Goal: Task Accomplishment & Management: Manage account settings

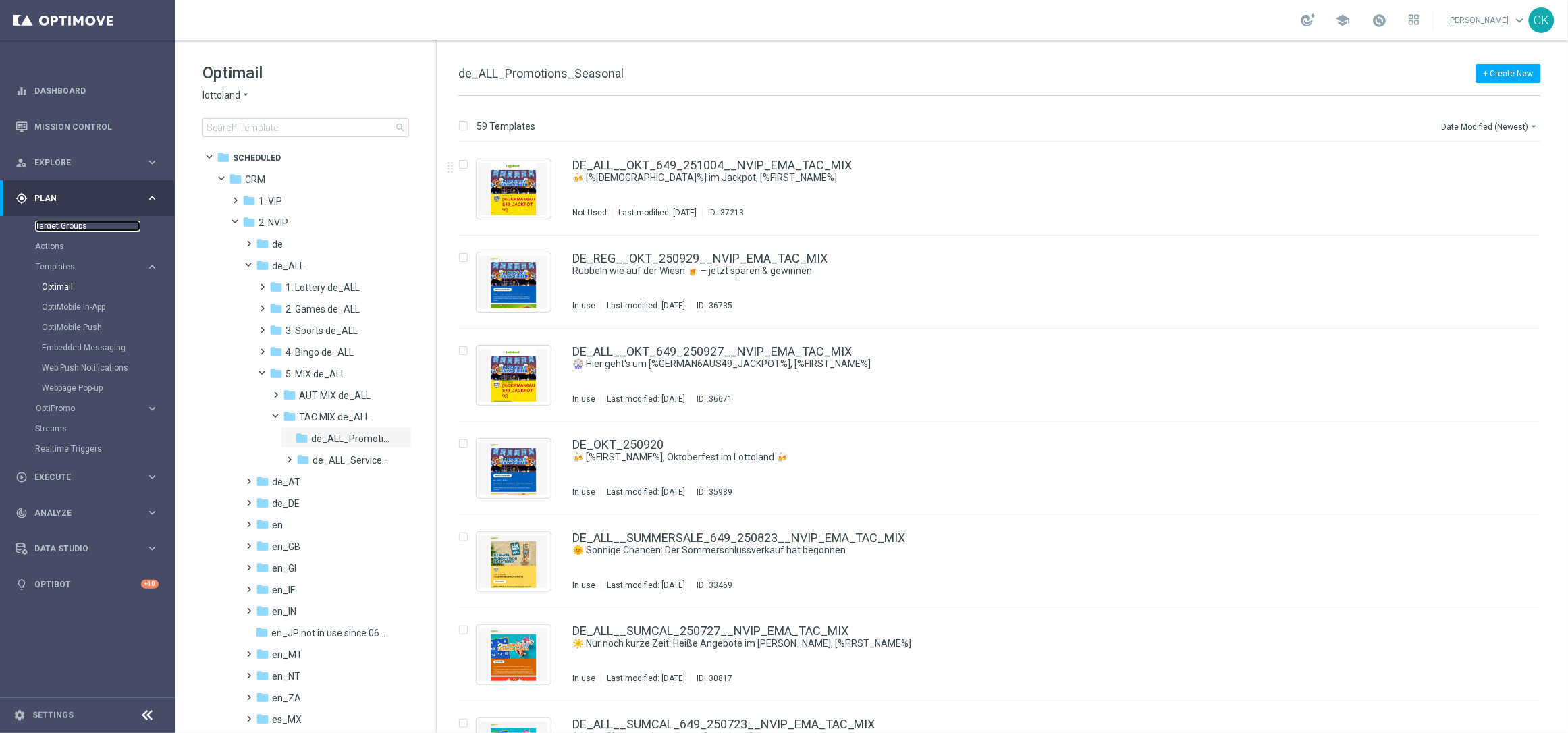
click at [59, 226] on link "Target Groups" at bounding box center [87, 226] width 105 height 11
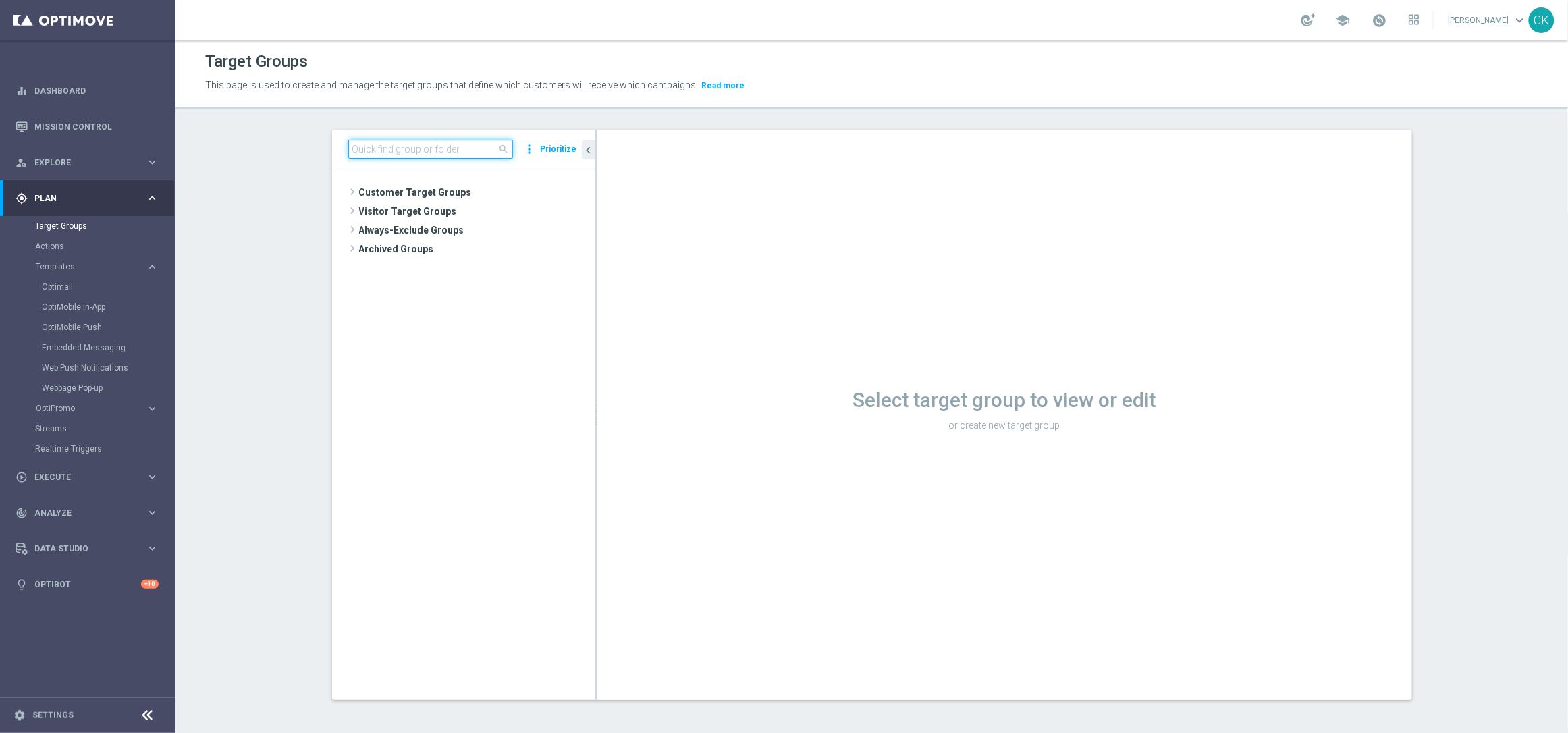
click at [405, 147] on input at bounding box center [431, 149] width 165 height 19
paste input "DE_GAMES_LIST_INT"
type input "DE_GAMES_LIST_INT"
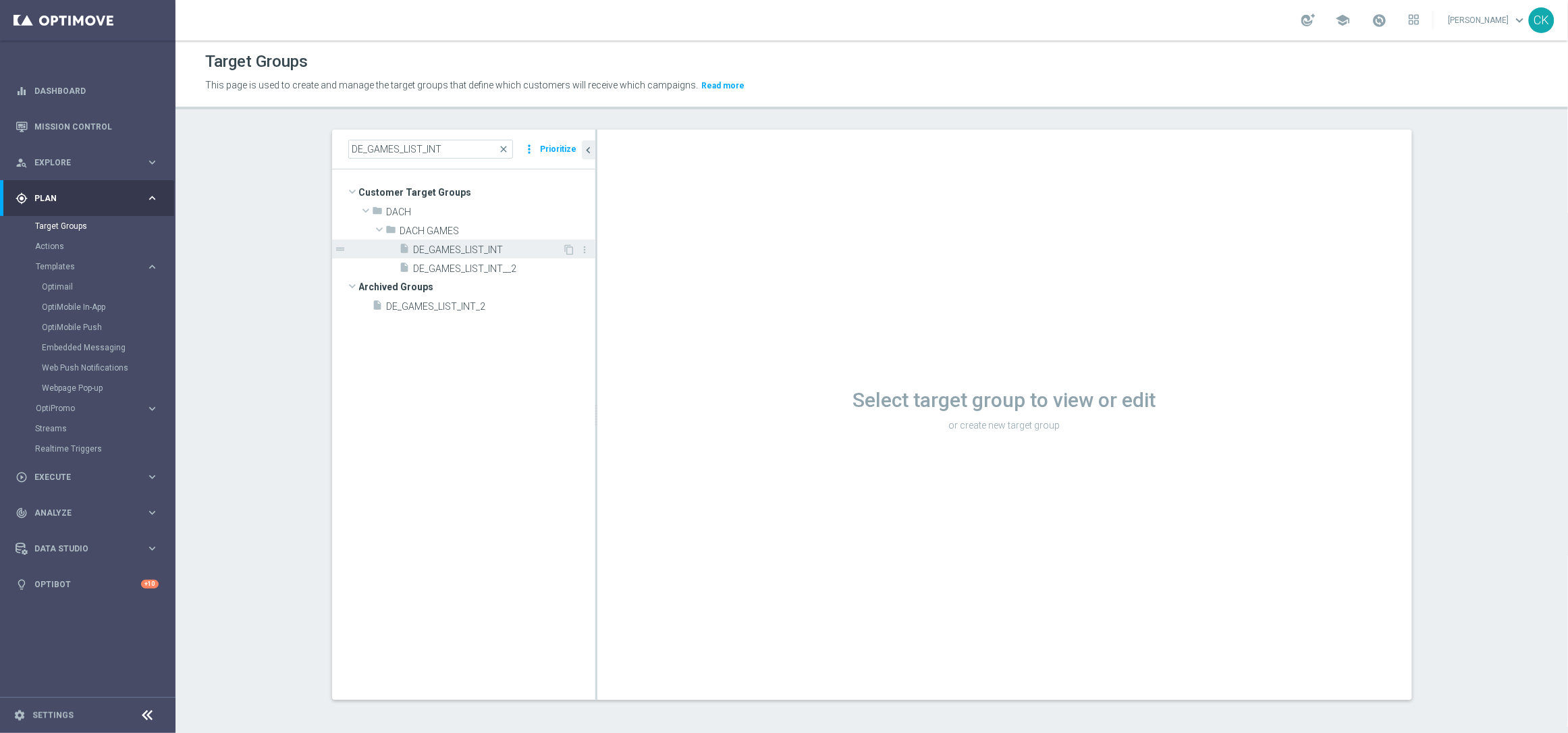
click at [473, 246] on span "DE_GAMES_LIST_INT" at bounding box center [489, 250] width 149 height 11
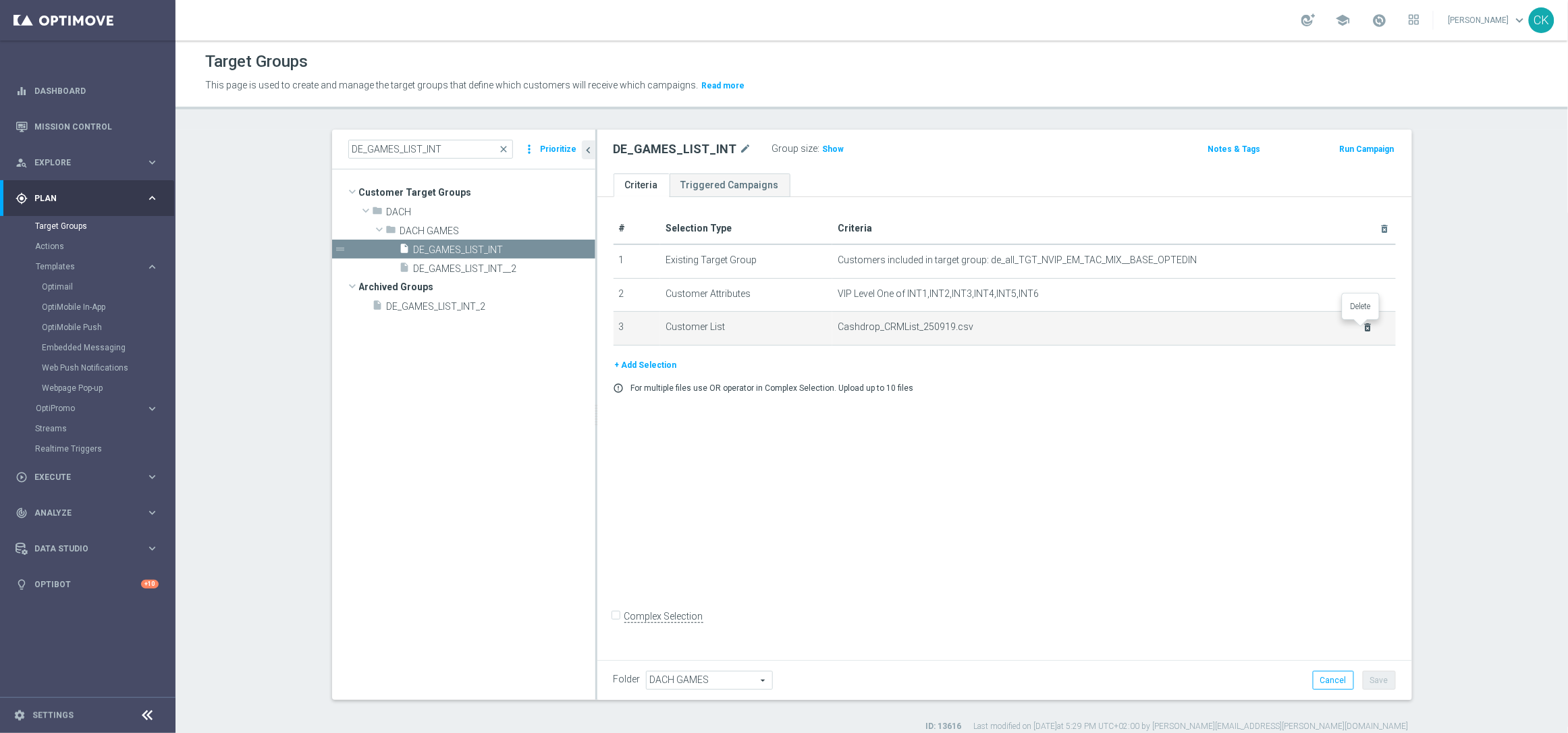
click at [1363, 326] on icon "delete_forever" at bounding box center [1368, 328] width 11 height 11
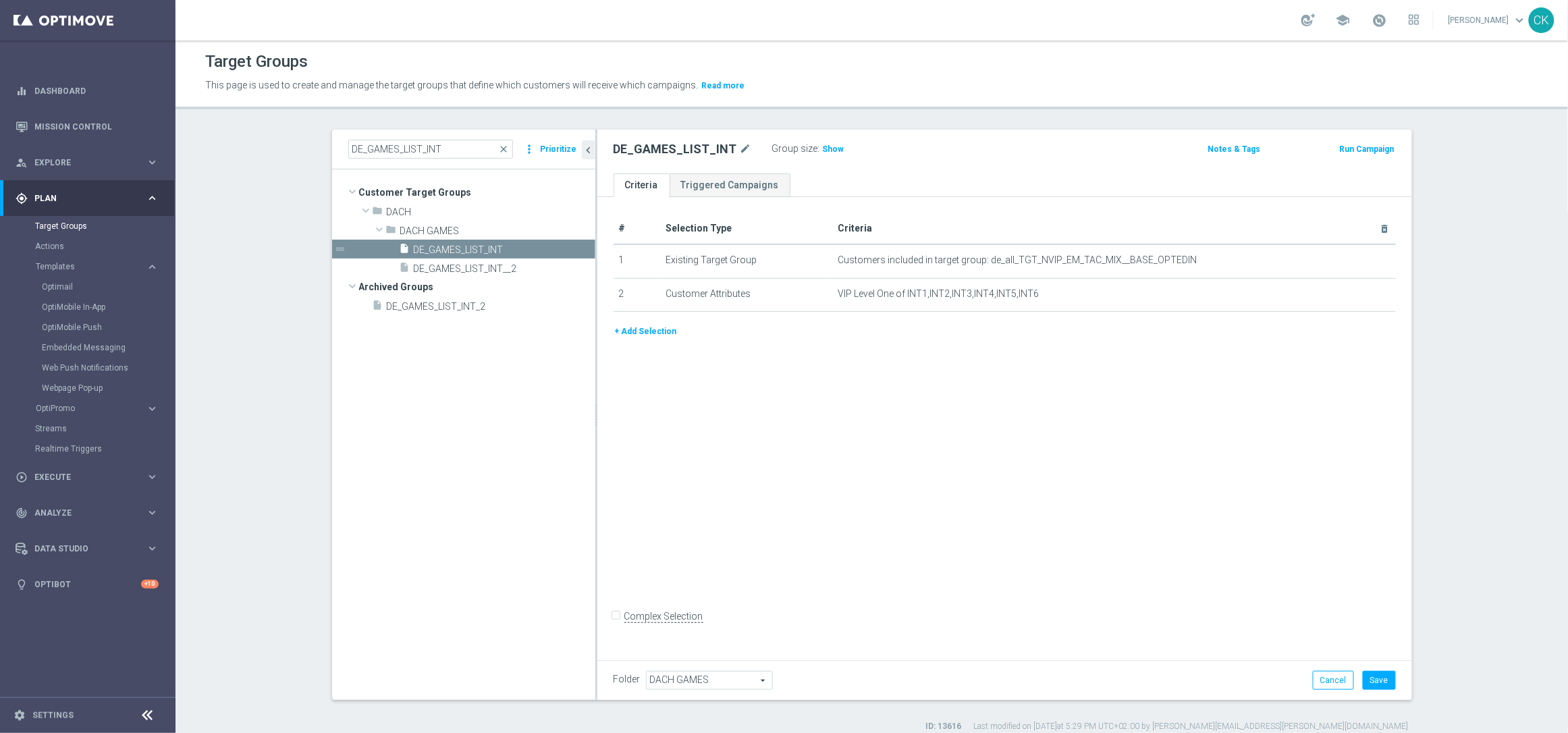
click at [637, 331] on button "+ Add Selection" at bounding box center [646, 331] width 65 height 15
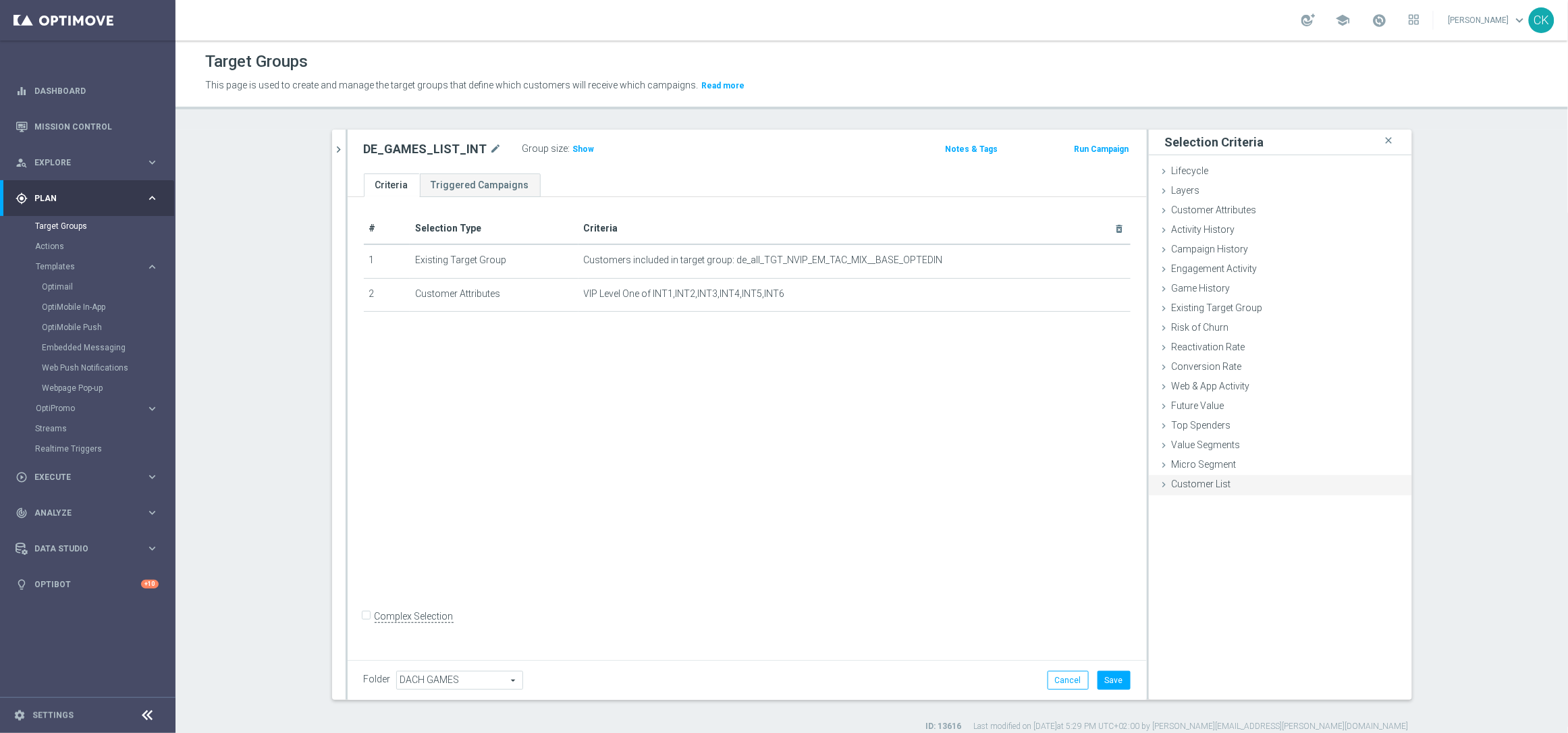
click at [1159, 482] on icon at bounding box center [1164, 485] width 11 height 11
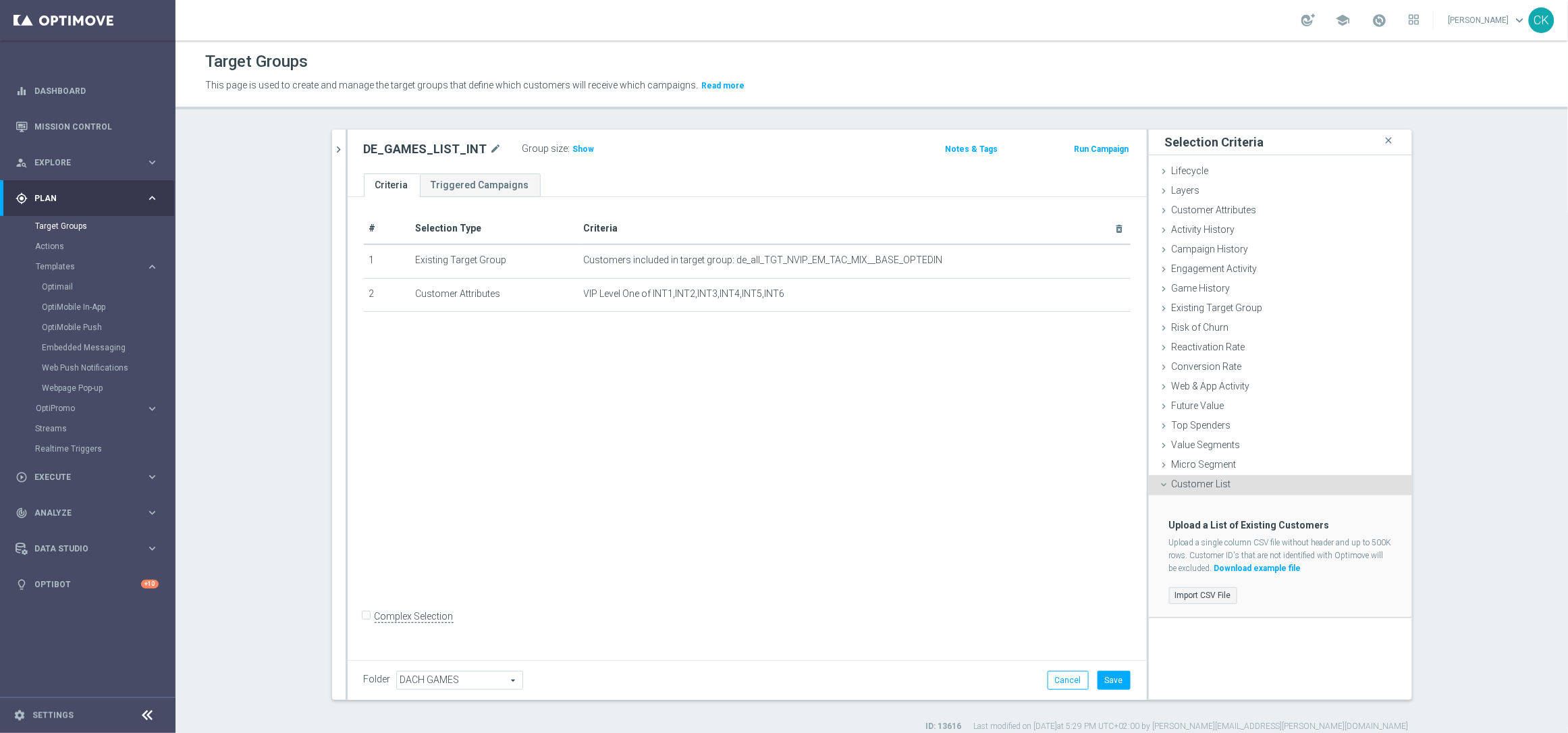
click at [1191, 591] on label "Import CSV File" at bounding box center [1203, 596] width 68 height 17
click at [0, 0] on input "Import CSV File" at bounding box center [0, 0] width 0 height 0
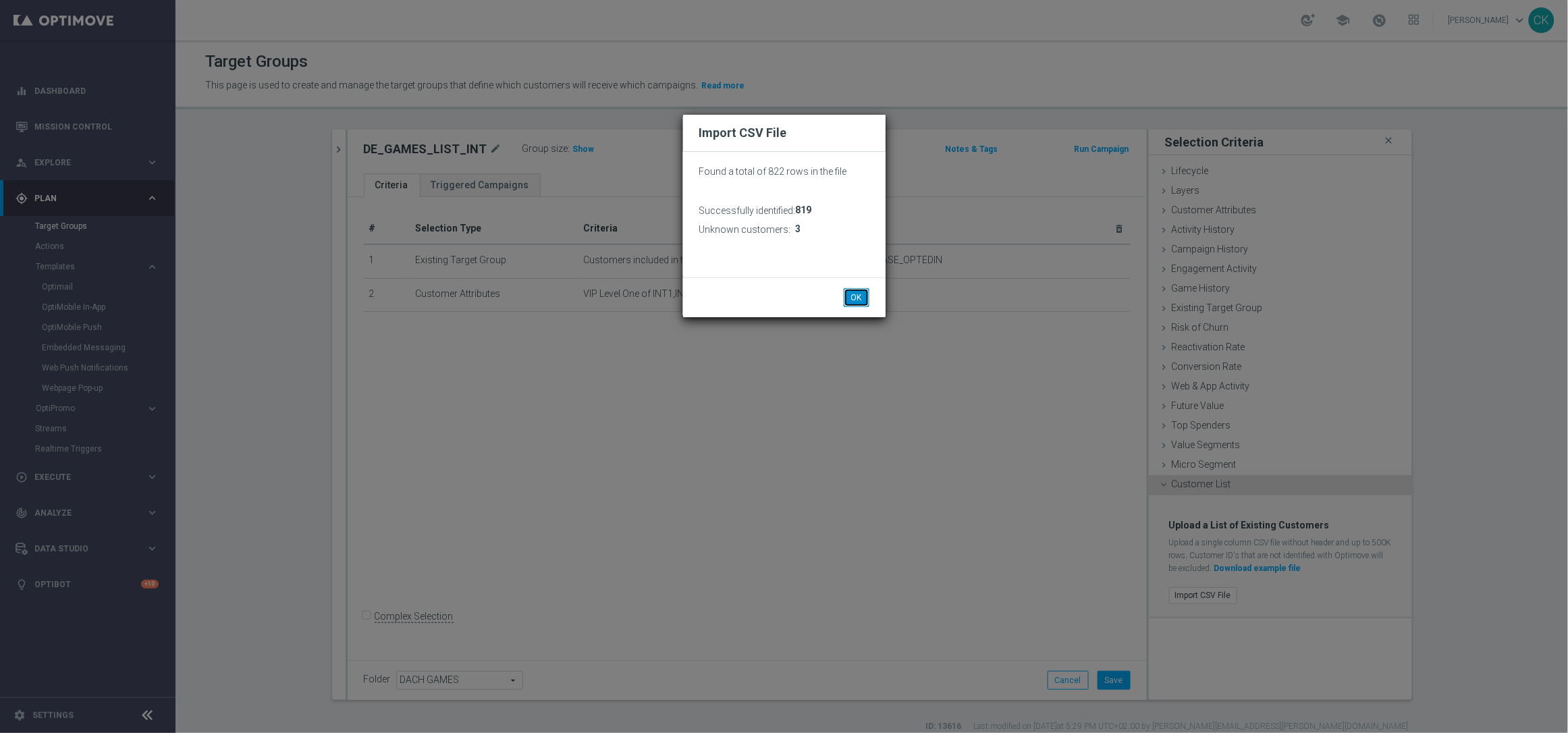
click at [852, 297] on button "OK" at bounding box center [857, 297] width 26 height 19
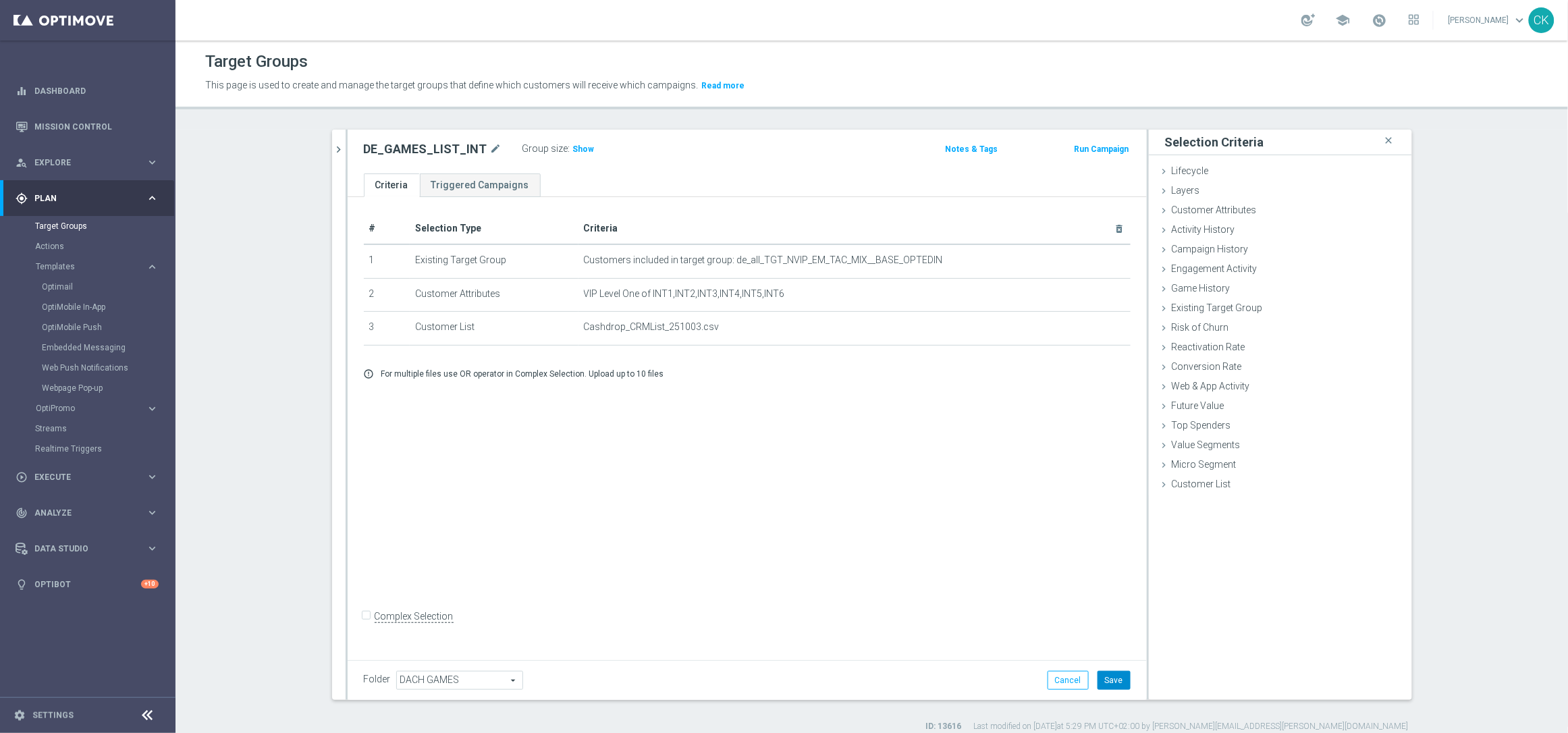
click at [1110, 682] on button "Save" at bounding box center [1114, 680] width 33 height 19
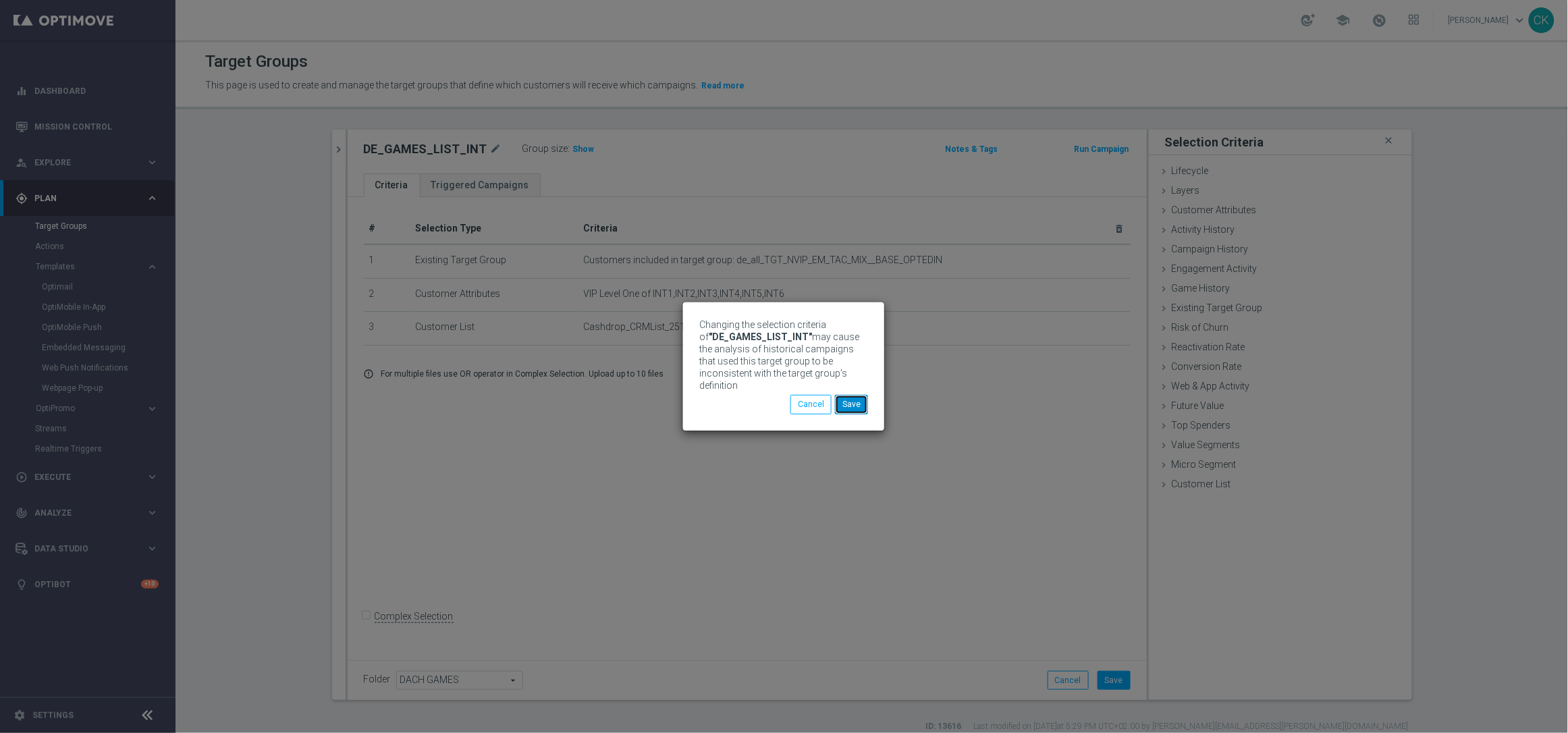
click at [859, 404] on button "Save" at bounding box center [852, 404] width 33 height 19
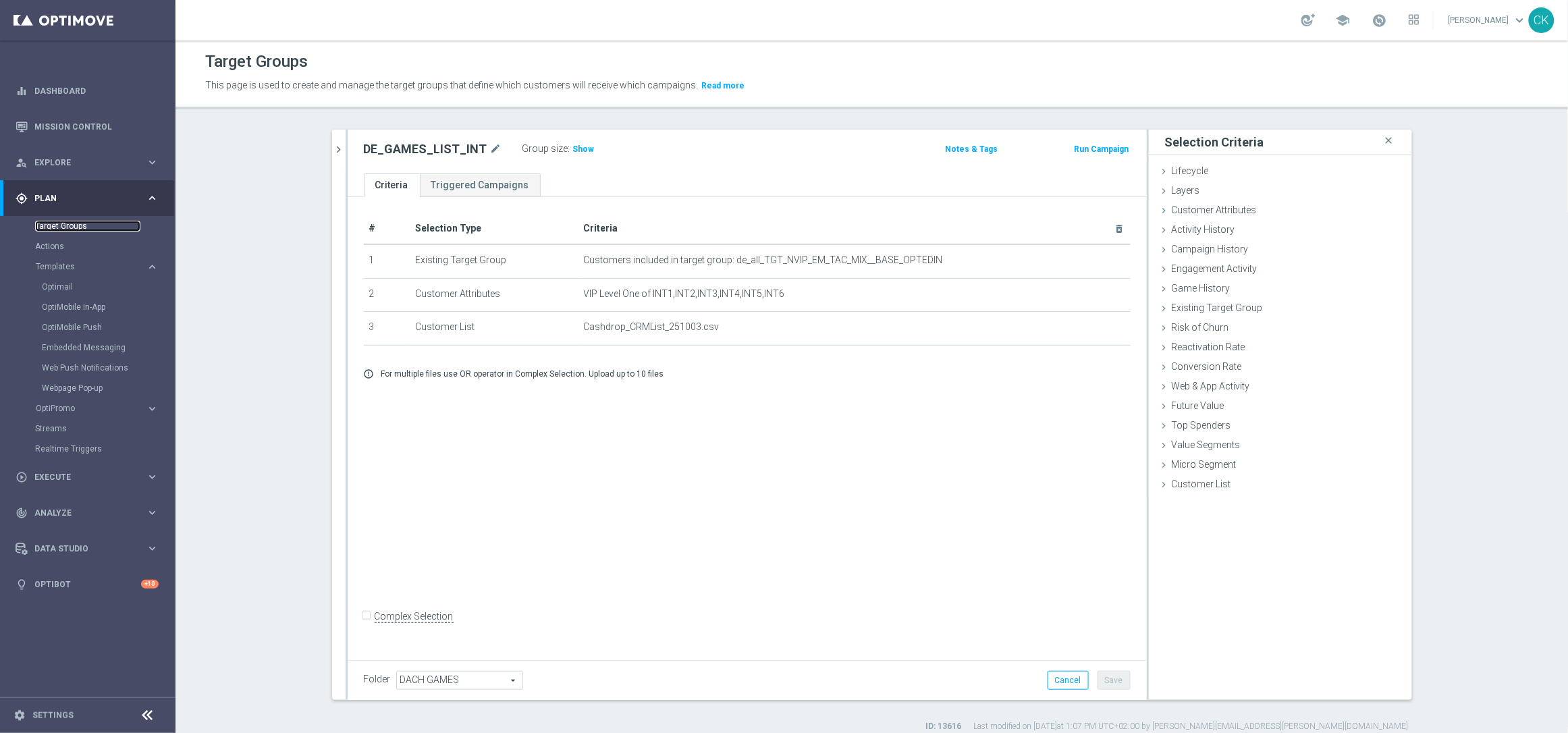
click at [49, 223] on link "Target Groups" at bounding box center [87, 226] width 105 height 11
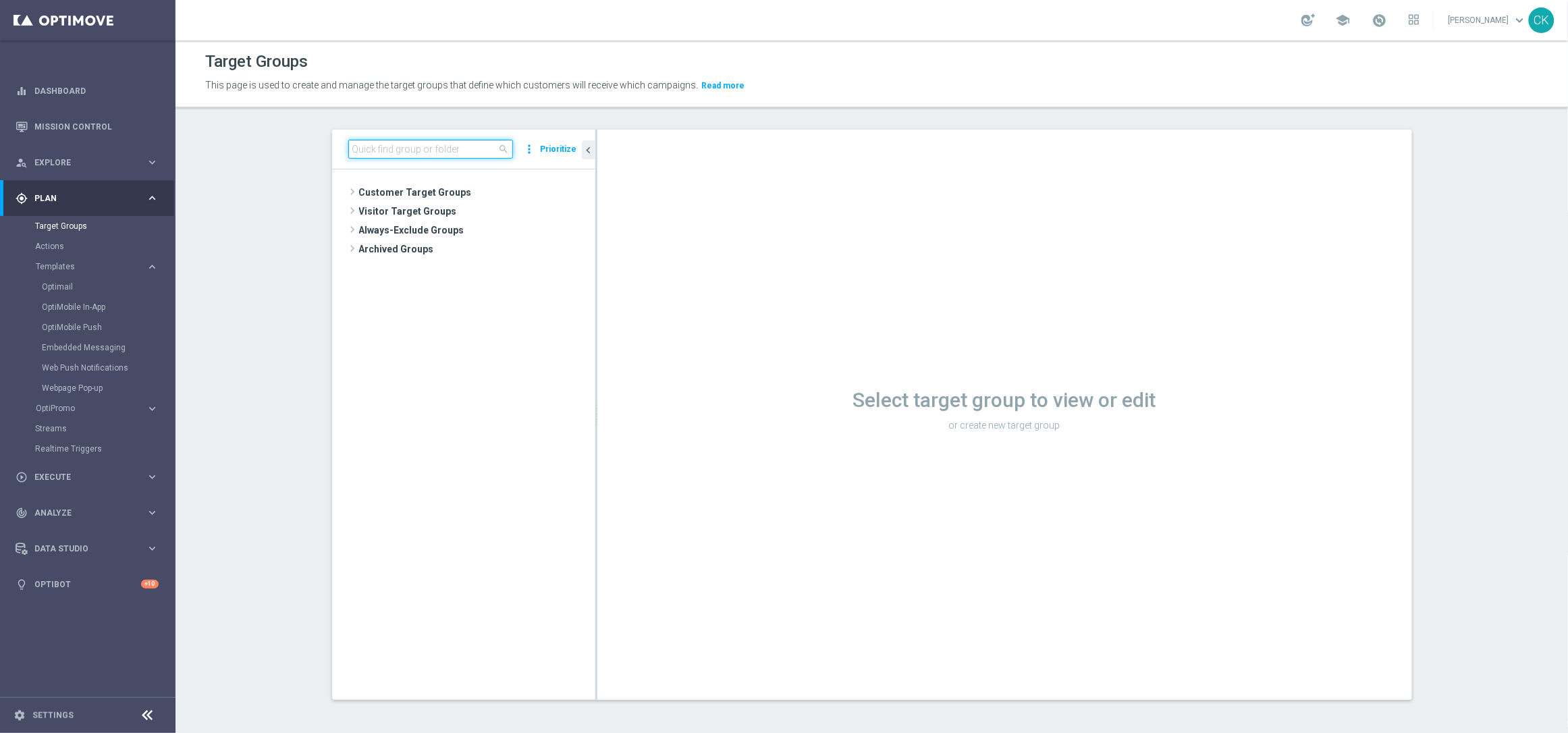
click at [388, 152] on input at bounding box center [431, 149] width 165 height 19
paste input "DE_GAMES_LIST_INT"
type input "DE_GAMES_LIST_INT"
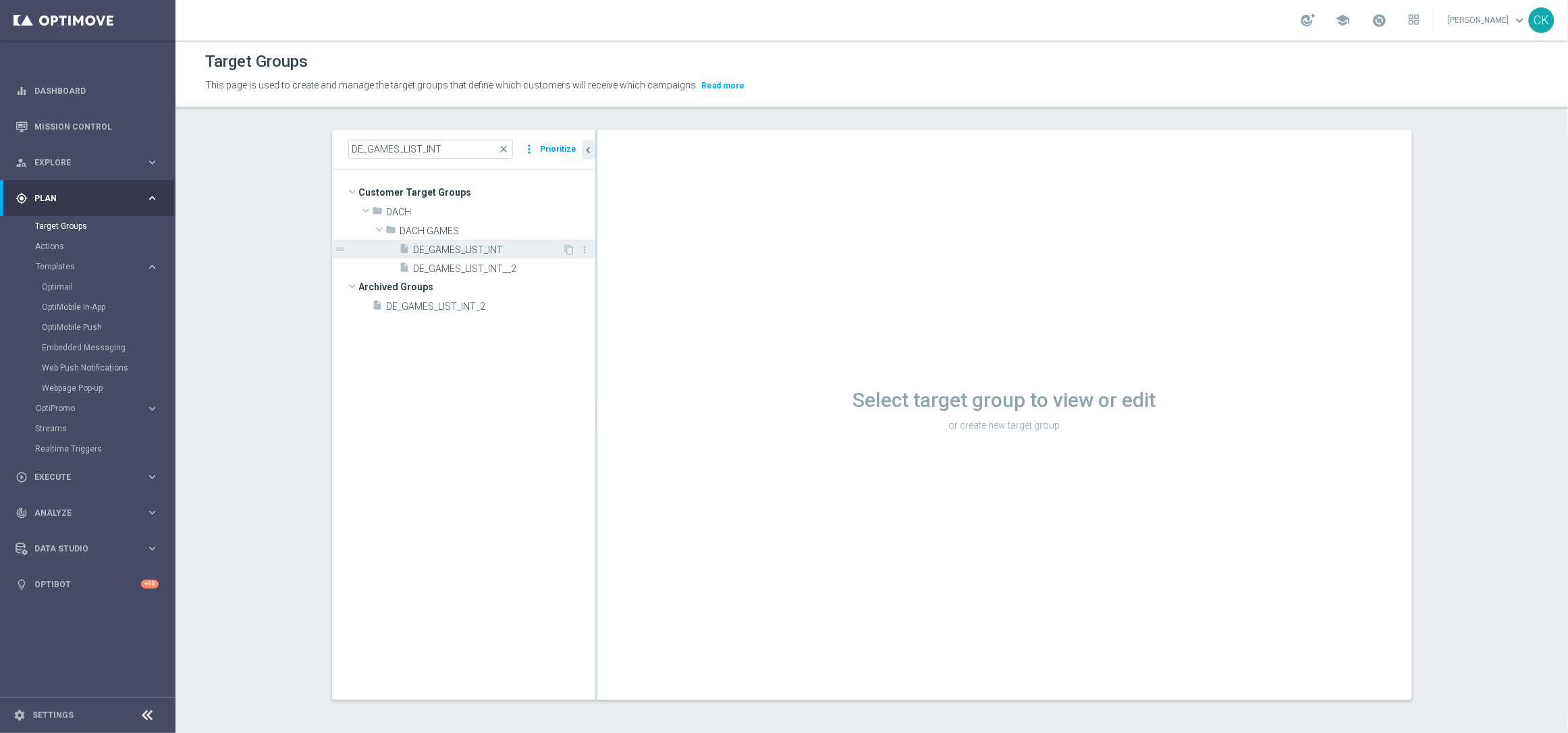
click at [479, 244] on span "DE_GAMES_LIST_INT" at bounding box center [489, 250] width 149 height 11
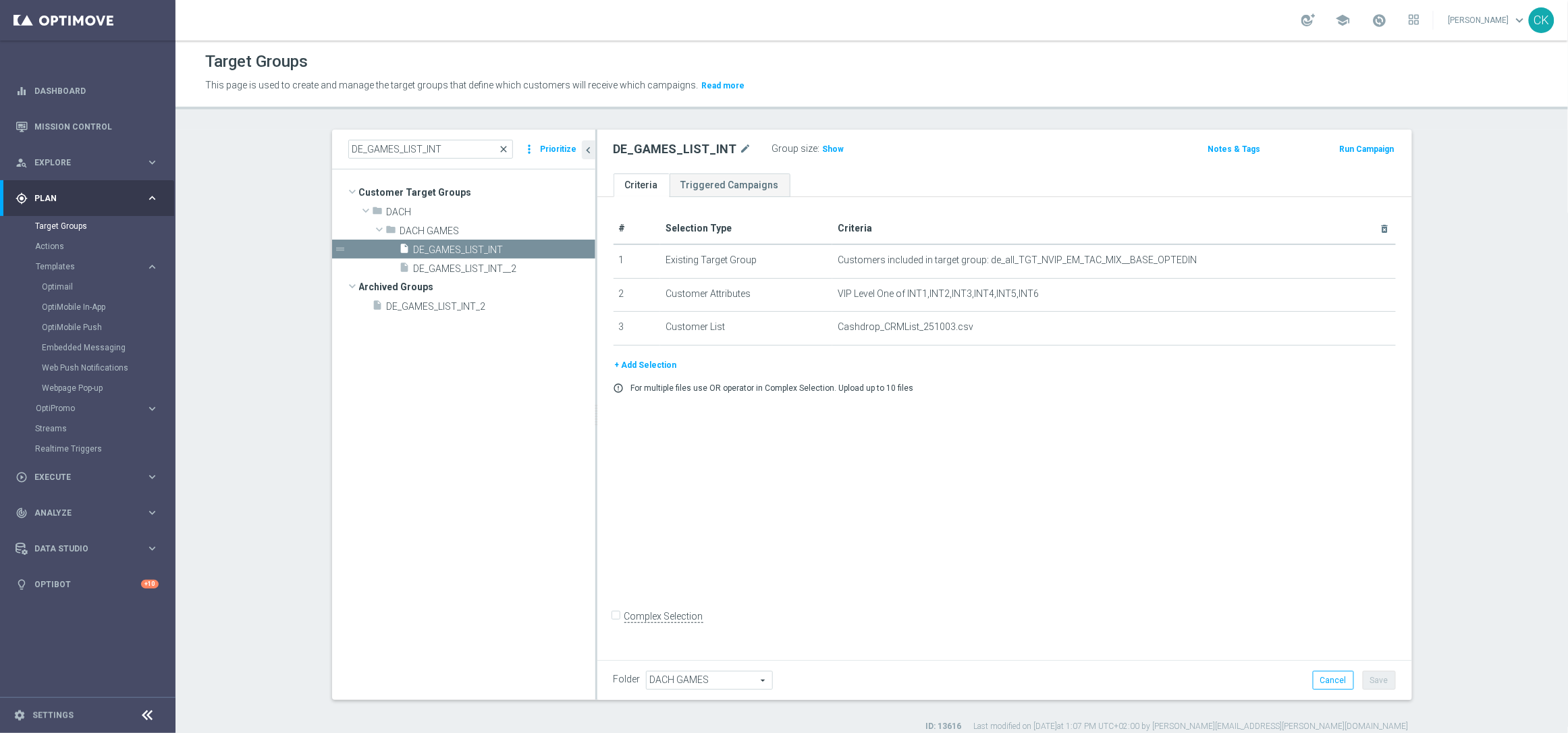
click at [504, 146] on span "close" at bounding box center [505, 150] width 11 height 11
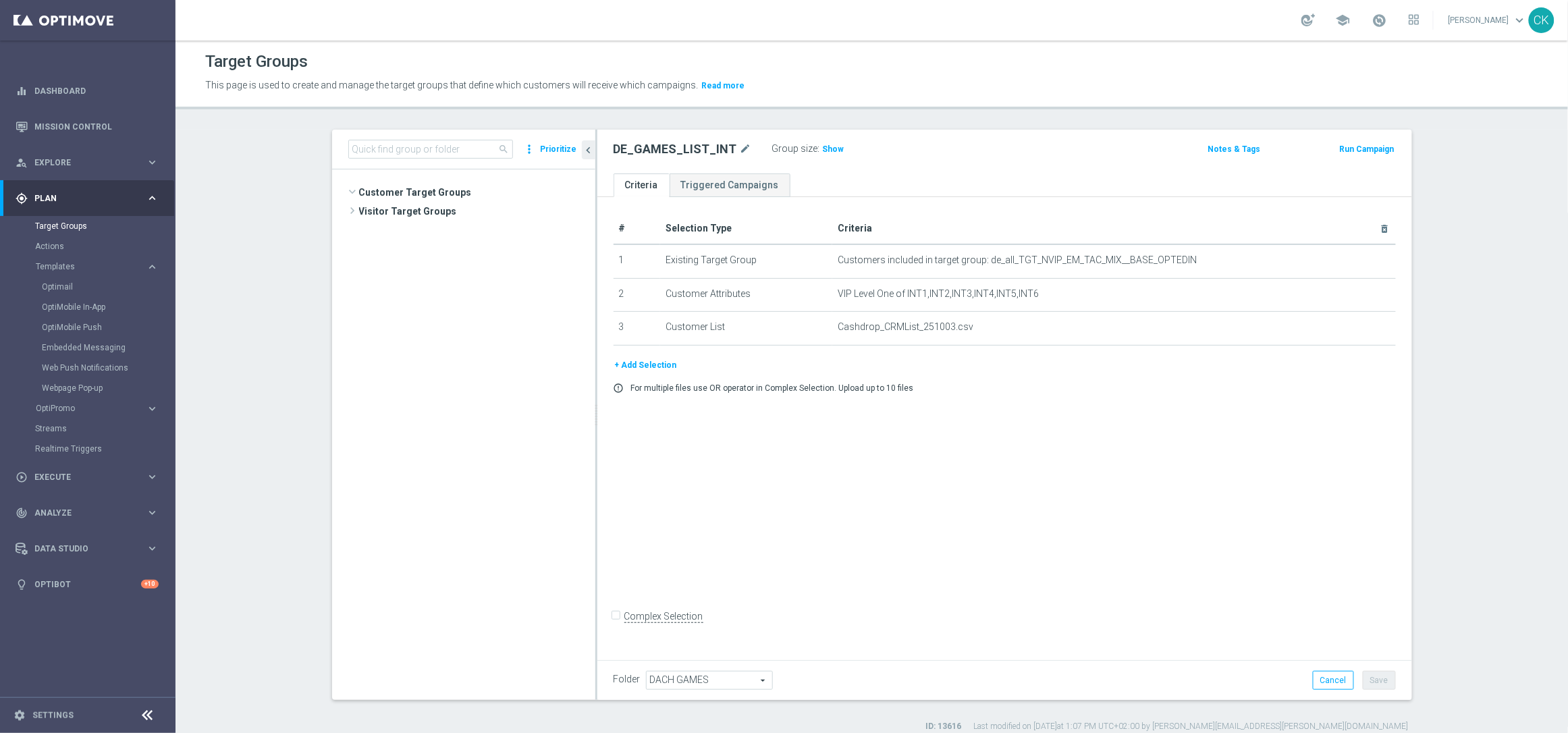
scroll to position [3614, 0]
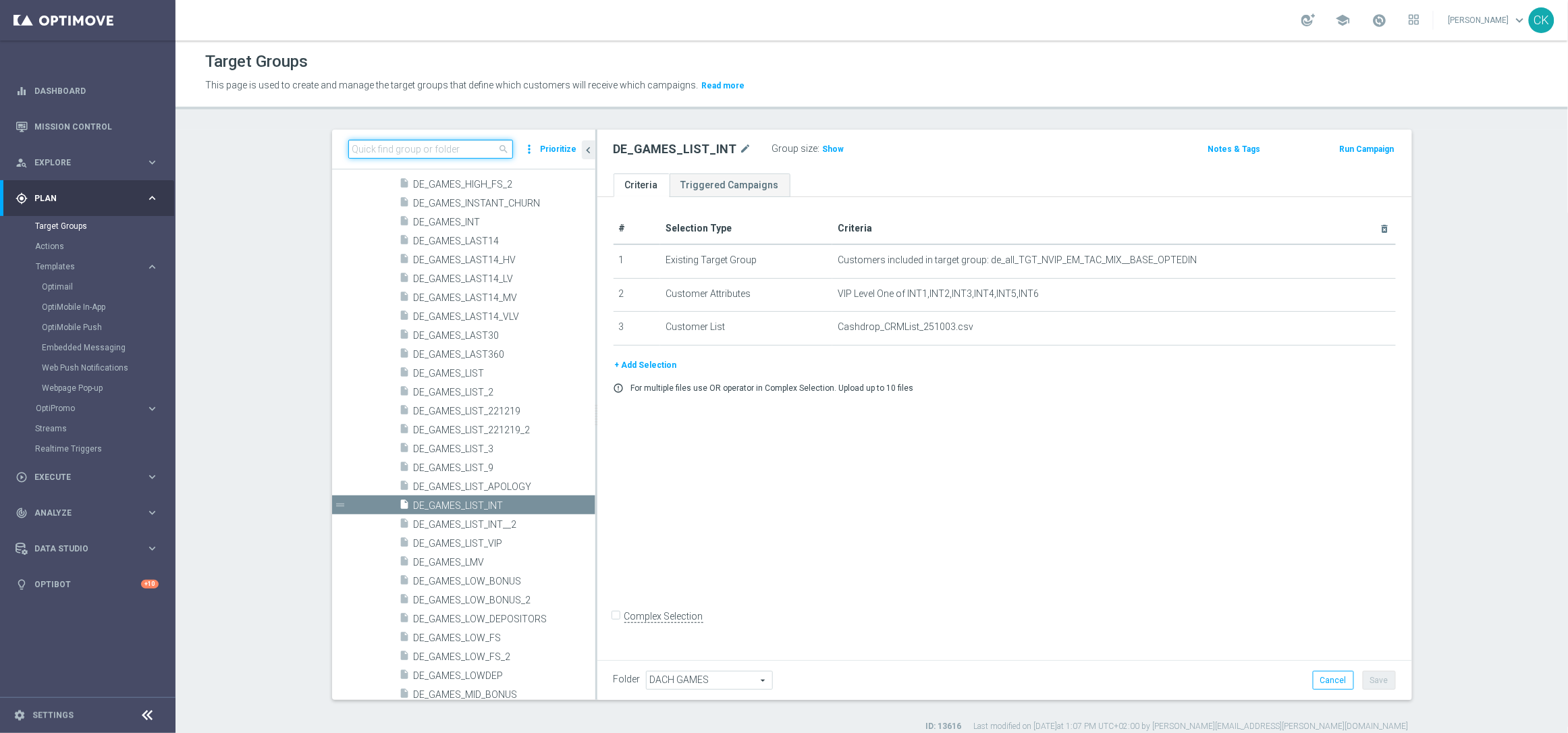
click at [446, 145] on input at bounding box center [431, 149] width 165 height 19
paste input "DE_RI_GAMES_LIST_INT"
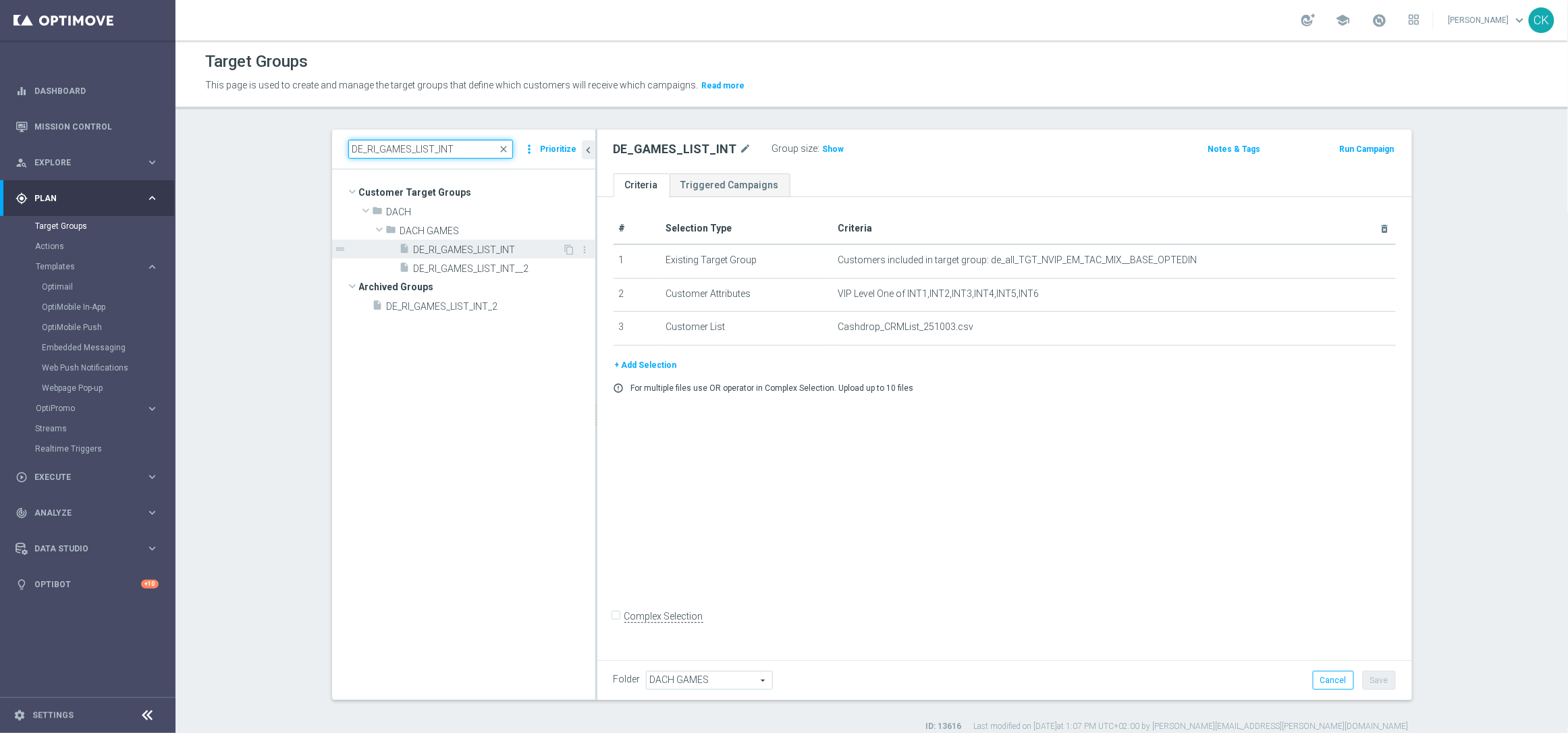
type input "DE_RI_GAMES_LIST_INT"
click at [462, 244] on span "DE_RI_GAMES_LIST_INT" at bounding box center [489, 250] width 149 height 11
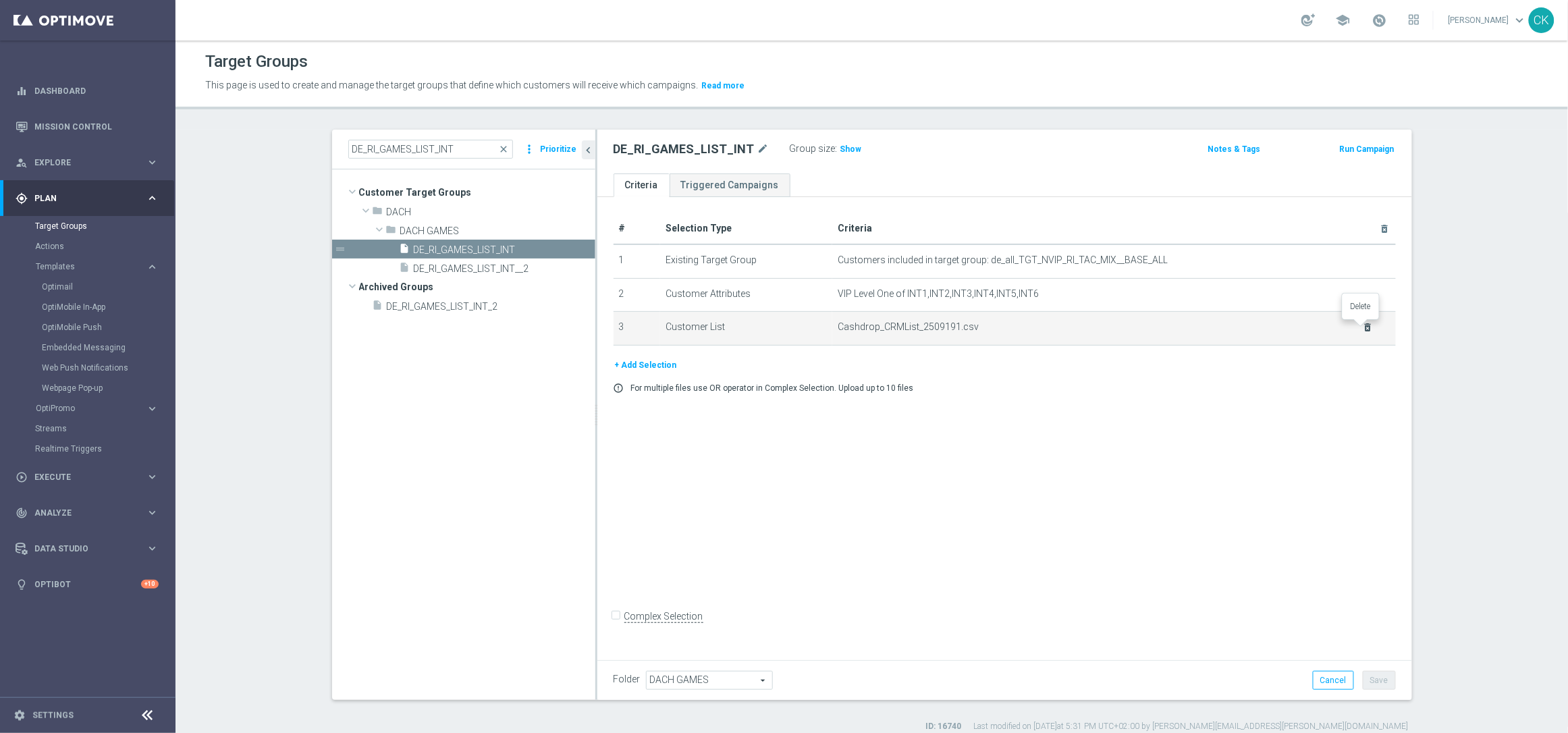
click at [1363, 329] on icon "delete_forever" at bounding box center [1368, 328] width 11 height 11
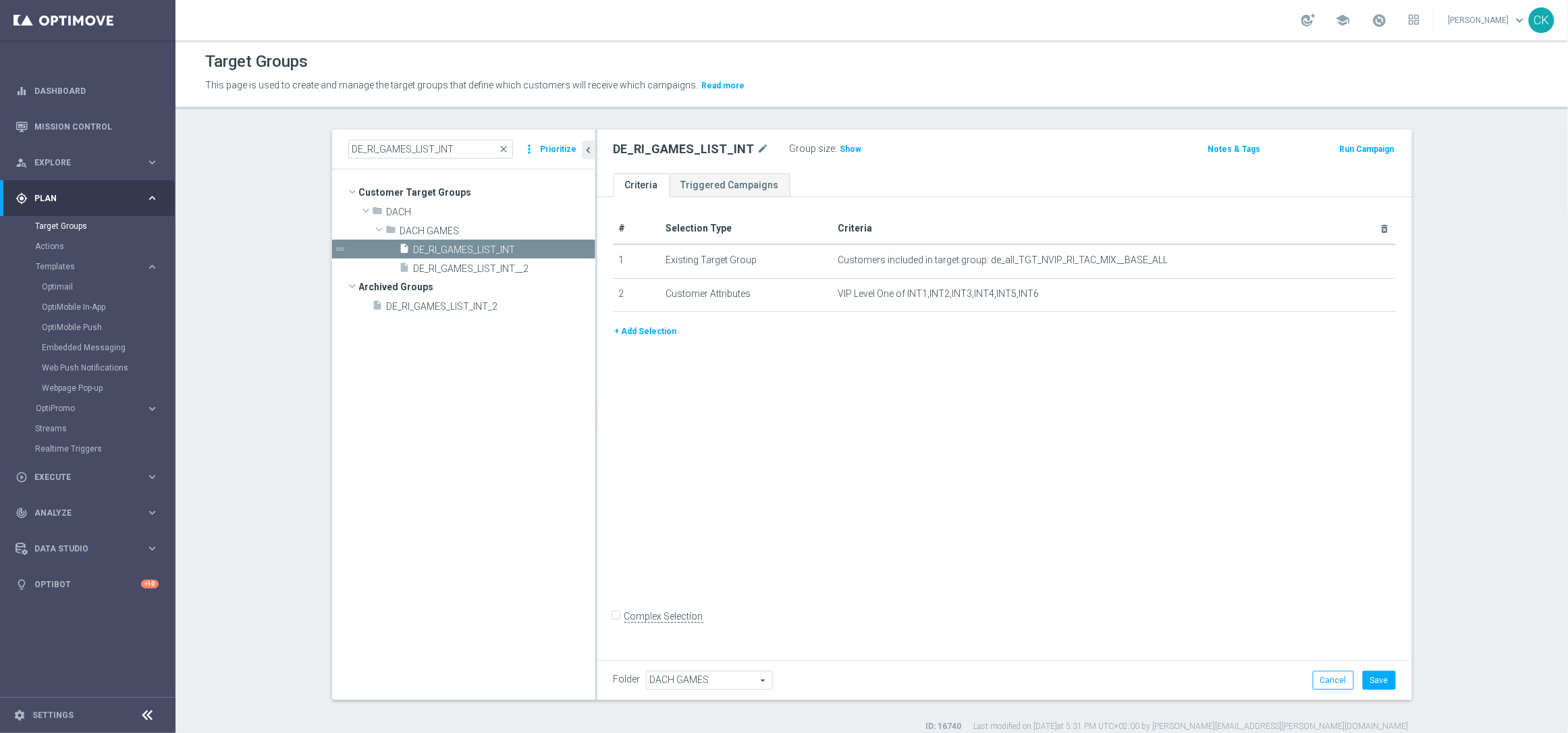
click at [631, 331] on button "+ Add Selection" at bounding box center [646, 331] width 65 height 15
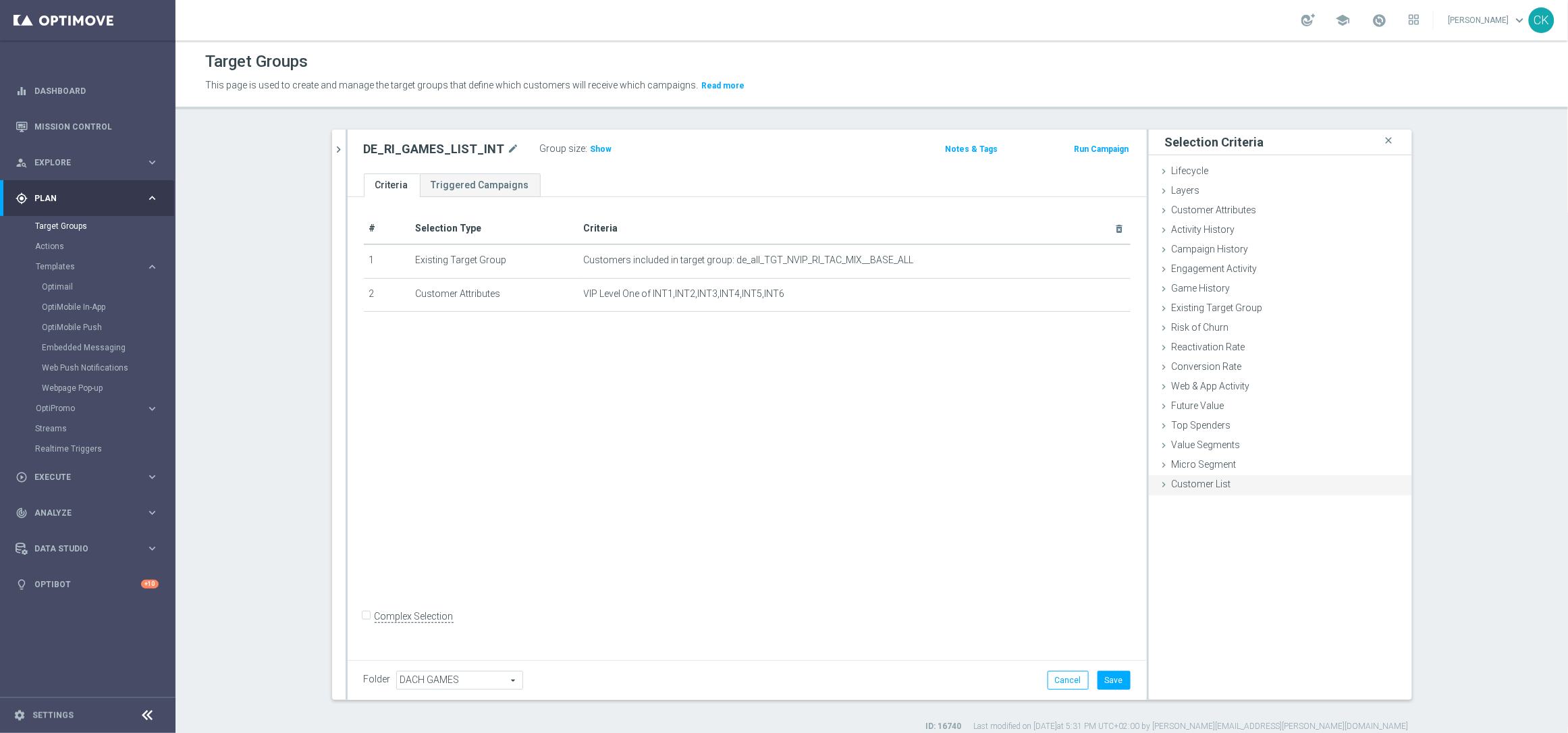
click at [1163, 483] on icon at bounding box center [1164, 485] width 11 height 11
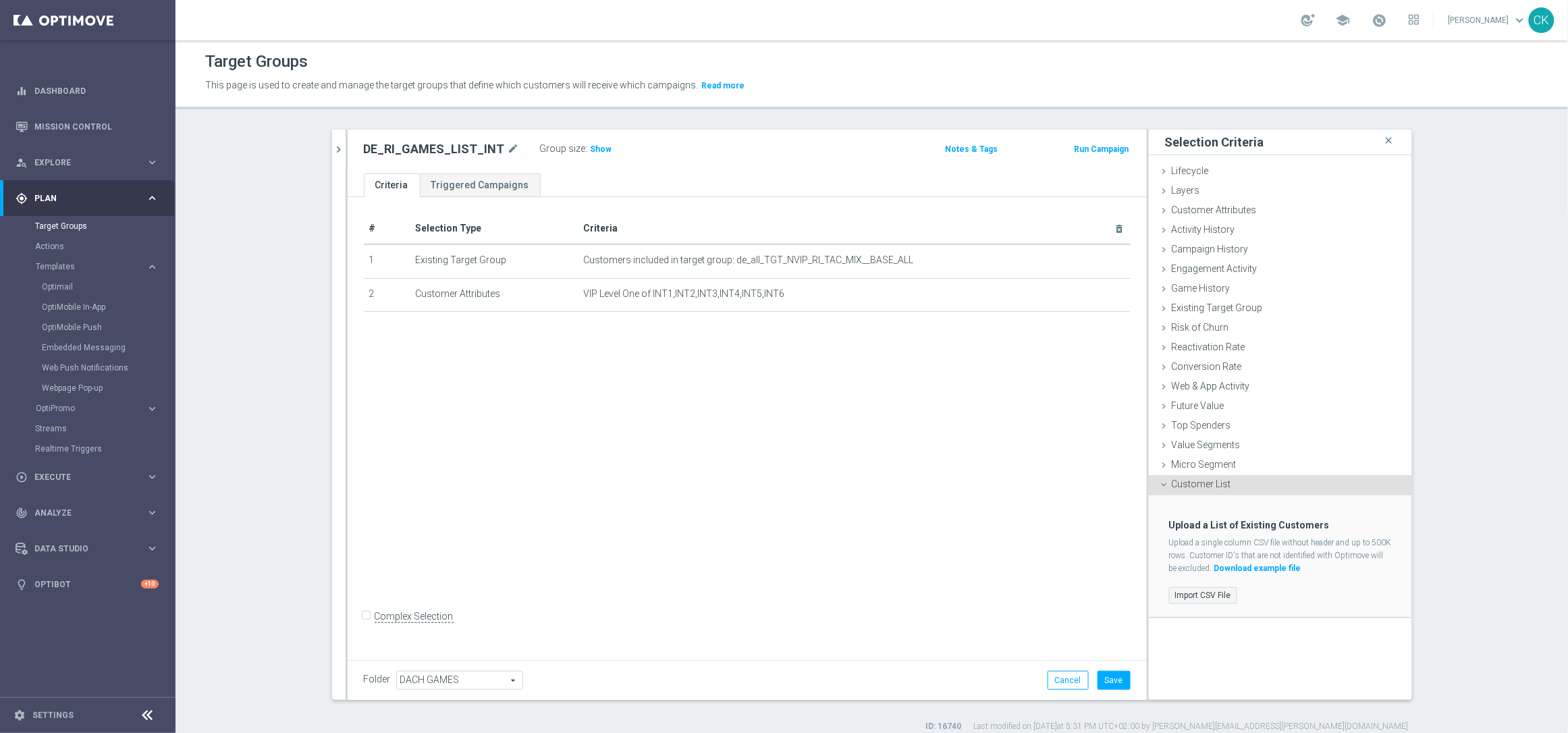
click at [1182, 590] on label "Import CSV File" at bounding box center [1203, 596] width 68 height 17
click at [0, 0] on input "Import CSV File" at bounding box center [0, 0] width 0 height 0
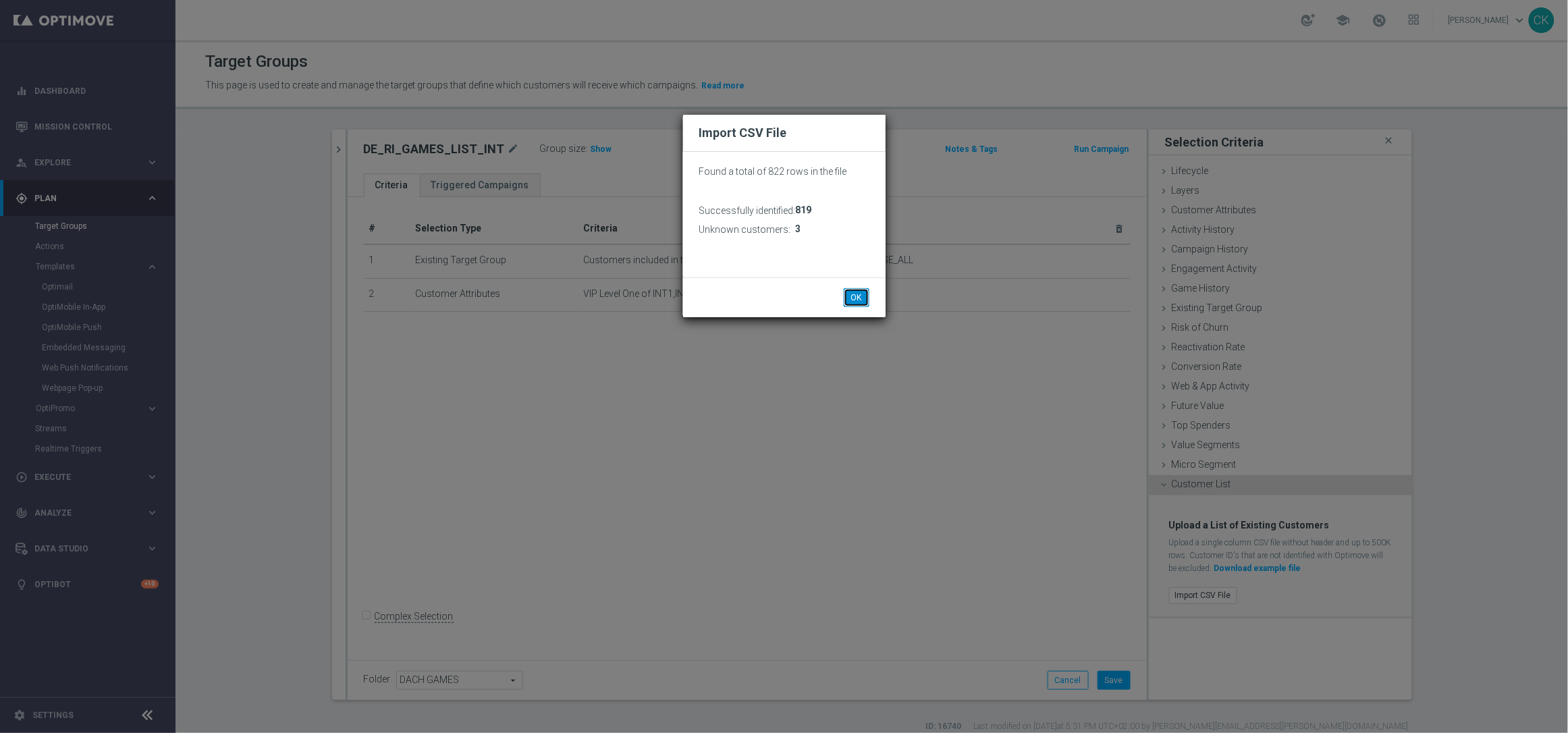
click at [862, 295] on button "OK" at bounding box center [857, 297] width 26 height 19
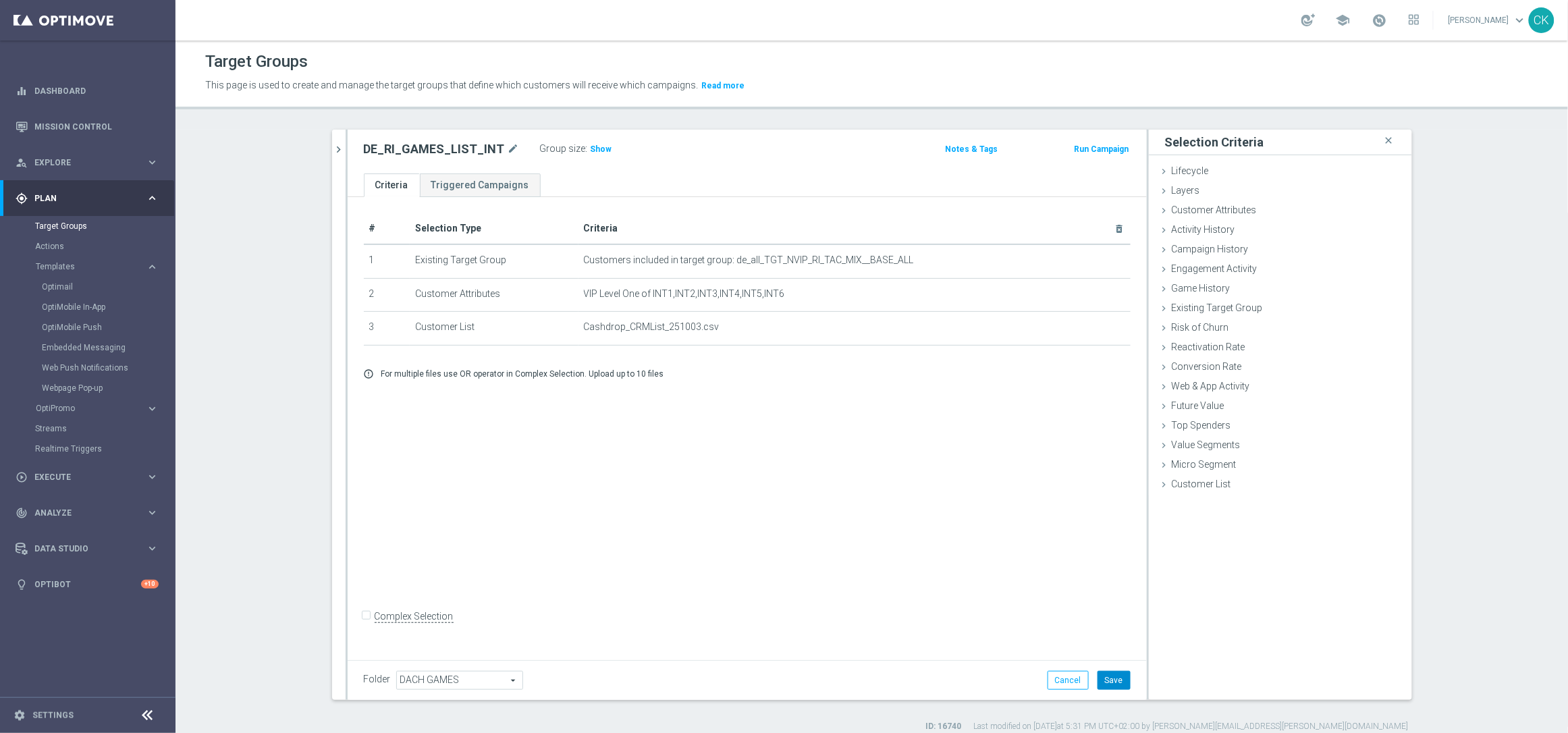
click at [1108, 679] on button "Save" at bounding box center [1114, 680] width 33 height 19
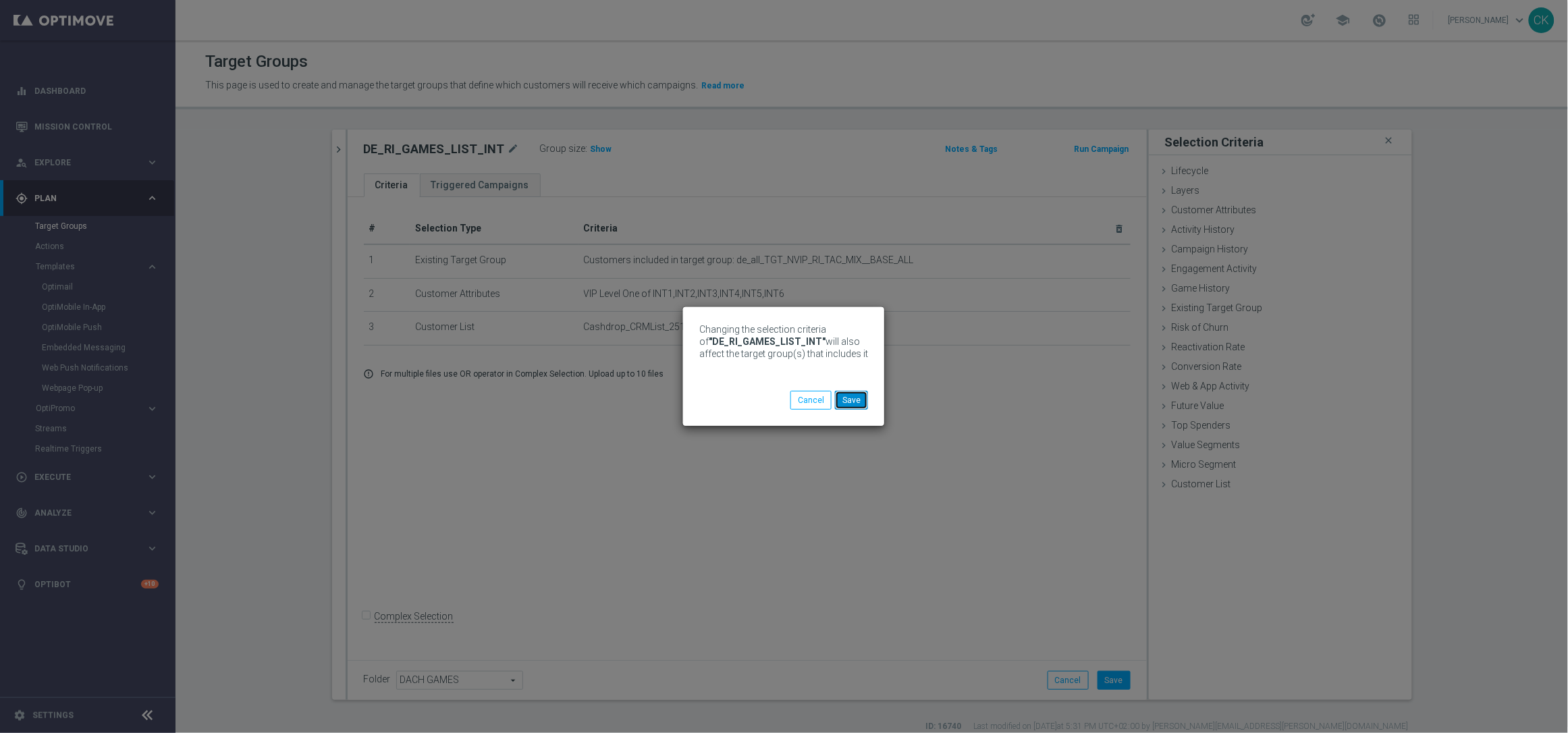
click at [859, 400] on button "Save" at bounding box center [852, 400] width 33 height 19
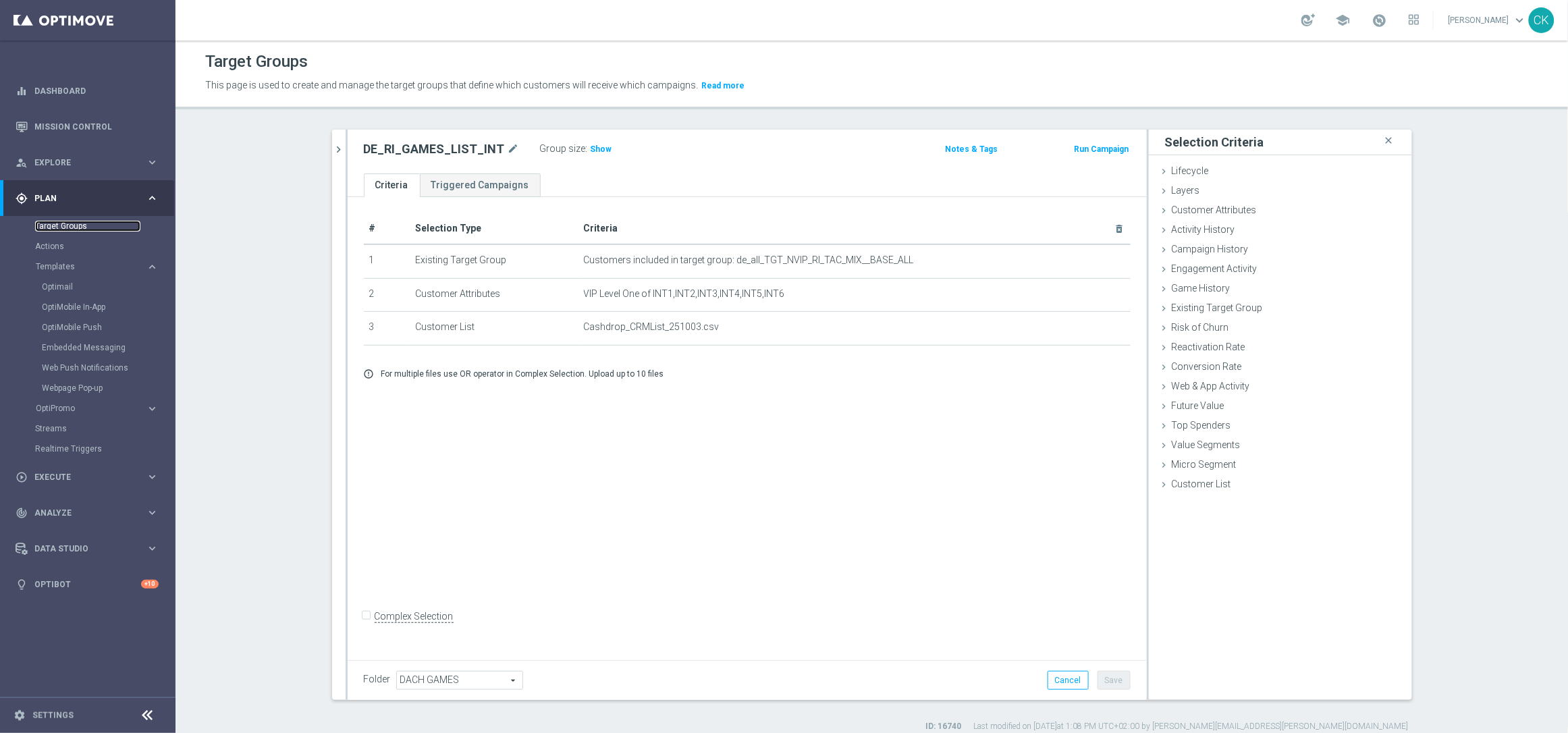
click at [52, 224] on link "Target Groups" at bounding box center [87, 226] width 105 height 11
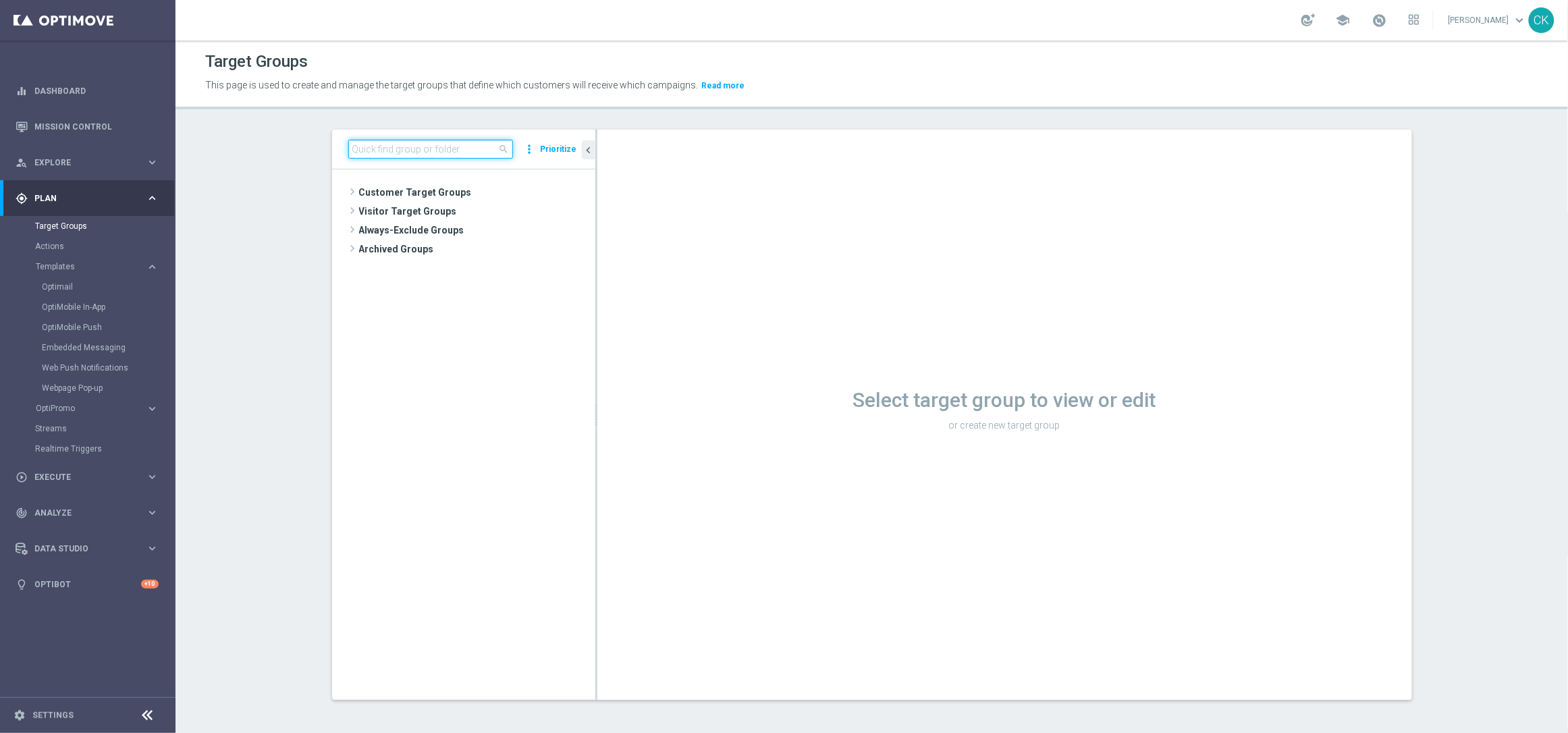
click at [388, 146] on input at bounding box center [431, 149] width 165 height 19
paste input "DE_RI_GAMES_LIST_INT"
type input "DE_RI_GAMES_LIST_INT"
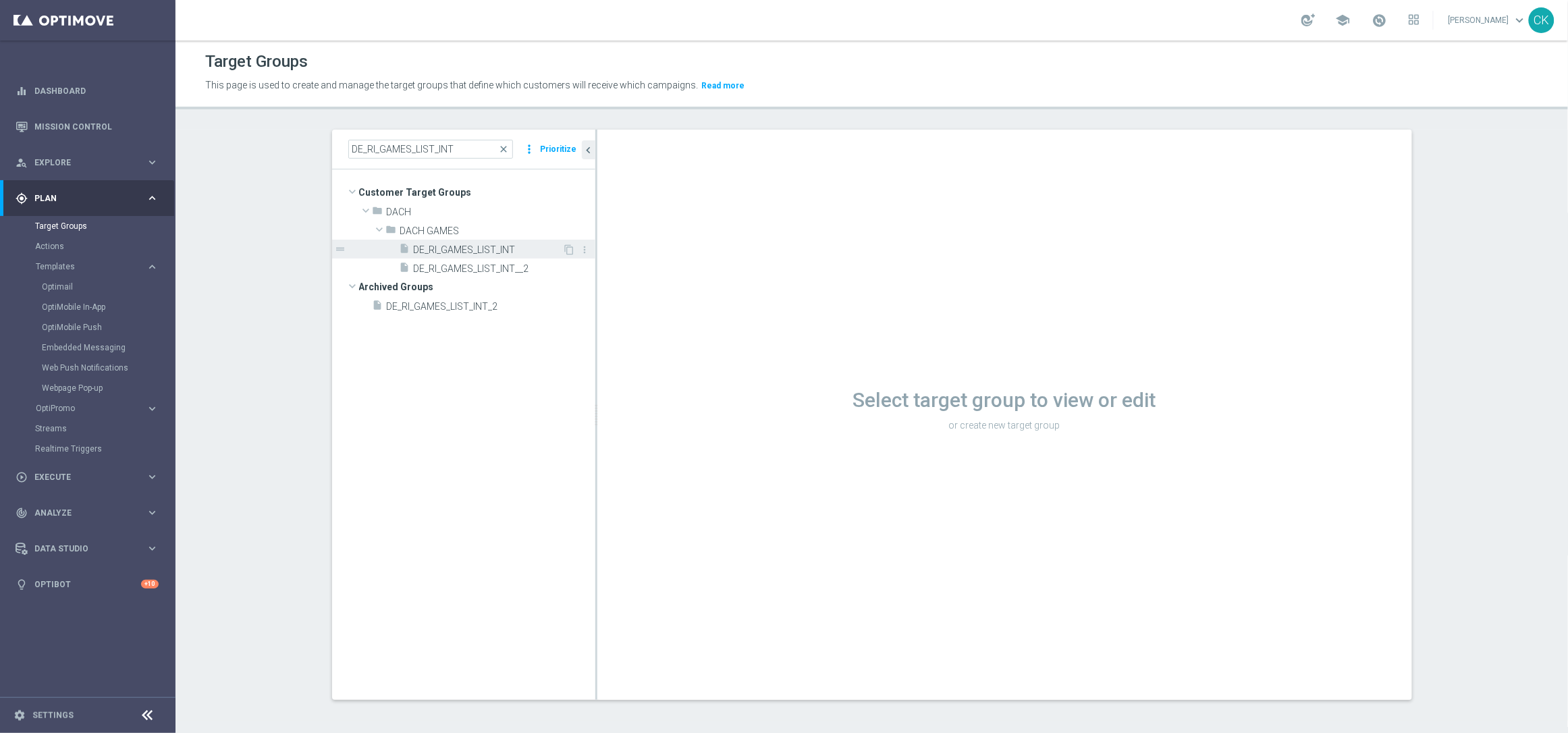
click at [479, 245] on span "DE_RI_GAMES_LIST_INT" at bounding box center [489, 250] width 149 height 11
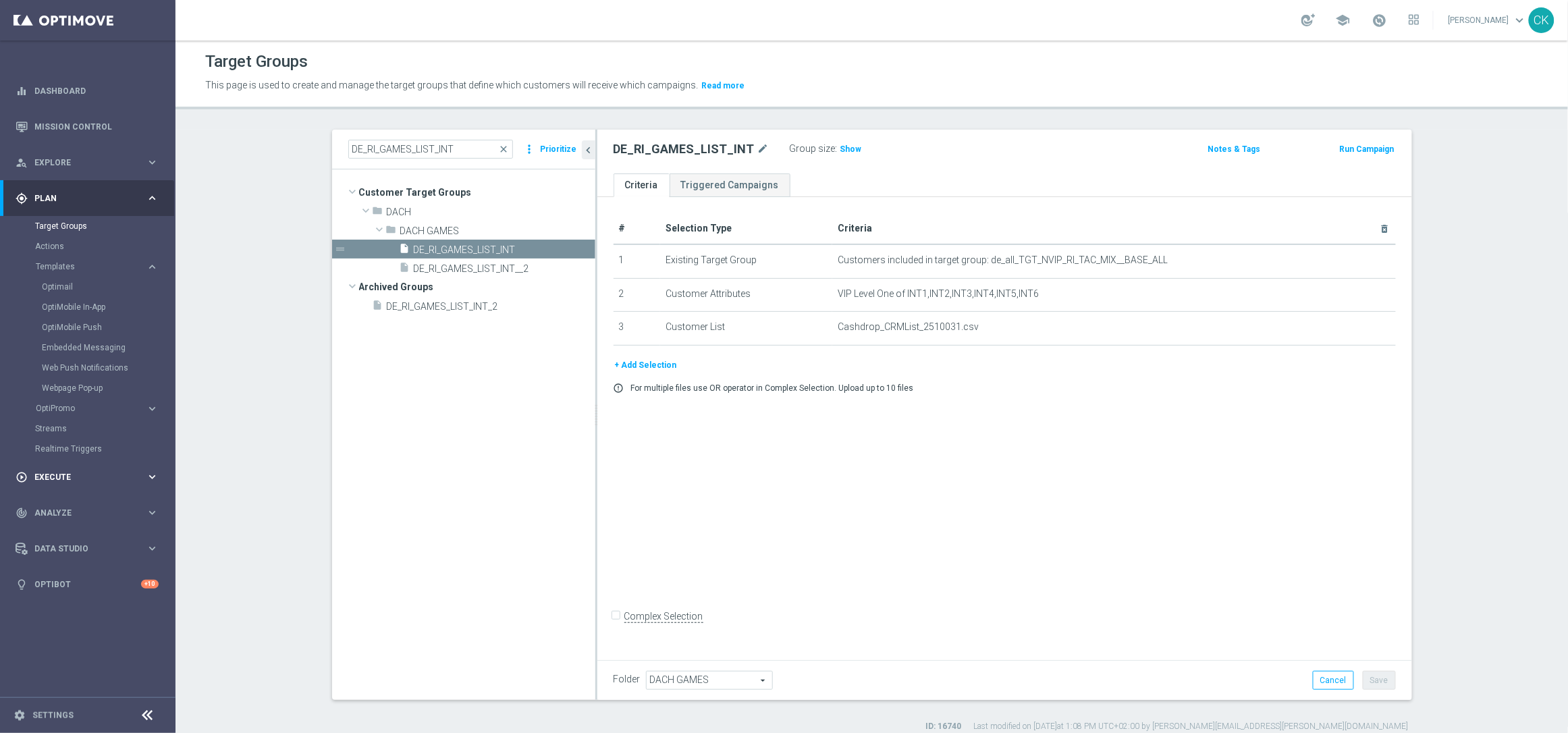
click at [47, 473] on span "Execute" at bounding box center [90, 478] width 111 height 8
click at [56, 257] on link "Campaign Builder" at bounding box center [87, 262] width 105 height 11
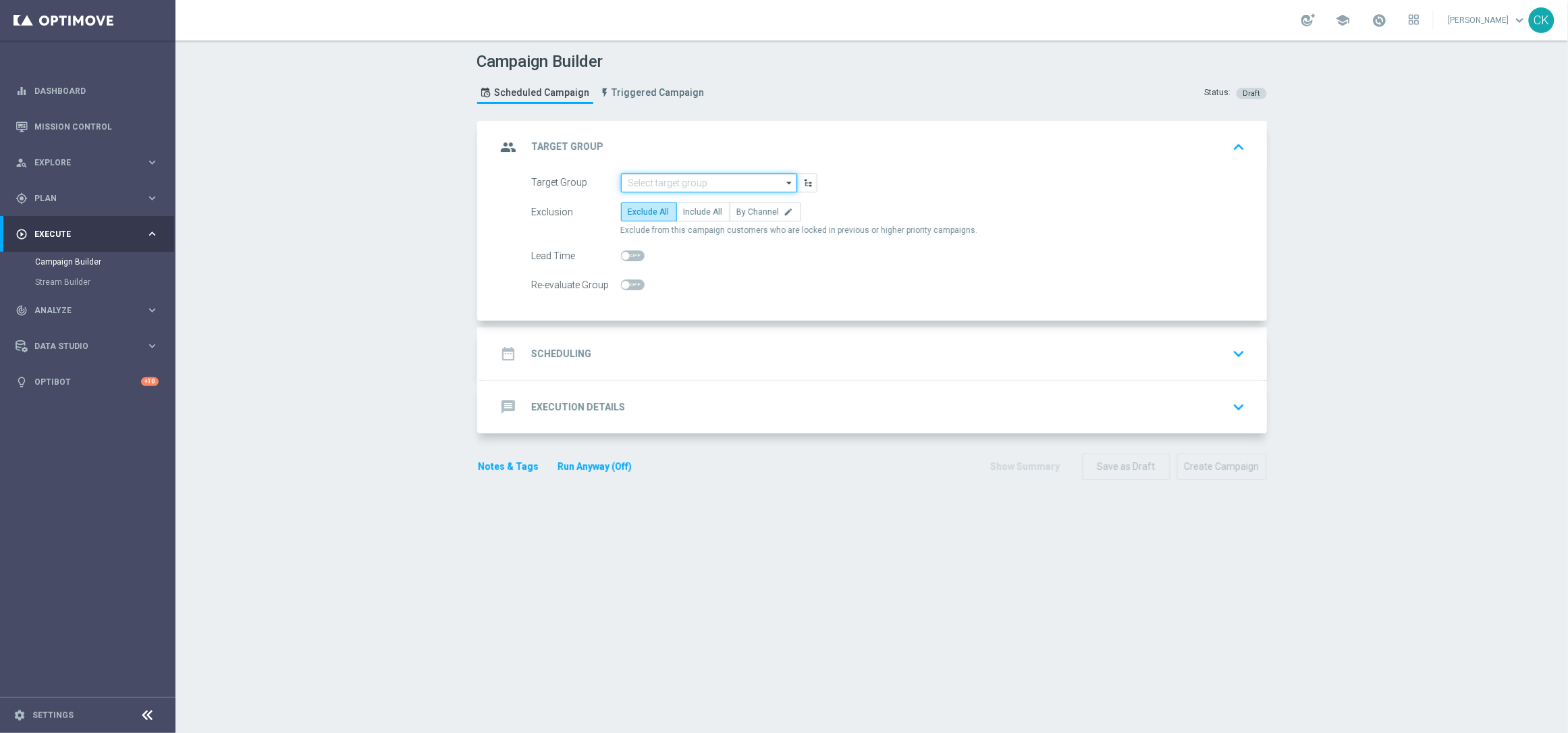
click at [667, 178] on input at bounding box center [708, 182] width 176 height 19
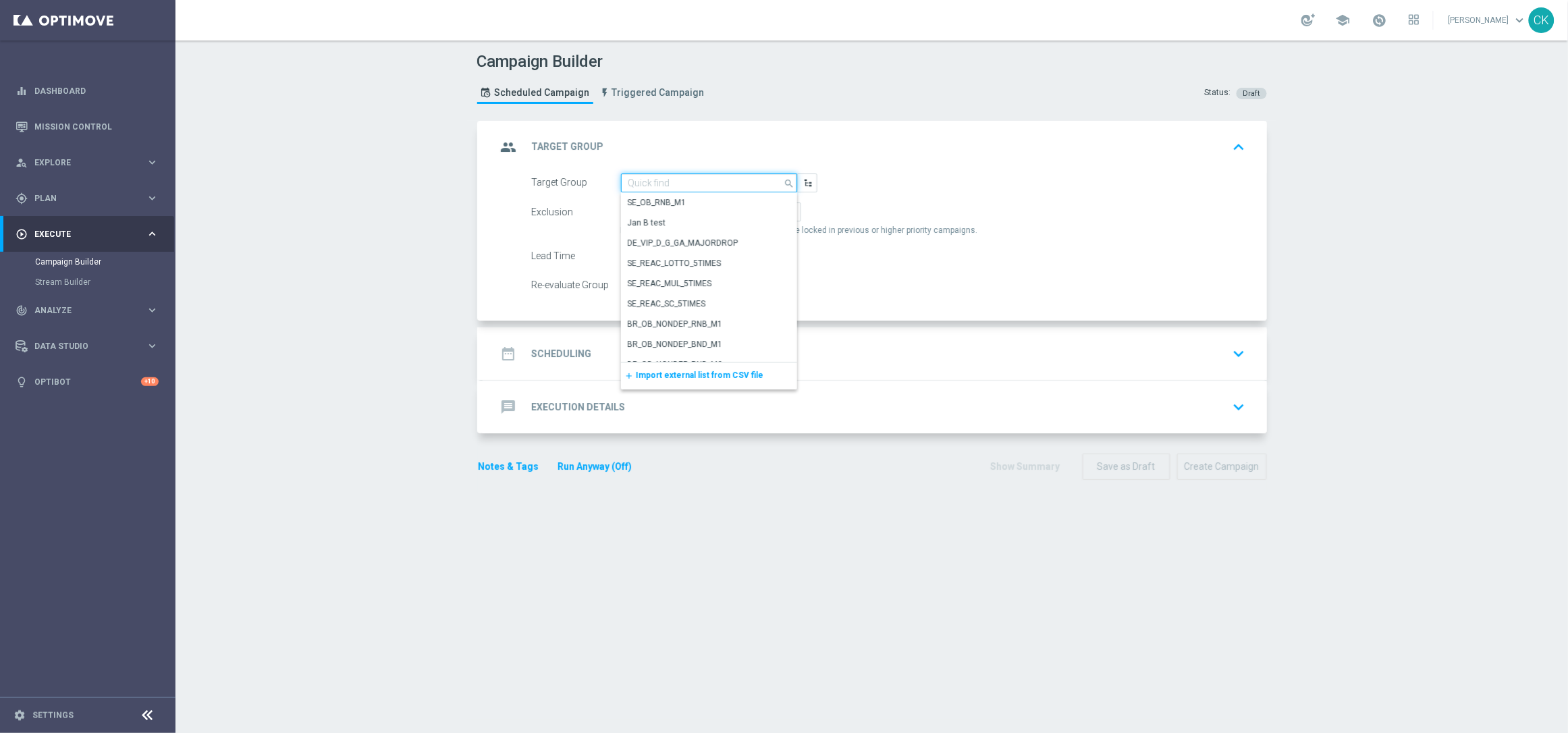
paste input "DE_GAMES_LIST_INT"
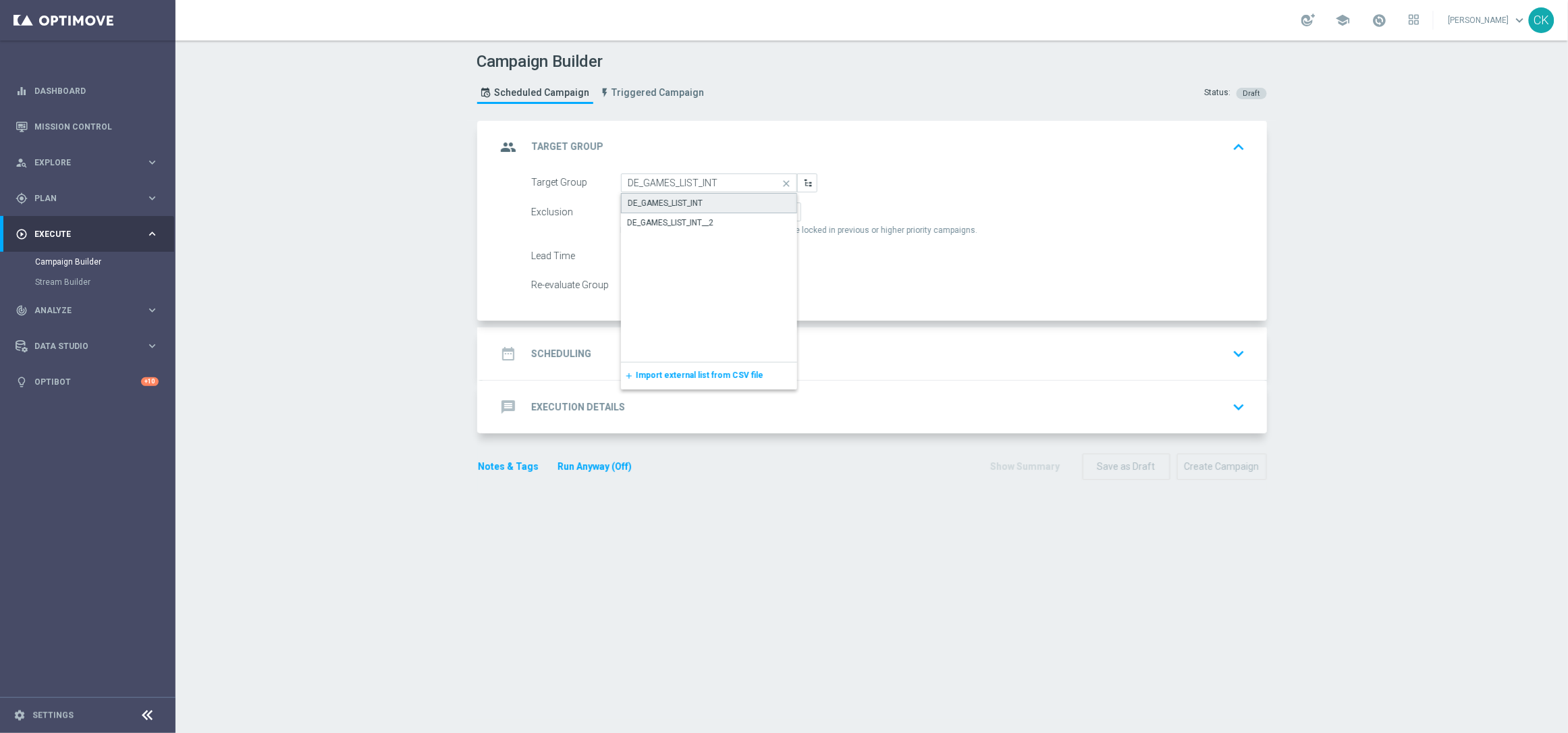
click at [682, 201] on div "DE_GAMES_LIST_INT" at bounding box center [666, 203] width 75 height 12
type input "DE_GAMES_LIST_INT"
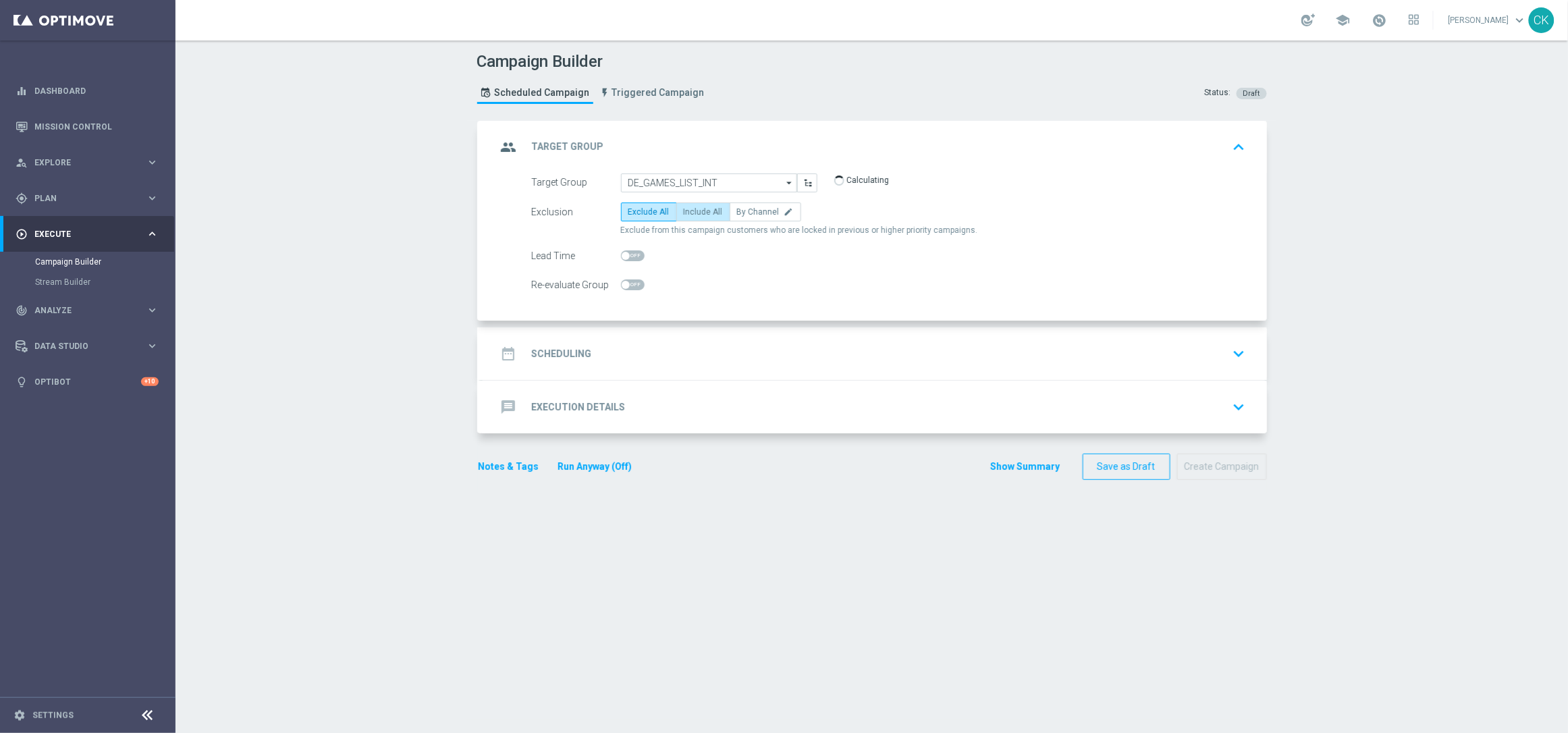
click at [694, 209] on span "Include All" at bounding box center [704, 212] width 39 height 10
click at [692, 210] on input "Include All" at bounding box center [688, 214] width 9 height 9
radio input "true"
click at [621, 253] on span at bounding box center [626, 256] width 8 height 8
click at [621, 253] on input "checkbox" at bounding box center [633, 256] width 24 height 11
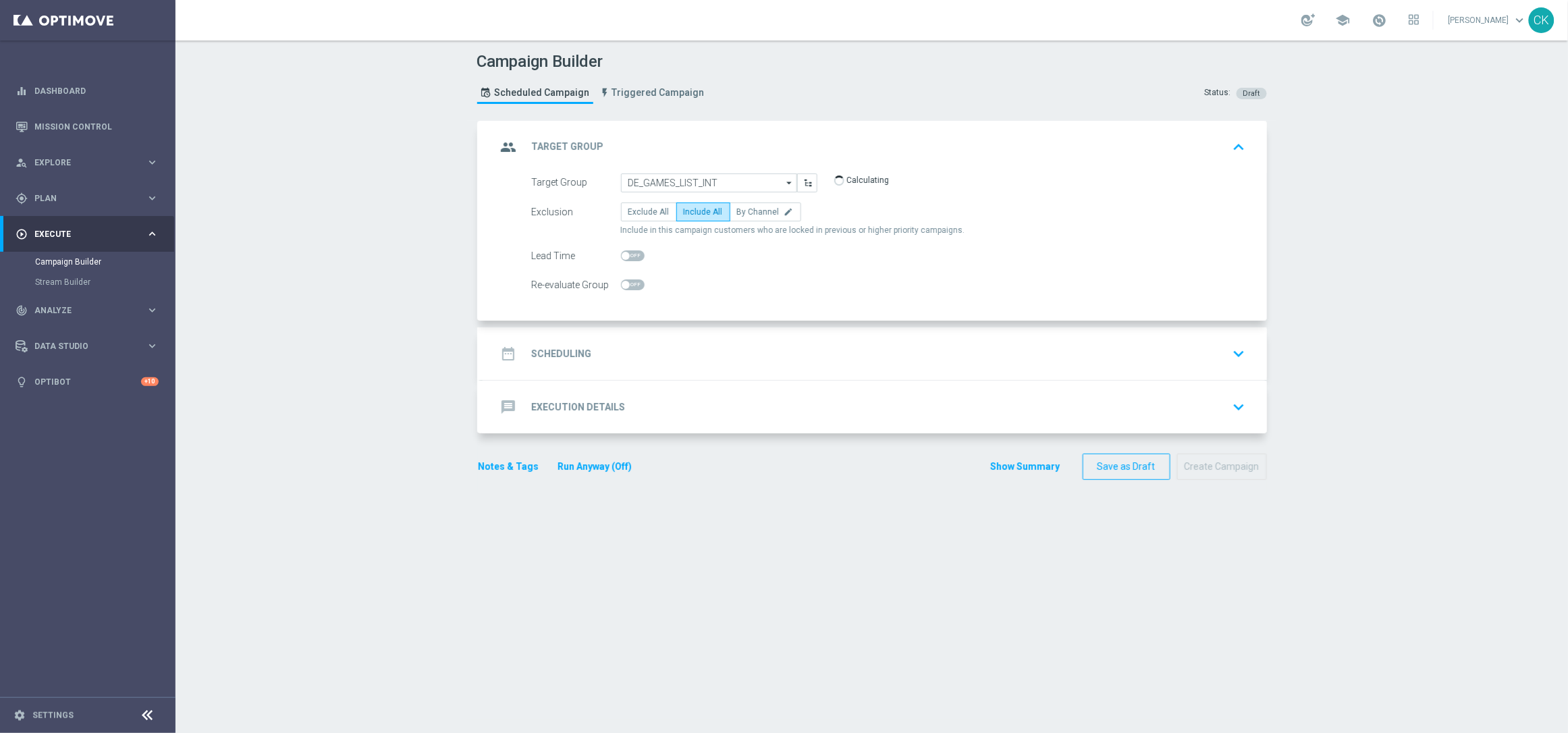
checkbox input "true"
click at [557, 355] on h2 "Scheduling" at bounding box center [562, 354] width 60 height 13
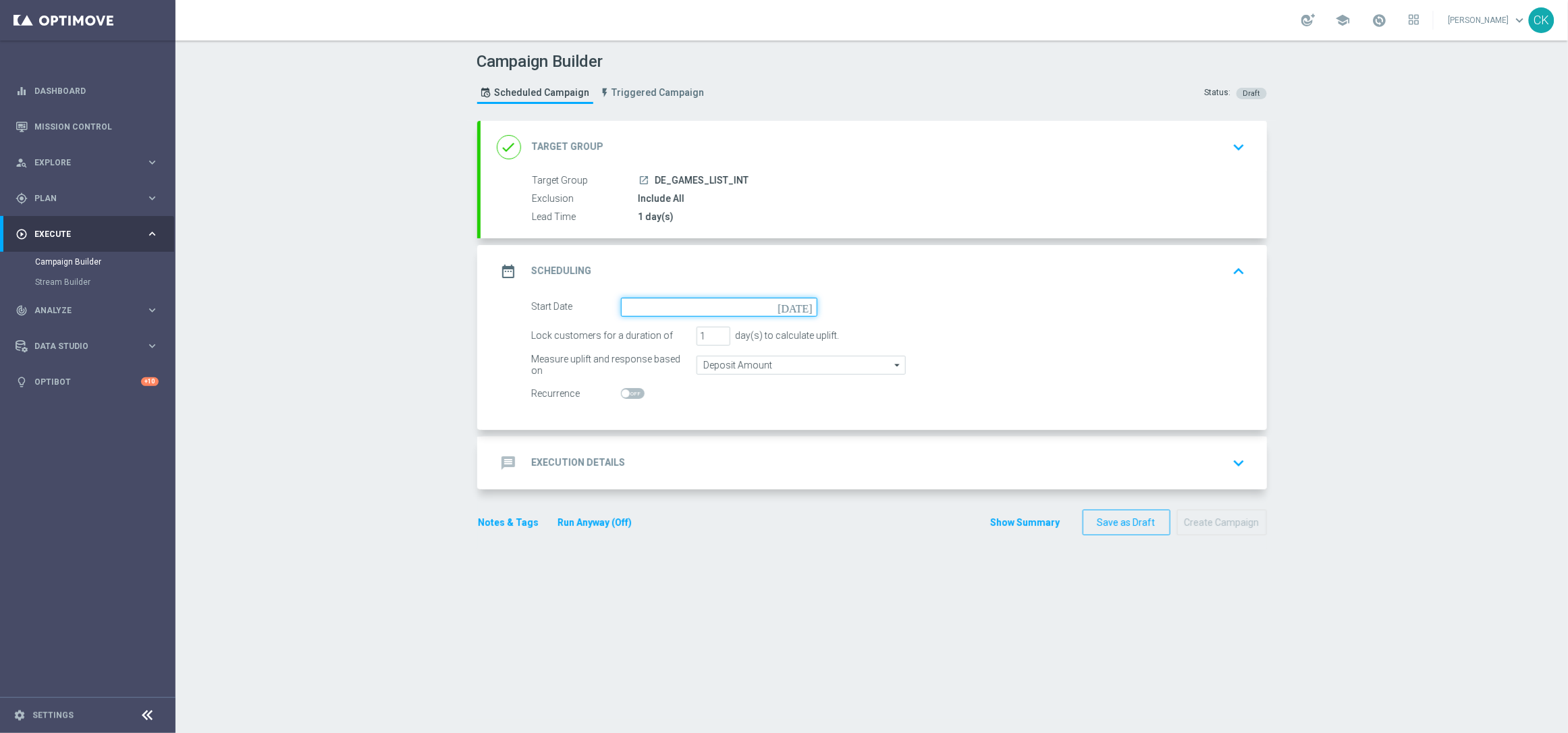
click at [654, 309] on input at bounding box center [719, 307] width 196 height 19
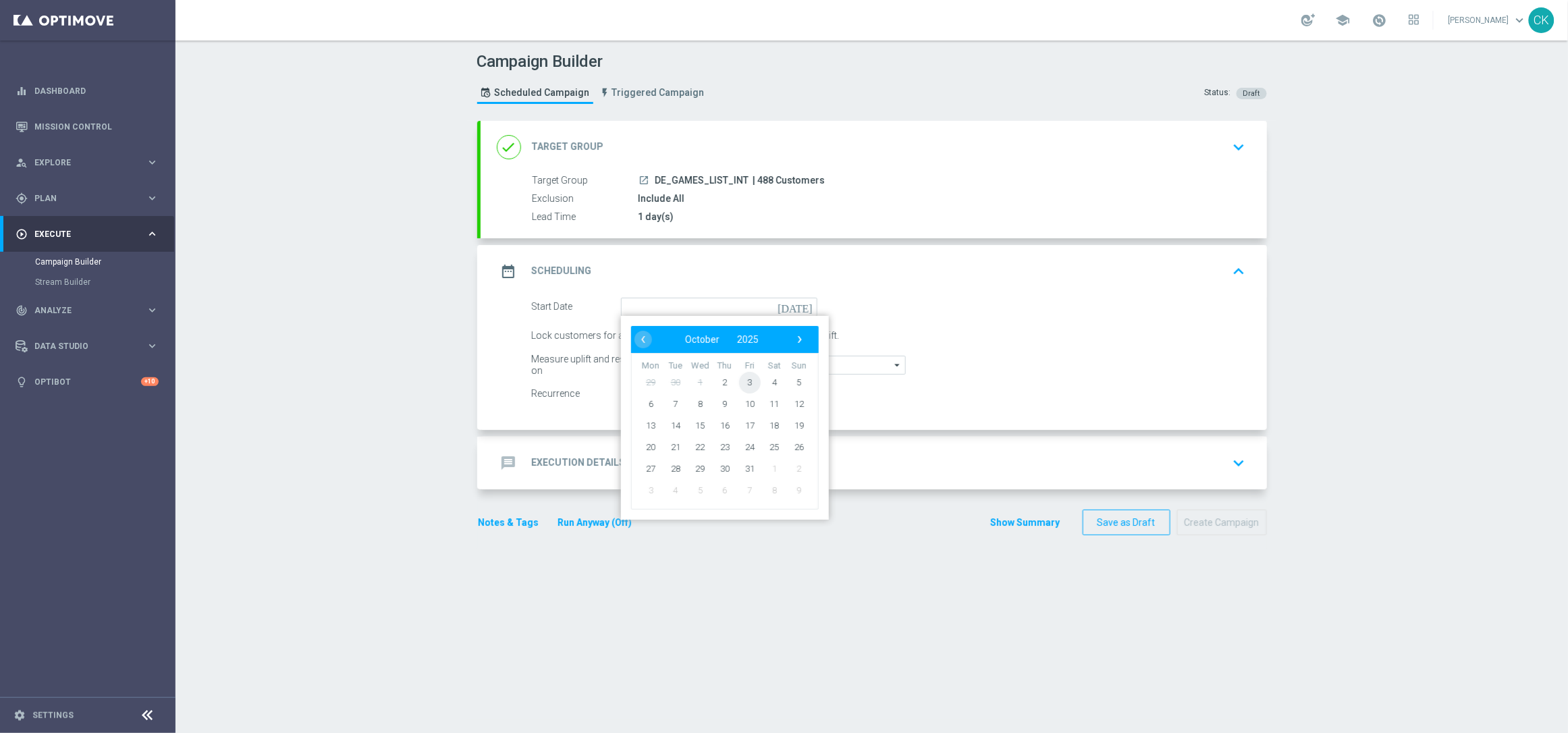
click at [744, 380] on span "3" at bounding box center [749, 382] width 22 height 22
type input "03 Oct 2025"
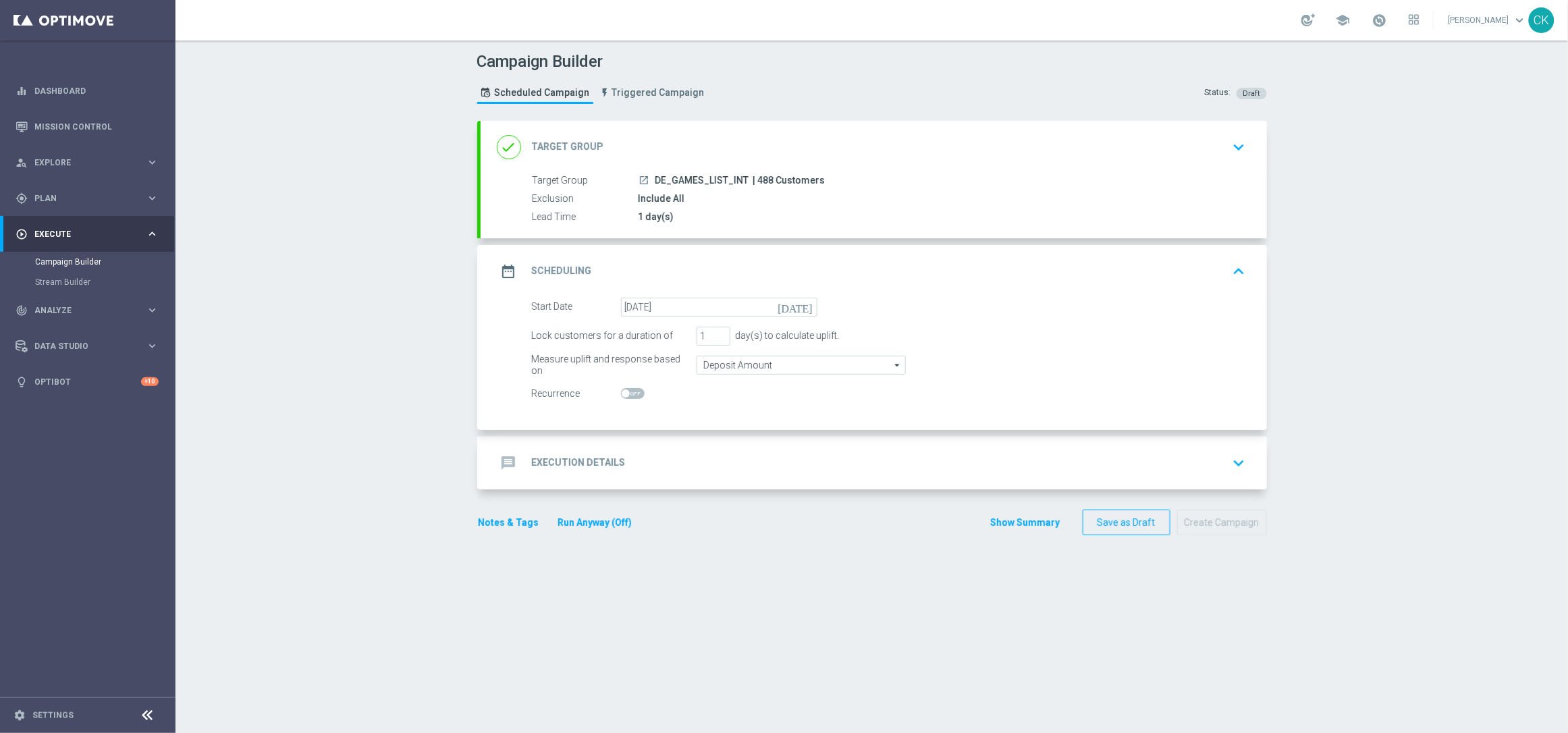
click at [557, 463] on h2 "Execution Details" at bounding box center [578, 463] width 94 height 13
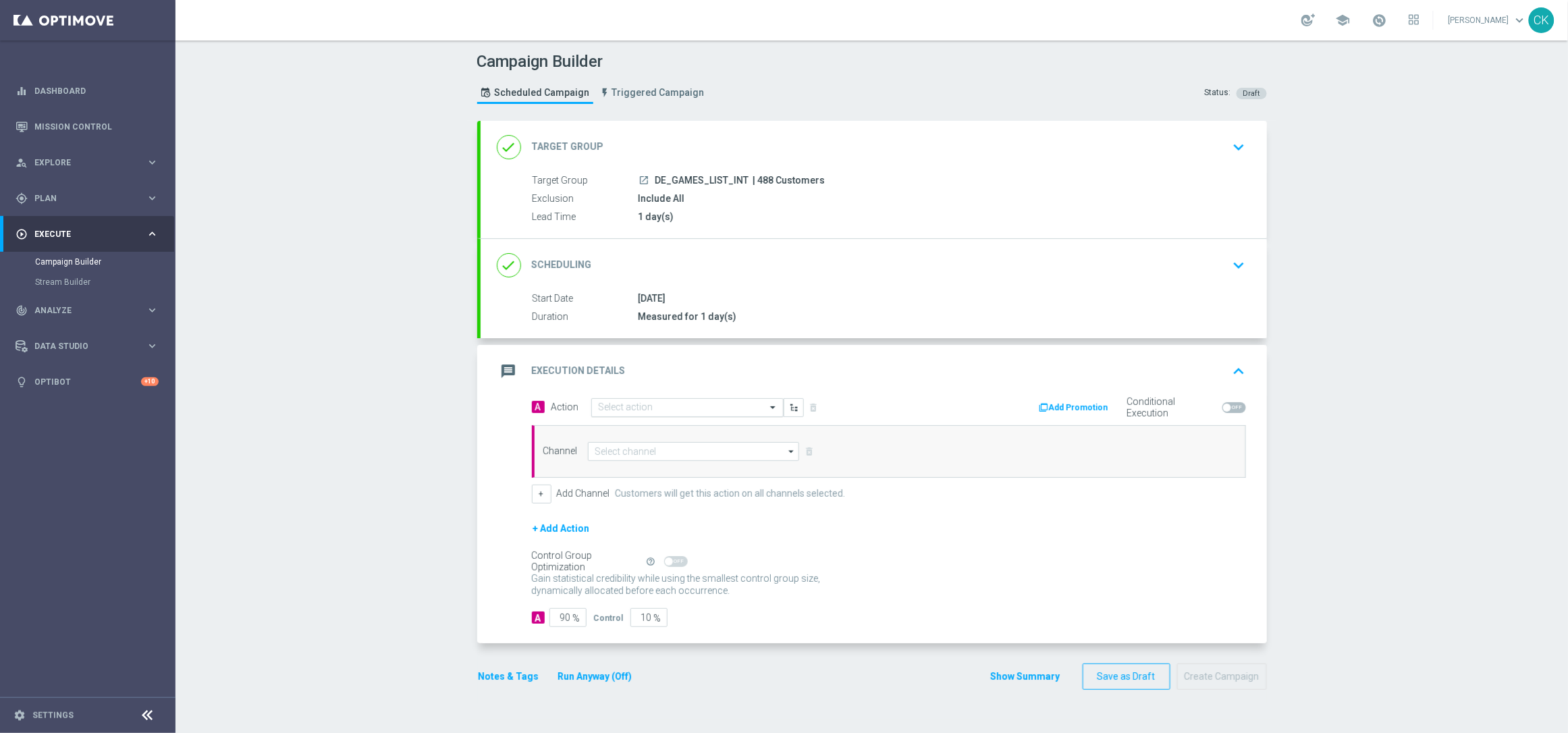
click at [635, 405] on input "text" at bounding box center [674, 408] width 150 height 11
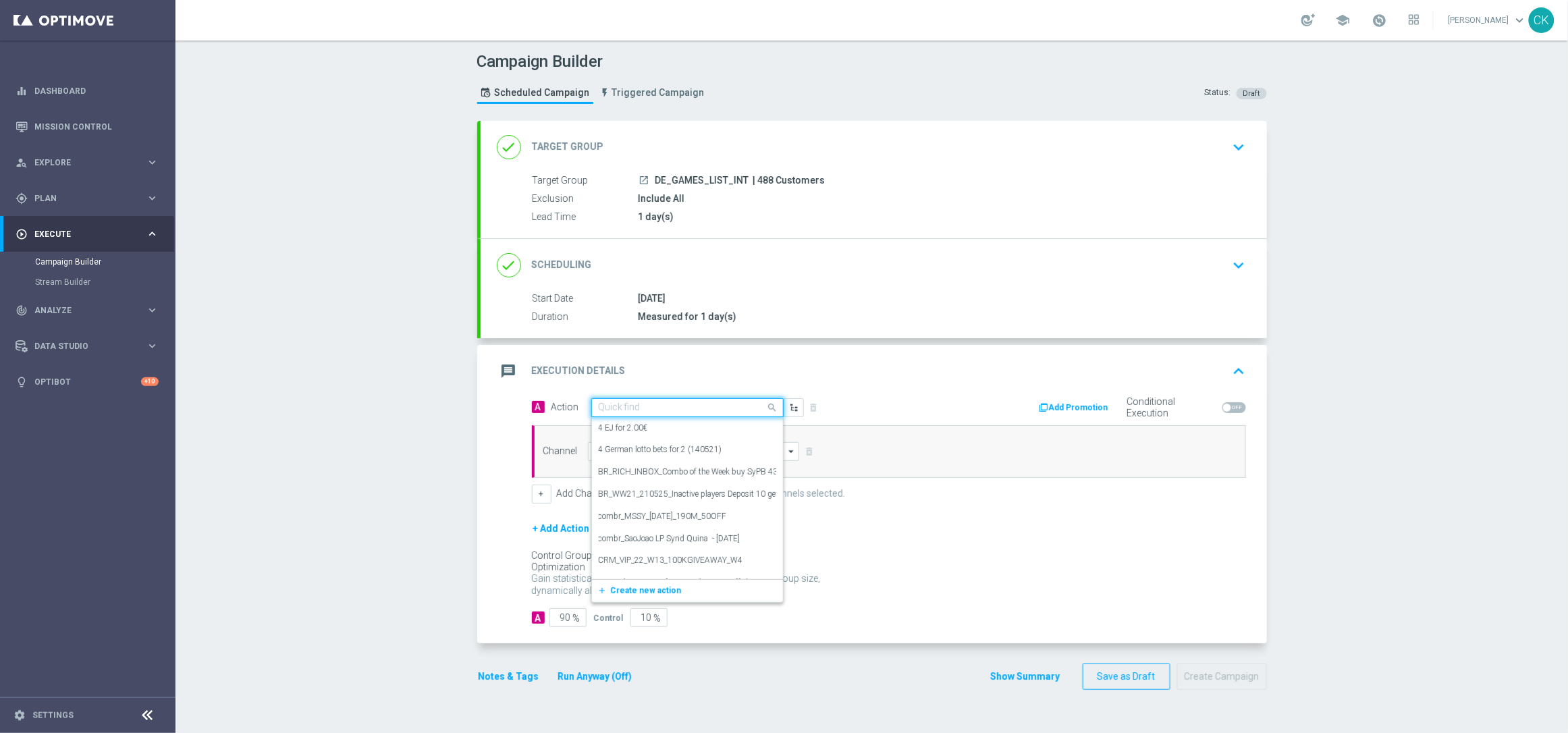
paste input "Bonus Drop"
type input "Bonus Drop"
click at [625, 501] on label "Bonus Drop" at bounding box center [619, 504] width 42 height 11
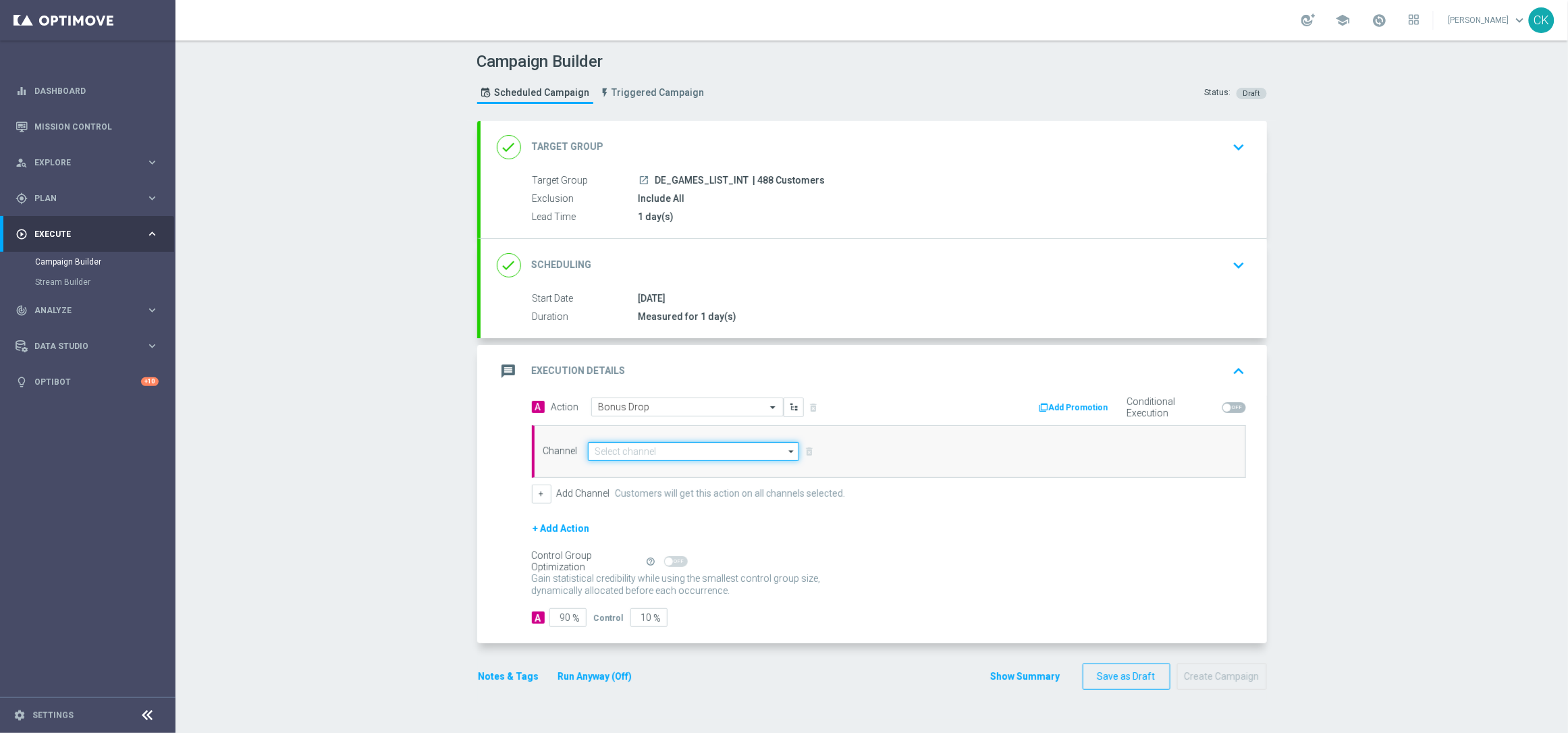
click at [646, 450] on input at bounding box center [694, 451] width 212 height 19
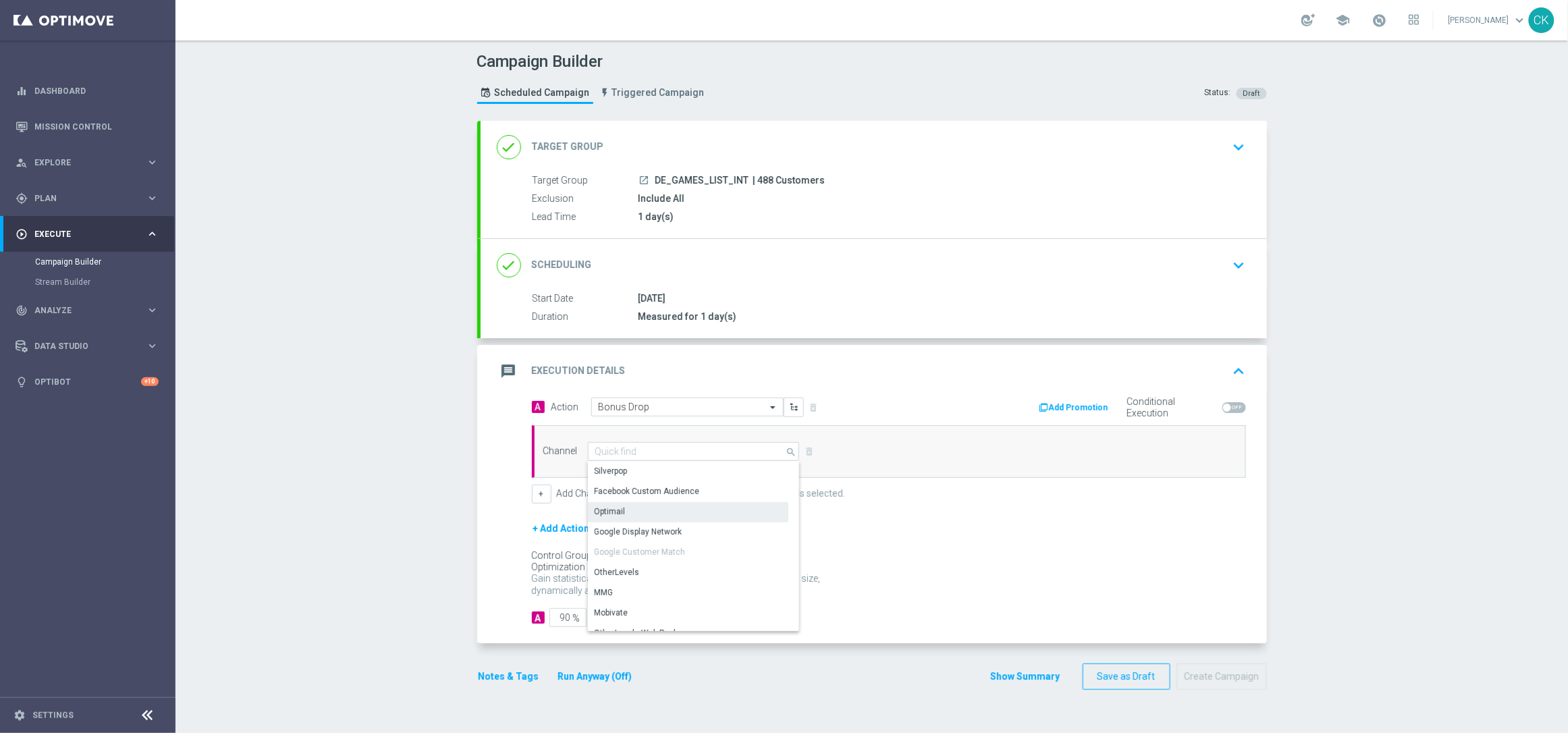
click at [637, 509] on div "Optimail" at bounding box center [688, 512] width 200 height 19
type input "Optimail"
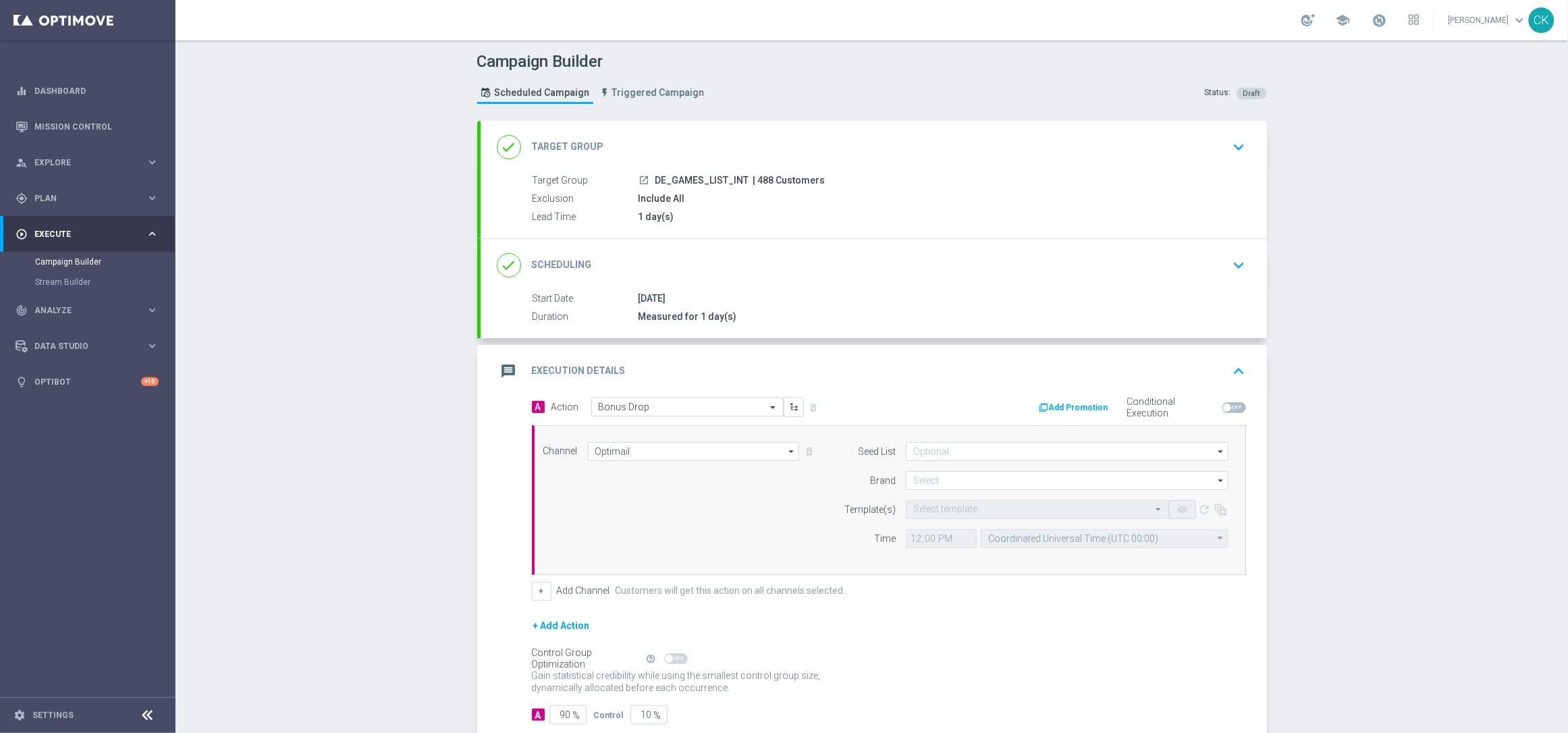
scroll to position [82, 0]
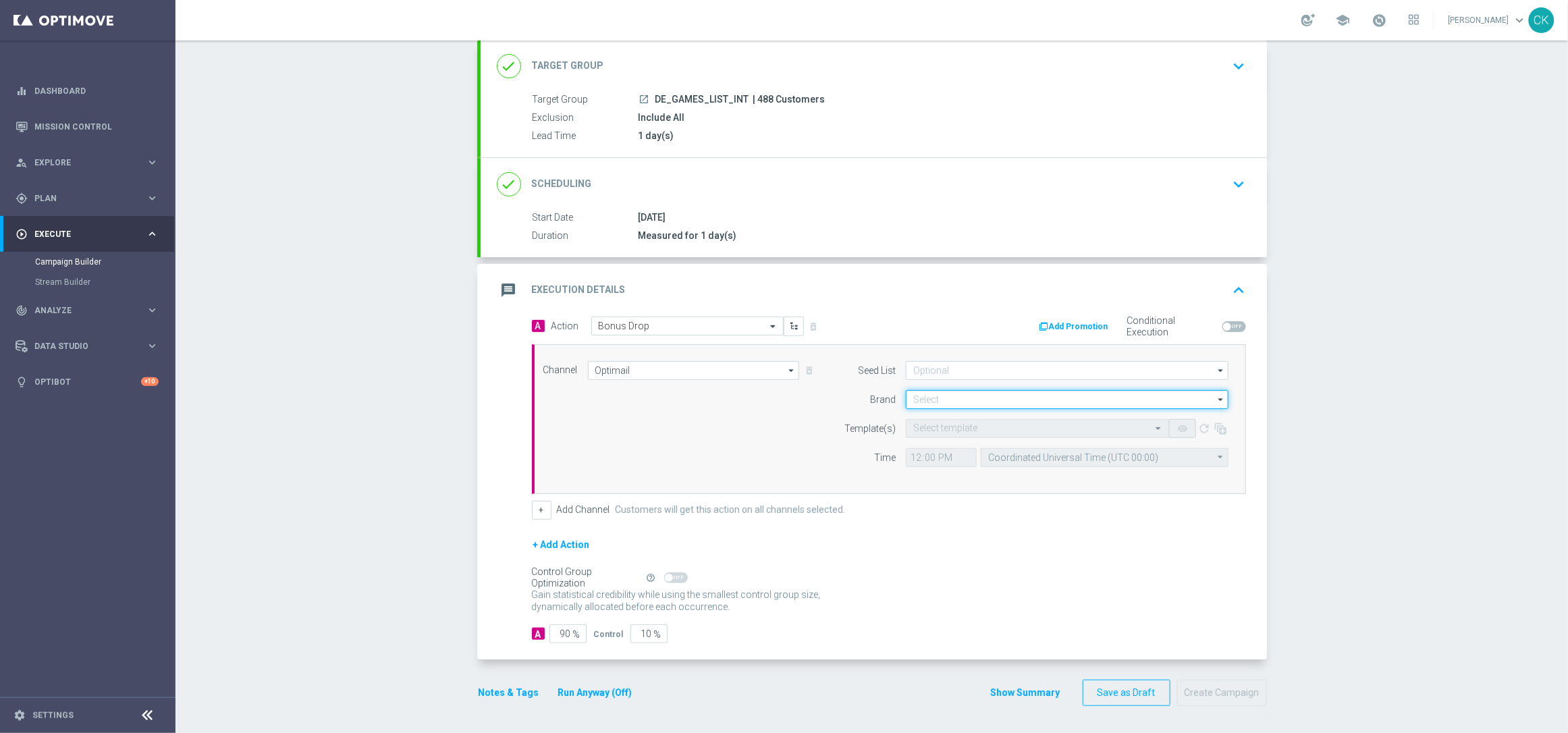
click at [937, 399] on input at bounding box center [1068, 400] width 323 height 19
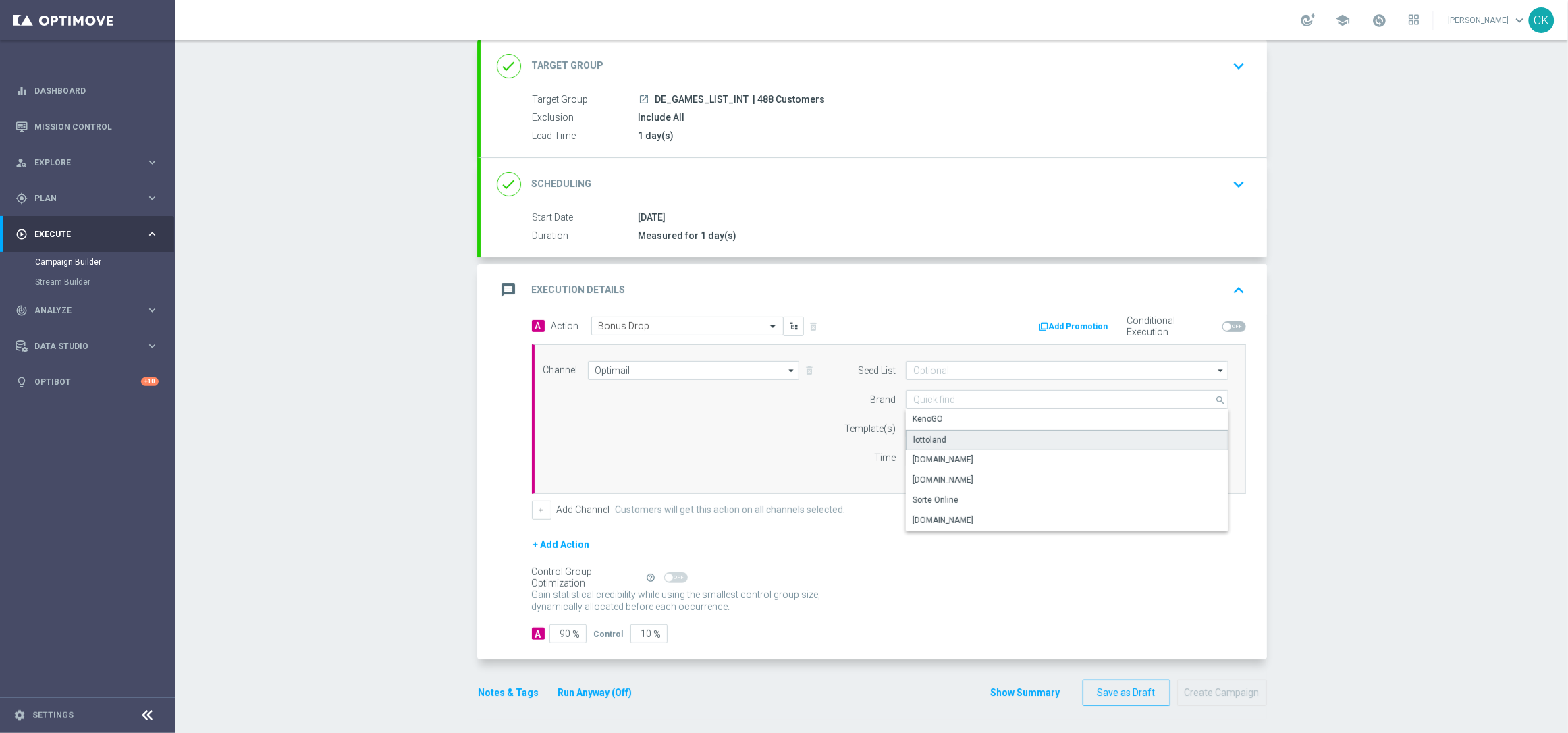
click at [938, 437] on div "lottoland" at bounding box center [1068, 440] width 323 height 20
type input "lottoland"
click at [928, 427] on input "text" at bounding box center [1024, 429] width 221 height 11
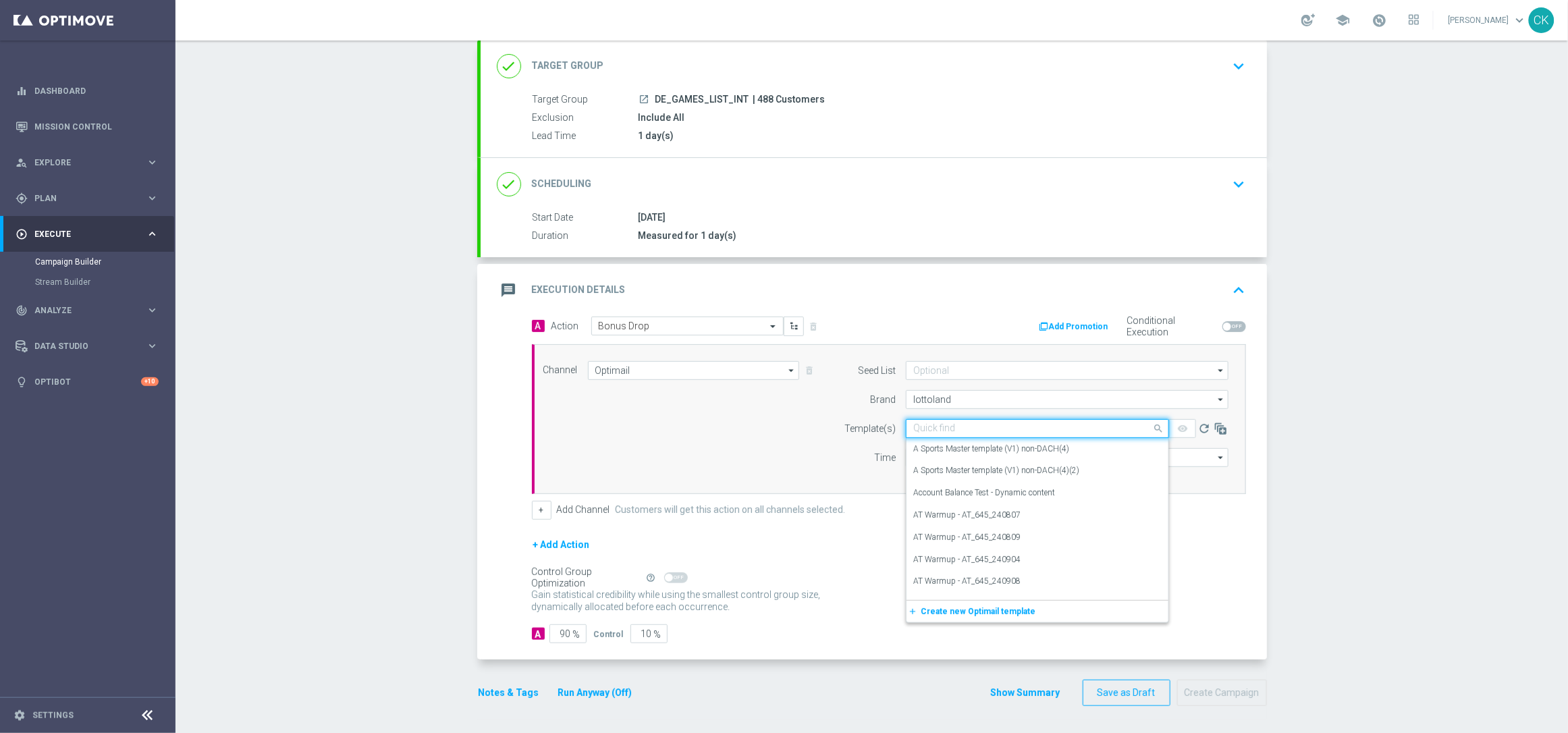
paste input "DE_INT__INTBONUSDROP_251003__NVIP_EMA_TAC_GM"
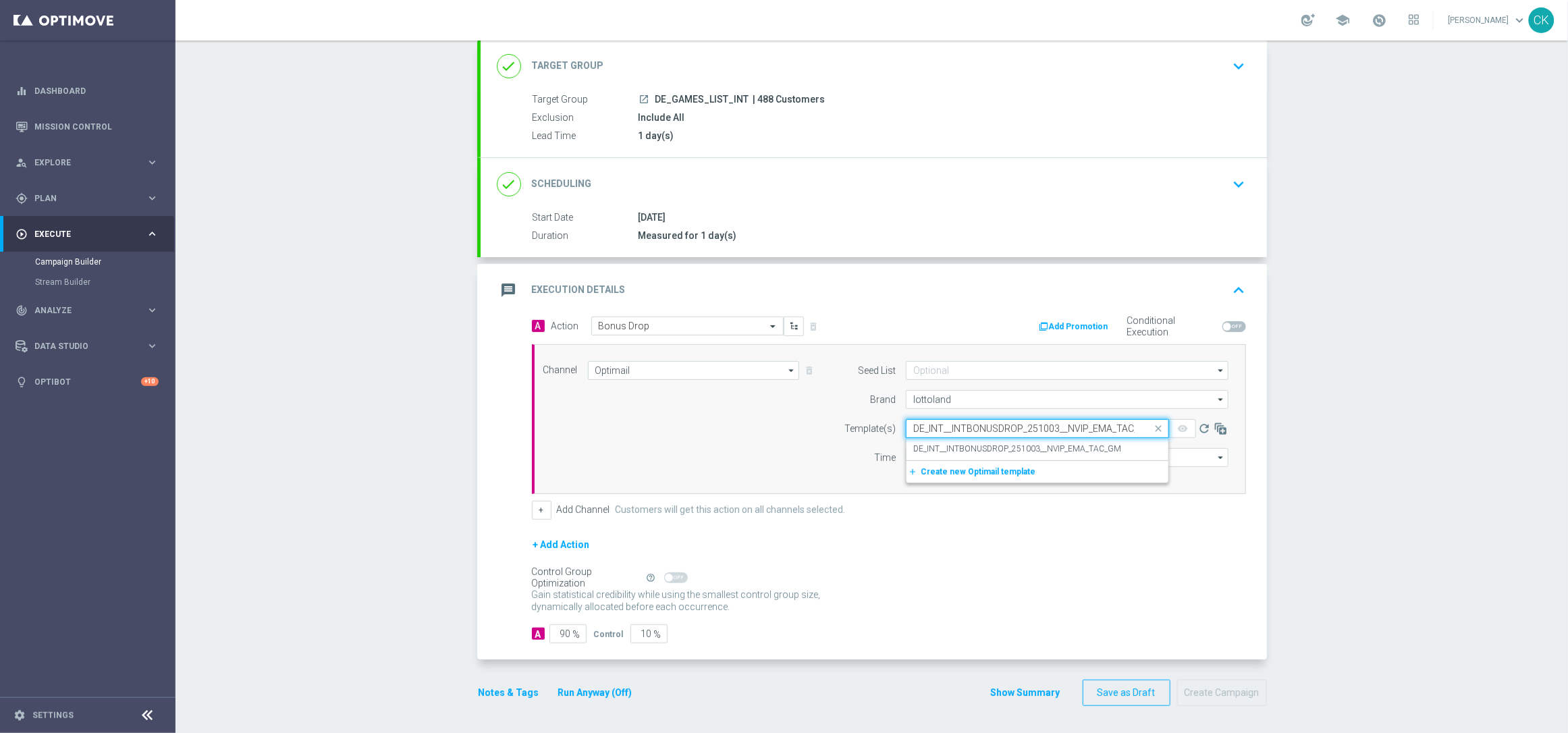
scroll to position [0, 15]
click at [937, 443] on label "DE_INT__INTBONUSDROP_251003__NVIP_EMA_TAC_GM" at bounding box center [1017, 449] width 208 height 11
type input "DE_INT__INTBONUSDROP_251003__NVIP_EMA_TAC_GM"
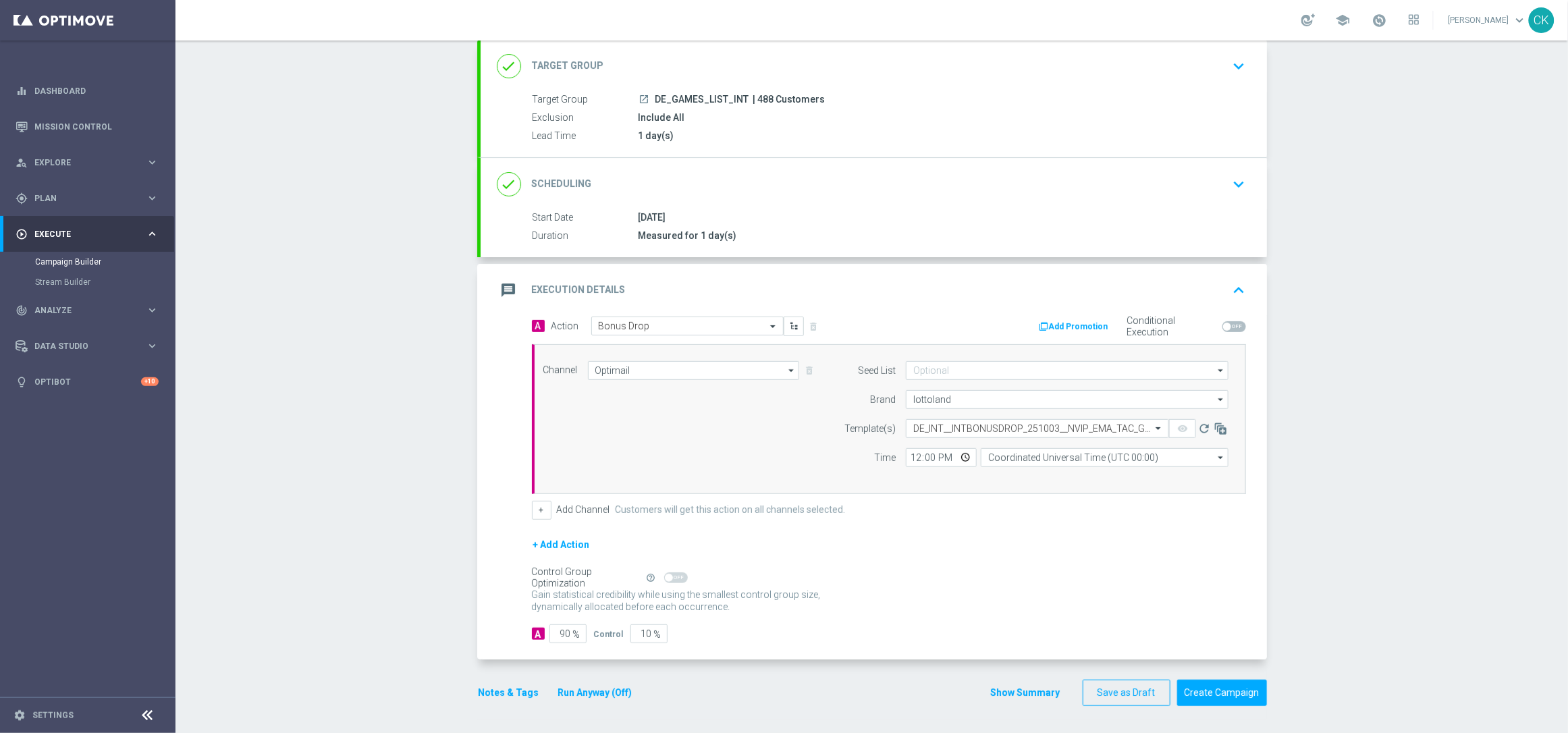
scroll to position [0, 0]
click at [909, 457] on input "12:00" at bounding box center [942, 457] width 71 height 19
type input "14:30"
click at [1050, 533] on form "A Action Select action Bonus Drop delete_forever Add Promotion Conditional Exec…" at bounding box center [889, 480] width 714 height 327
click at [1092, 455] on input "Coordinated Universal Time (UTC 00:00)" at bounding box center [1104, 457] width 248 height 19
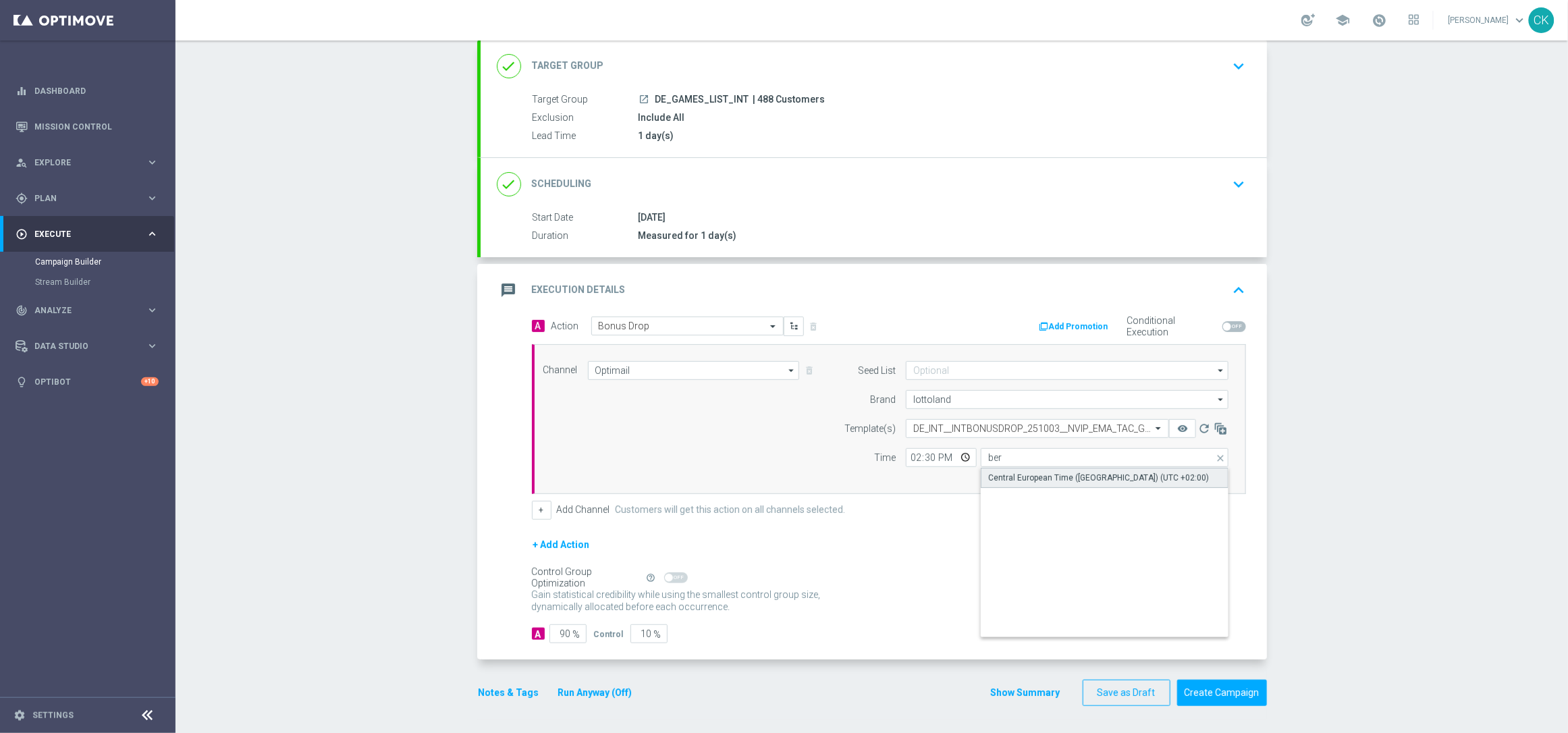
click at [1077, 476] on div "Central European Time (Berlin) (UTC +02:00)" at bounding box center [1098, 478] width 221 height 12
type input "Central European Time (Berlin) (UTC +02:00)"
click at [560, 636] on input "90" at bounding box center [568, 633] width 37 height 19
type input "0"
type input "100"
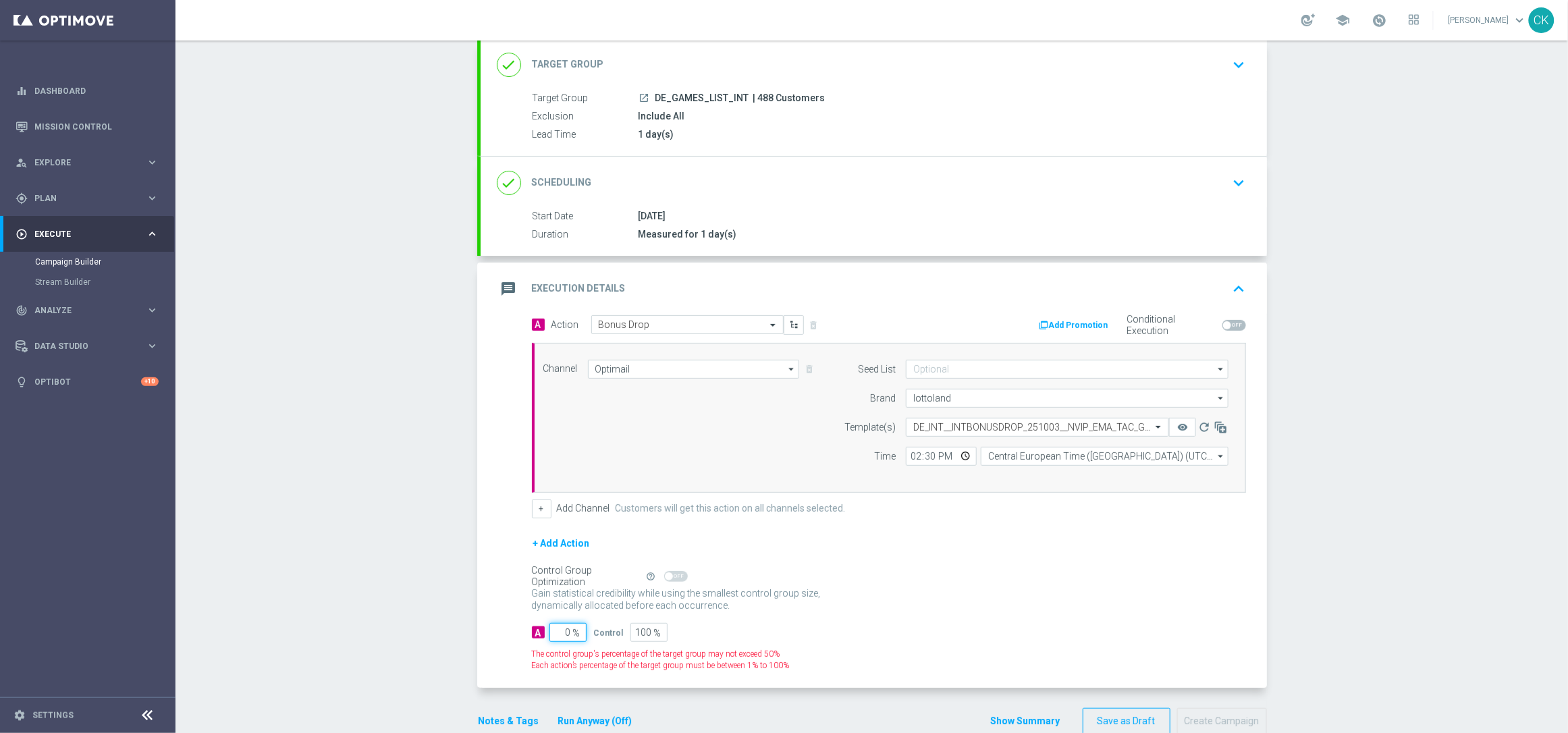
type input "10"
type input "90"
type input "100"
type input "0"
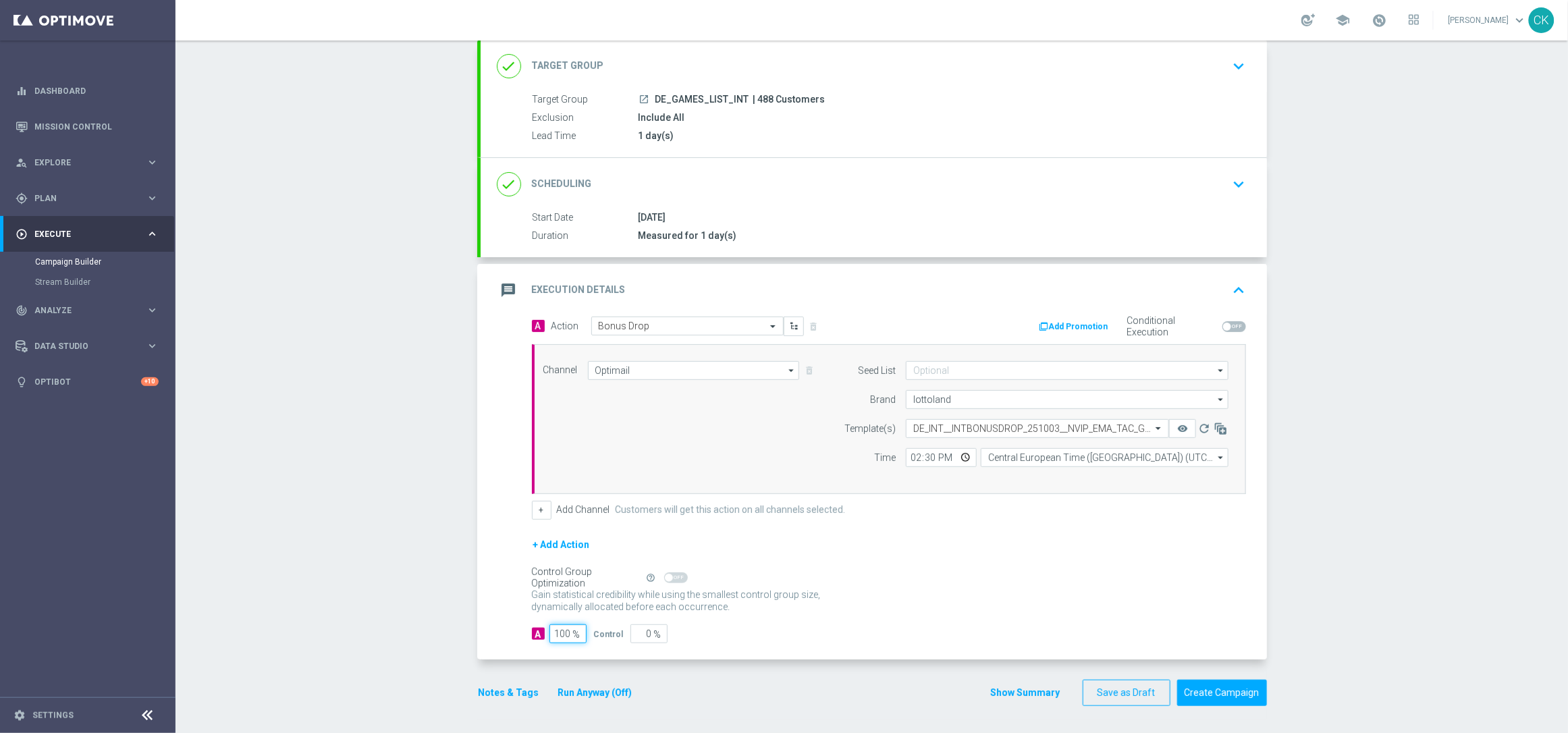
type input "100"
click at [731, 633] on div "A 100 % Control 0 %" at bounding box center [889, 633] width 714 height 19
click at [777, 640] on div "A 100 % Control 0 %" at bounding box center [889, 633] width 714 height 19
click at [759, 652] on div "A Action Select action Bonus Drop delete_forever Add Promotion Conditional Exec…" at bounding box center [874, 489] width 786 height 344
click at [496, 691] on button "Notes & Tags" at bounding box center [509, 693] width 63 height 17
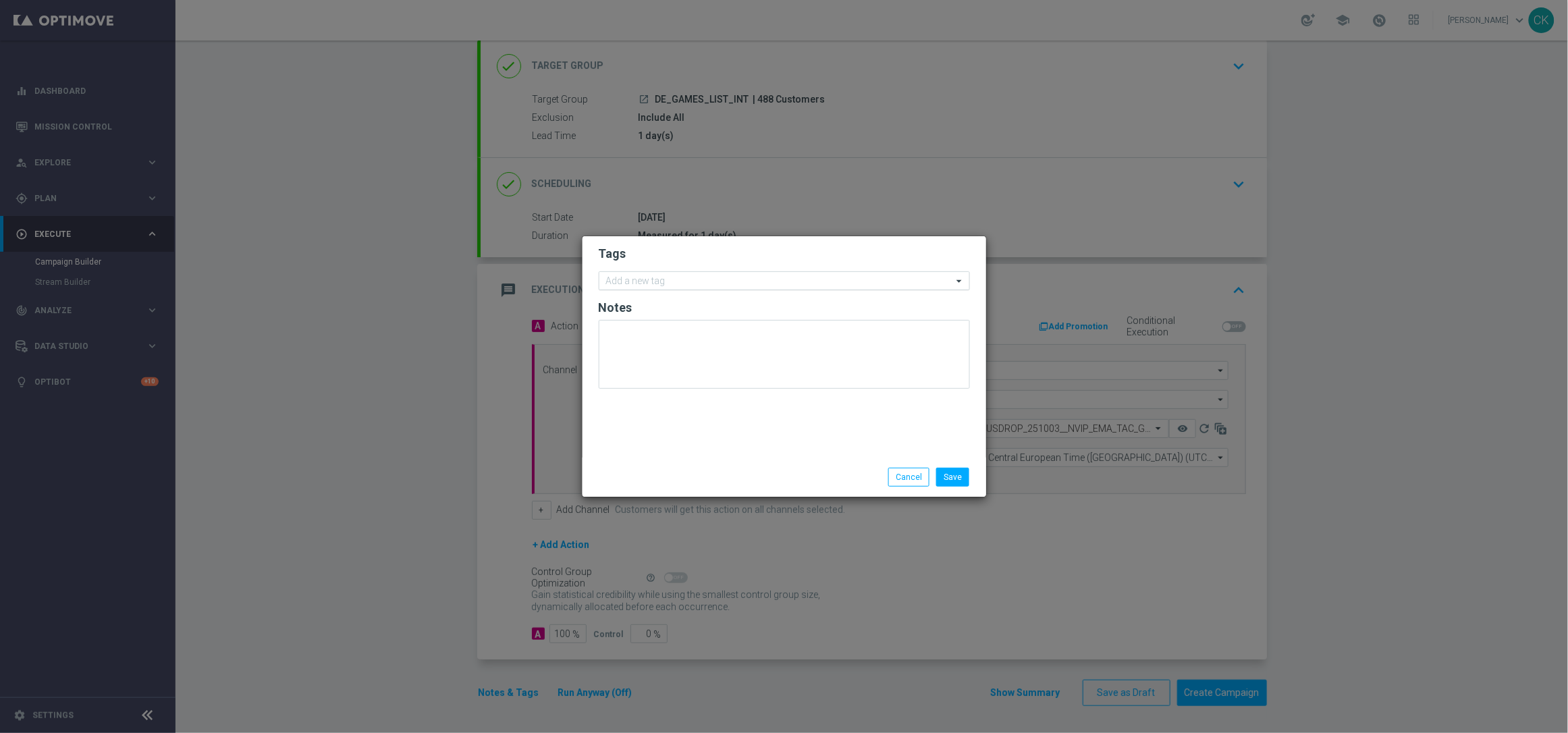
click at [653, 279] on input "text" at bounding box center [779, 282] width 347 height 11
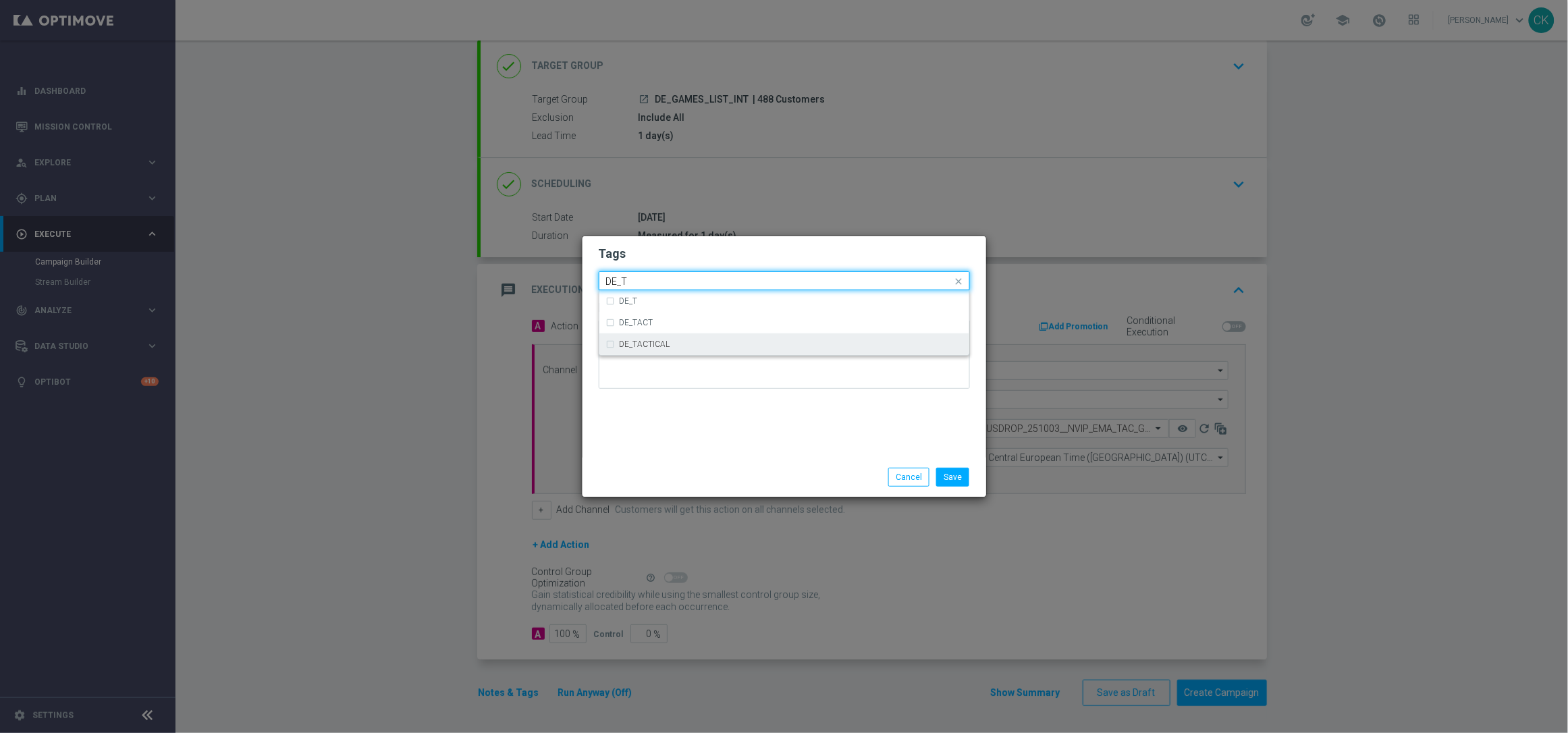
click at [654, 342] on label "DE_TACTICAL" at bounding box center [644, 345] width 51 height 8
type input "DE_T"
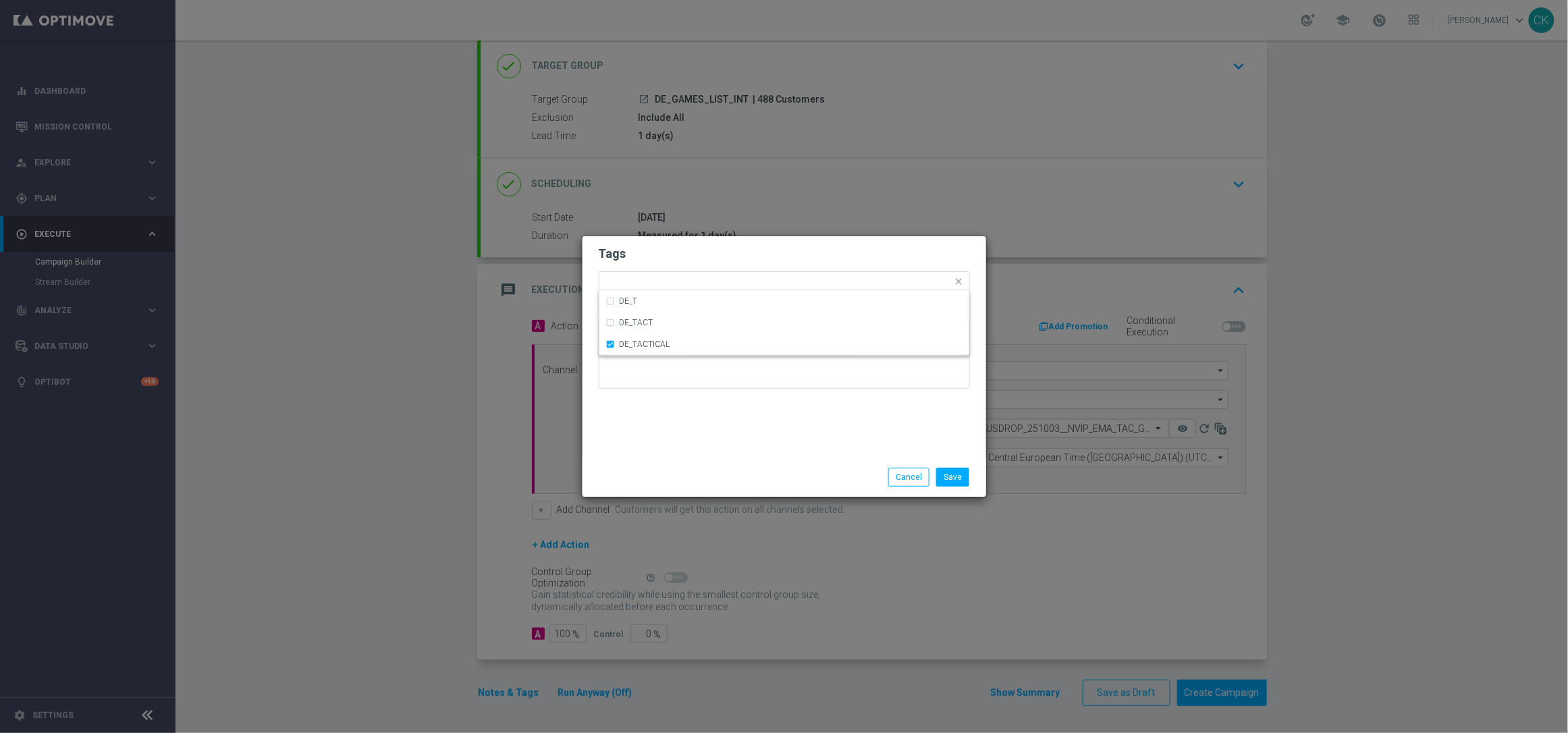
click at [659, 439] on div "Tags Quick find × DE_TACTICAL DE_T DE_TACT DE_TACTICAL Notes" at bounding box center [784, 347] width 404 height 221
click at [959, 478] on button "Save" at bounding box center [953, 477] width 33 height 19
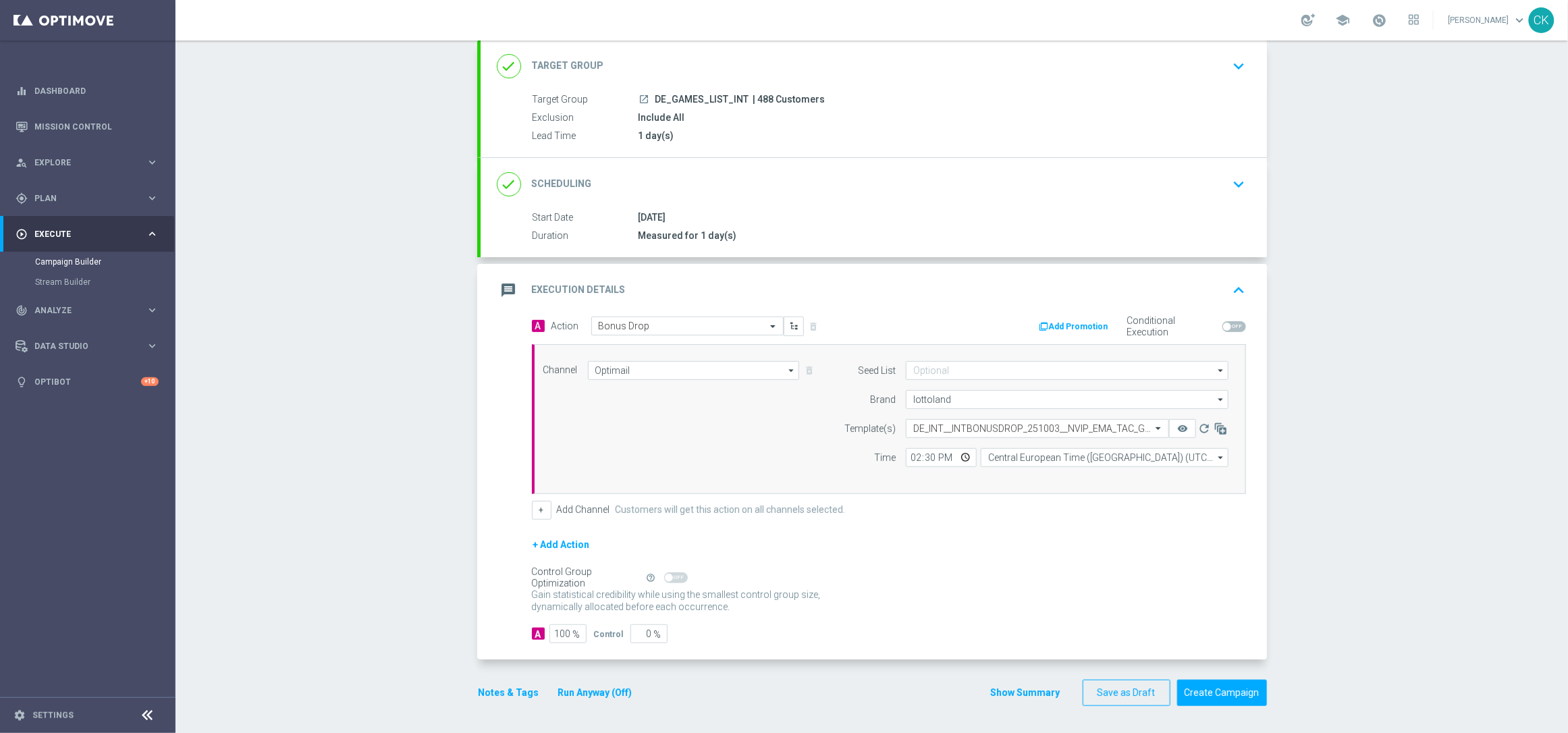
click at [488, 690] on button "Notes & Tags" at bounding box center [509, 693] width 63 height 17
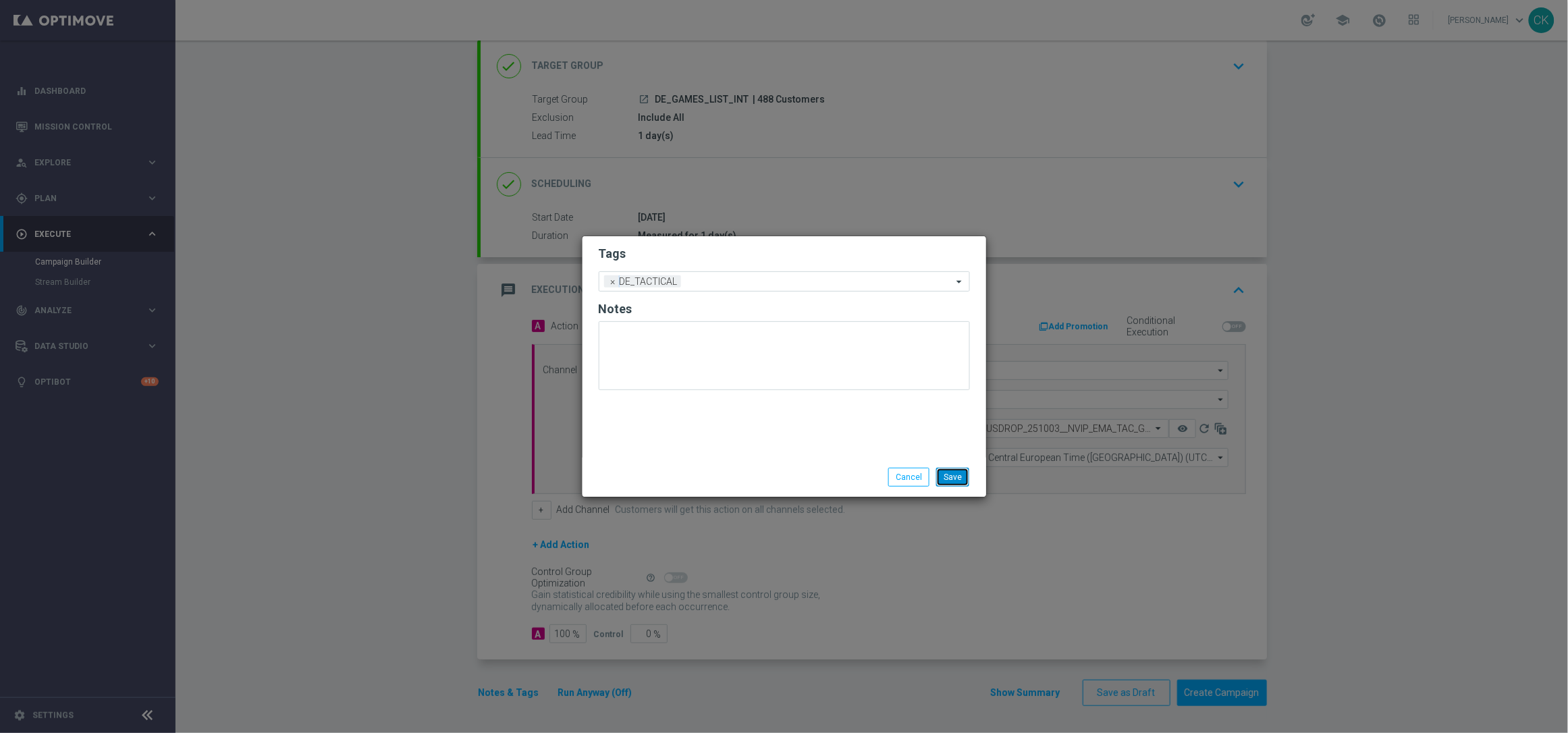
click at [960, 478] on button "Save" at bounding box center [953, 477] width 33 height 19
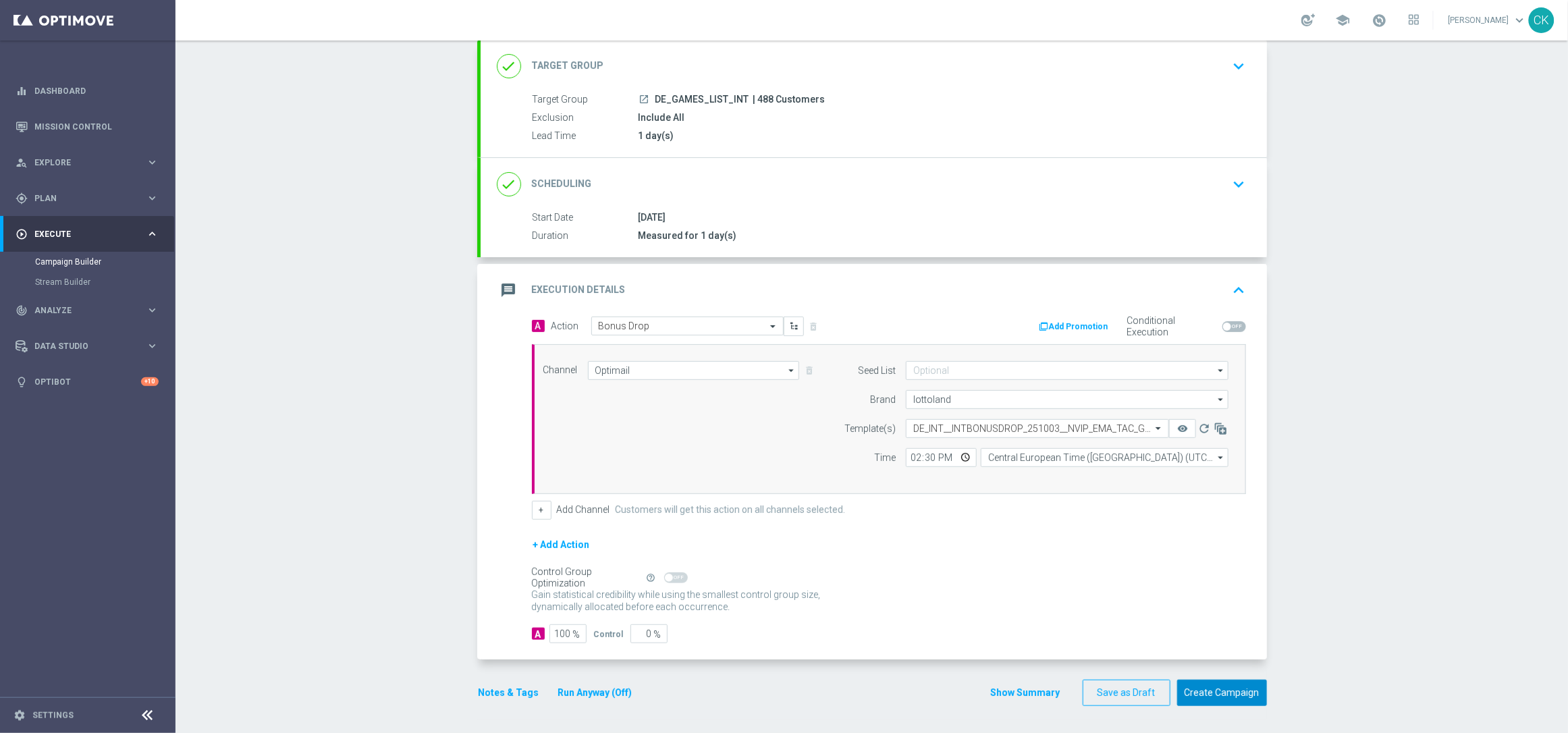
click at [1216, 691] on button "Create Campaign" at bounding box center [1222, 693] width 90 height 26
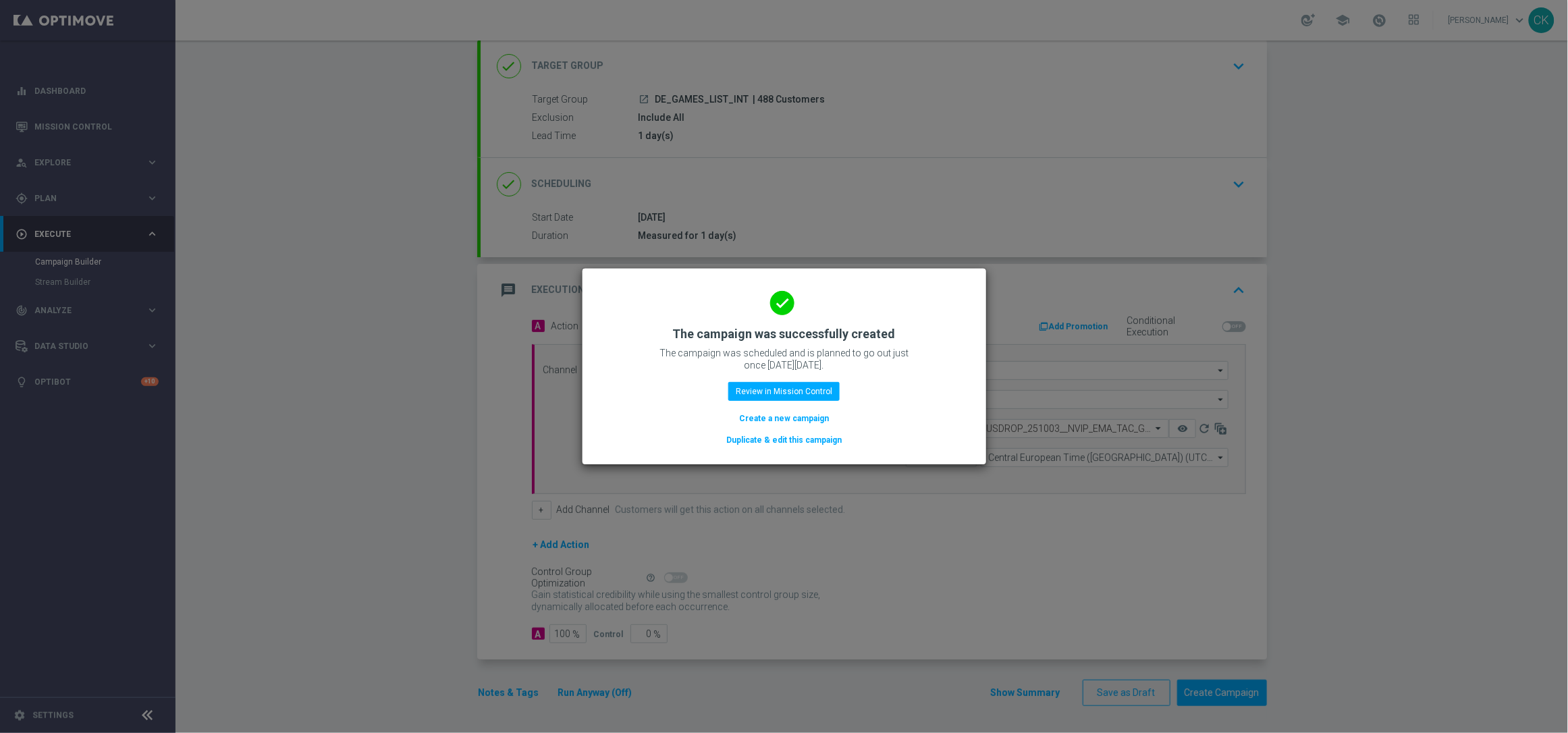
click at [761, 416] on button "Create a new campaign" at bounding box center [784, 418] width 93 height 15
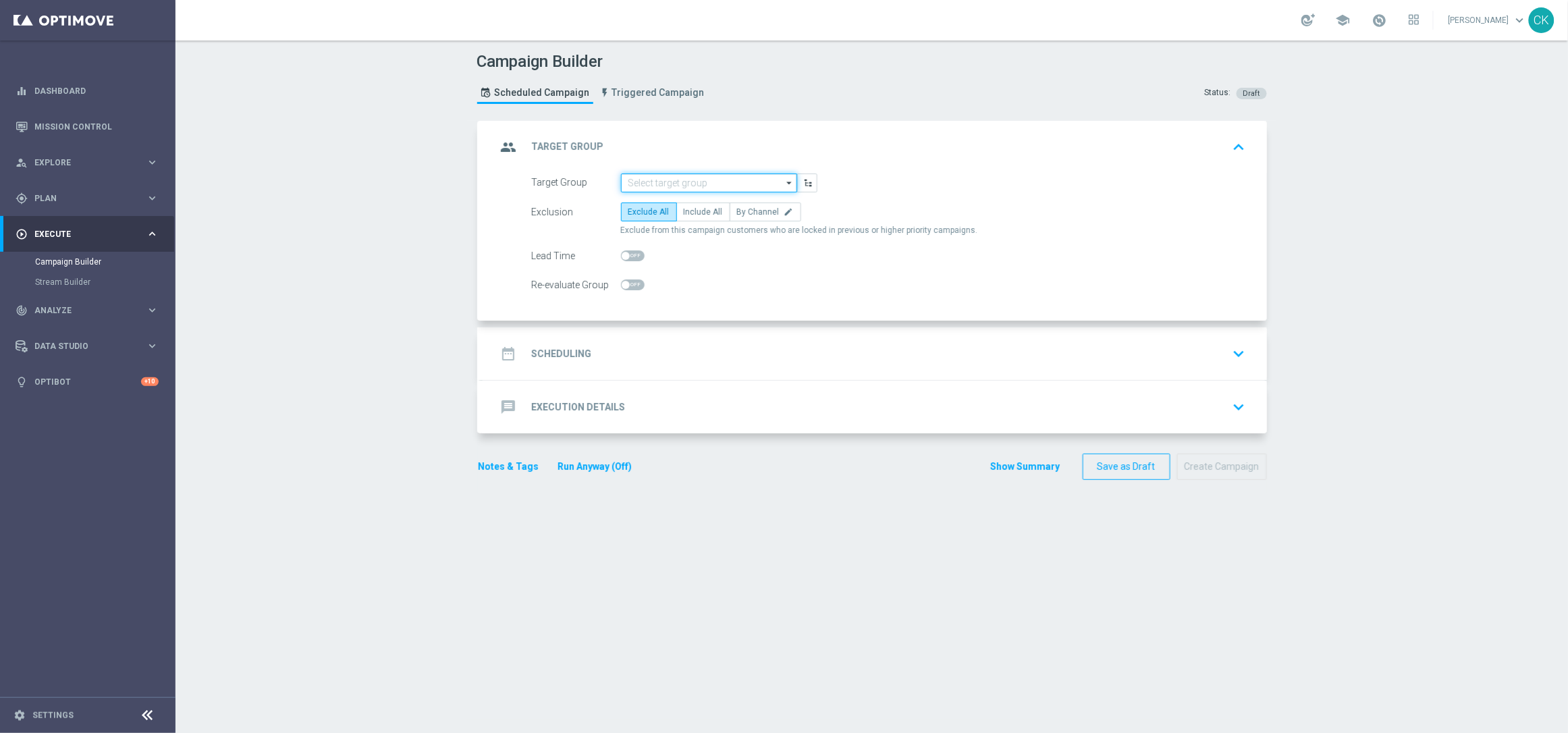
click at [649, 178] on input at bounding box center [708, 182] width 176 height 19
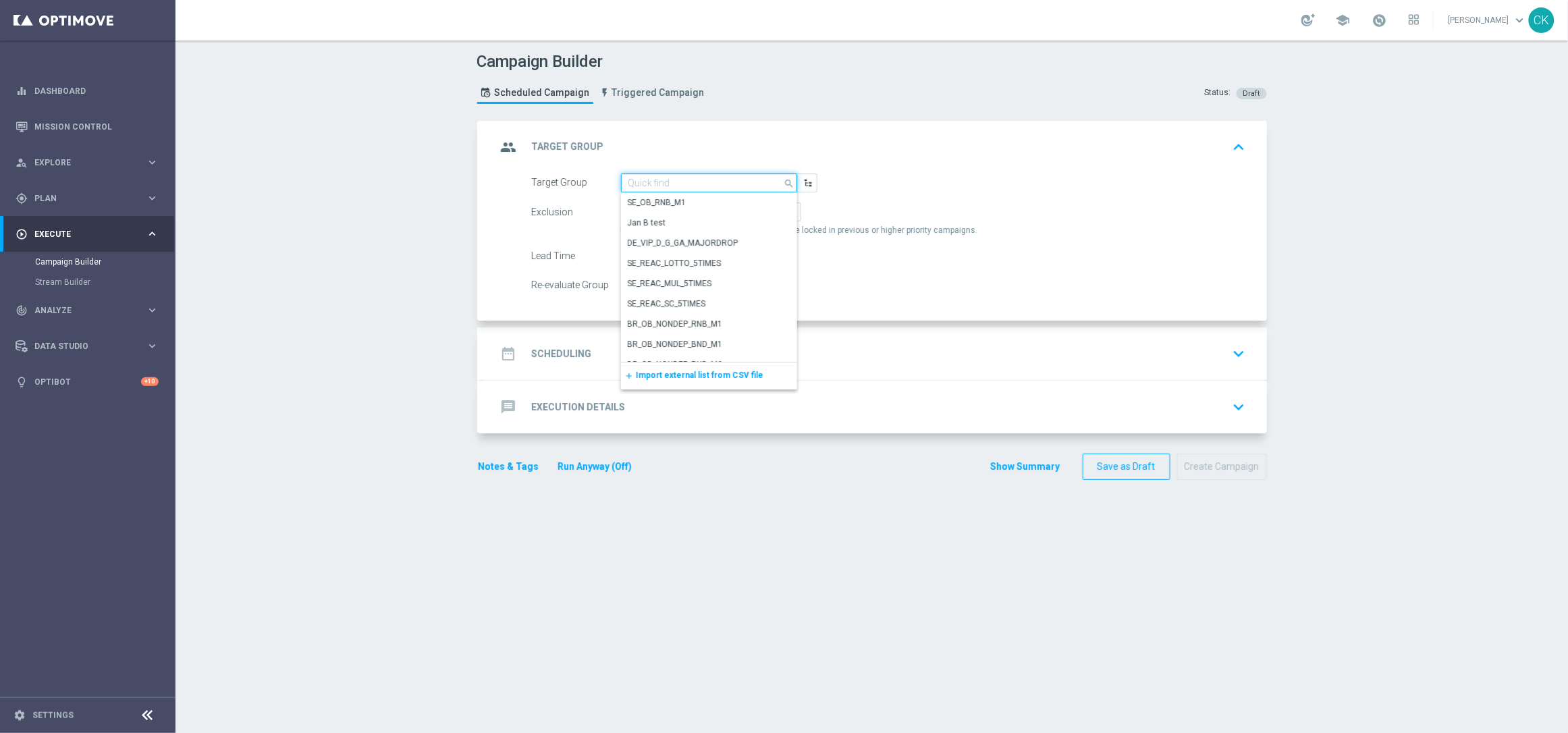
paste input "DE_RI_GAMES_LIST_INT"
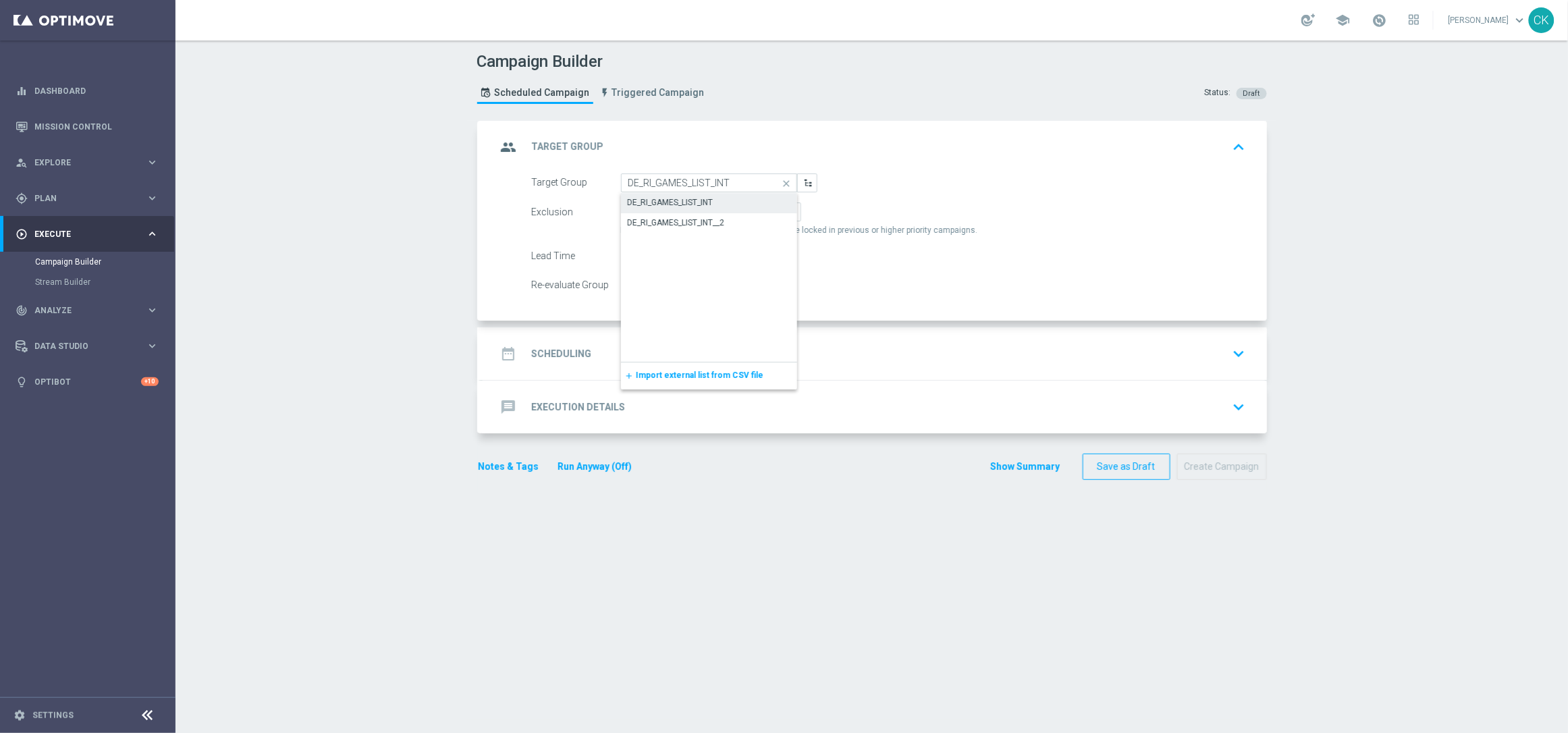
click at [677, 196] on div "DE_RI_GAMES_LIST_INT" at bounding box center [670, 202] width 86 height 12
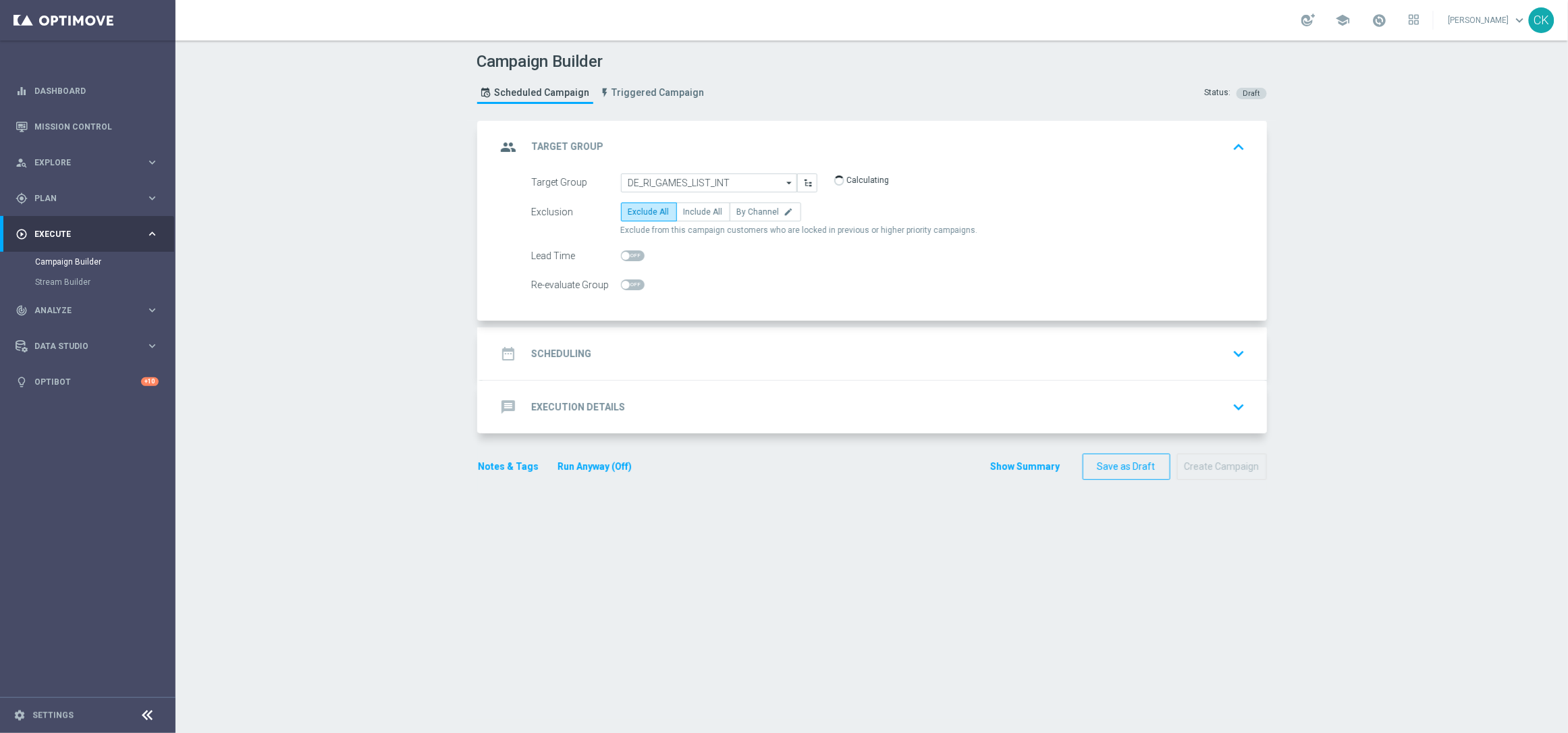
type input "DE_RI_GAMES_LIST_INT"
click at [698, 210] on span "Include All" at bounding box center [704, 212] width 39 height 10
click at [692, 210] on input "Include All" at bounding box center [688, 214] width 9 height 9
radio input "true"
click at [626, 255] on span at bounding box center [633, 256] width 24 height 11
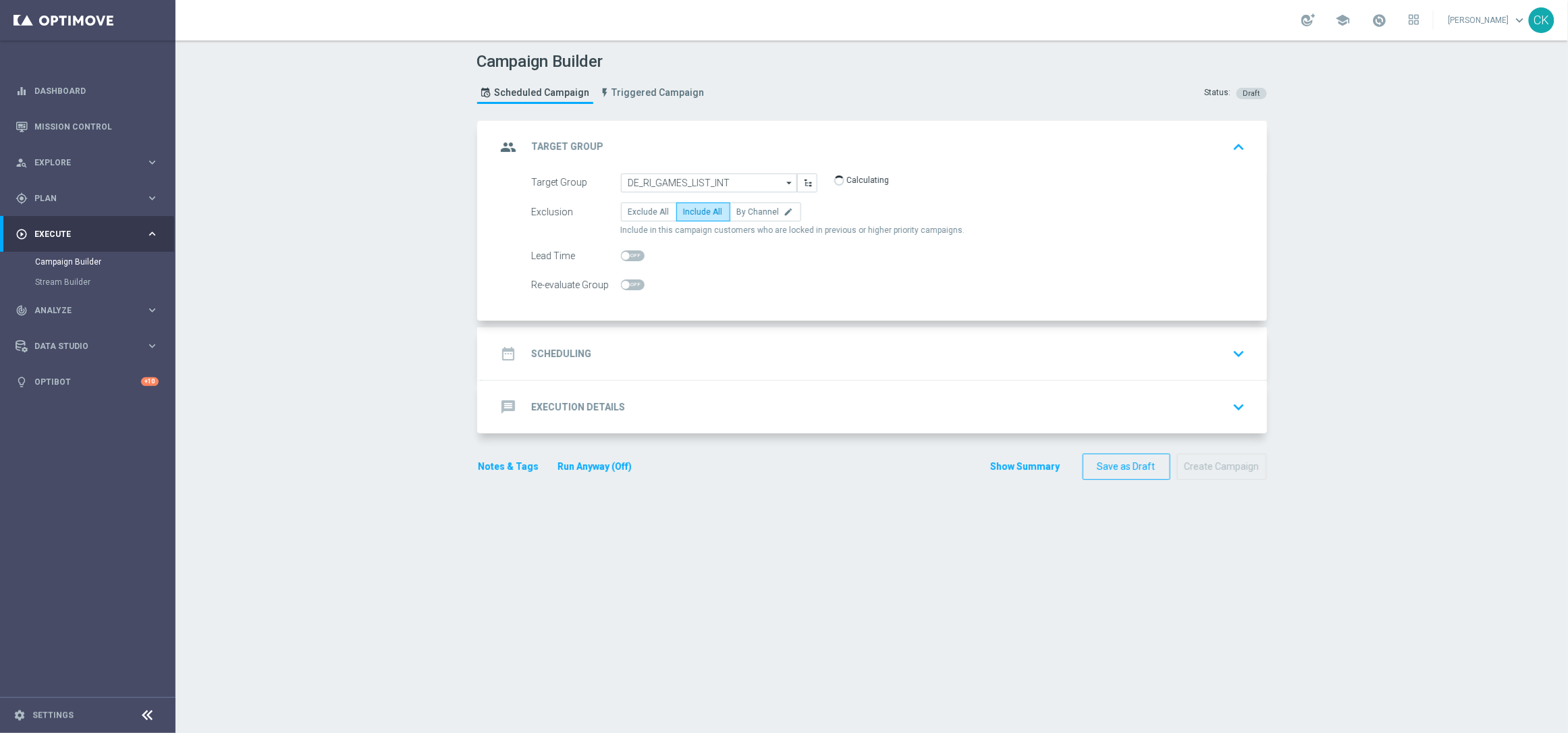
click at [626, 255] on input "checkbox" at bounding box center [633, 256] width 24 height 11
checkbox input "true"
click at [567, 351] on h2 "Scheduling" at bounding box center [562, 354] width 60 height 13
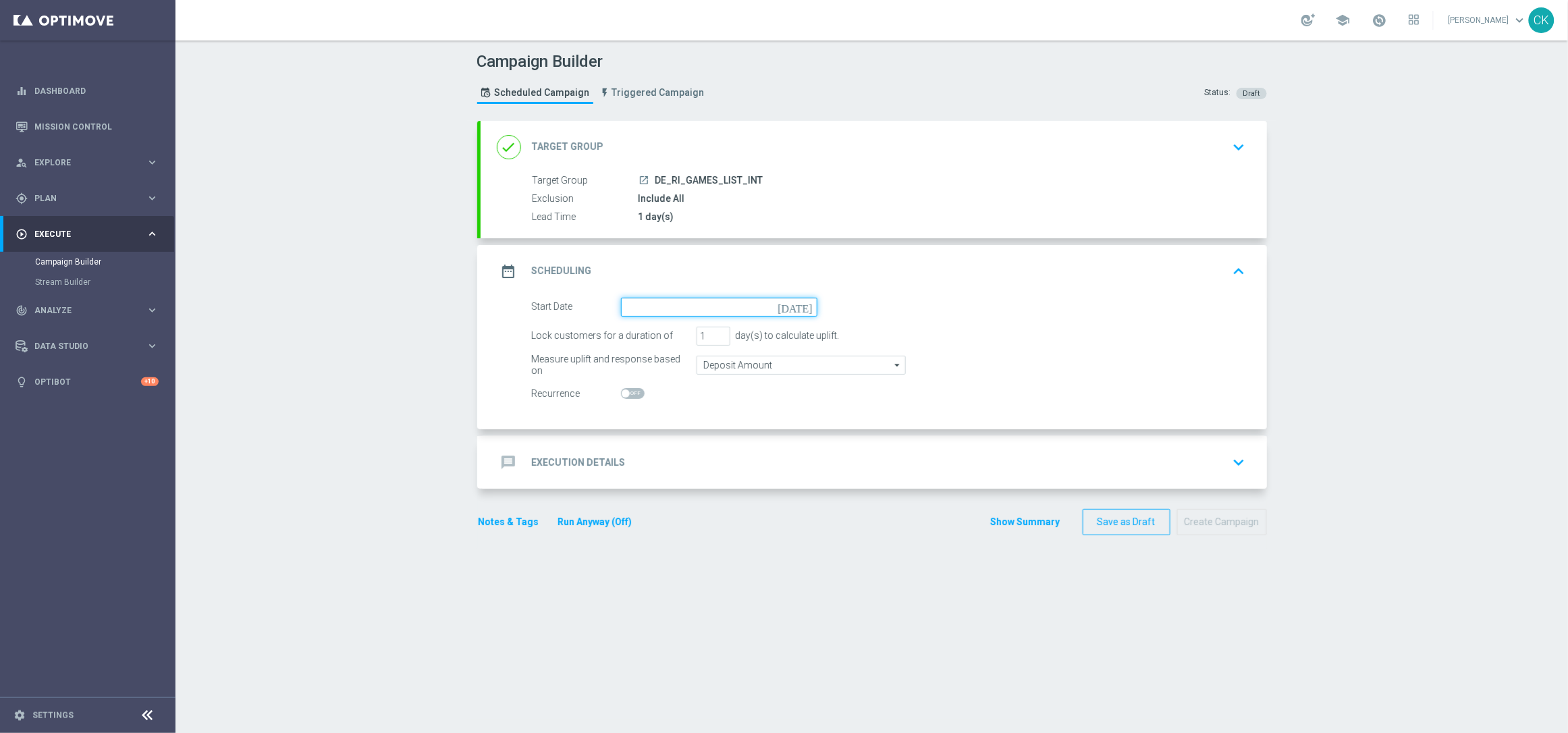
click at [678, 305] on input at bounding box center [719, 307] width 196 height 19
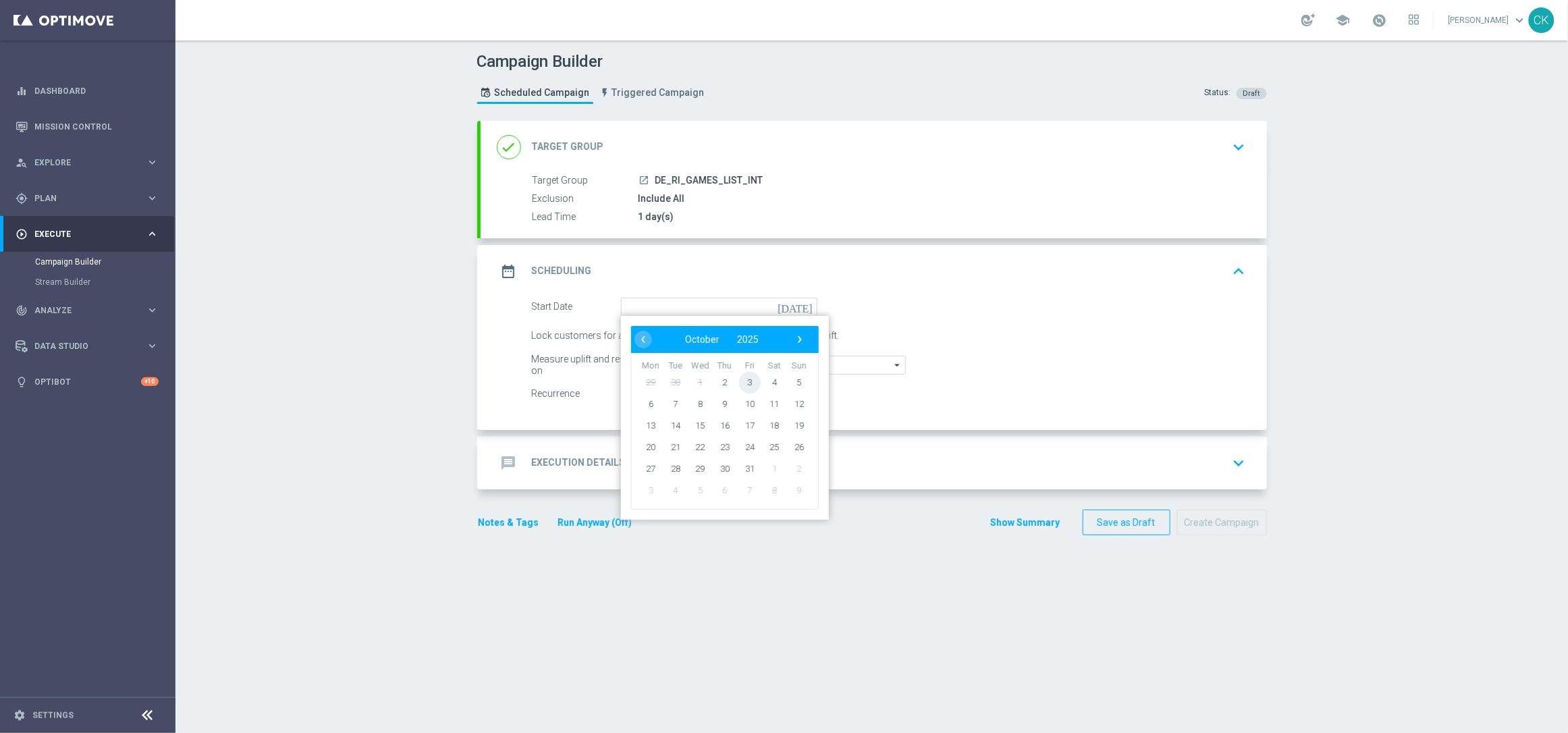
click at [743, 375] on span "3" at bounding box center [749, 382] width 22 height 22
type input "03 Oct 2025"
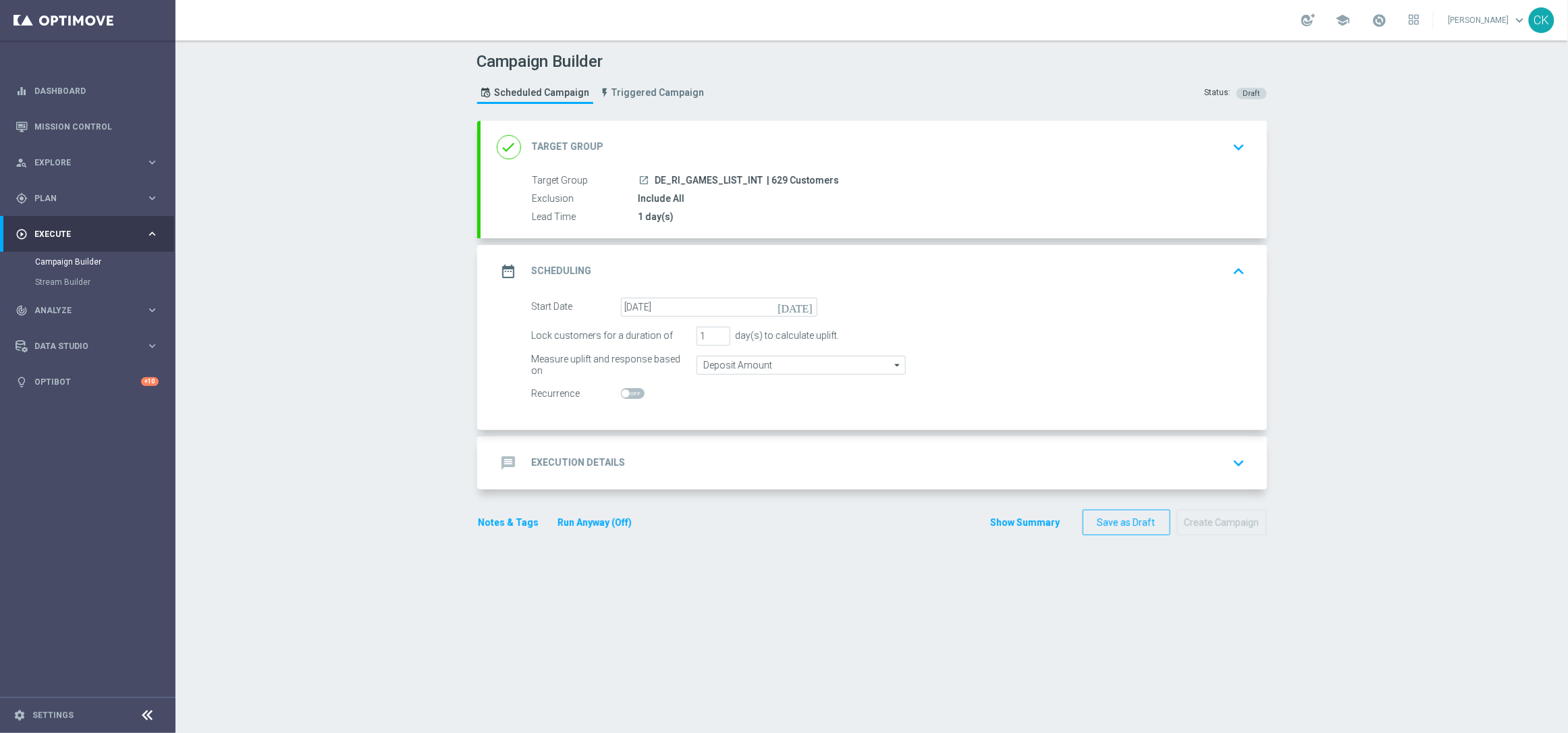
click at [544, 459] on h2 "Execution Details" at bounding box center [578, 463] width 94 height 13
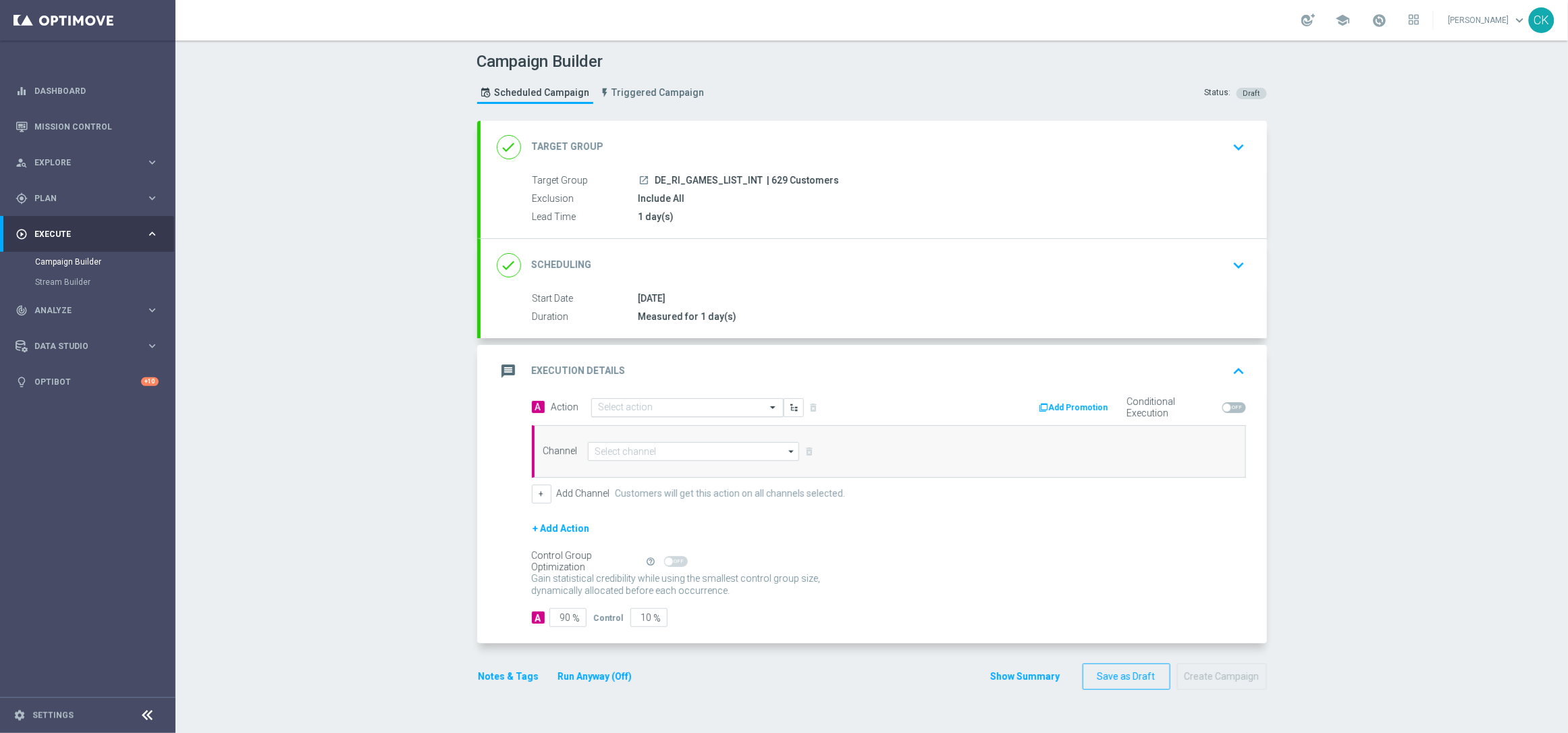
click at [709, 405] on input "text" at bounding box center [674, 408] width 150 height 11
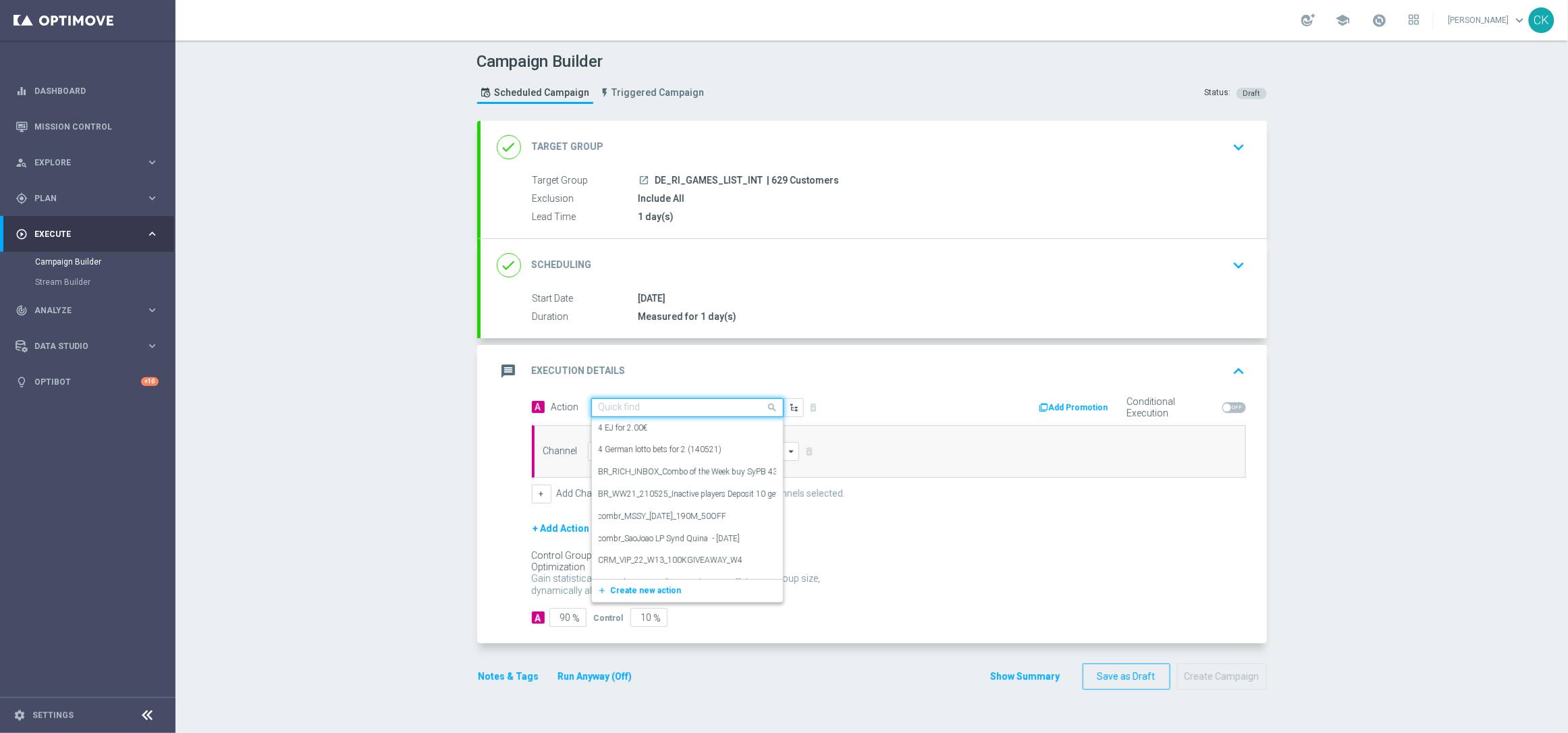
paste input "Bonus Drop"
type input "Bonus Drop"
click at [683, 518] on div "Bonus Drop edit" at bounding box center [687, 519] width 177 height 22
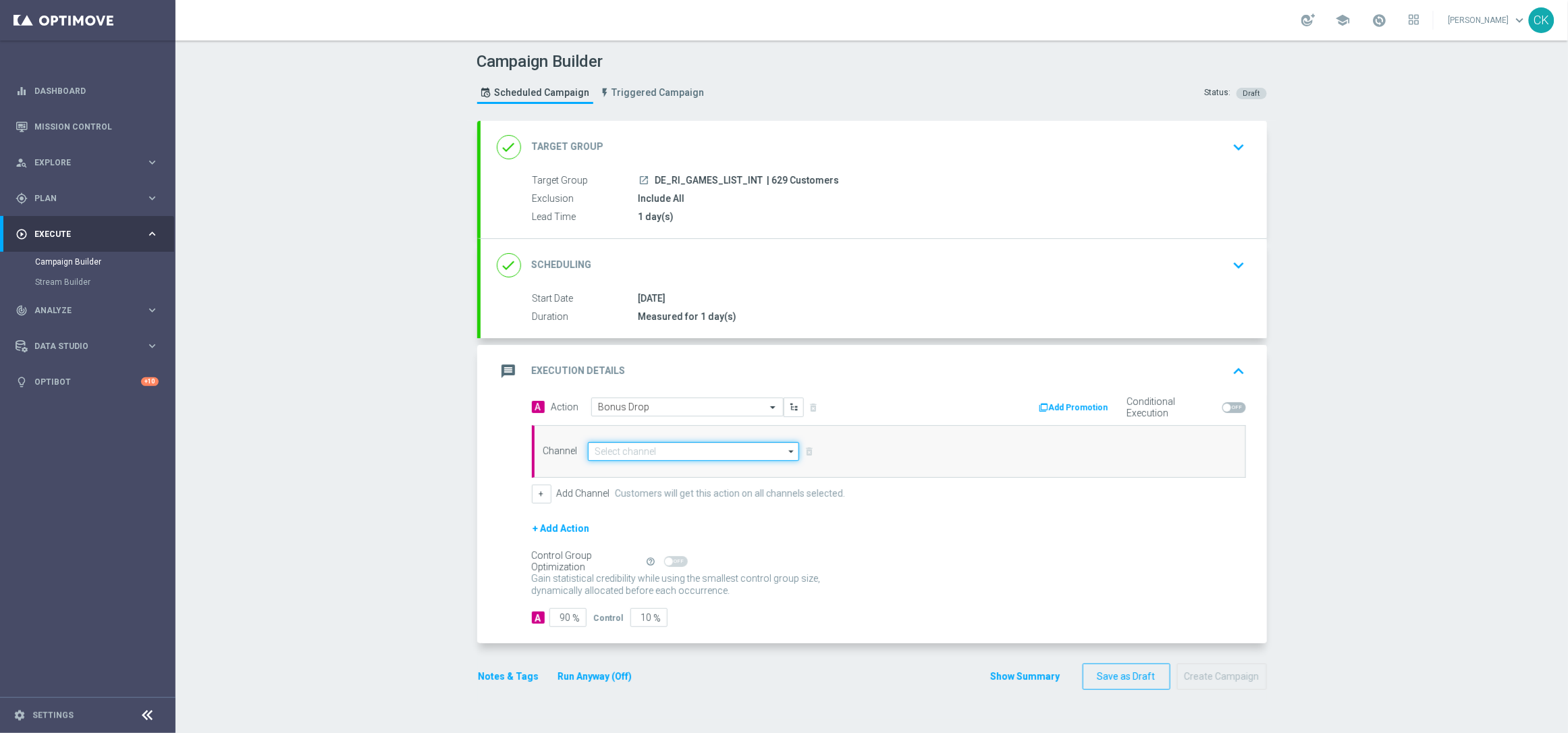
click at [678, 447] on input at bounding box center [694, 451] width 212 height 19
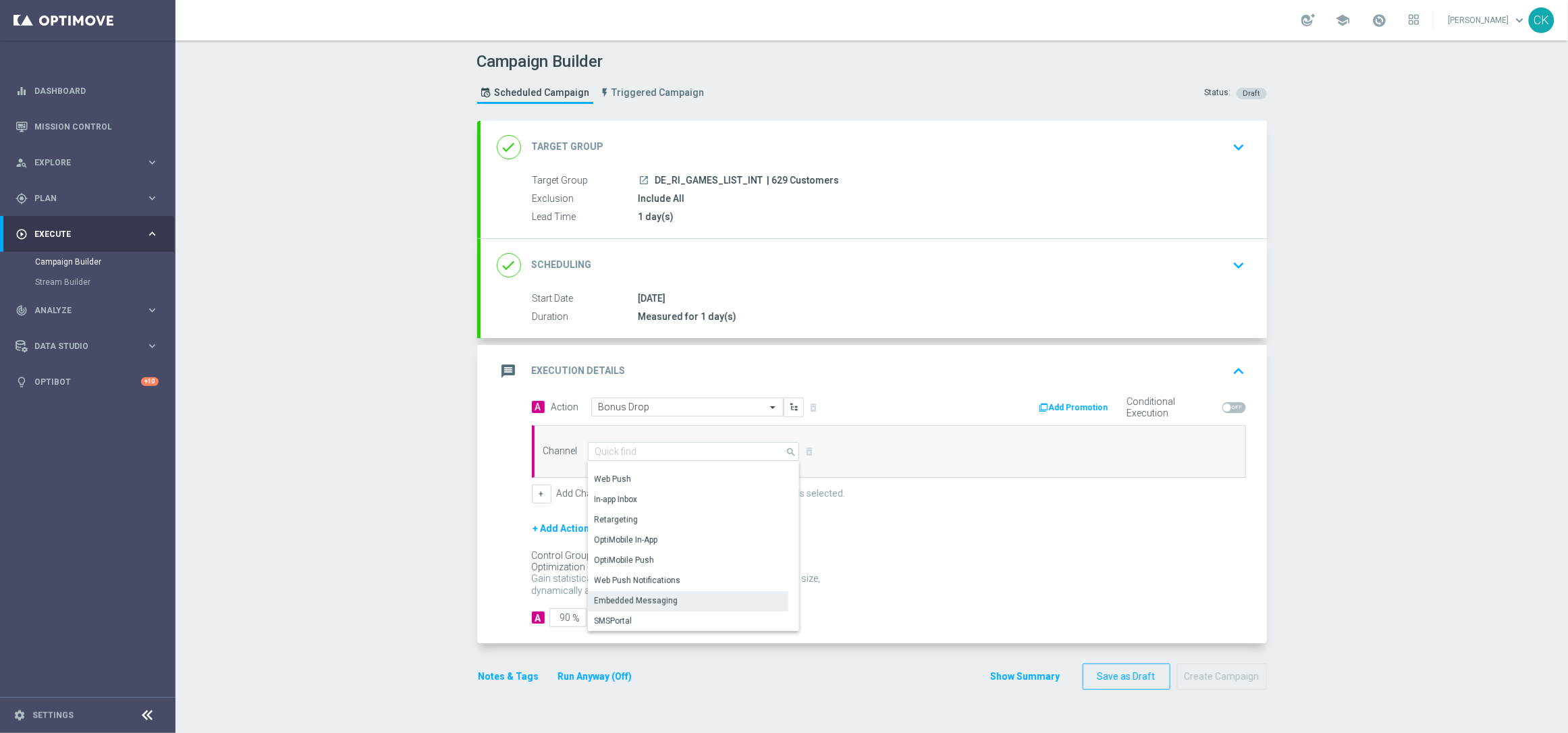
click at [656, 598] on div "Embedded Messaging" at bounding box center [637, 601] width 84 height 12
type input "Embedded Messaging"
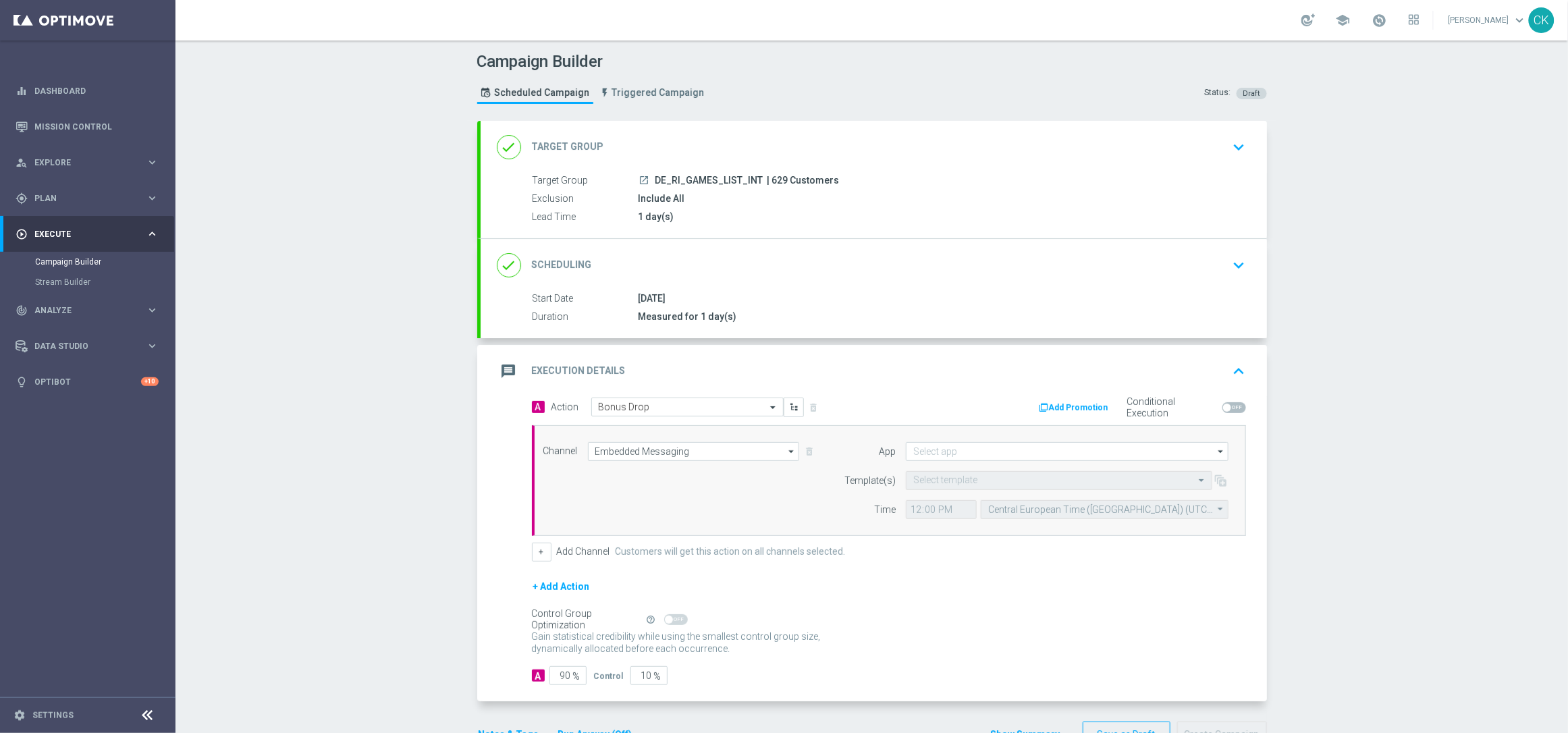
click at [748, 543] on div "+ Add Channel Customers will get this action on all channels selected." at bounding box center [889, 552] width 714 height 19
click at [937, 451] on input at bounding box center [1068, 451] width 323 height 19
click at [930, 487] on div "Lottoland" at bounding box center [930, 491] width 35 height 12
type input "Lottoland"
click at [928, 482] on input "text" at bounding box center [1045, 481] width 264 height 11
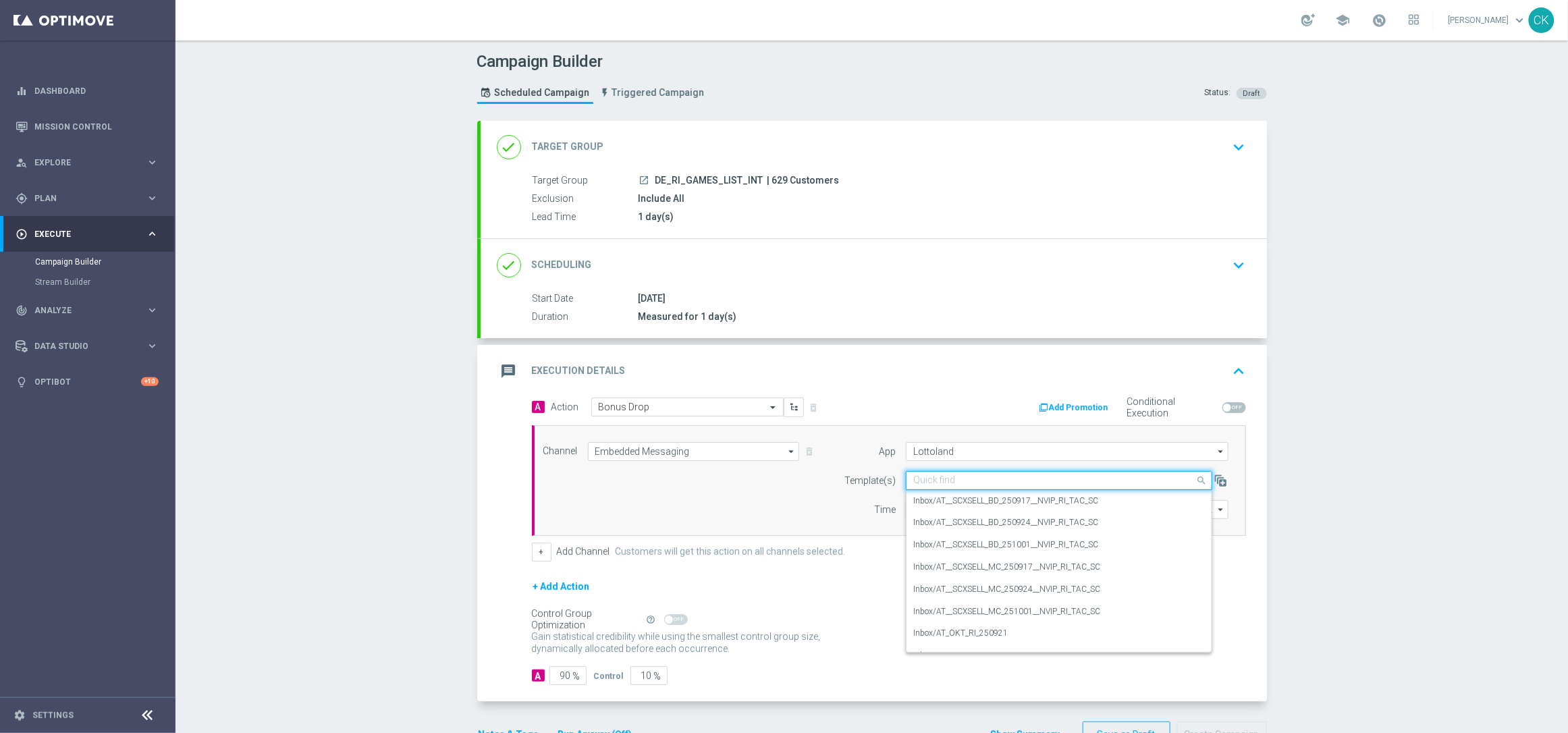
paste input "DE_INT__INTBONUSDROP_251003__NVIP_RI_TAC_GM"
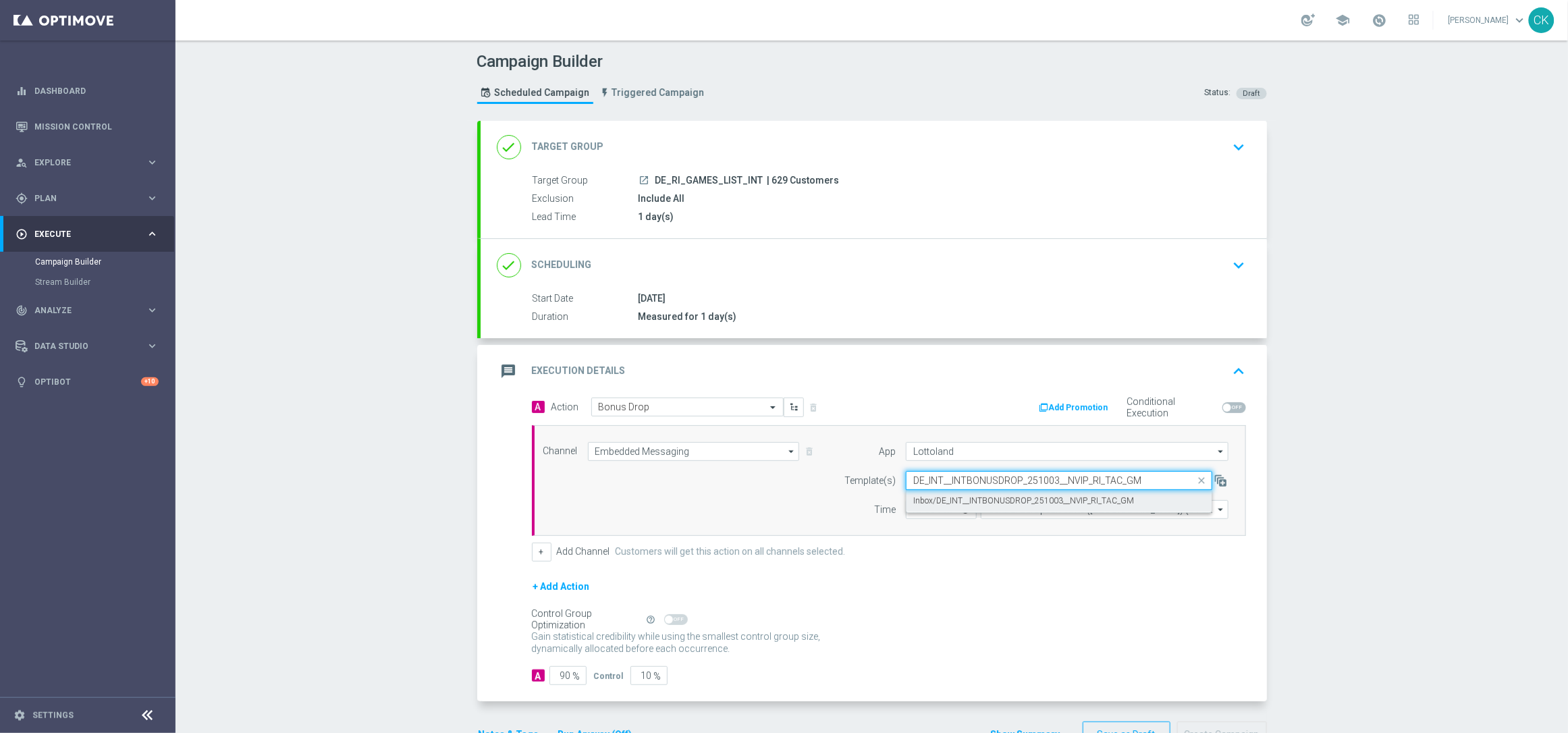
click at [928, 499] on label "Inbox/DE_INT__INTBONUSDROP_251003__NVIP_RI_TAC_GM" at bounding box center [1023, 501] width 221 height 11
type input "DE_INT__INTBONUSDROP_251003__NVIP_RI_TAC_GM"
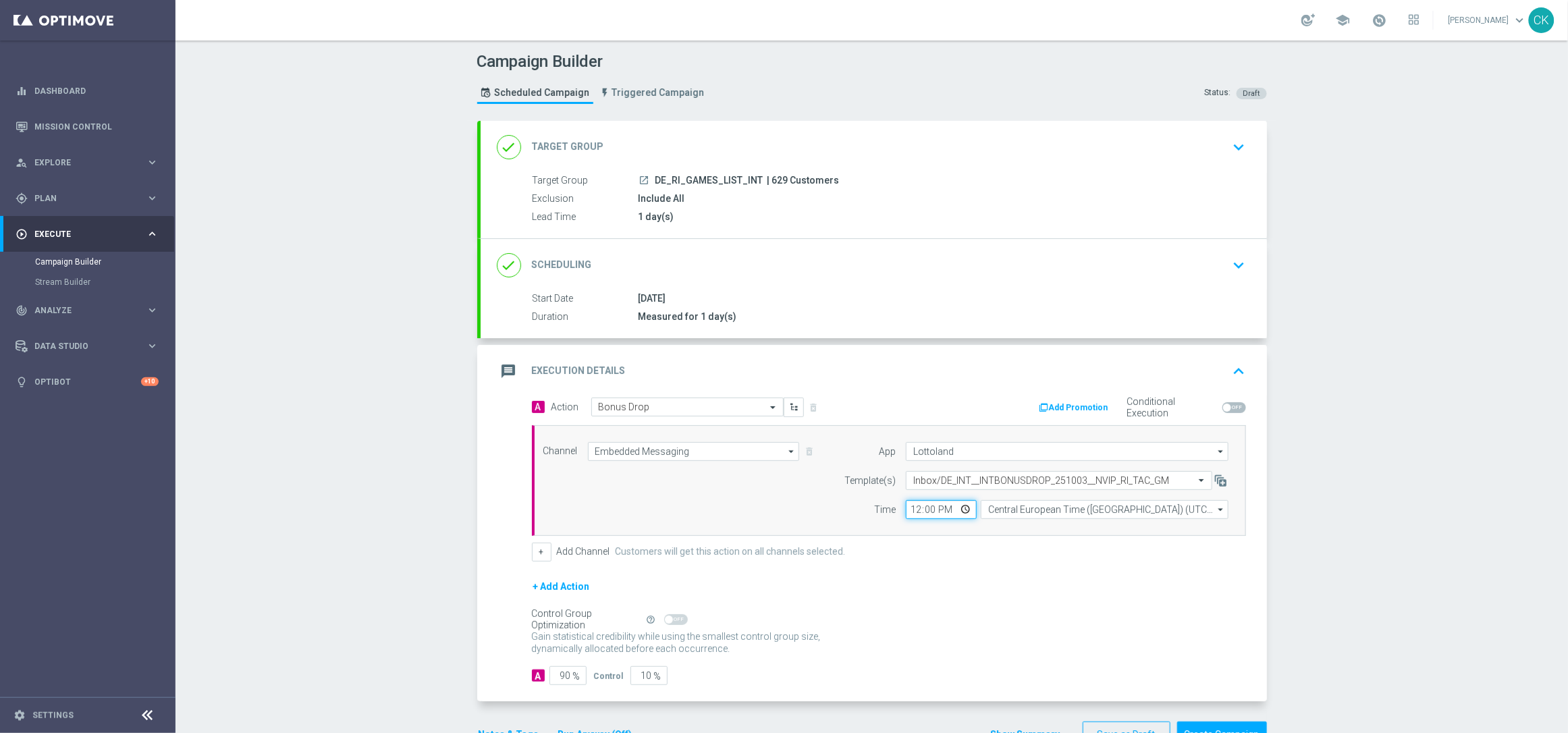
click at [908, 508] on input "12:00" at bounding box center [942, 510] width 71 height 19
type input "14:30"
click at [1075, 552] on div "+ Add Channel Customers will get this action on all channels selected." at bounding box center [889, 552] width 714 height 19
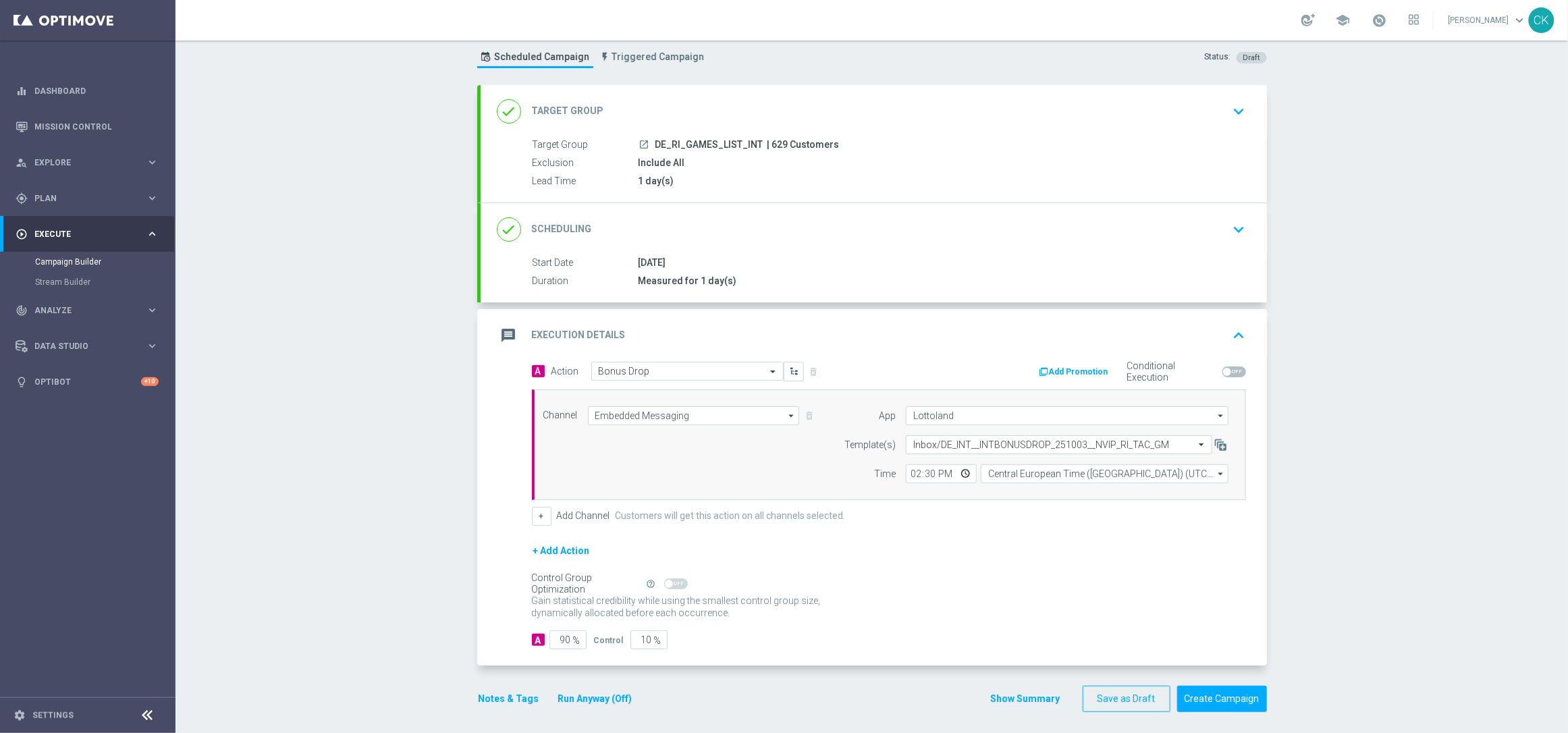
scroll to position [37, 0]
click at [557, 639] on input "90" at bounding box center [568, 638] width 37 height 19
type input "0"
type input "100"
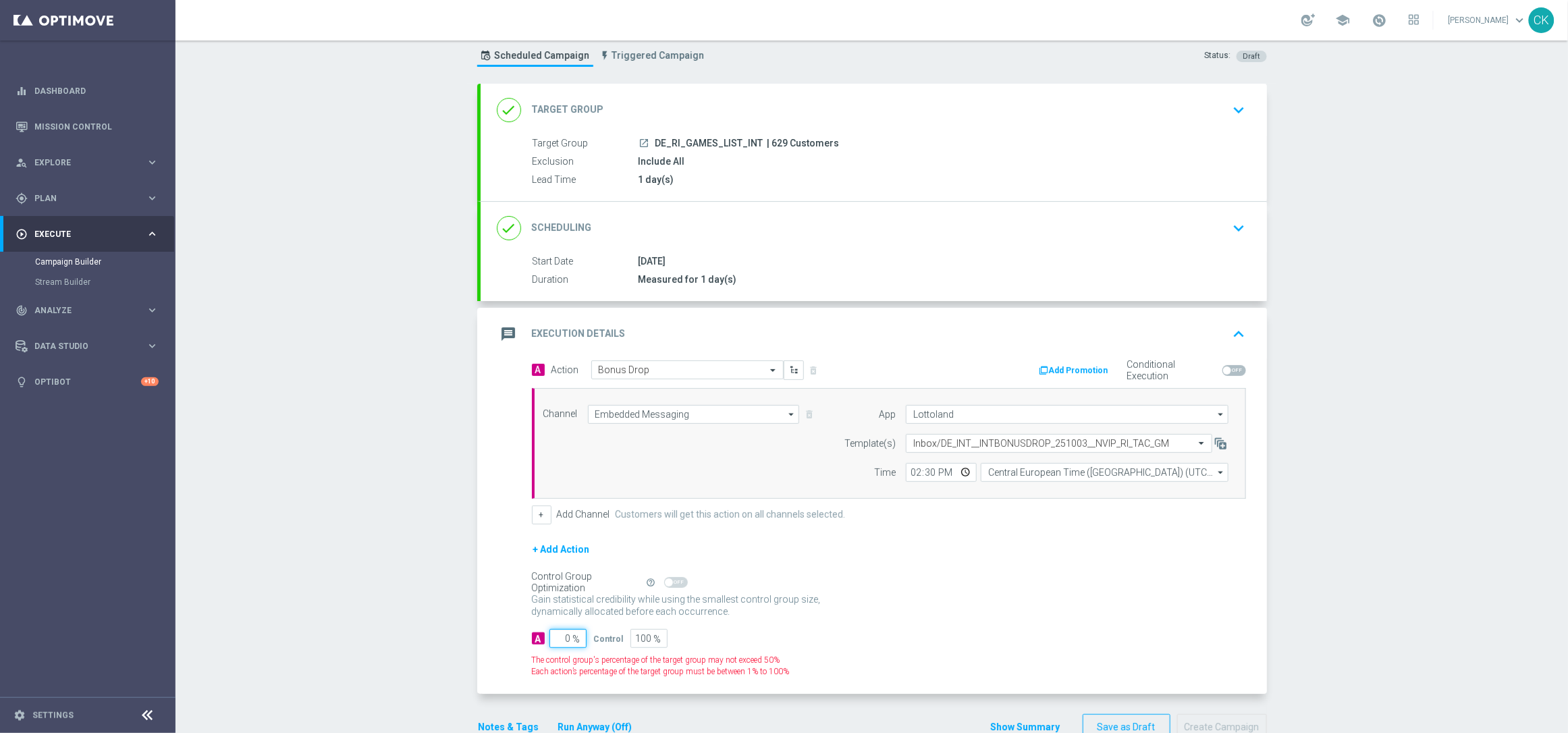
type input "10"
type input "90"
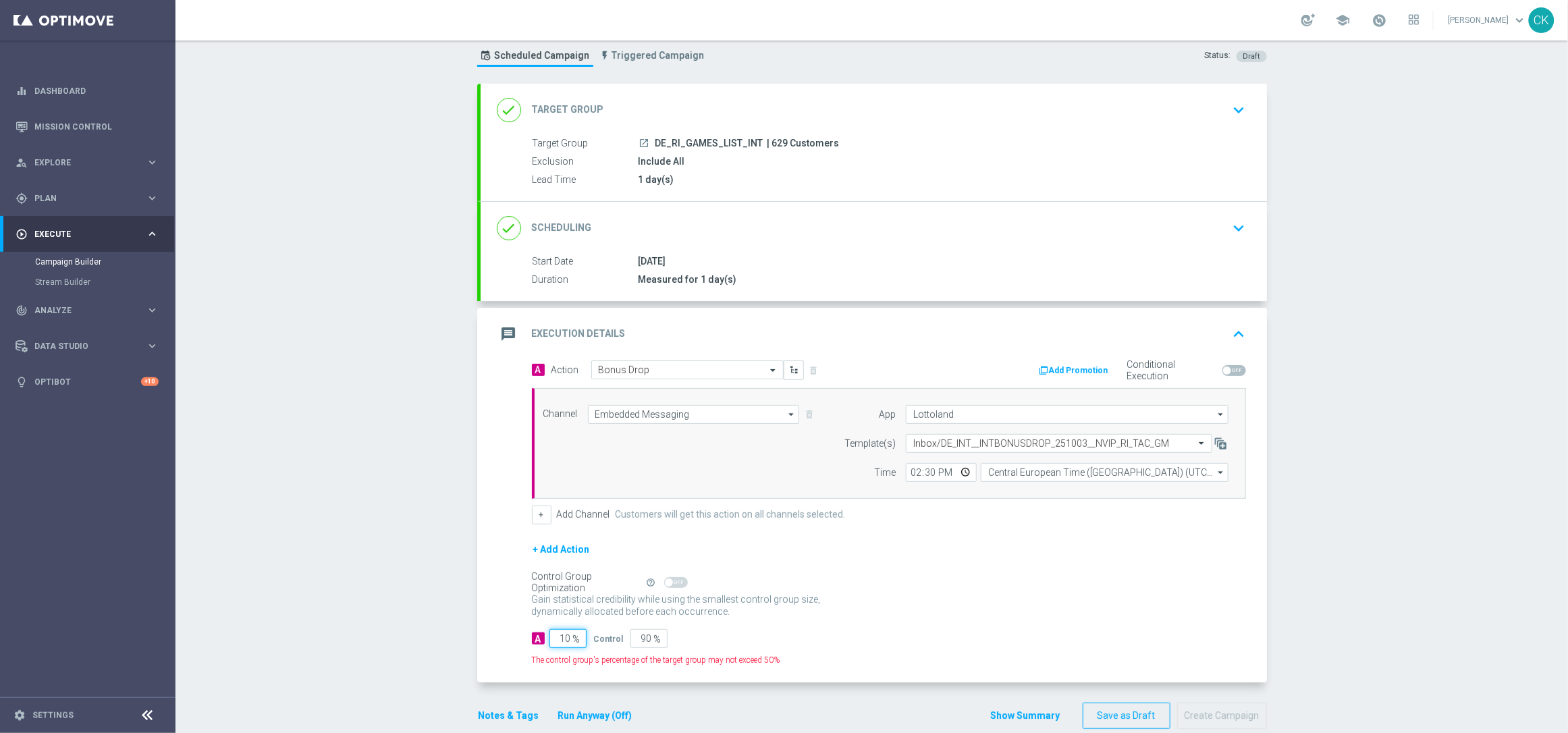
type input "100"
type input "0"
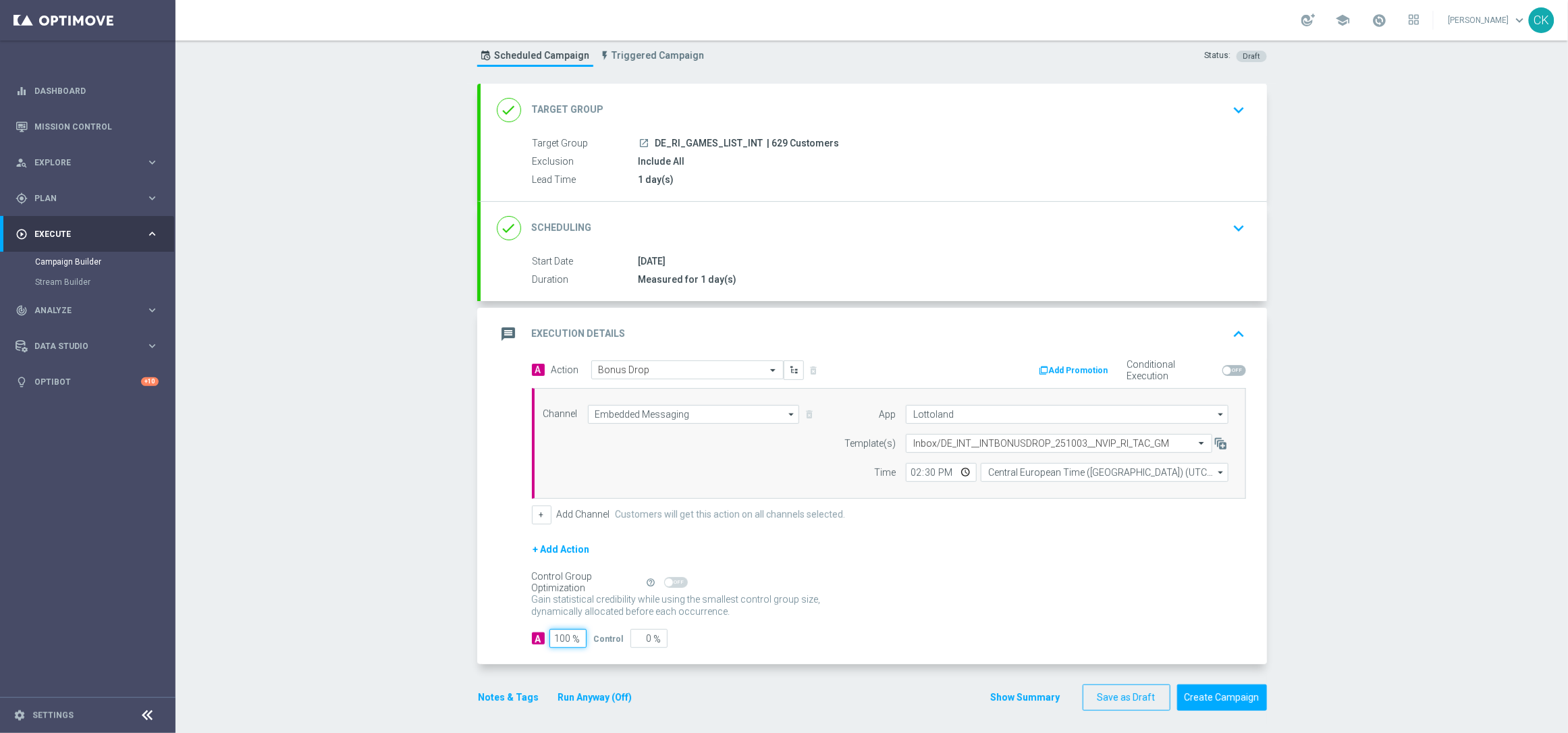
type input "100"
click at [731, 636] on div "A 100 % Control 0 %" at bounding box center [889, 638] width 714 height 19
click at [731, 642] on div "A 100 % Control 0 %" at bounding box center [889, 638] width 714 height 19
click at [831, 622] on div "Gain statistical credibility while using the smallest control group size, dynam…" at bounding box center [889, 606] width 714 height 33
click at [494, 689] on div "Notes & Tags Run Anyway (Off)" at bounding box center [564, 698] width 173 height 26
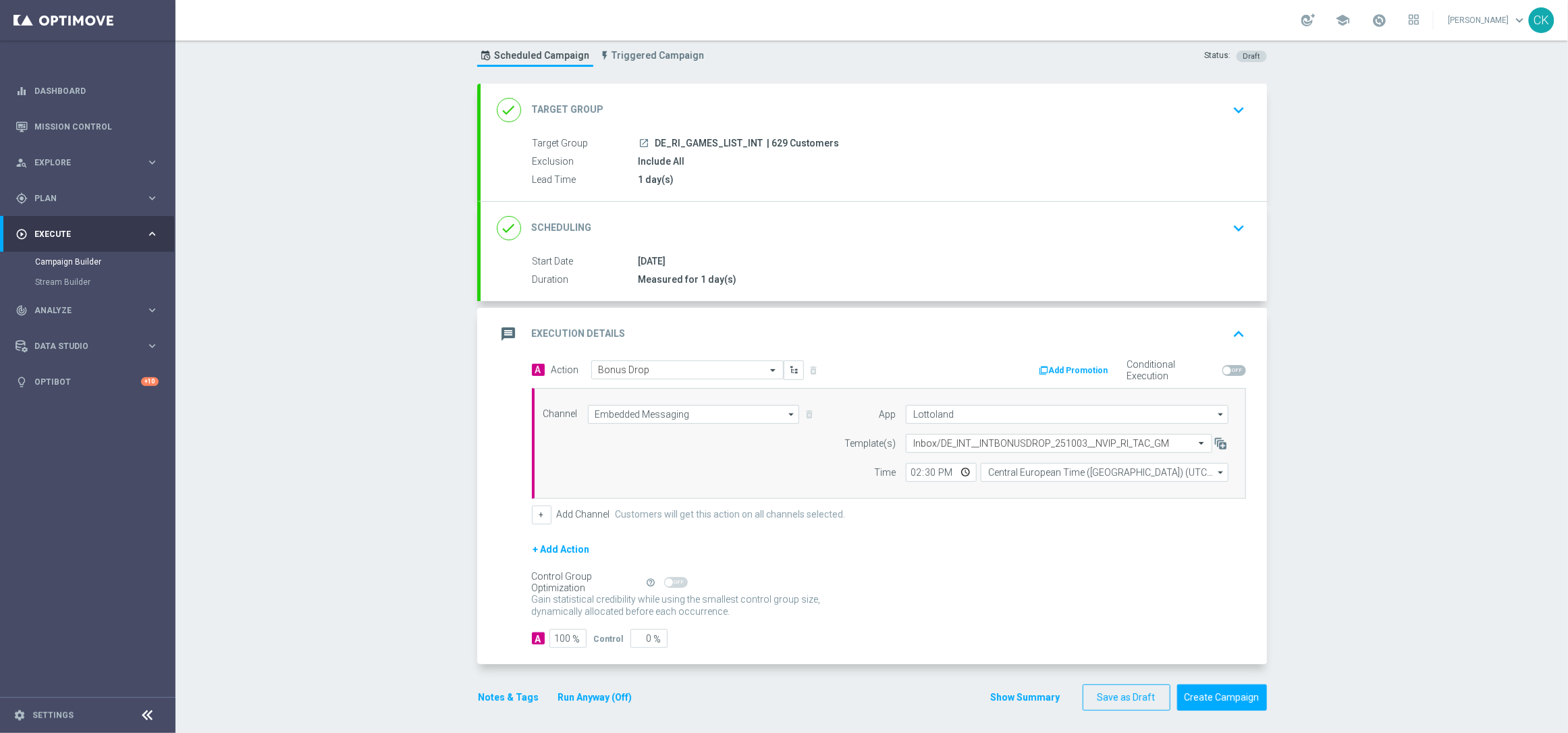
click at [486, 693] on button "Notes & Tags" at bounding box center [509, 697] width 63 height 17
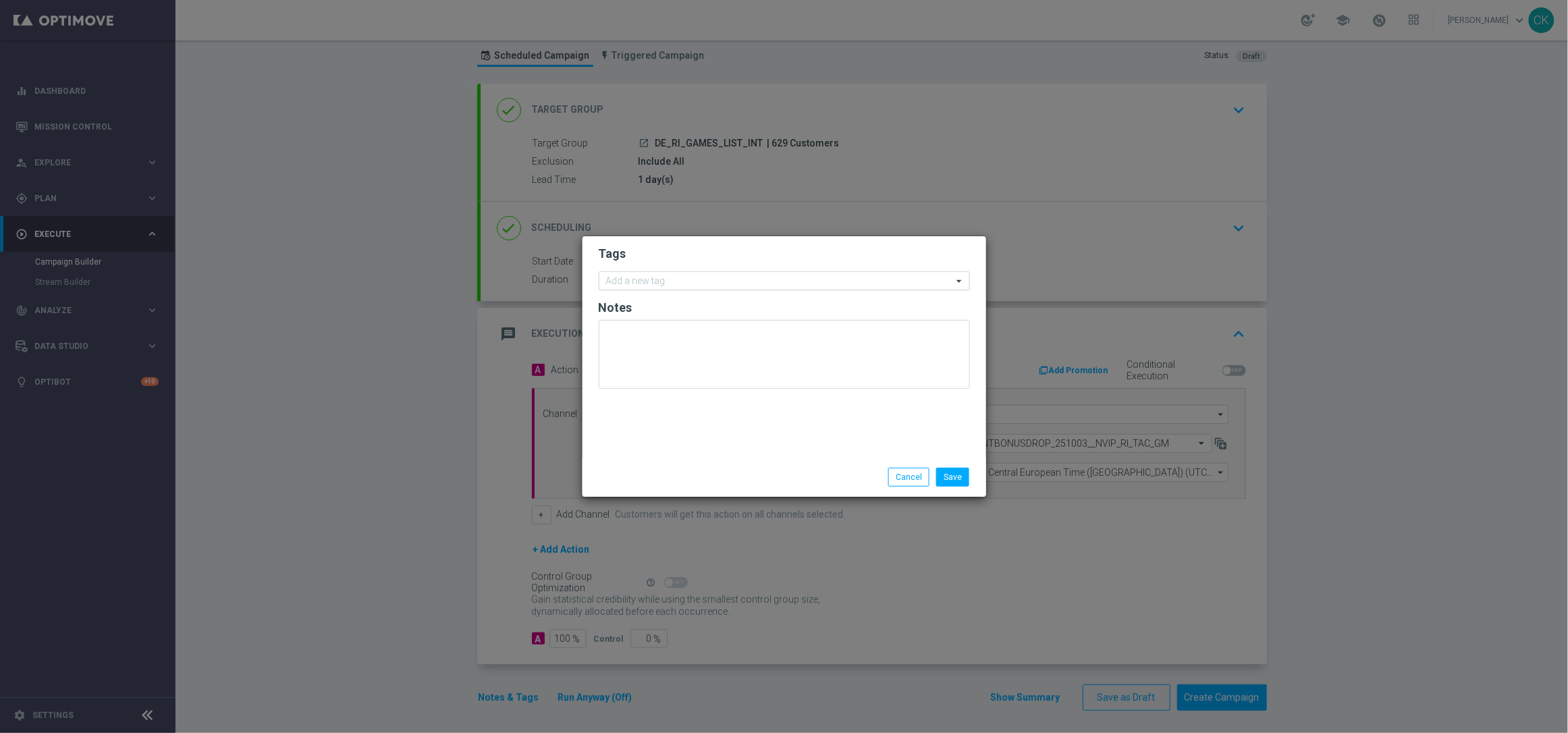
click at [639, 282] on input "text" at bounding box center [779, 282] width 347 height 11
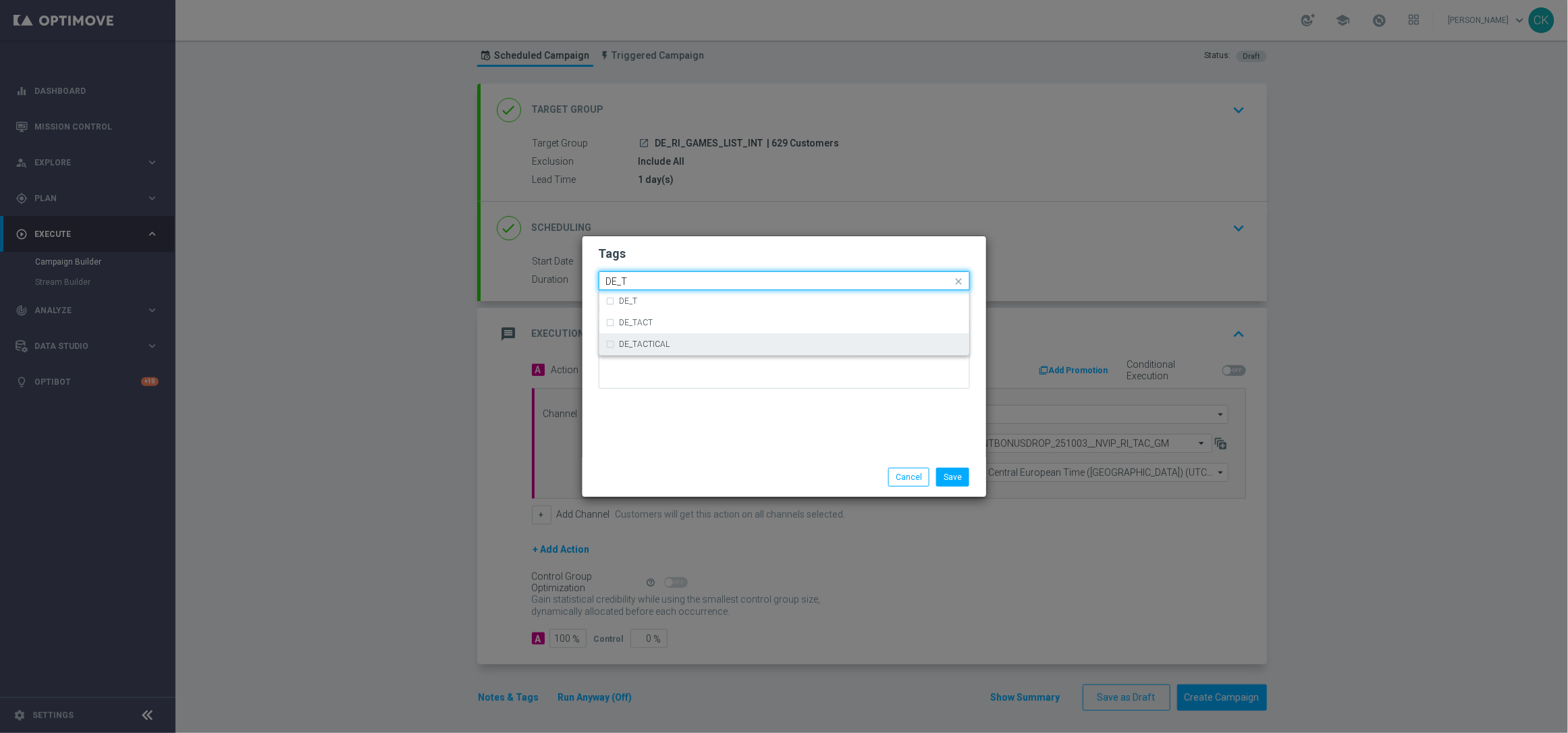
click at [644, 343] on label "DE_TACTICAL" at bounding box center [644, 345] width 51 height 8
type input "DE_T"
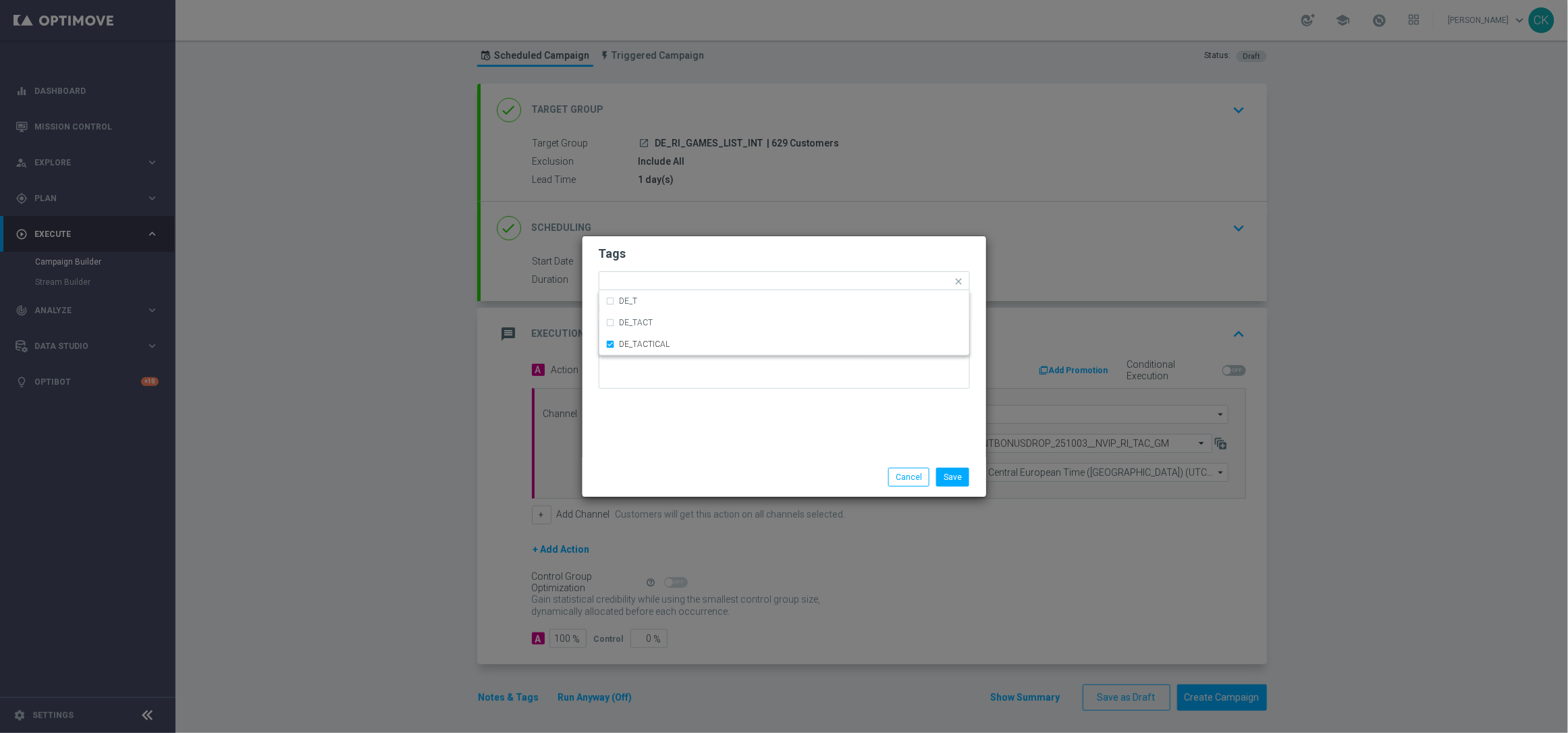
click at [641, 449] on div "Tags Quick find × DE_TACTICAL DE_T DE_TACT DE_TACTICAL Notes" at bounding box center [784, 347] width 404 height 221
click at [957, 476] on button "Save" at bounding box center [953, 477] width 33 height 19
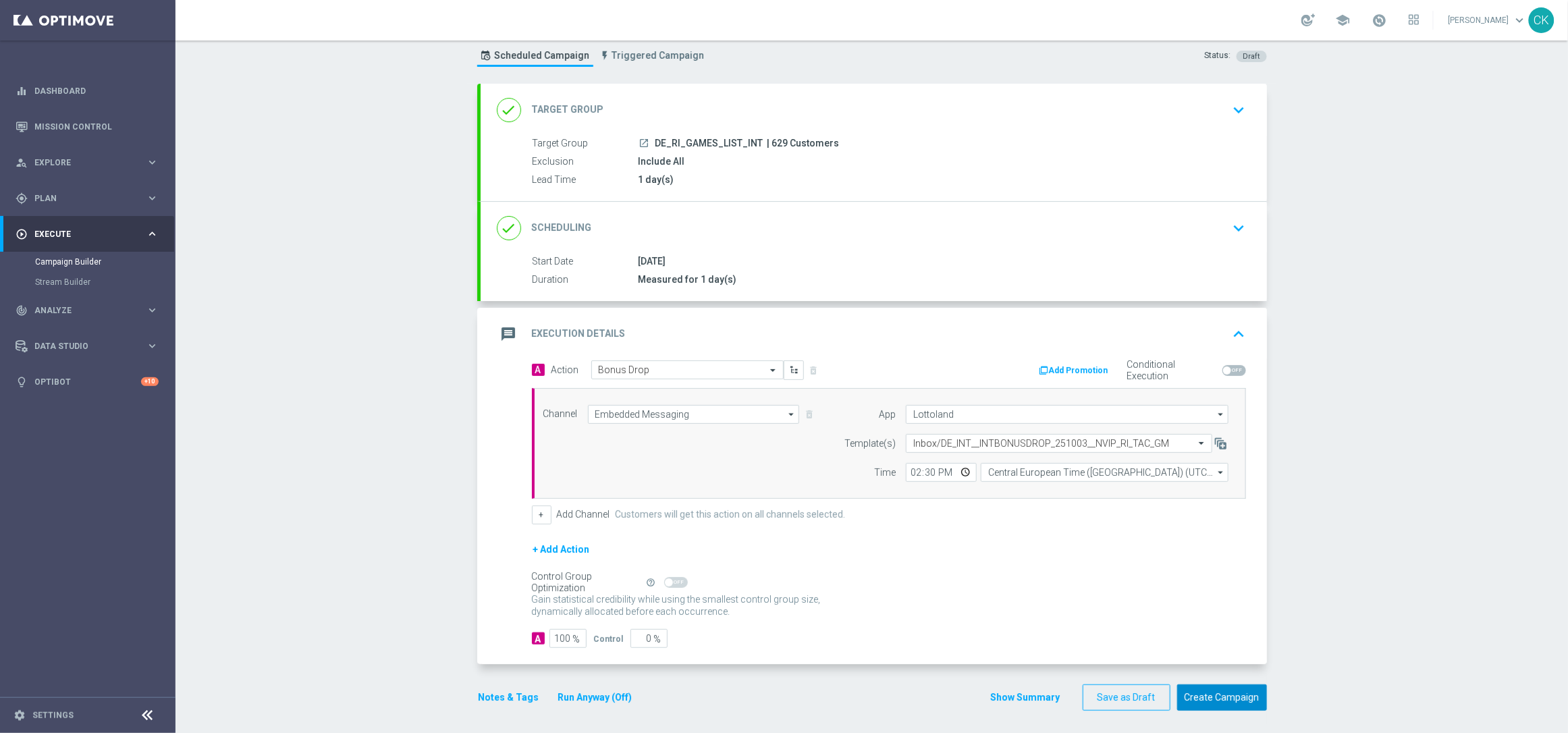
click at [1217, 700] on button "Create Campaign" at bounding box center [1222, 698] width 90 height 26
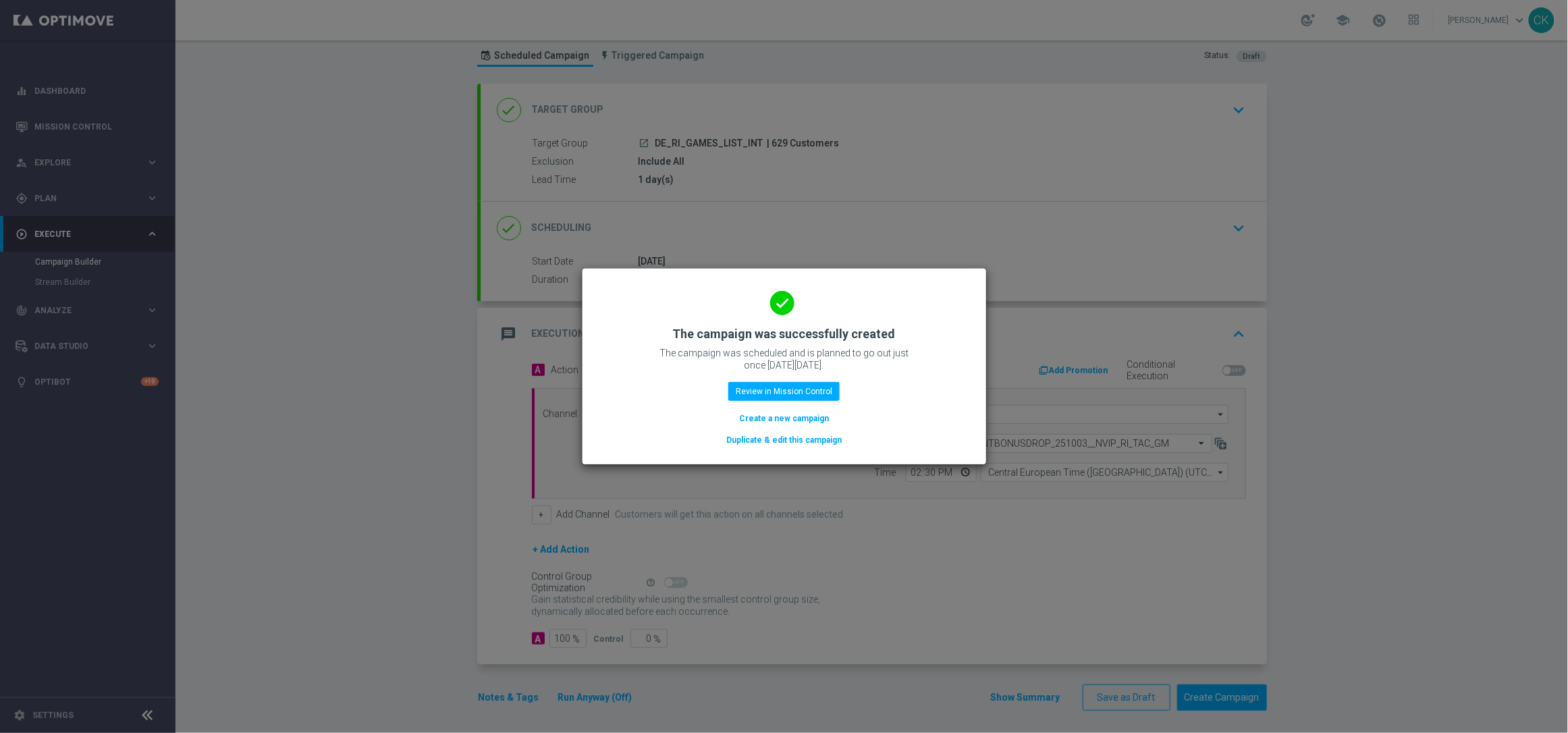
click at [754, 416] on button "Create a new campaign" at bounding box center [784, 418] width 93 height 15
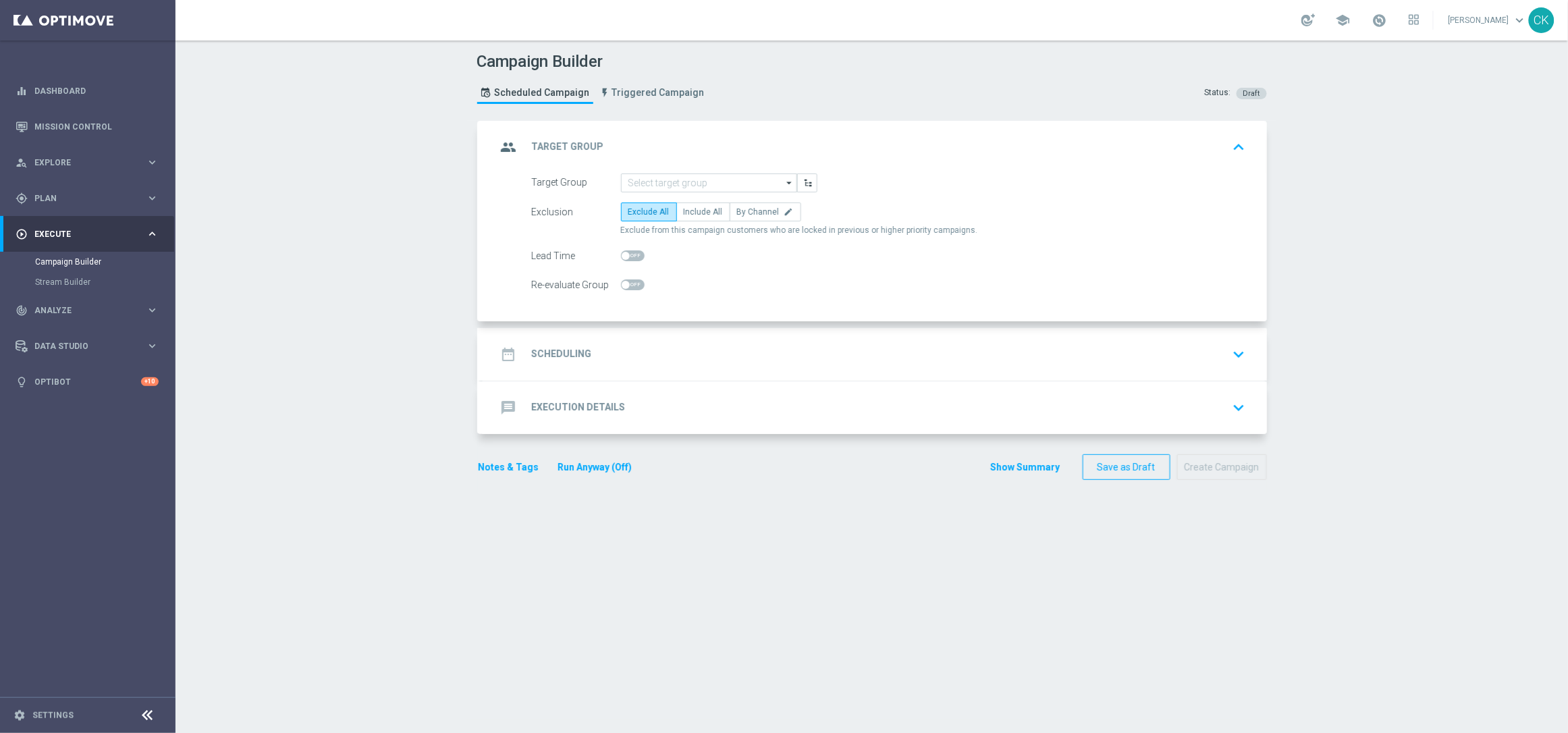
scroll to position [0, 0]
click at [68, 195] on span "Plan" at bounding box center [90, 198] width 111 height 8
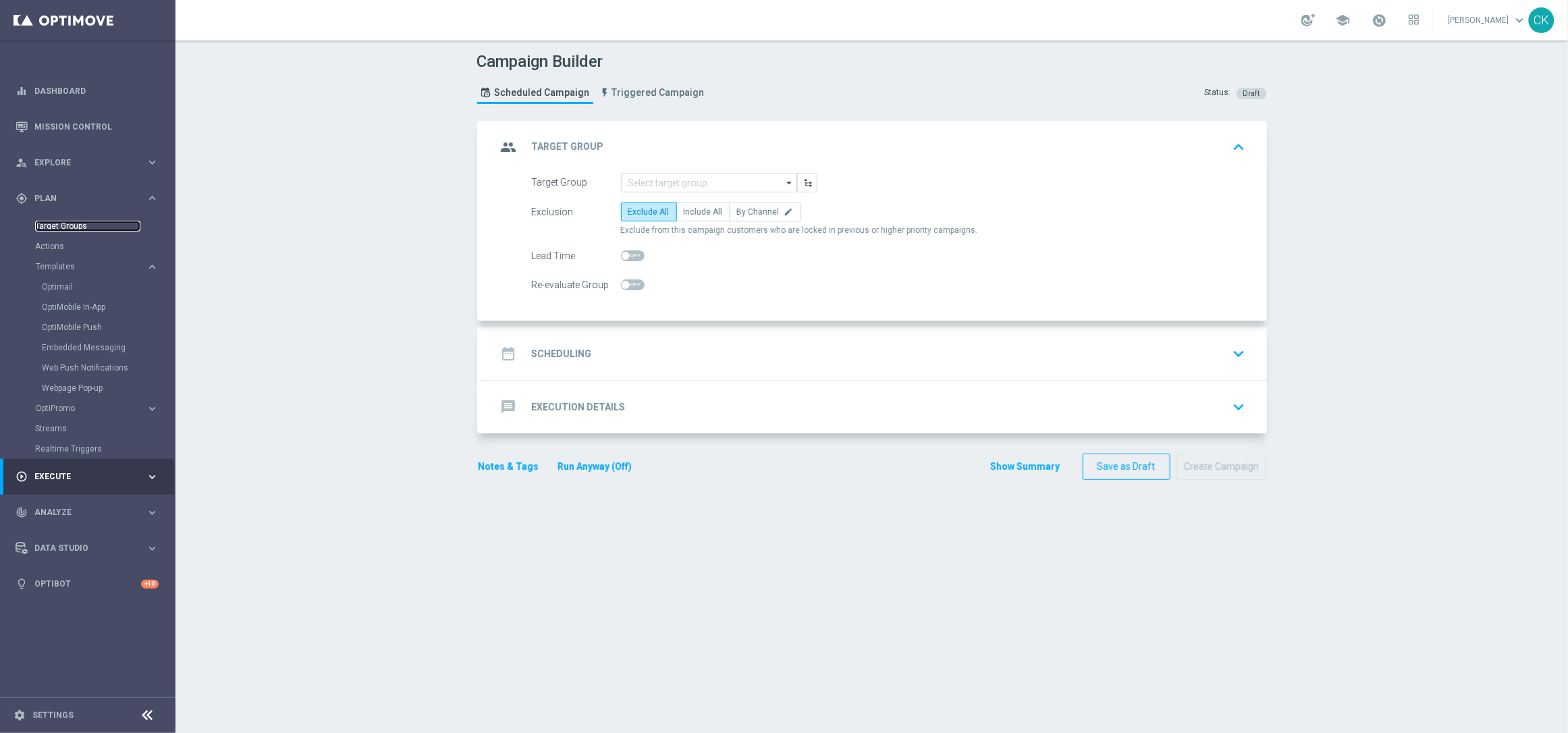
click at [67, 225] on link "Target Groups" at bounding box center [87, 226] width 105 height 11
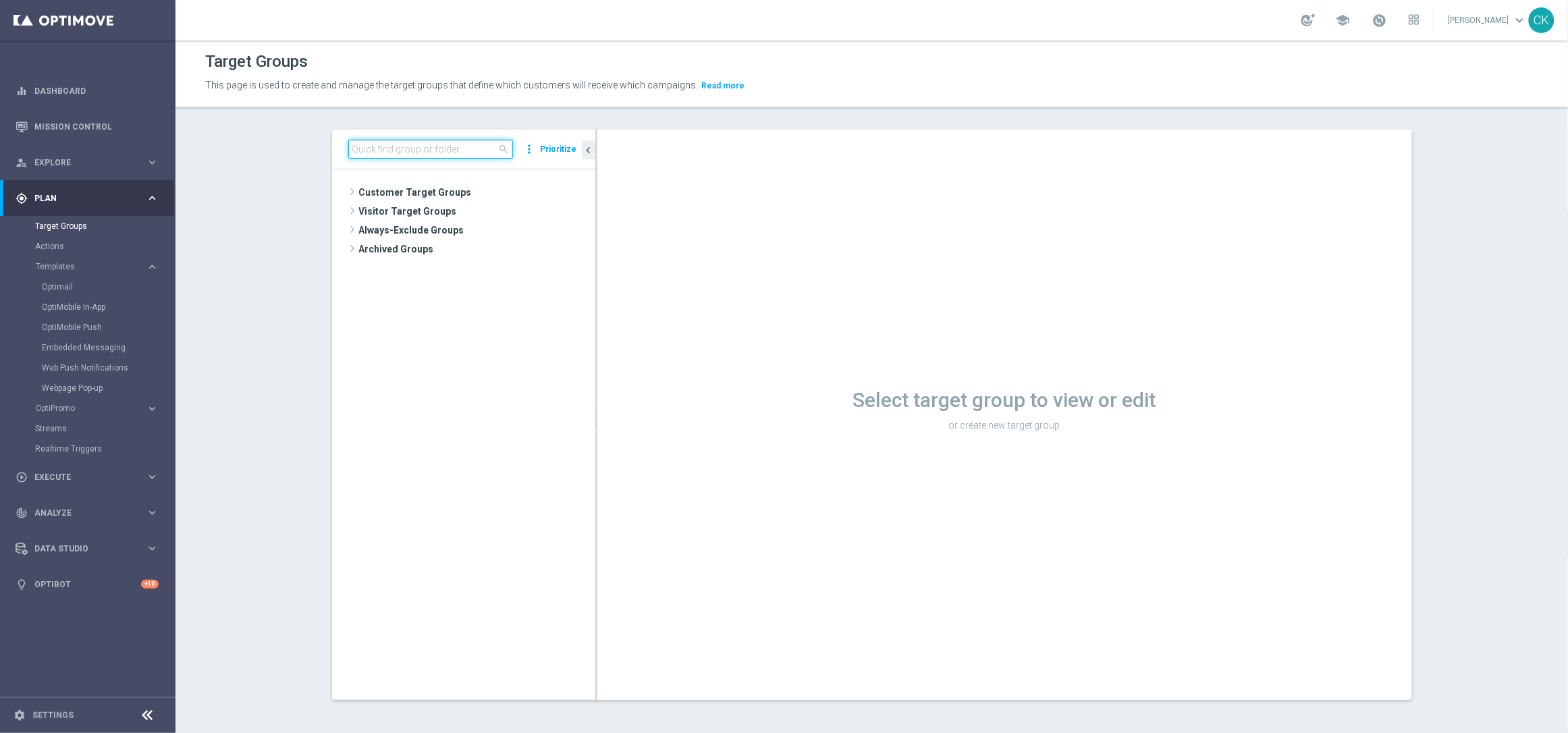
click at [394, 150] on input at bounding box center [431, 149] width 165 height 19
paste input "DE_RI_GAMES_LIST_INT"
type input "DE_RI_GAMES_LIST_INT"
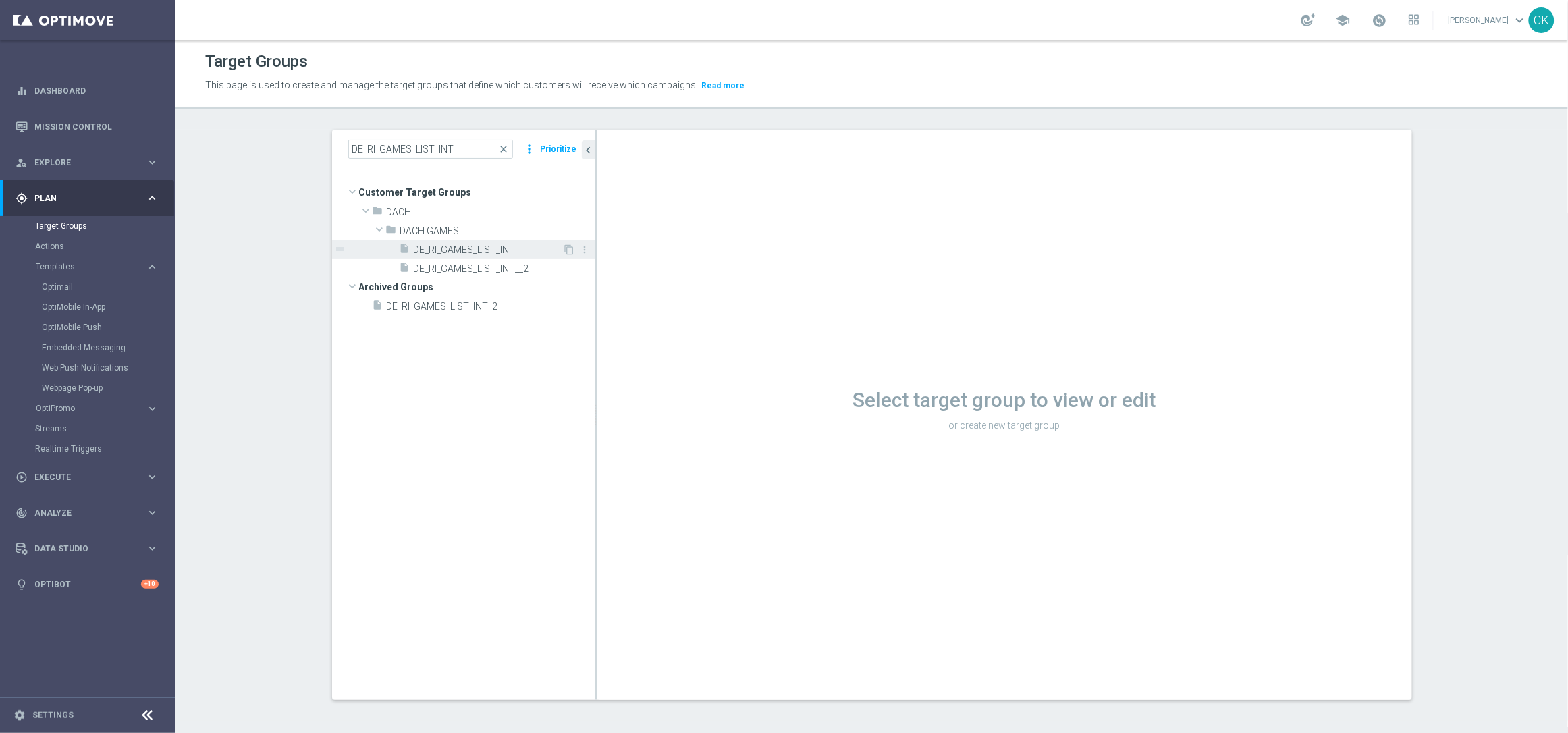
click at [439, 244] on span "DE_RI_GAMES_LIST_INT" at bounding box center [489, 250] width 149 height 11
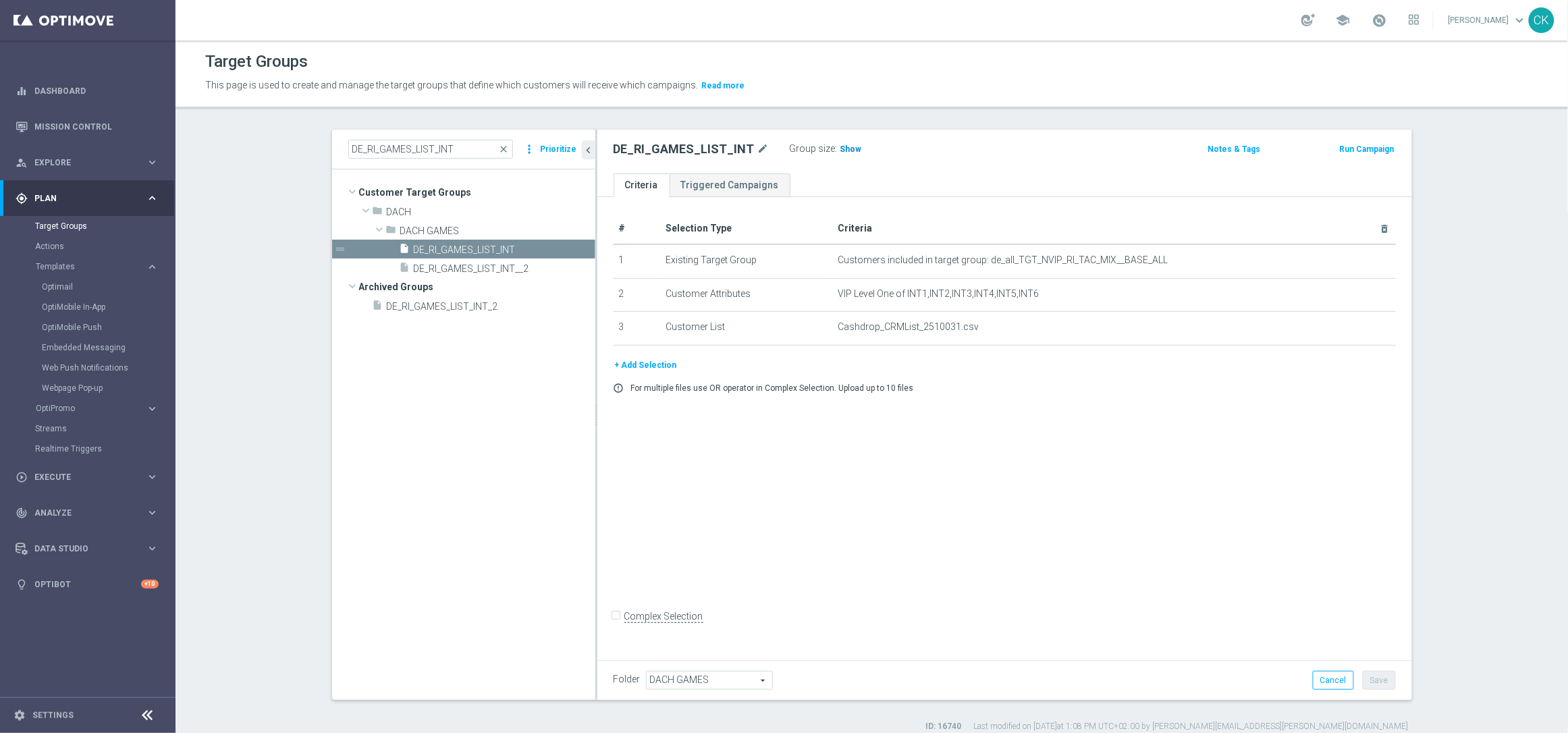
click at [841, 149] on span "Show" at bounding box center [851, 150] width 22 height 10
click at [841, 148] on span "629" at bounding box center [850, 151] width 17 height 13
click at [501, 147] on span "close" at bounding box center [505, 150] width 11 height 11
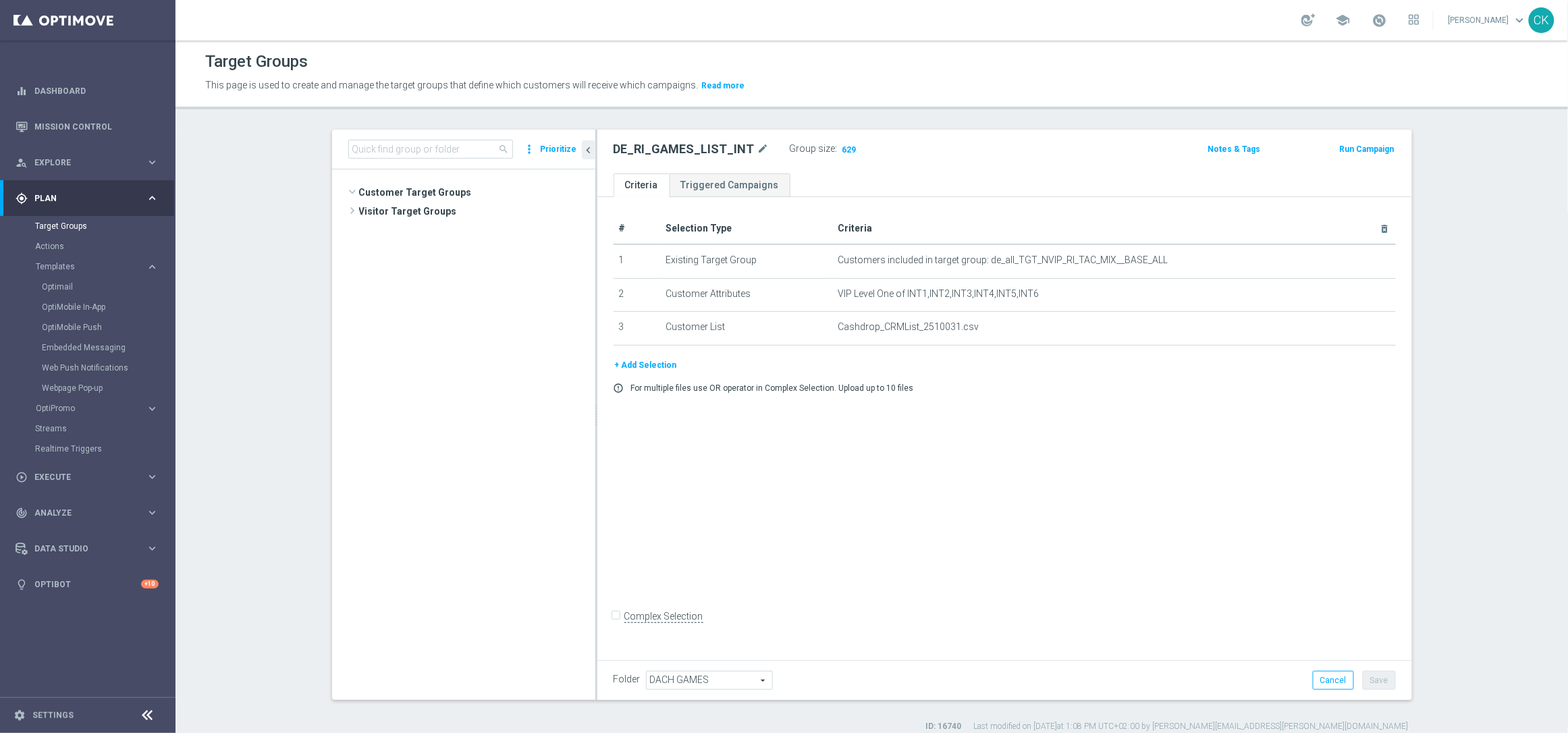
scroll to position [4369, 0]
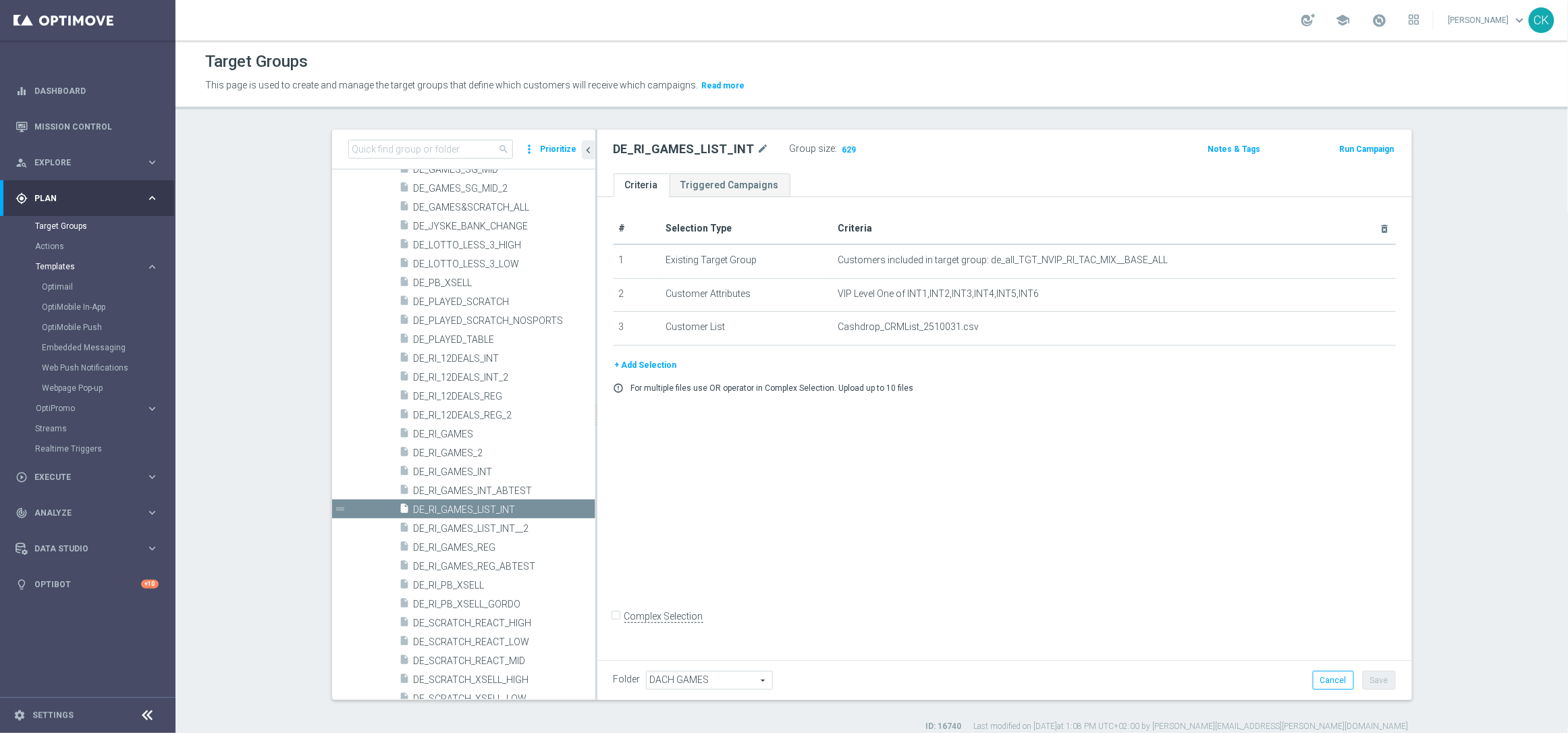
click at [63, 265] on span "Templates" at bounding box center [84, 267] width 97 height 8
click at [65, 265] on span "Templates" at bounding box center [84, 267] width 97 height 8
click at [64, 282] on link "Optimail" at bounding box center [91, 287] width 99 height 11
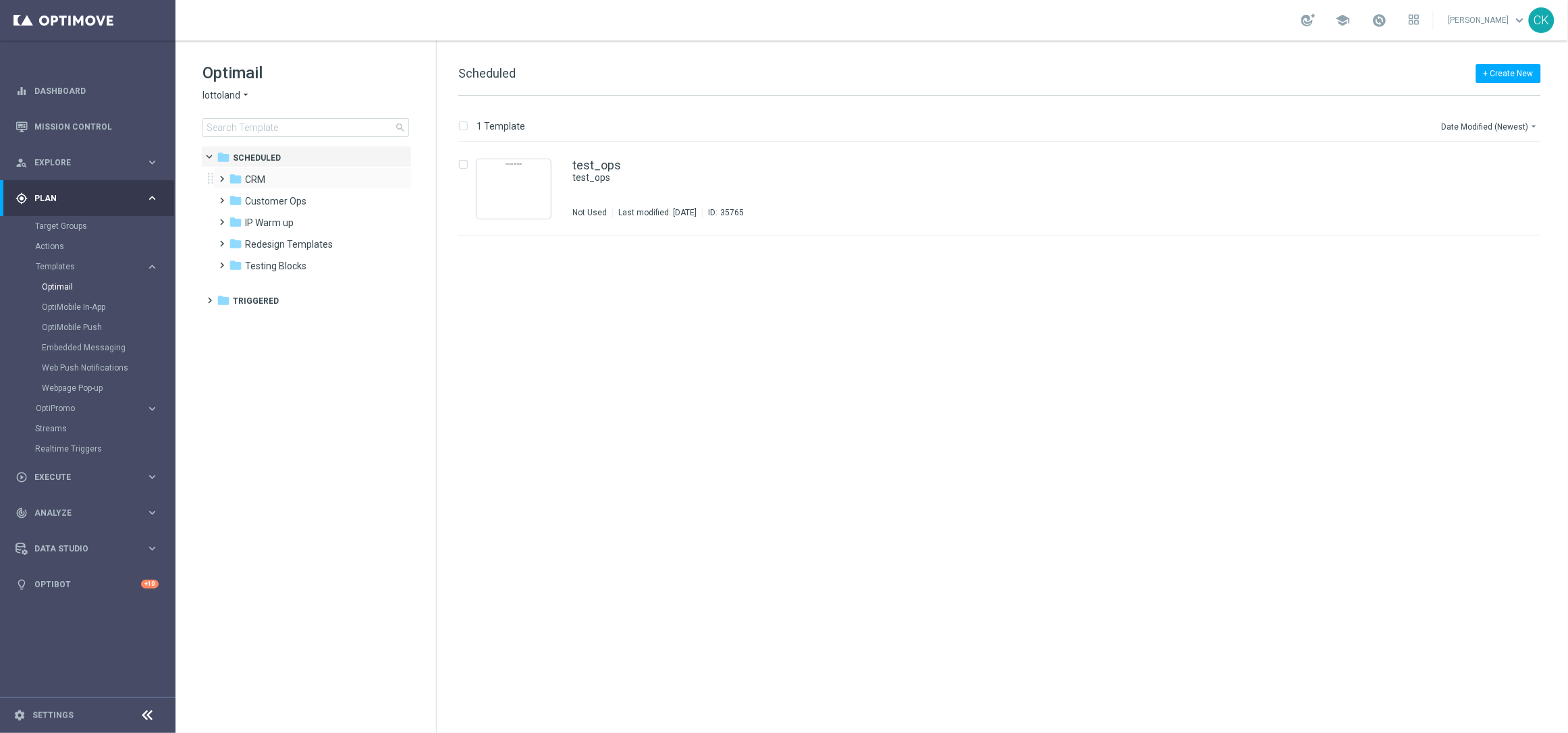
click at [219, 175] on span at bounding box center [219, 173] width 6 height 6
click at [235, 219] on span at bounding box center [233, 216] width 6 height 6
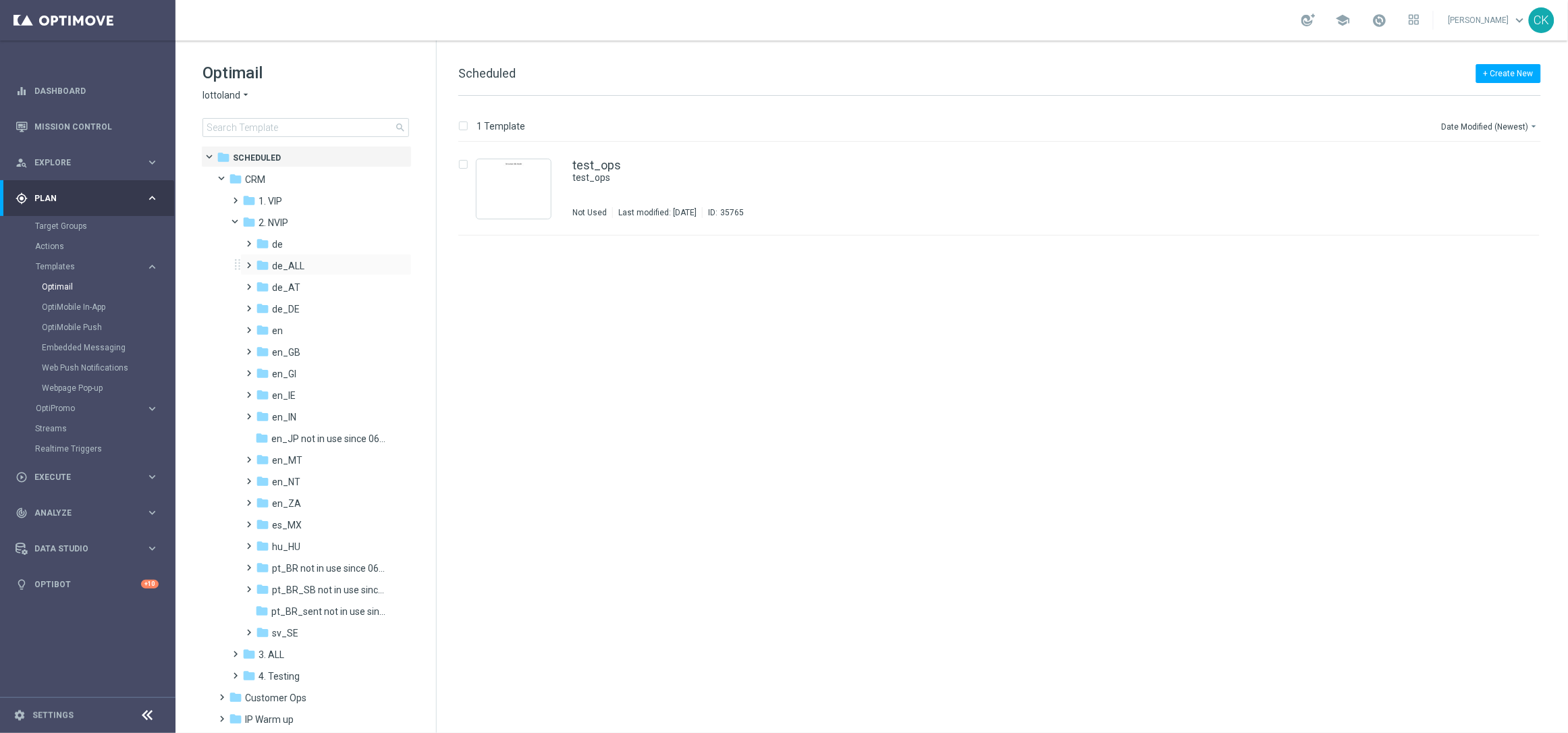
click at [248, 260] on span at bounding box center [246, 260] width 6 height 6
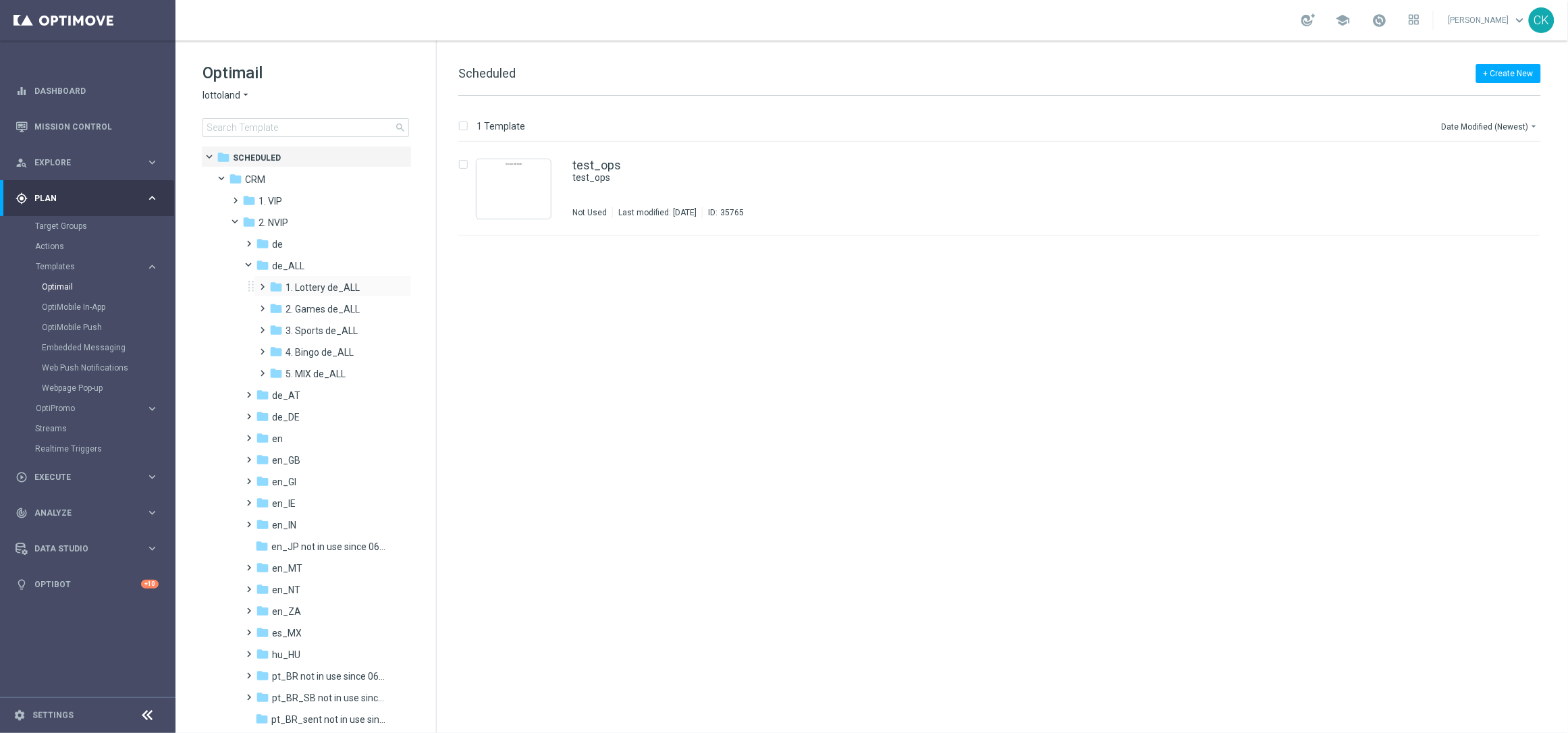
click at [263, 283] on span at bounding box center [260, 281] width 6 height 6
click at [277, 304] on span at bounding box center [274, 303] width 6 height 6
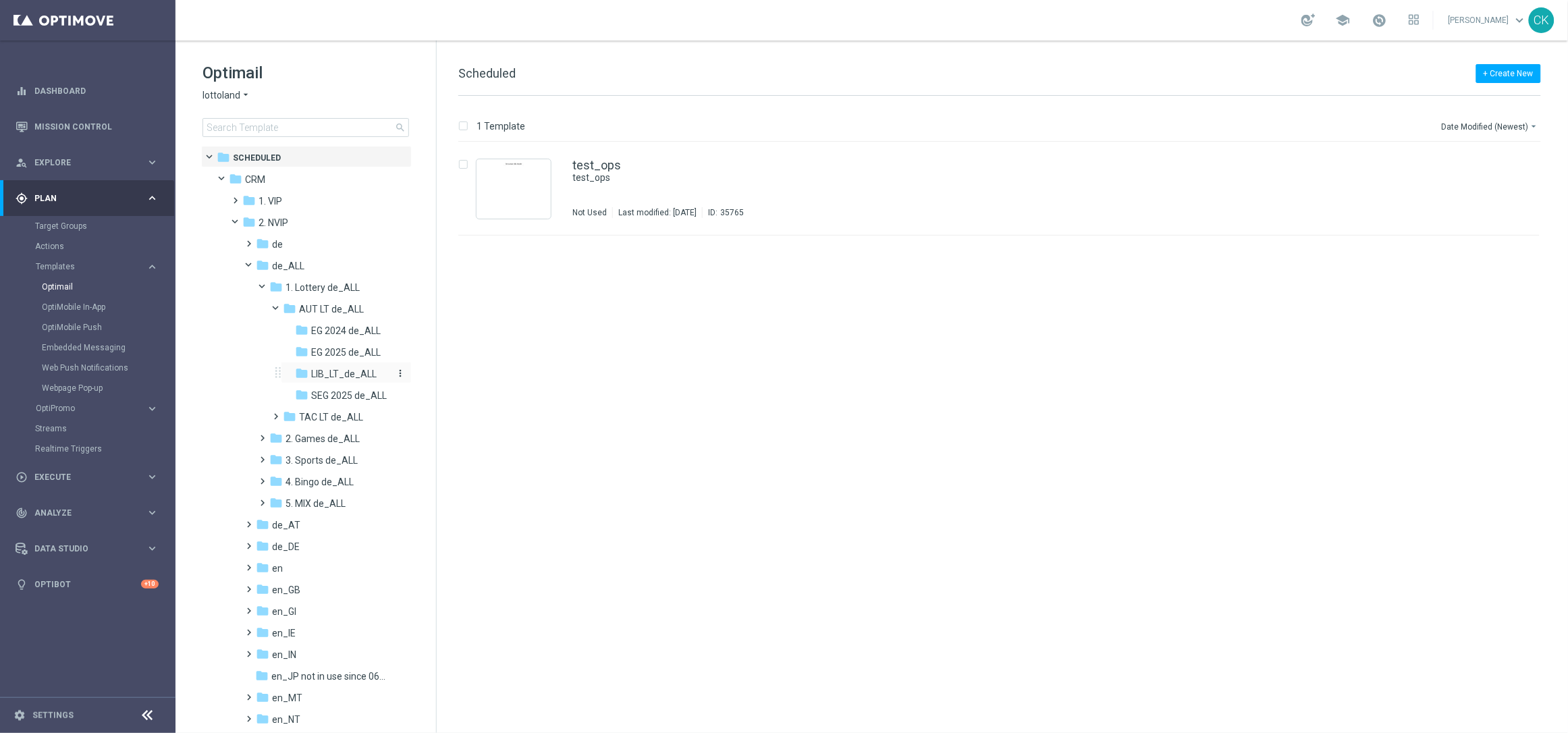
click at [347, 370] on span "LIB_LT_de_ALL" at bounding box center [344, 374] width 65 height 12
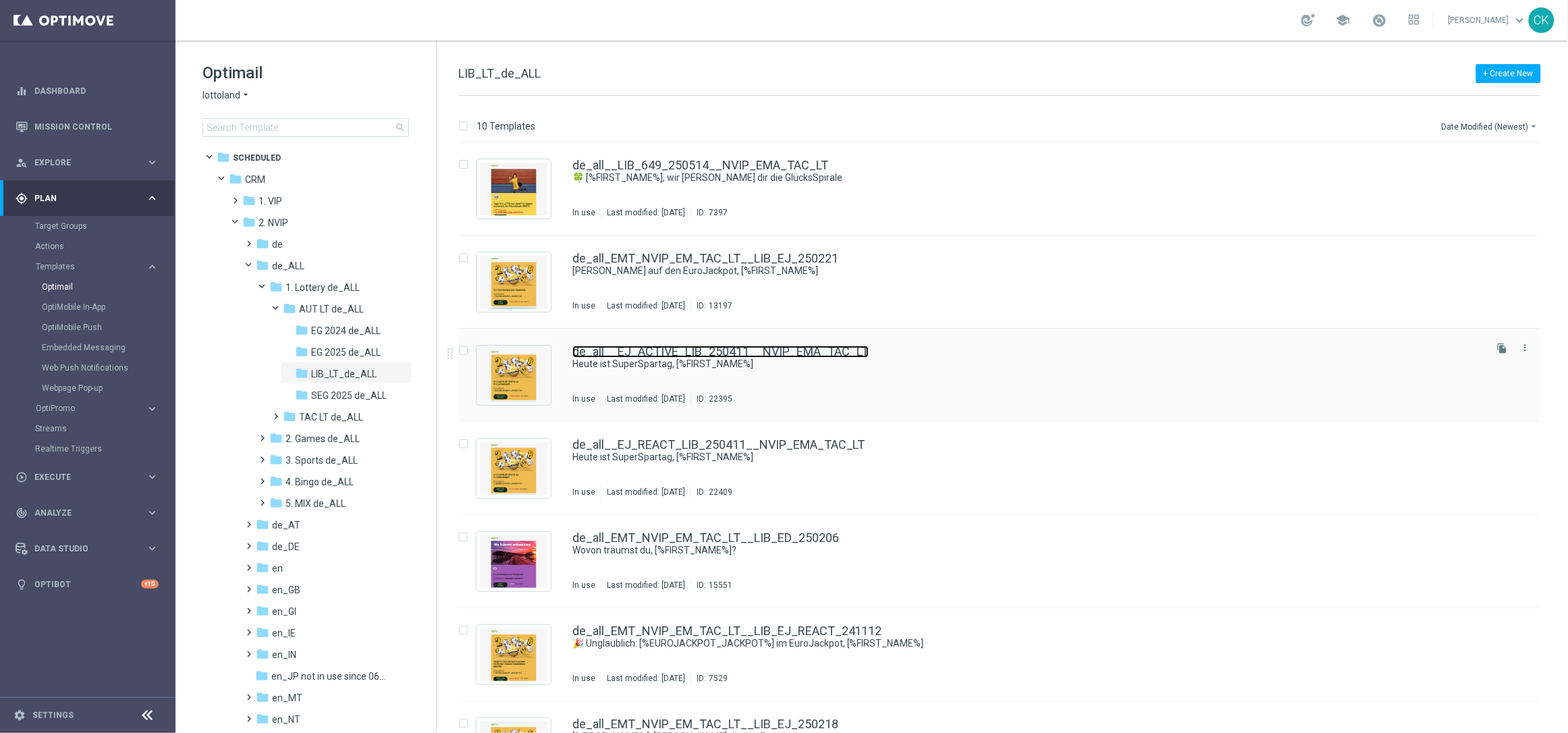
click at [642, 352] on link "de_all__EJ_ACTIVE_LIB_250411__NVIP_EMA_TAC_LT" at bounding box center [721, 352] width 296 height 12
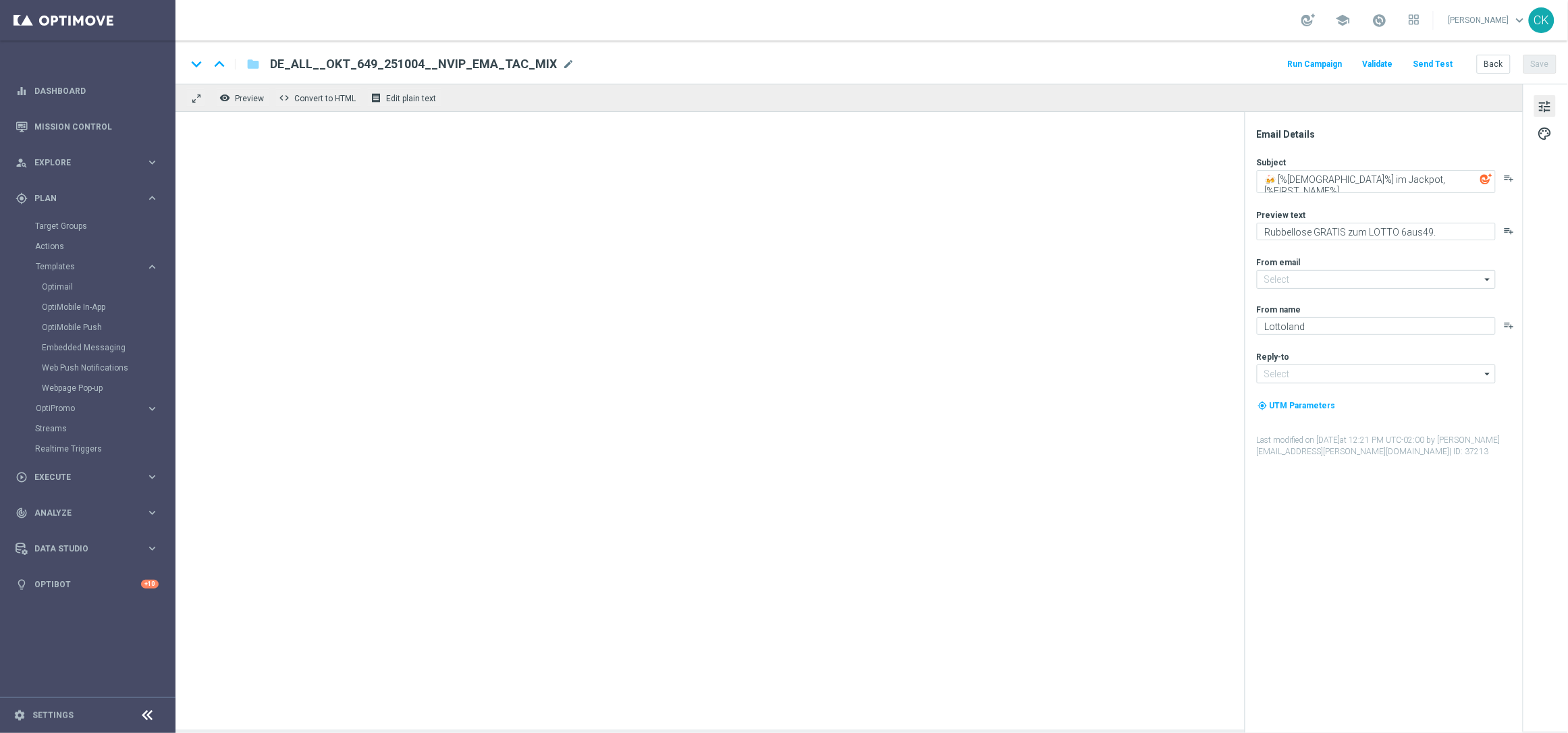
type input "[EMAIL_ADDRESS][DOMAIN_NAME]"
type textarea "Heute ist SuperSpartag, [%FIRST_NAME%]"
type textarea "EuroJackpot mit GRATIS Cash4Life."
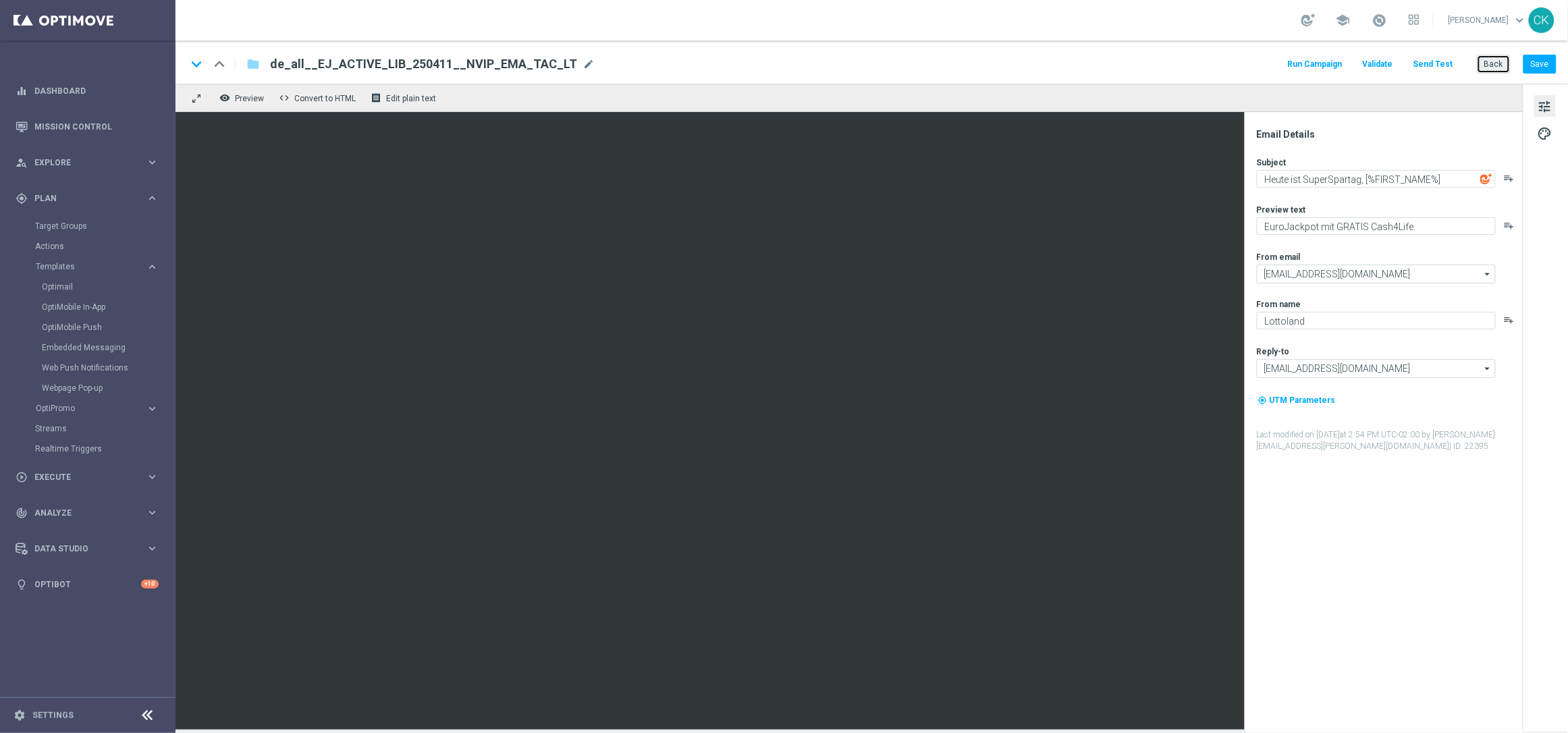
click at [1494, 61] on button "Back" at bounding box center [1494, 64] width 34 height 19
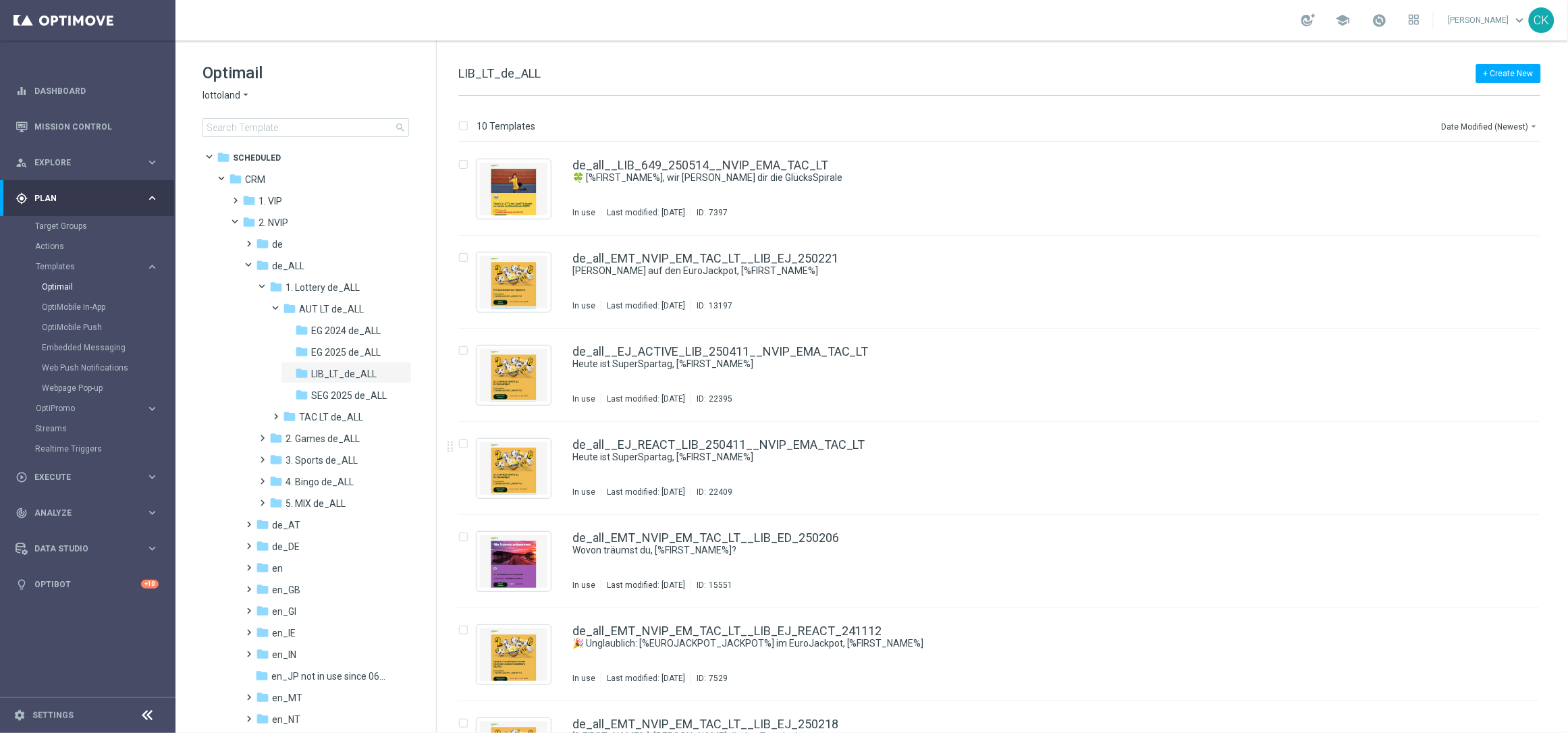
click at [650, 437] on div "de_all__EJ_REACT_LIB_250411__NVIP_EMA_TAC_LT Heute ist SuperSpartag, [%FIRST_NA…" at bounding box center [999, 468] width 1082 height 93
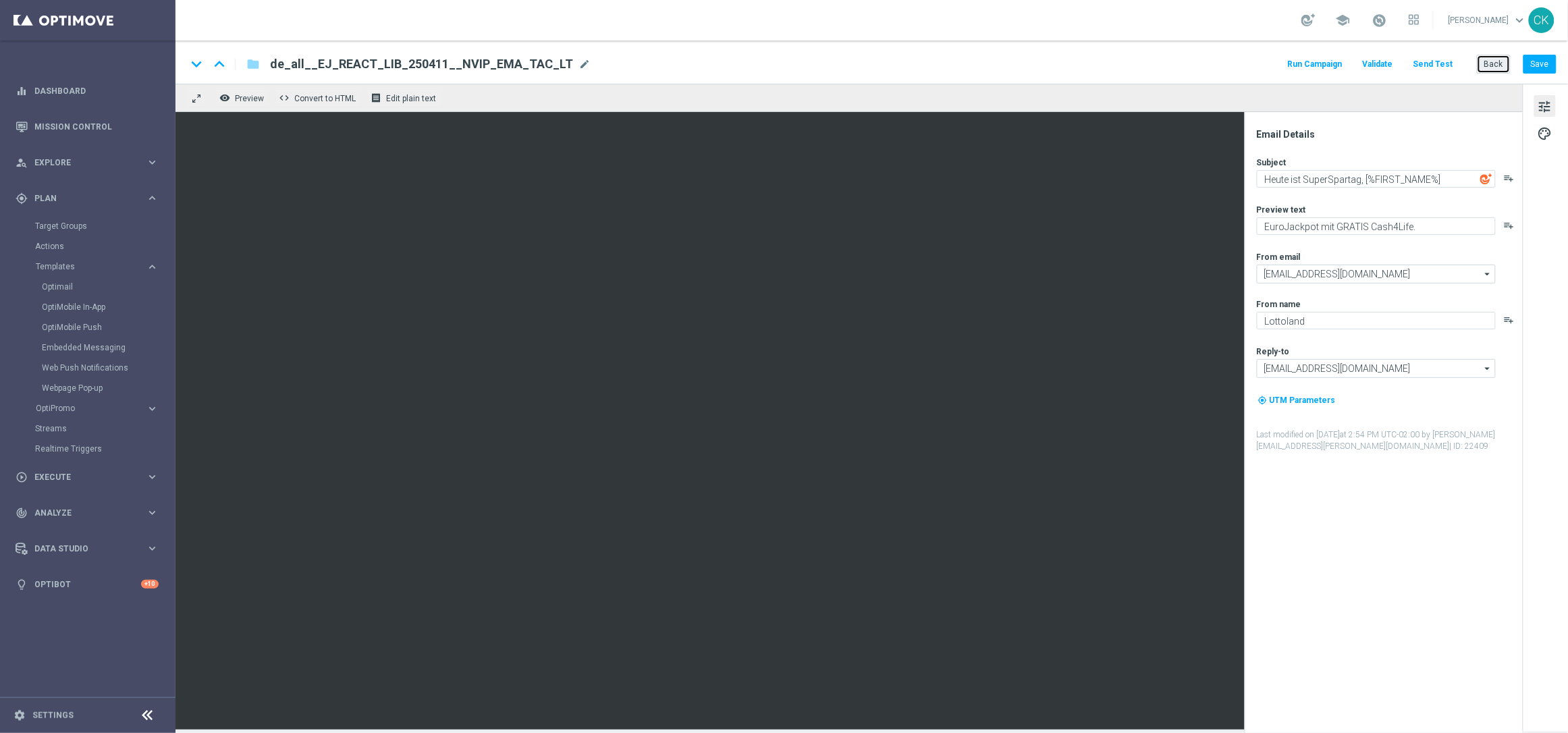
click at [1496, 60] on button "Back" at bounding box center [1494, 64] width 34 height 19
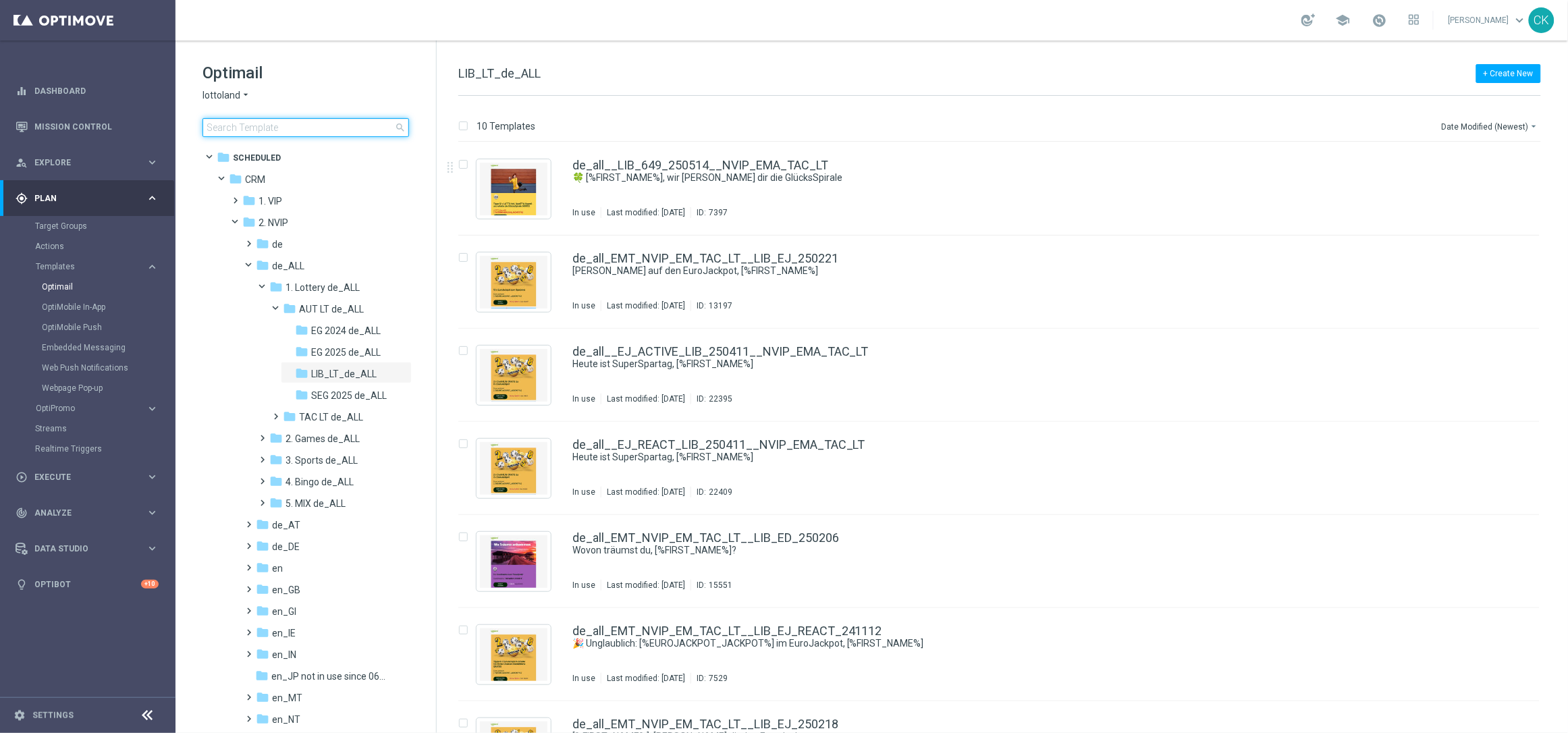
click at [309, 120] on input at bounding box center [306, 127] width 207 height 19
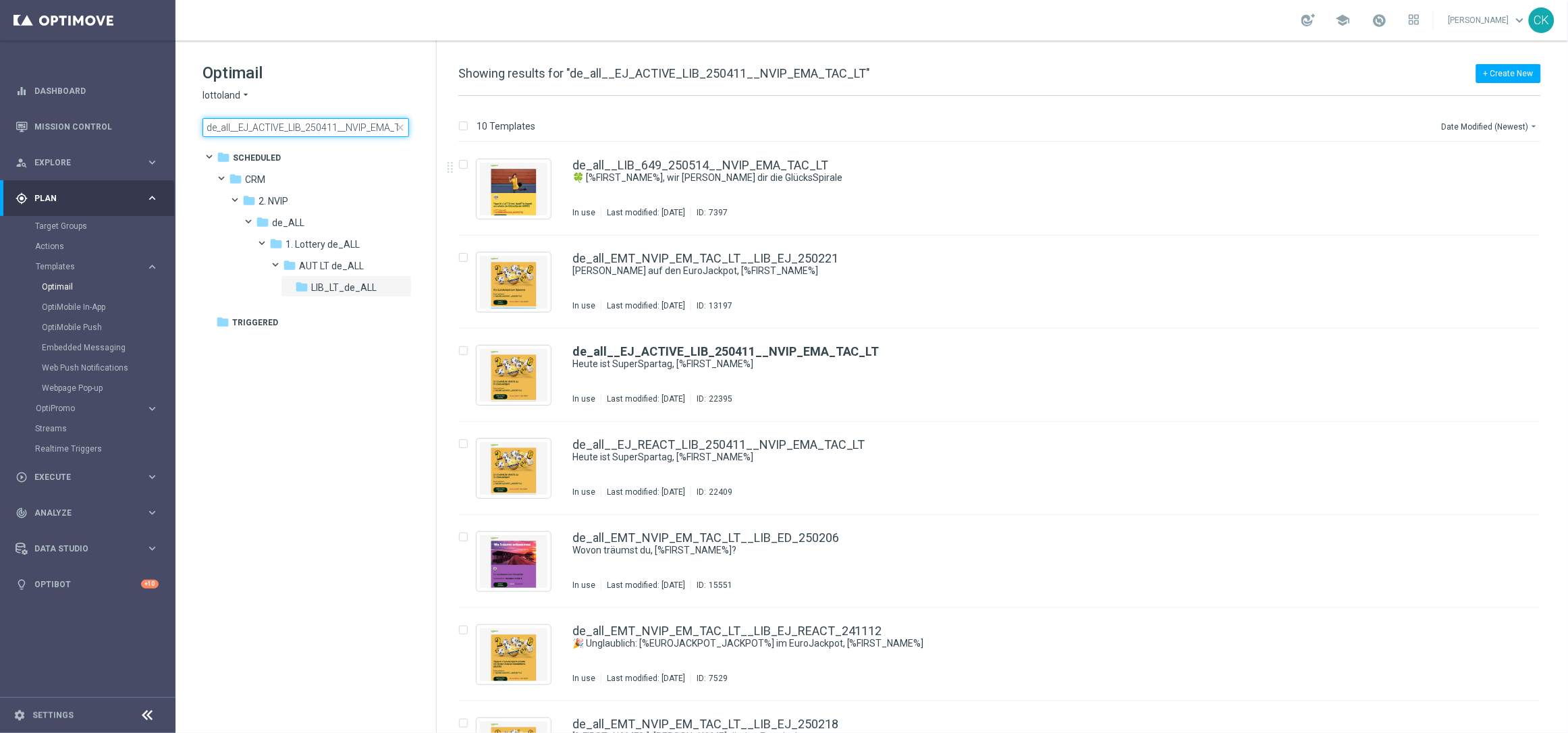
scroll to position [0, 26]
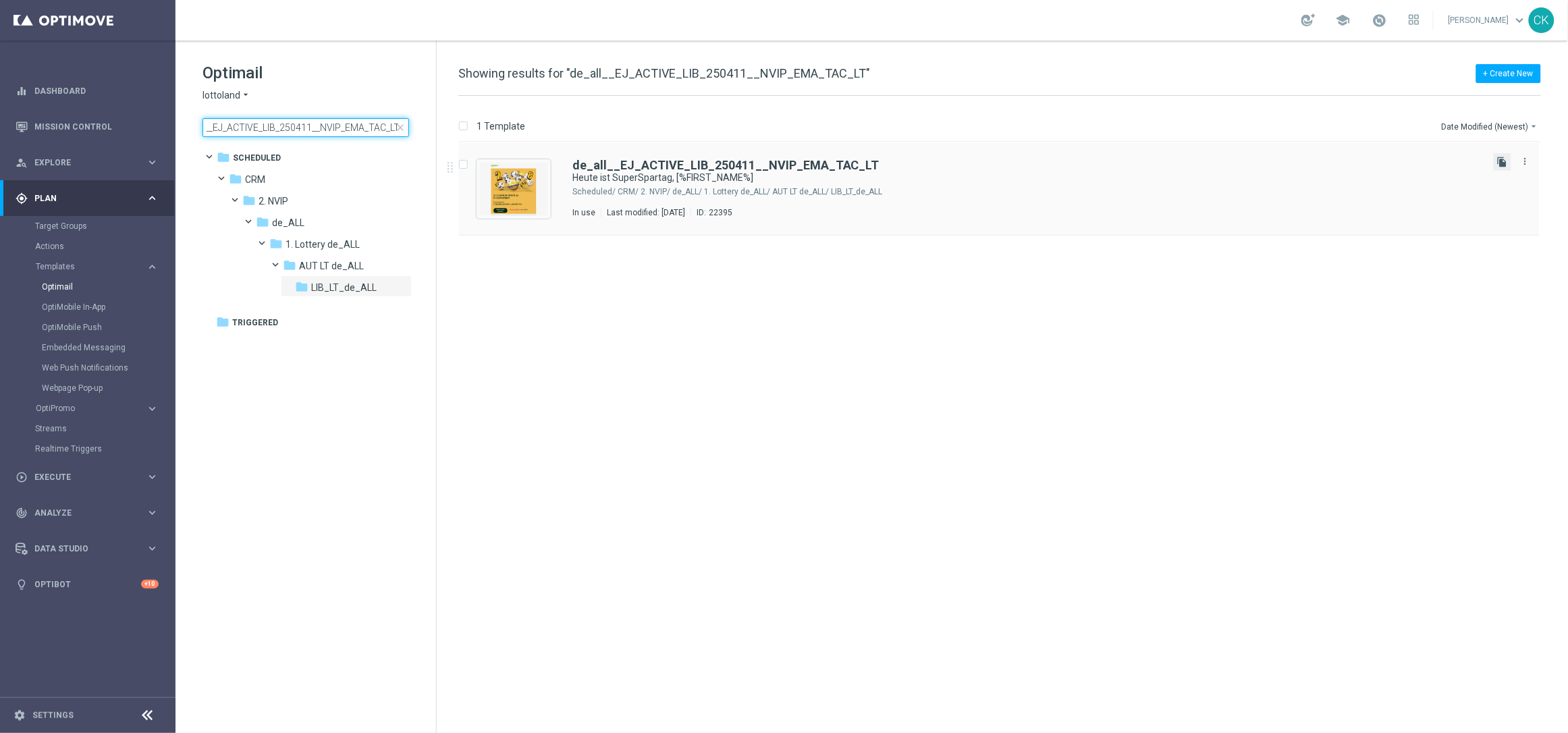
type input "de_all__EJ_ACTIVE_LIB_250411__NVIP_EMA_TAC_LT"
click at [1505, 161] on icon "file_copy" at bounding box center [1503, 162] width 11 height 11
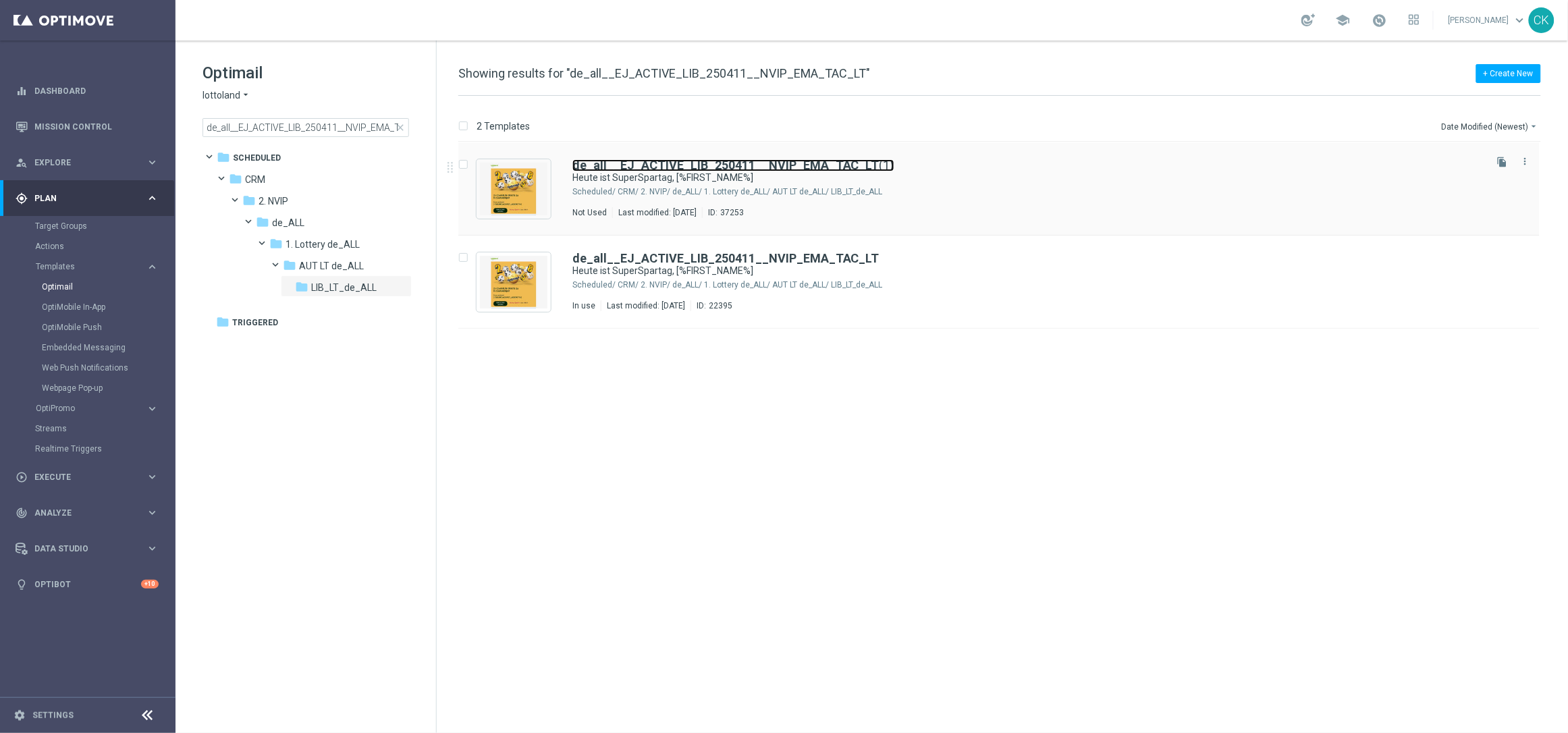
click at [635, 161] on b "de_all__EJ_ACTIVE_LIB_250411__NVIP_EMA_TAC_LT" at bounding box center [726, 165] width 307 height 14
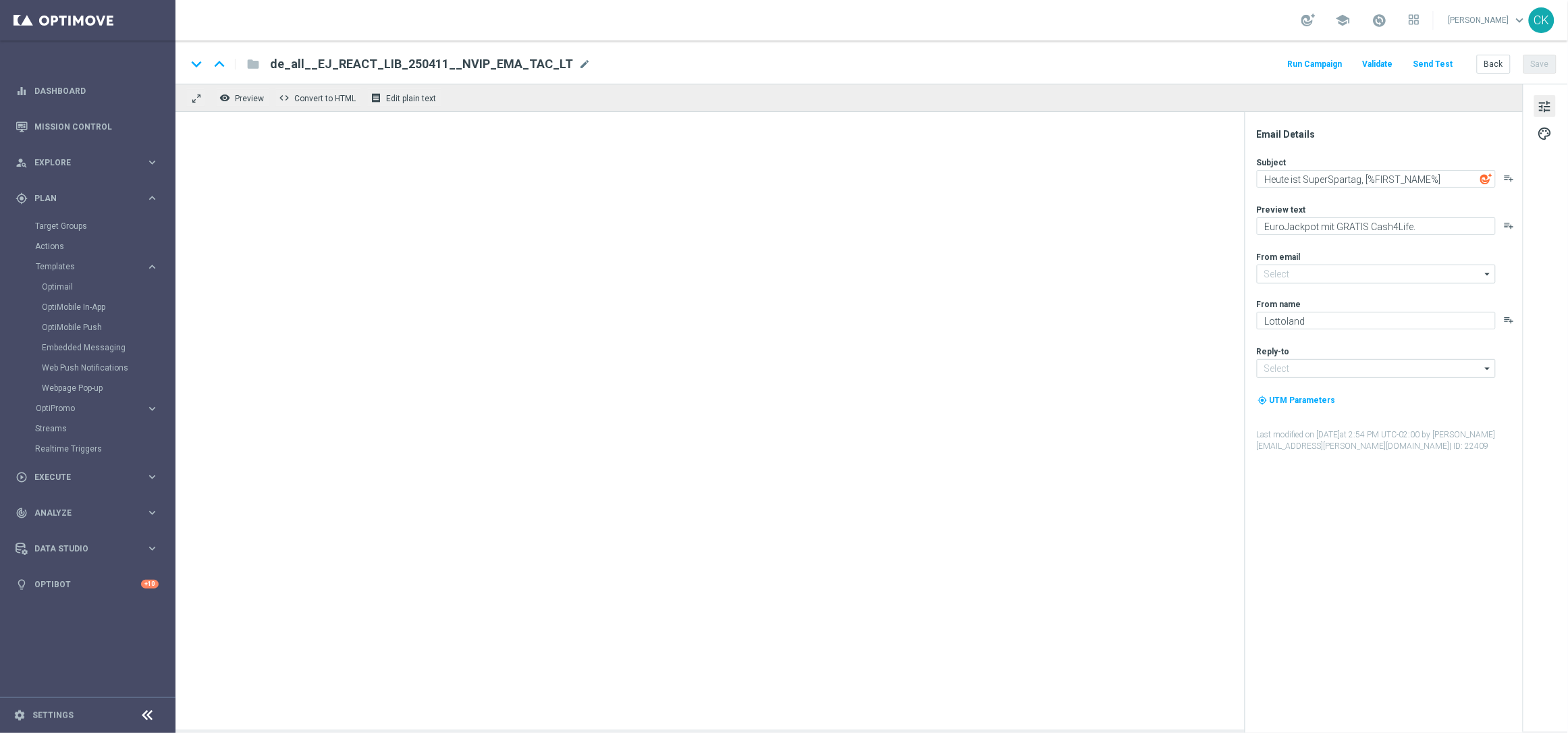
type input "[EMAIL_ADDRESS][DOMAIN_NAME]"
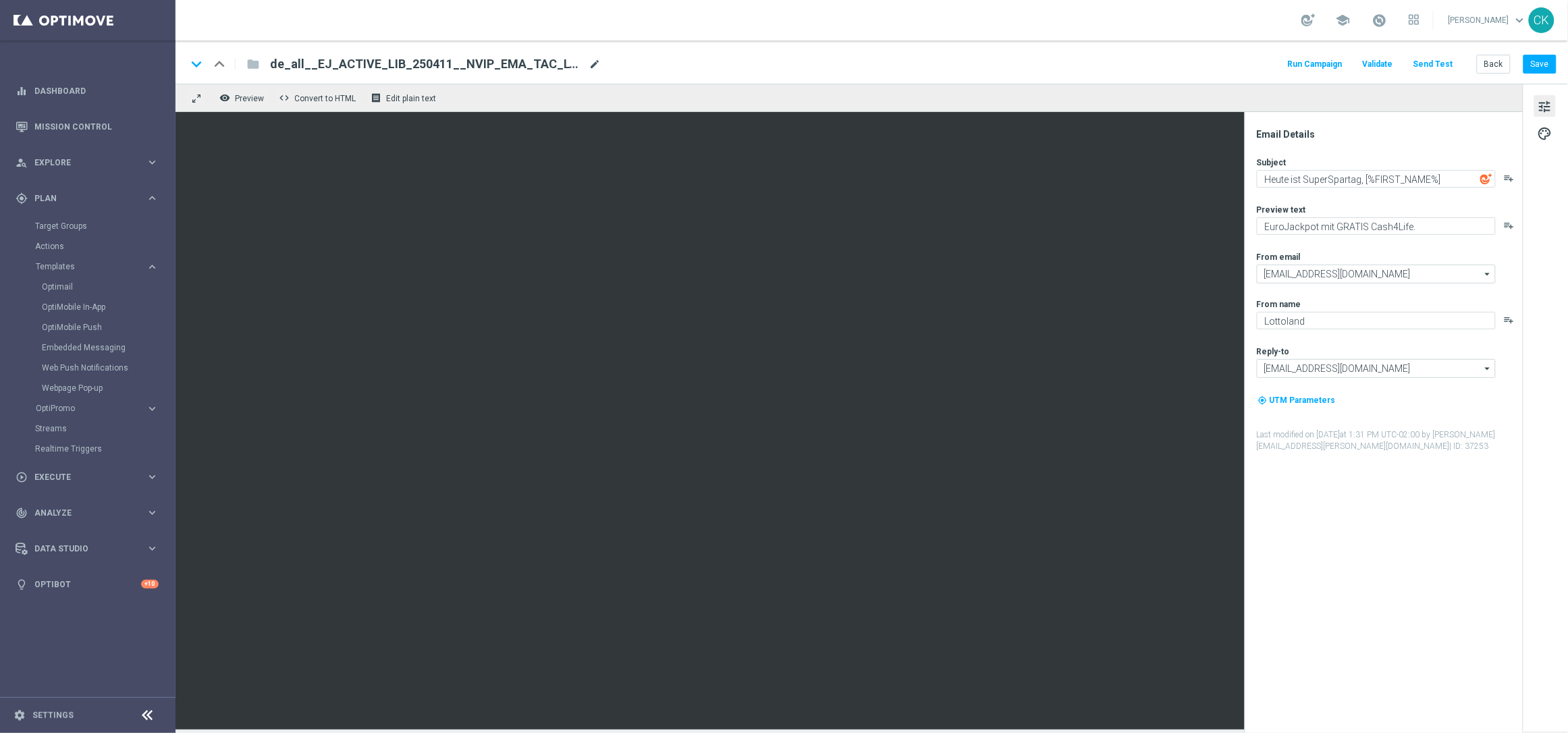
click at [589, 61] on span "mode_edit" at bounding box center [594, 63] width 12 height 12
click at [406, 61] on input "de_all__EJ_ACTIVE_LIB_250411__NVIP_EMA_TAC_LT" at bounding box center [437, 64] width 335 height 17
type input "de_all__EJ_ACTIVE_LIB_251007__NVIP_EMA_TAC_LT"
click at [715, 68] on div "keyboard_arrow_down keyboard_arrow_up folder de_all__EJ_ACTIVE_LIB_251007__NVIP…" at bounding box center [871, 64] width 1370 height 17
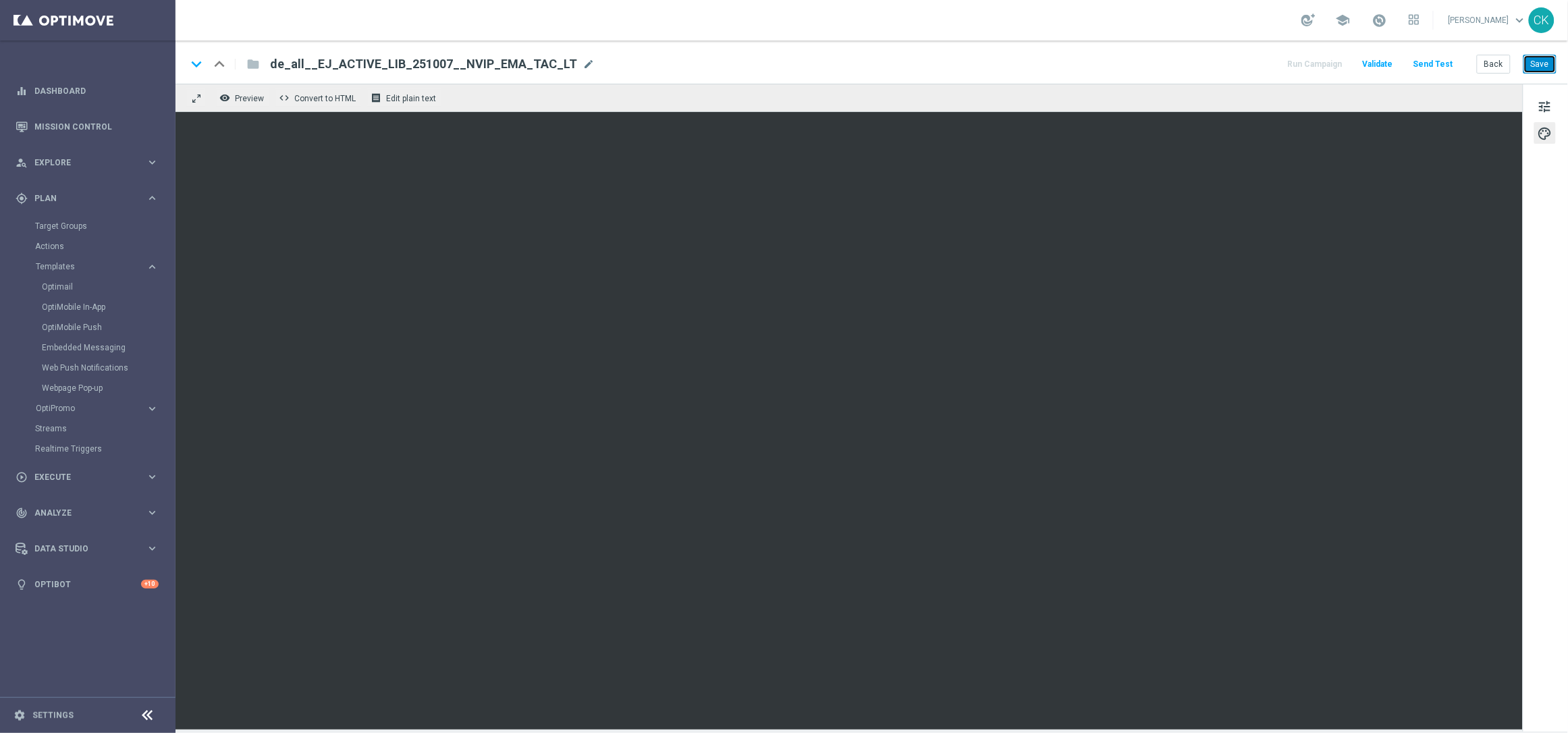
click at [1544, 62] on button "Save" at bounding box center [1540, 64] width 33 height 19
click at [1544, 66] on button "Save" at bounding box center [1540, 64] width 33 height 19
click at [1546, 65] on button "Save" at bounding box center [1540, 64] width 33 height 19
click at [1497, 65] on button "Back" at bounding box center [1494, 64] width 34 height 19
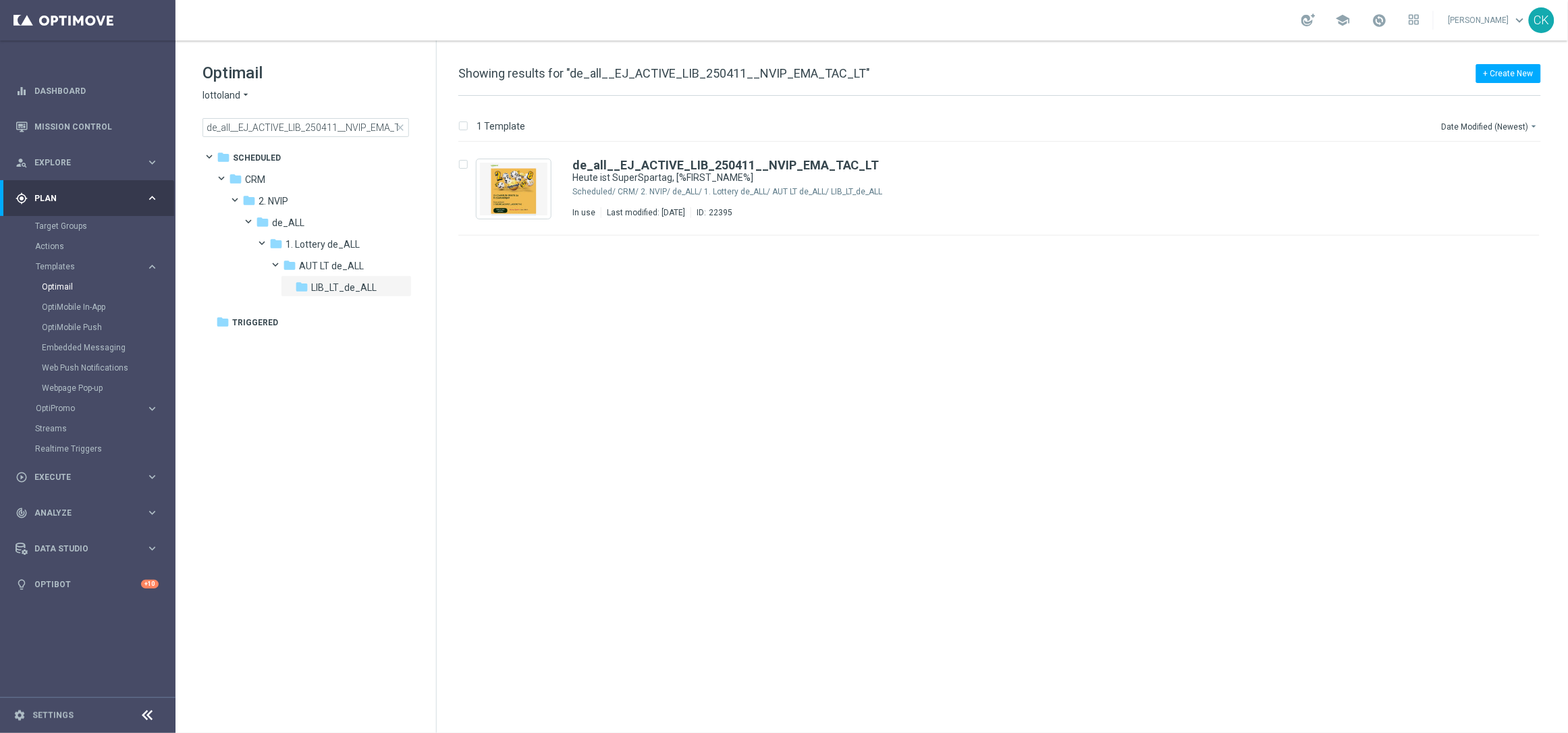
click at [400, 127] on span "close" at bounding box center [400, 128] width 11 height 11
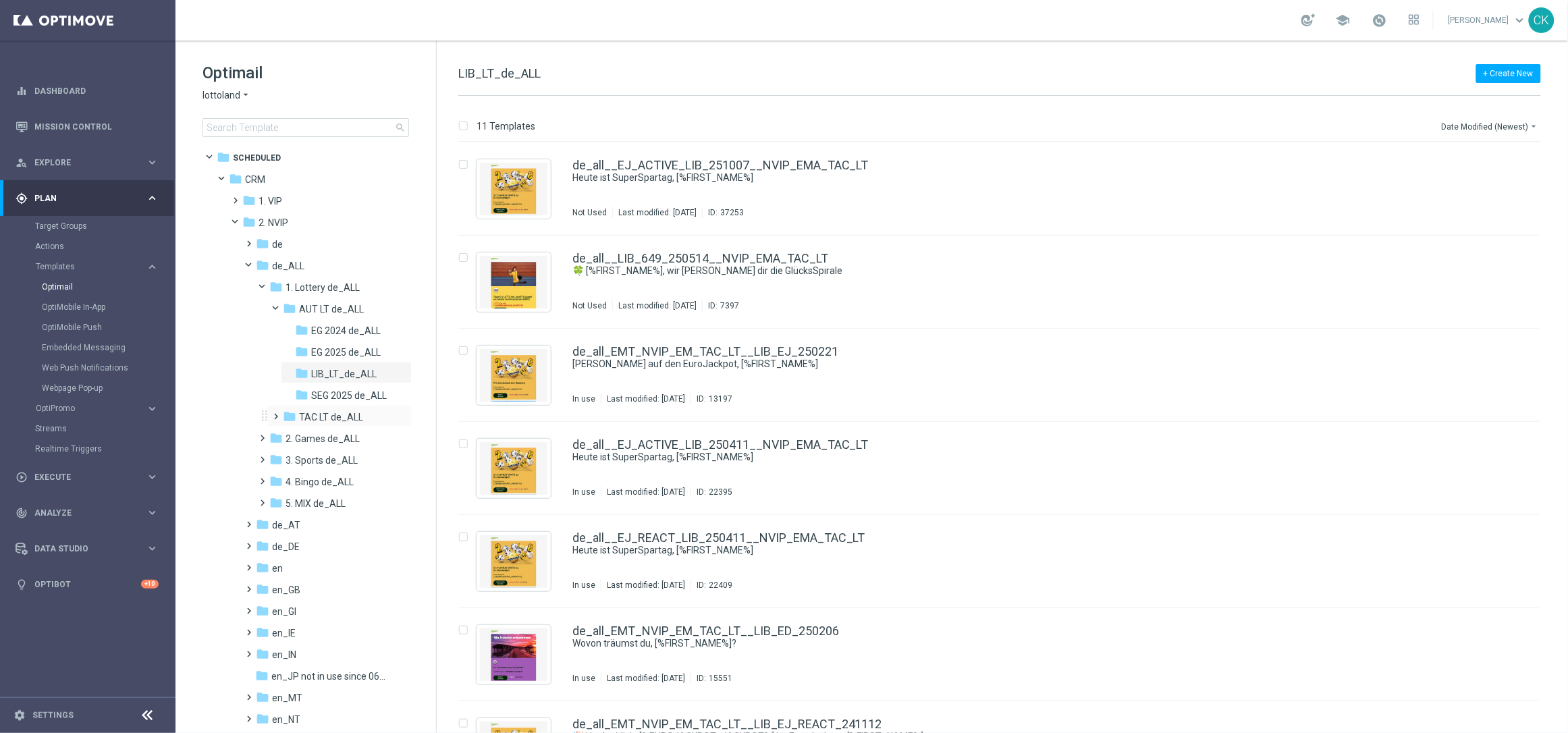
click at [277, 413] on span at bounding box center [274, 411] width 6 height 6
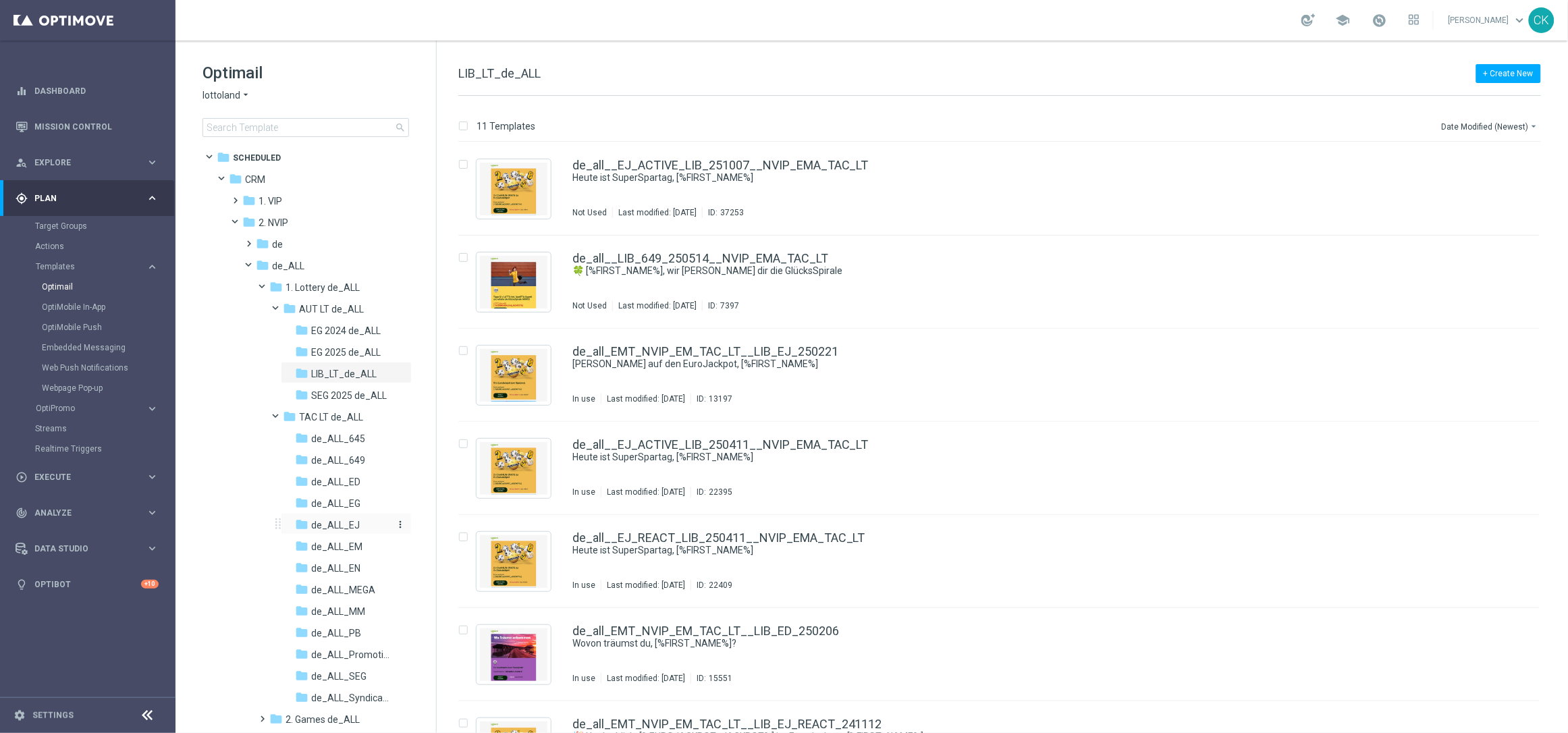
click at [334, 521] on span "de_ALL_EJ" at bounding box center [335, 525] width 49 height 12
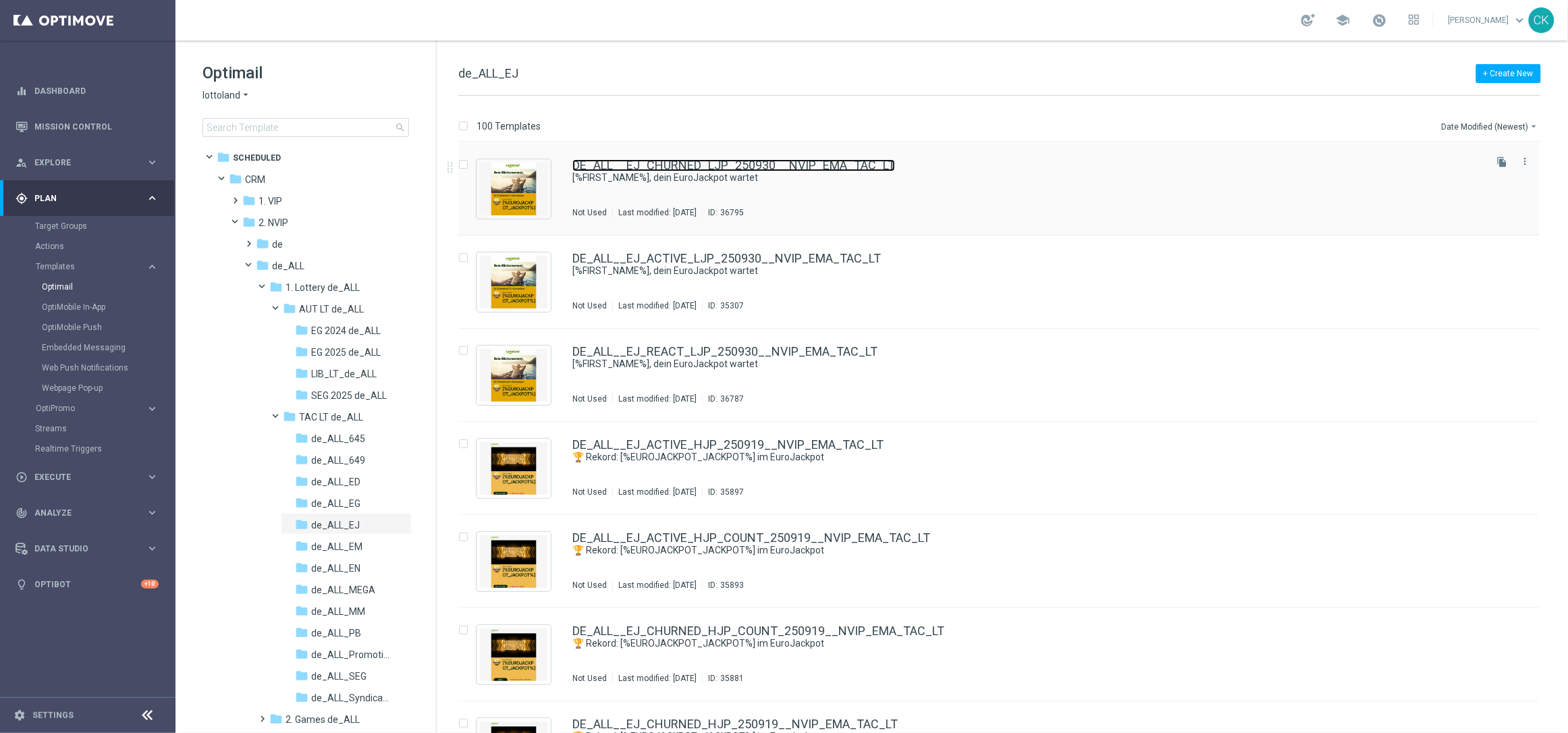
click at [689, 165] on link "DE_ALL__EJ_CHURNED_LJP_250930__NVIP_EMA_TAC_LT" at bounding box center [734, 165] width 323 height 12
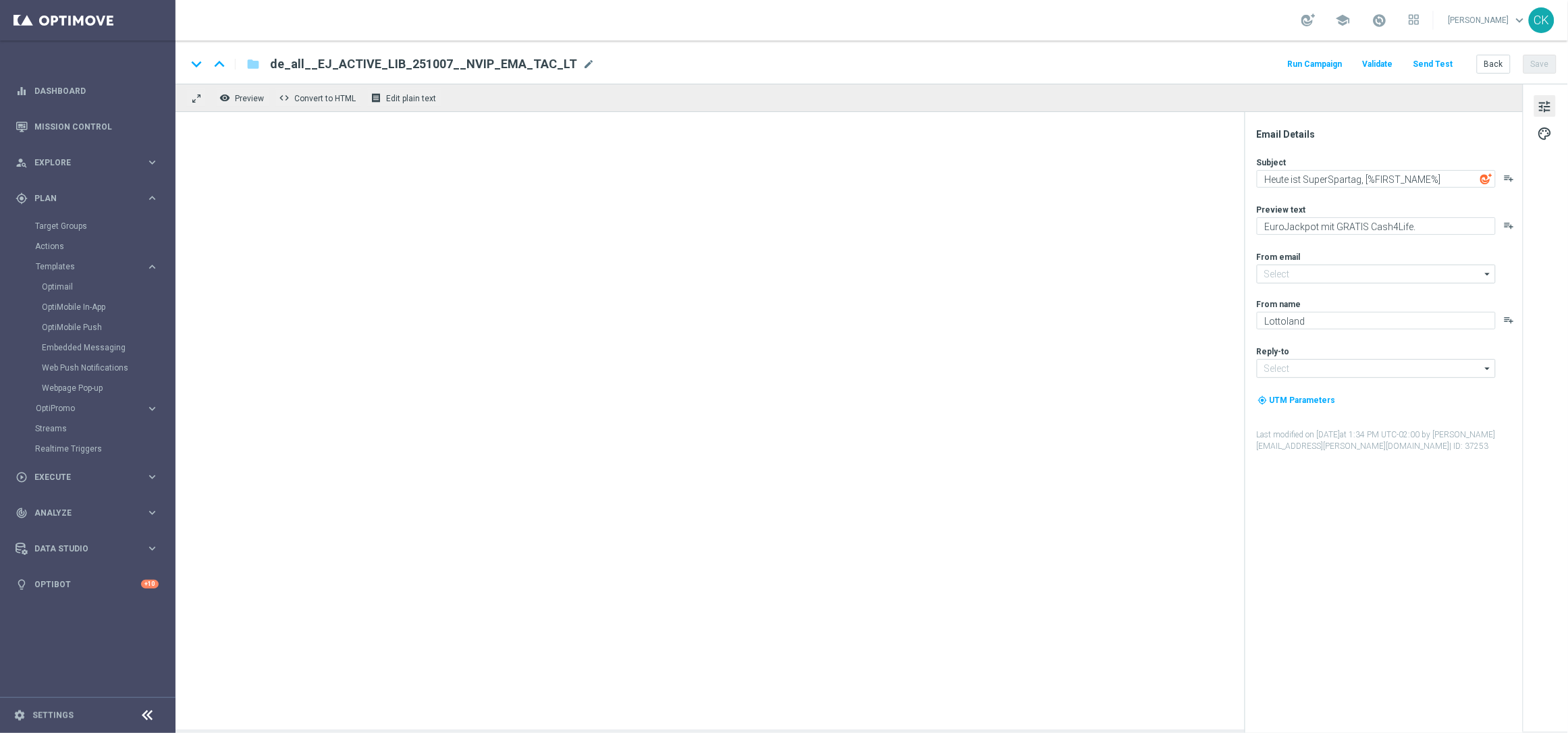
type input "[EMAIL_ADDRESS][DOMAIN_NAME]"
type textarea "[%FIRST_NAME%], dein EuroJackpot wartet"
type textarea "Schnapp dir 50 % Rabatt."
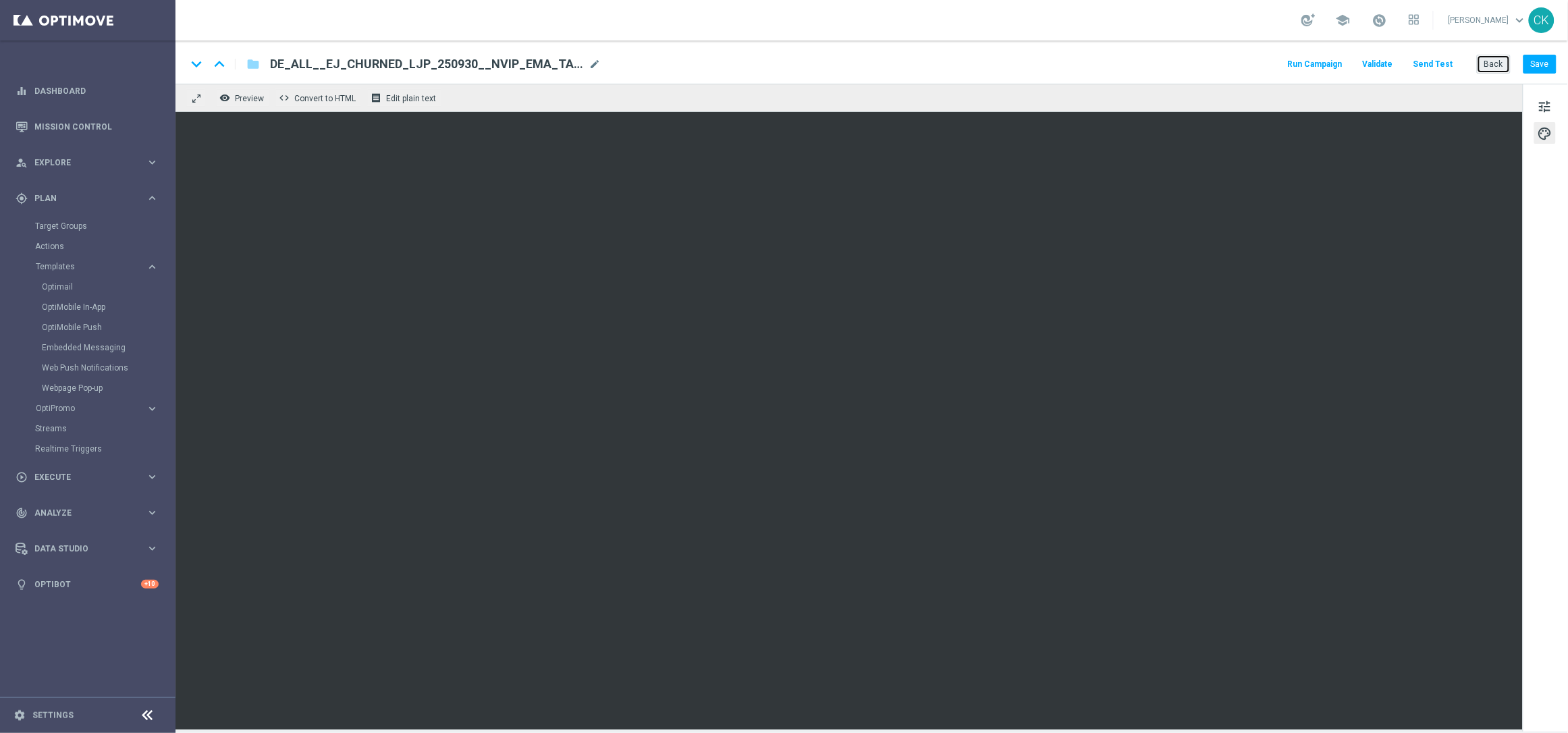
click at [1491, 65] on button "Back" at bounding box center [1494, 64] width 34 height 19
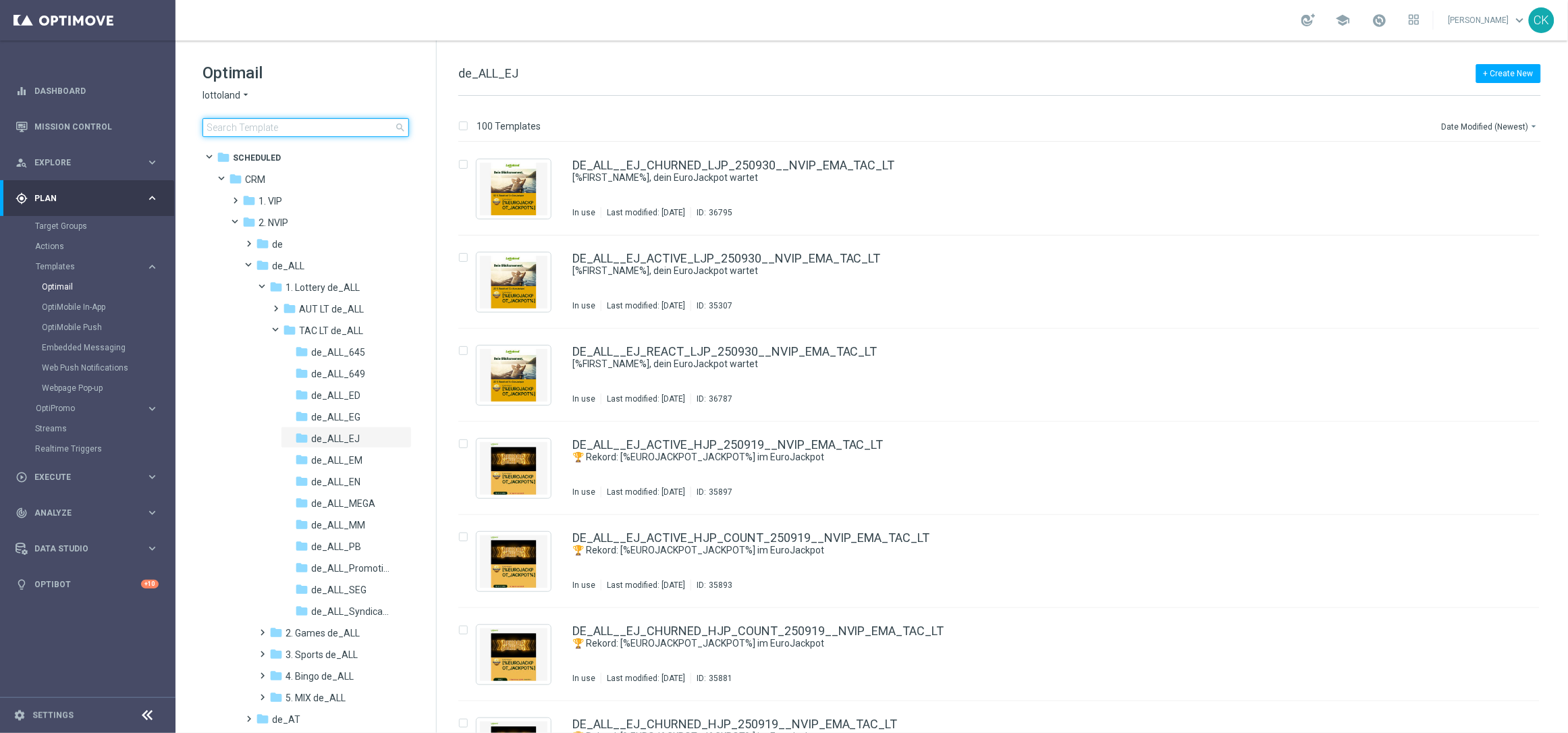
click at [277, 129] on input at bounding box center [306, 127] width 207 height 19
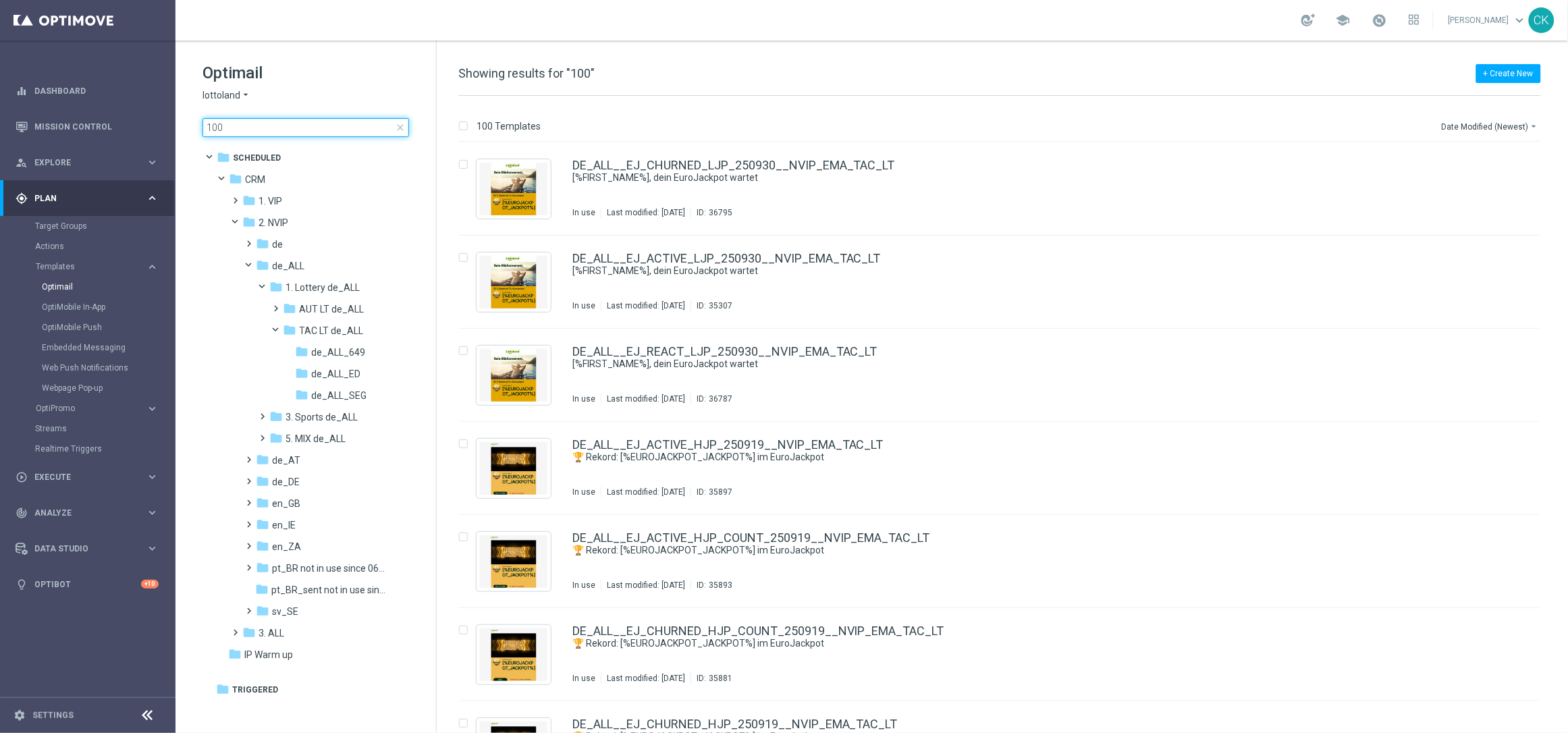
type input "1007"
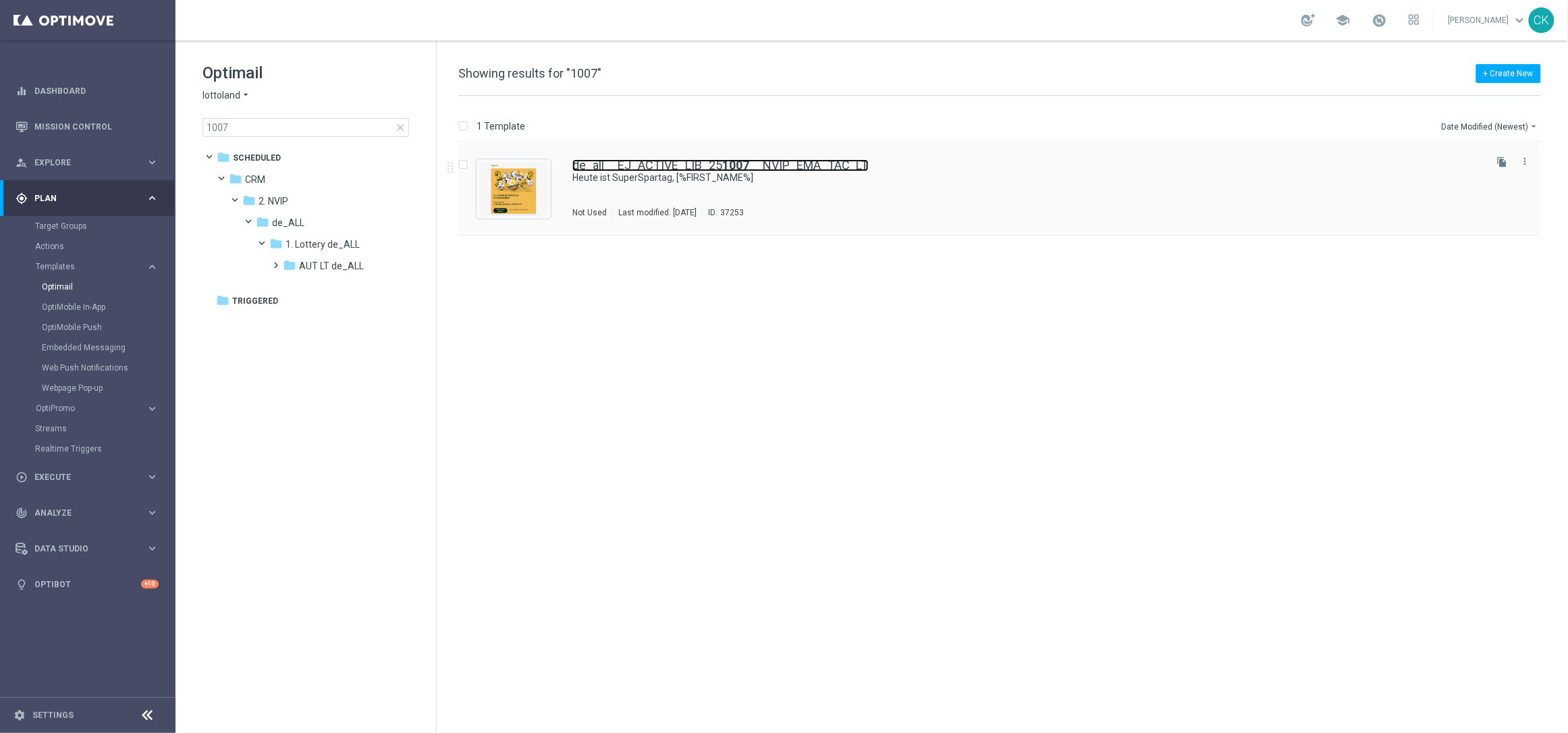
click at [605, 168] on link "de_all__EJ_ACTIVE_LIB_25 1007 __NVIP_EMA_TAC_LT" at bounding box center [721, 165] width 296 height 12
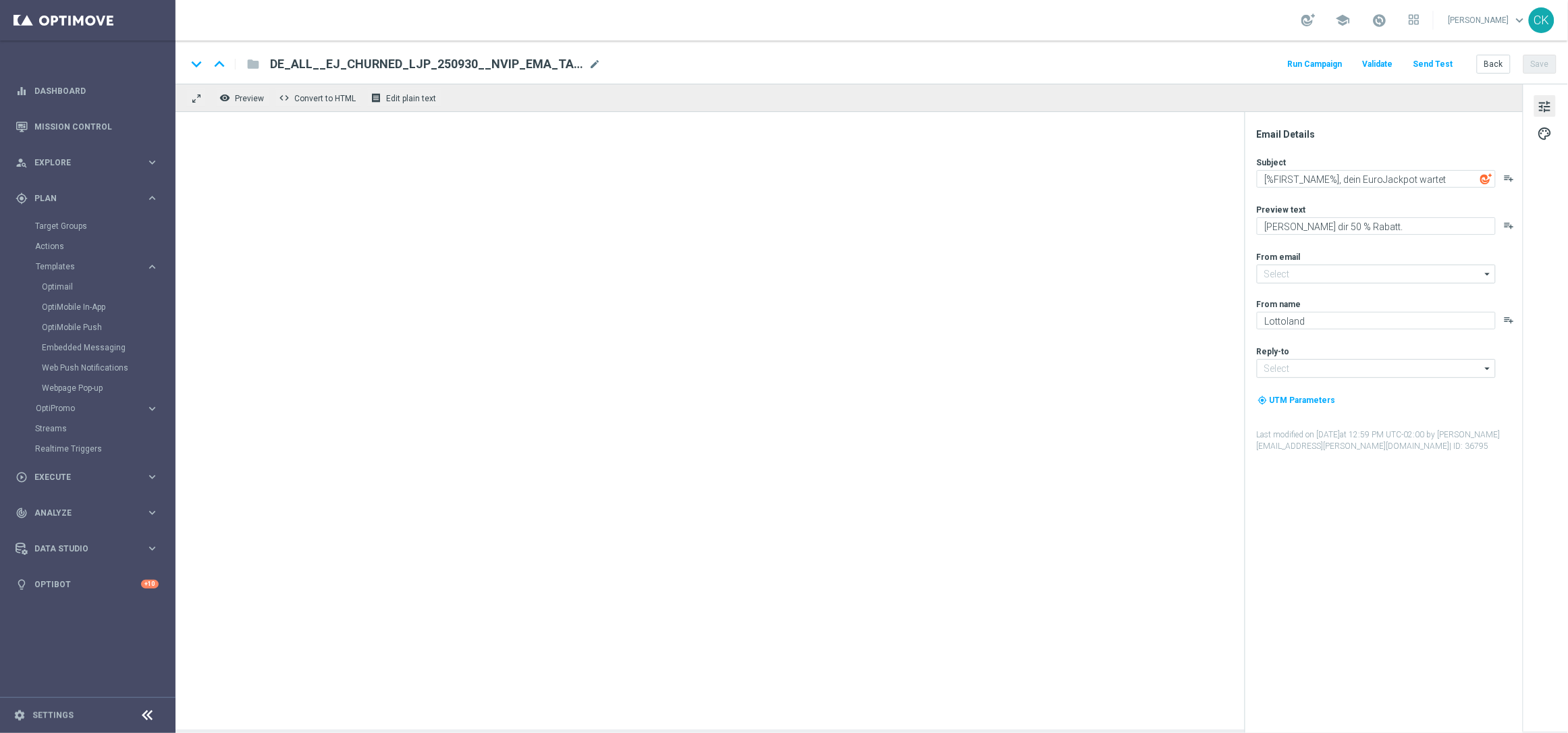
type input "[EMAIL_ADDRESS][DOMAIN_NAME]"
type textarea "Heute ist SuperSpartag, [%FIRST_NAME%]"
type textarea "EuroJackpot mit GRATIS Cash4Life."
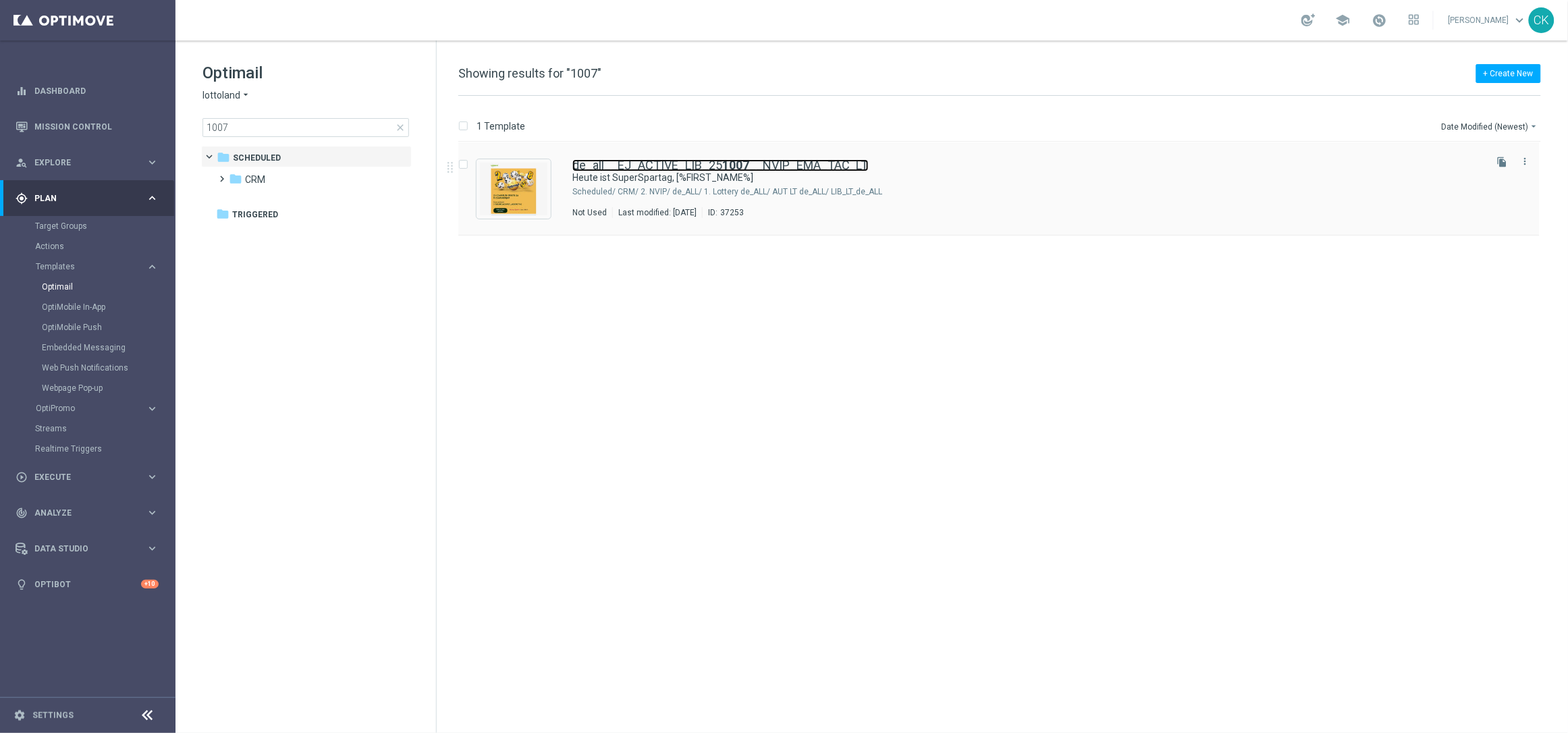
click at [724, 159] on b "1007" at bounding box center [736, 165] width 27 height 14
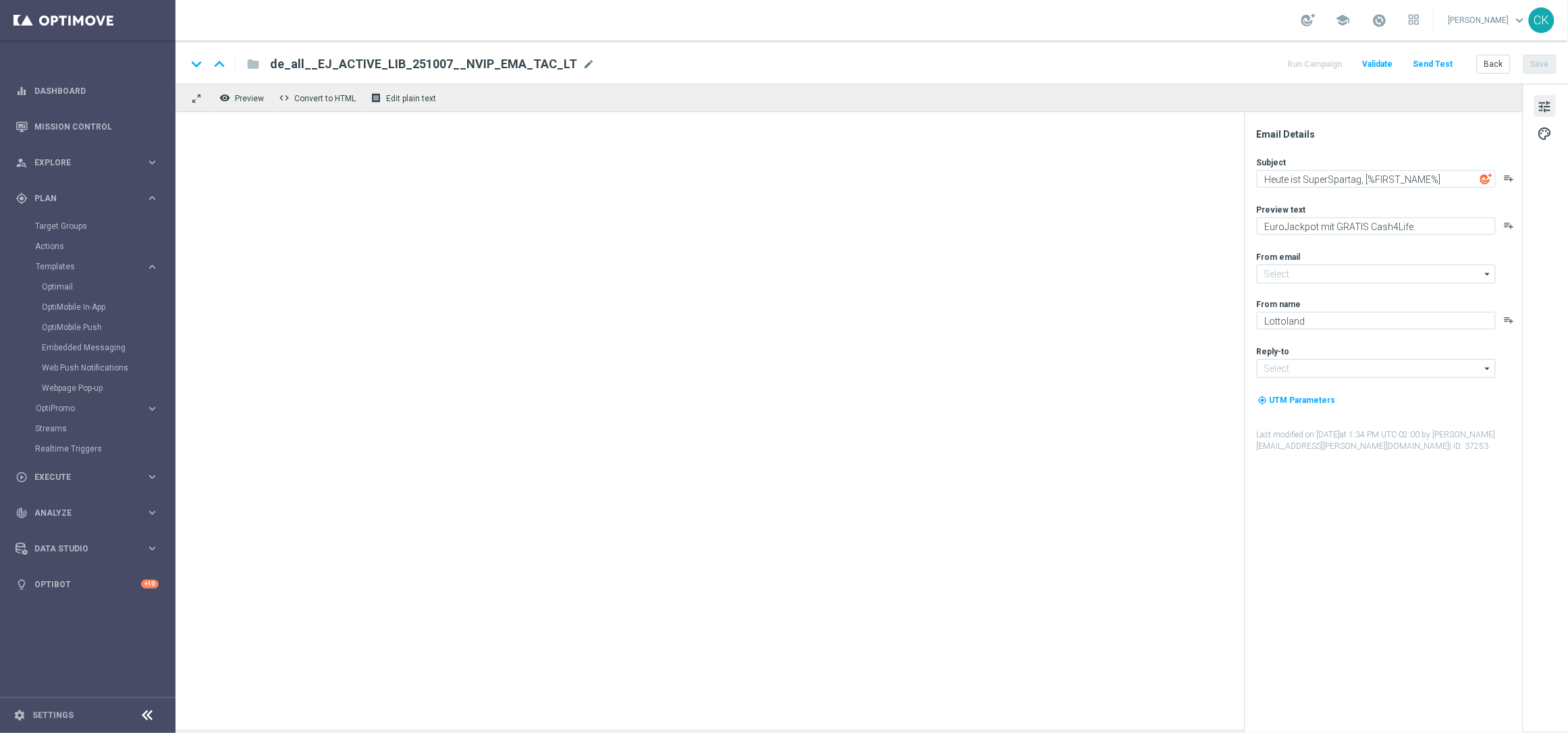
type input "[EMAIL_ADDRESS][DOMAIN_NAME]"
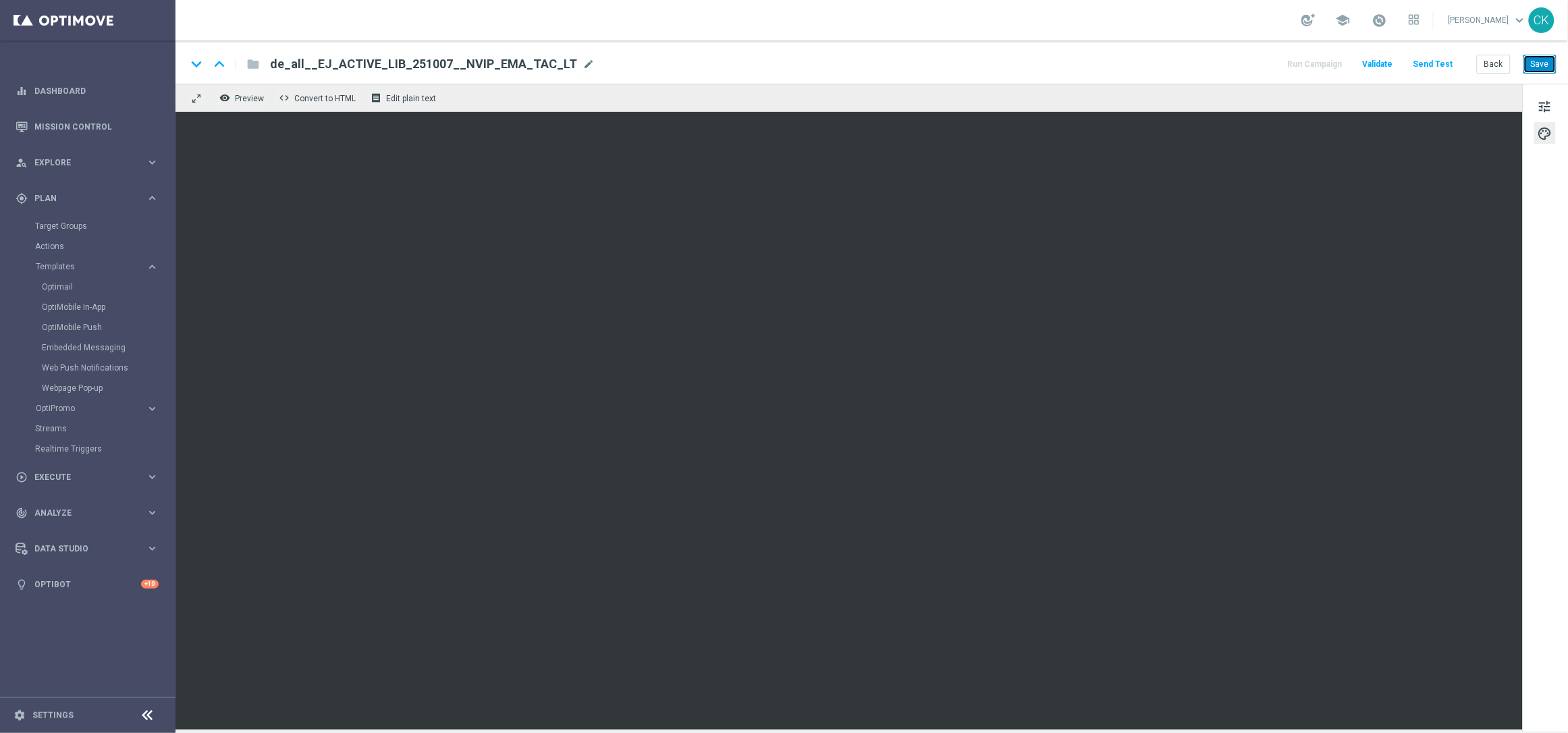
click at [1547, 61] on button "Save" at bounding box center [1540, 64] width 33 height 19
click at [1550, 58] on button "Save" at bounding box center [1540, 64] width 33 height 19
click at [1549, 58] on button "Save" at bounding box center [1540, 64] width 33 height 19
click at [1540, 69] on button "Save" at bounding box center [1540, 64] width 33 height 19
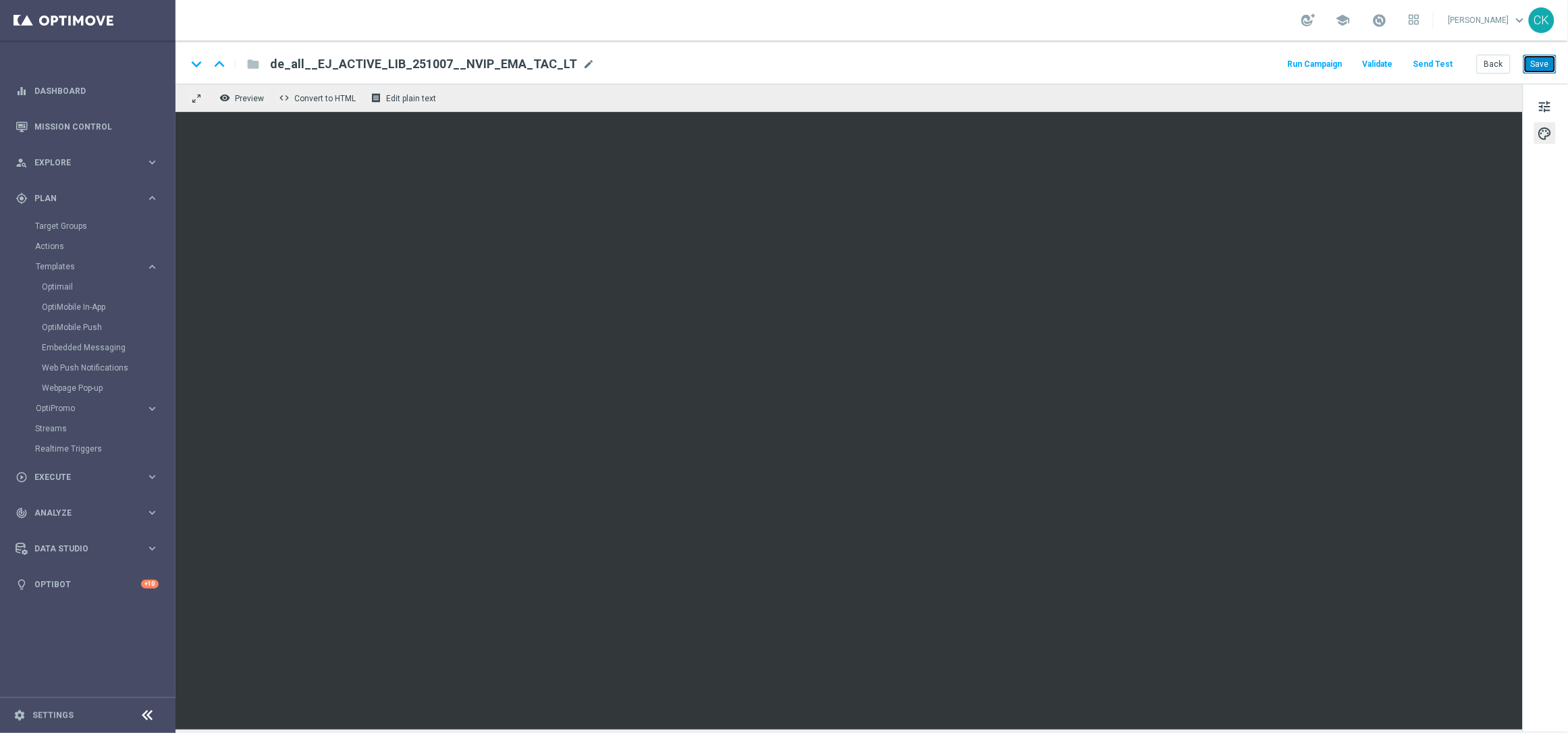
click at [1548, 64] on button "Save" at bounding box center [1540, 64] width 33 height 19
click at [1440, 59] on button "Send Test" at bounding box center [1433, 65] width 44 height 18
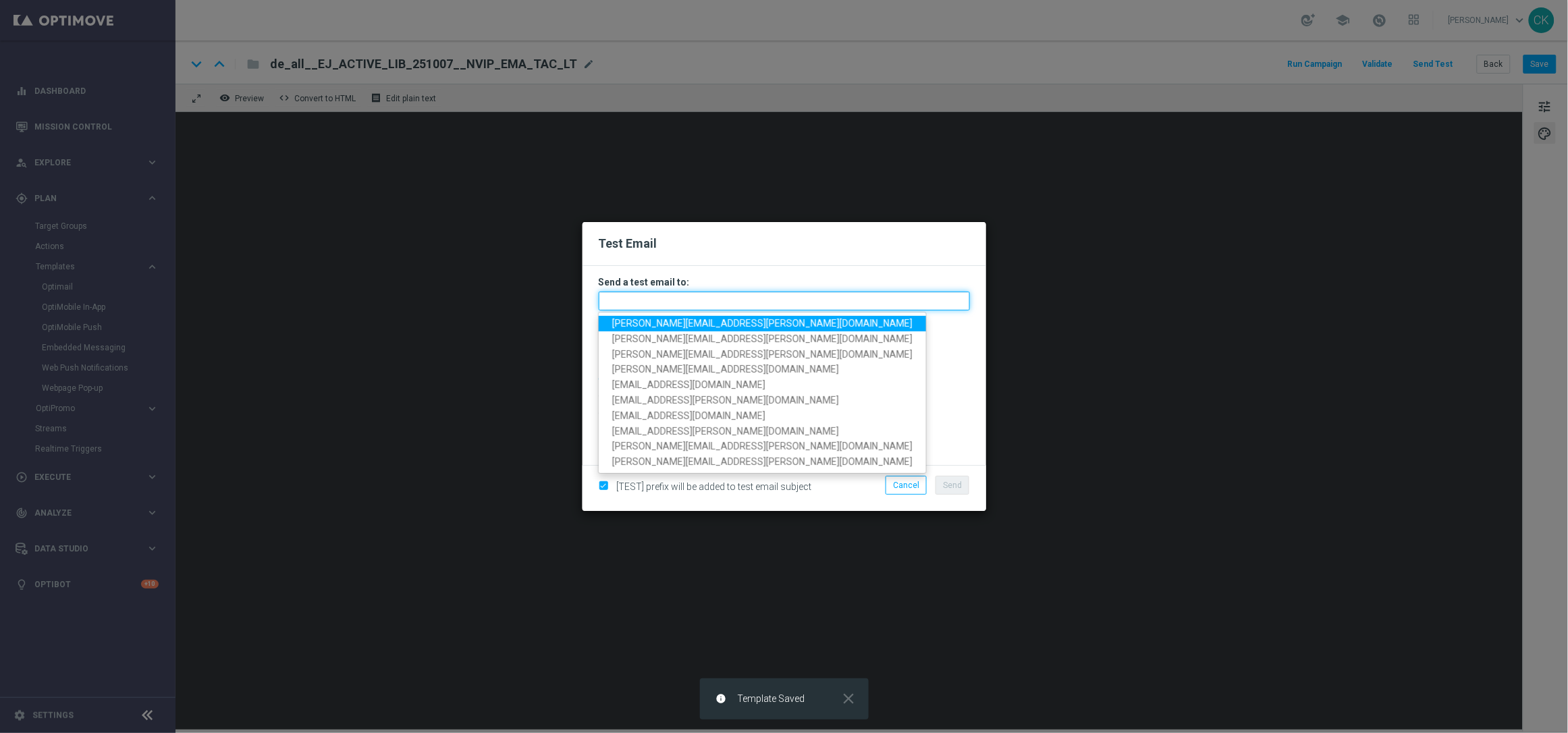
click at [725, 299] on input "text" at bounding box center [784, 301] width 372 height 19
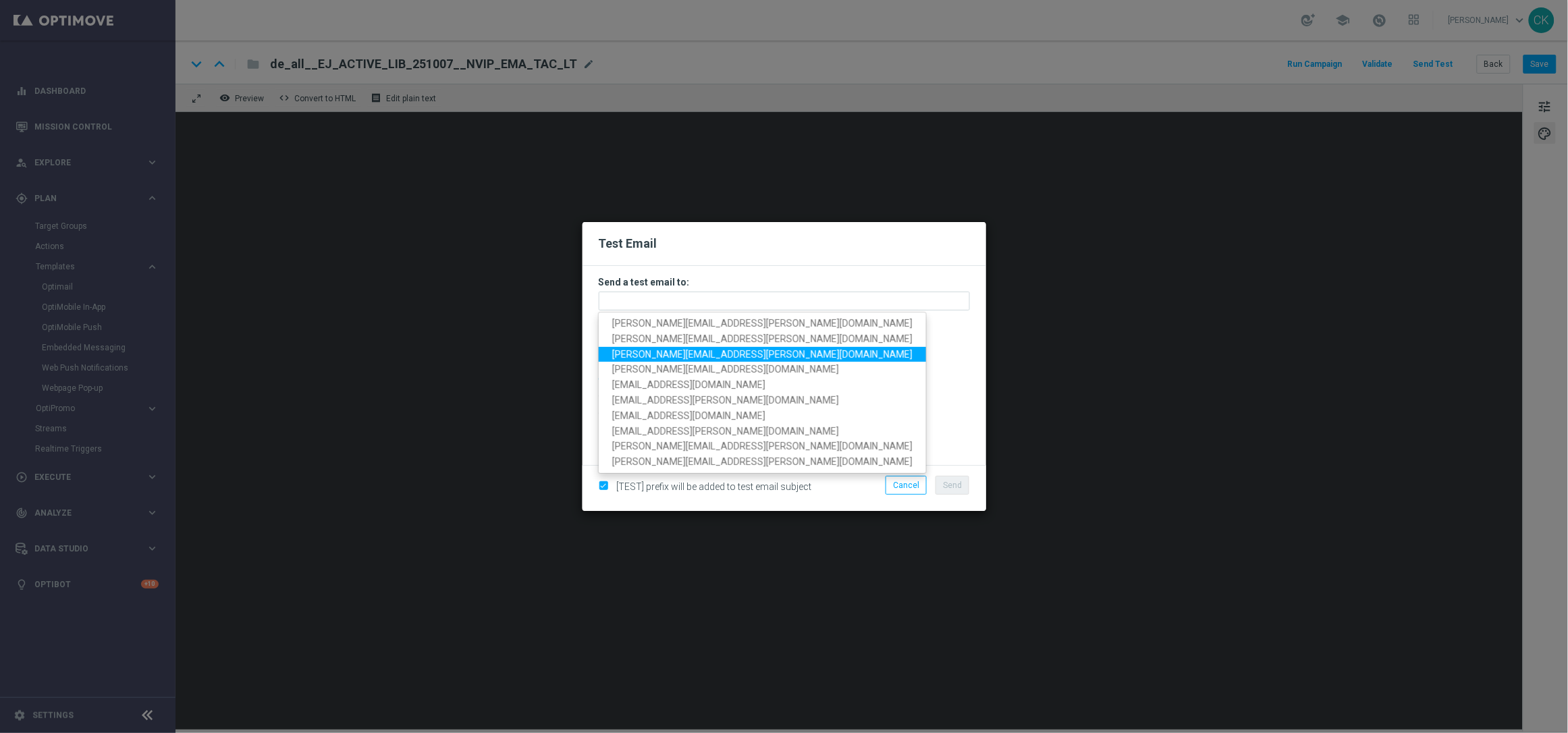
click at [706, 354] on span "[PERSON_NAME][EMAIL_ADDRESS][PERSON_NAME][DOMAIN_NAME]" at bounding box center [763, 354] width 301 height 11
type input "[PERSON_NAME][EMAIL_ADDRESS][PERSON_NAME][DOMAIN_NAME]"
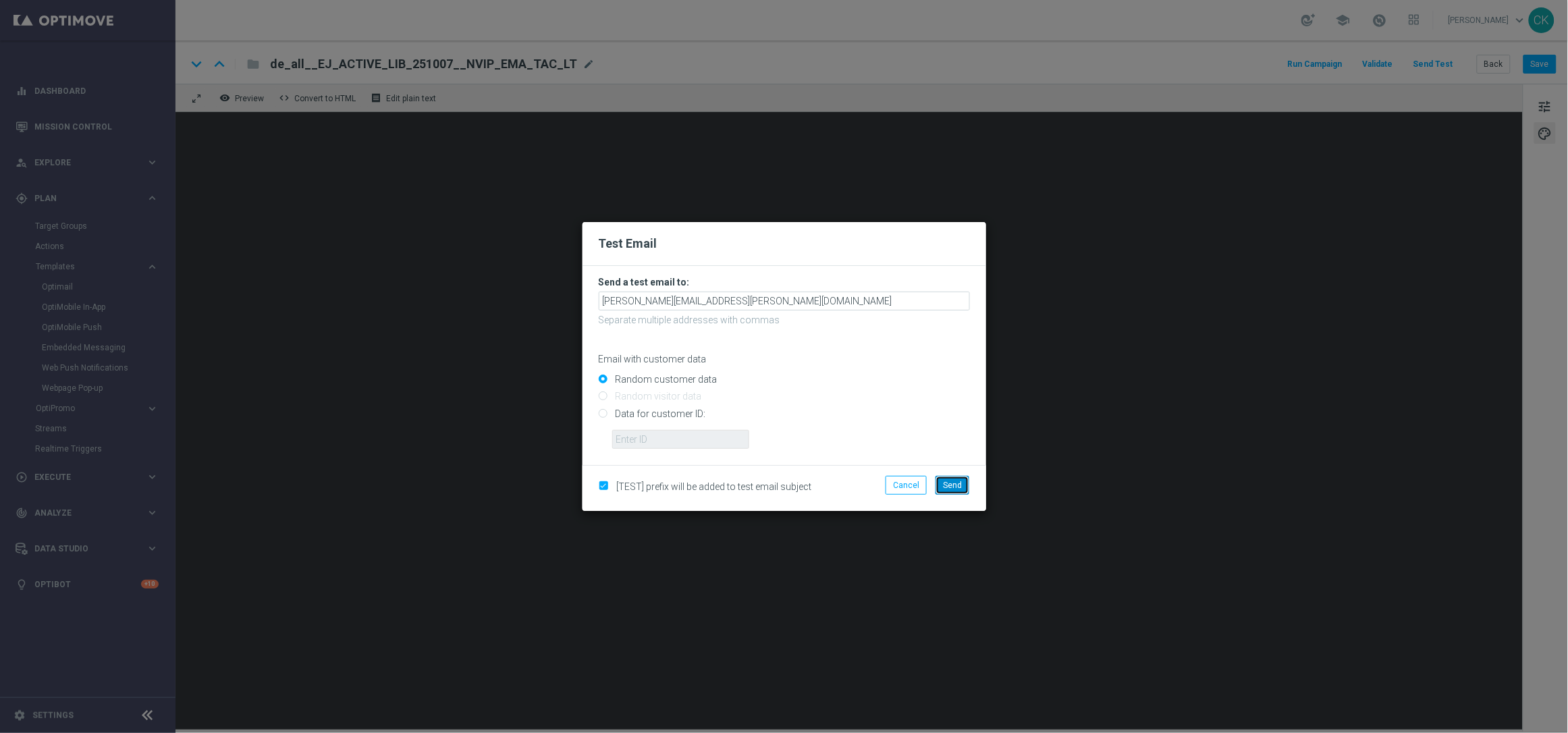
click at [956, 484] on span "Send" at bounding box center [952, 486] width 19 height 10
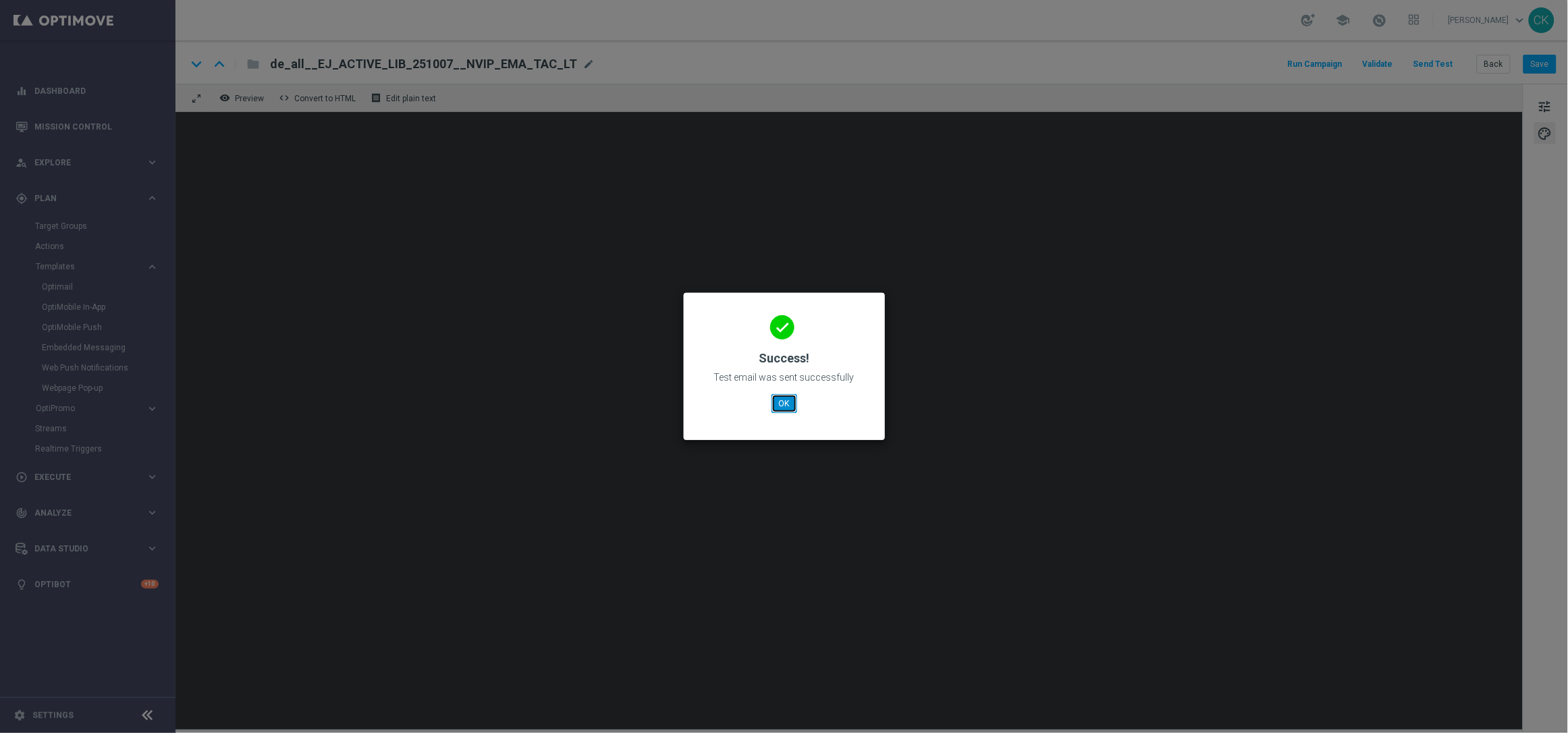
click at [782, 404] on button "OK" at bounding box center [784, 403] width 26 height 19
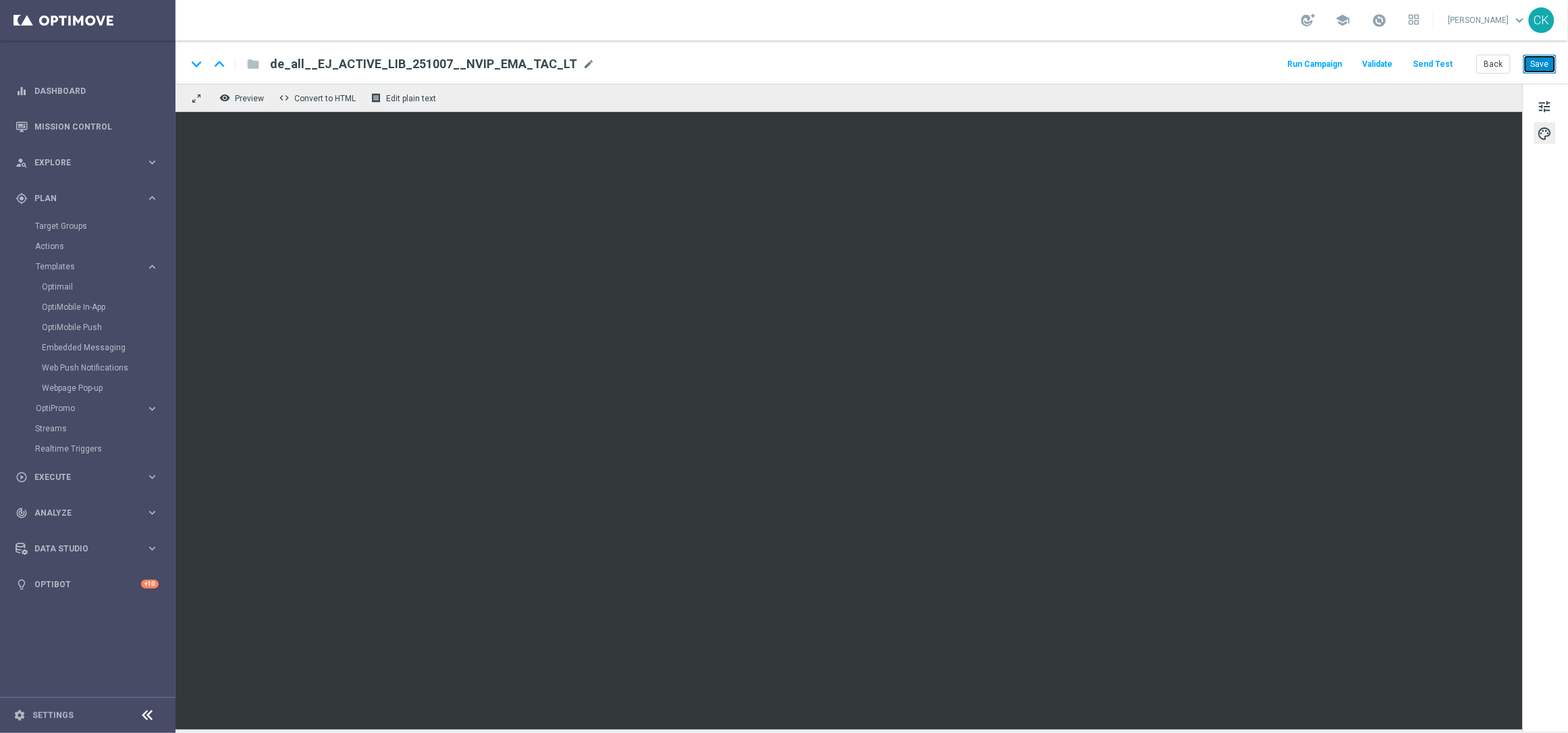
click at [1544, 60] on button "Save" at bounding box center [1540, 64] width 33 height 19
click at [1494, 64] on button "Back" at bounding box center [1494, 64] width 34 height 19
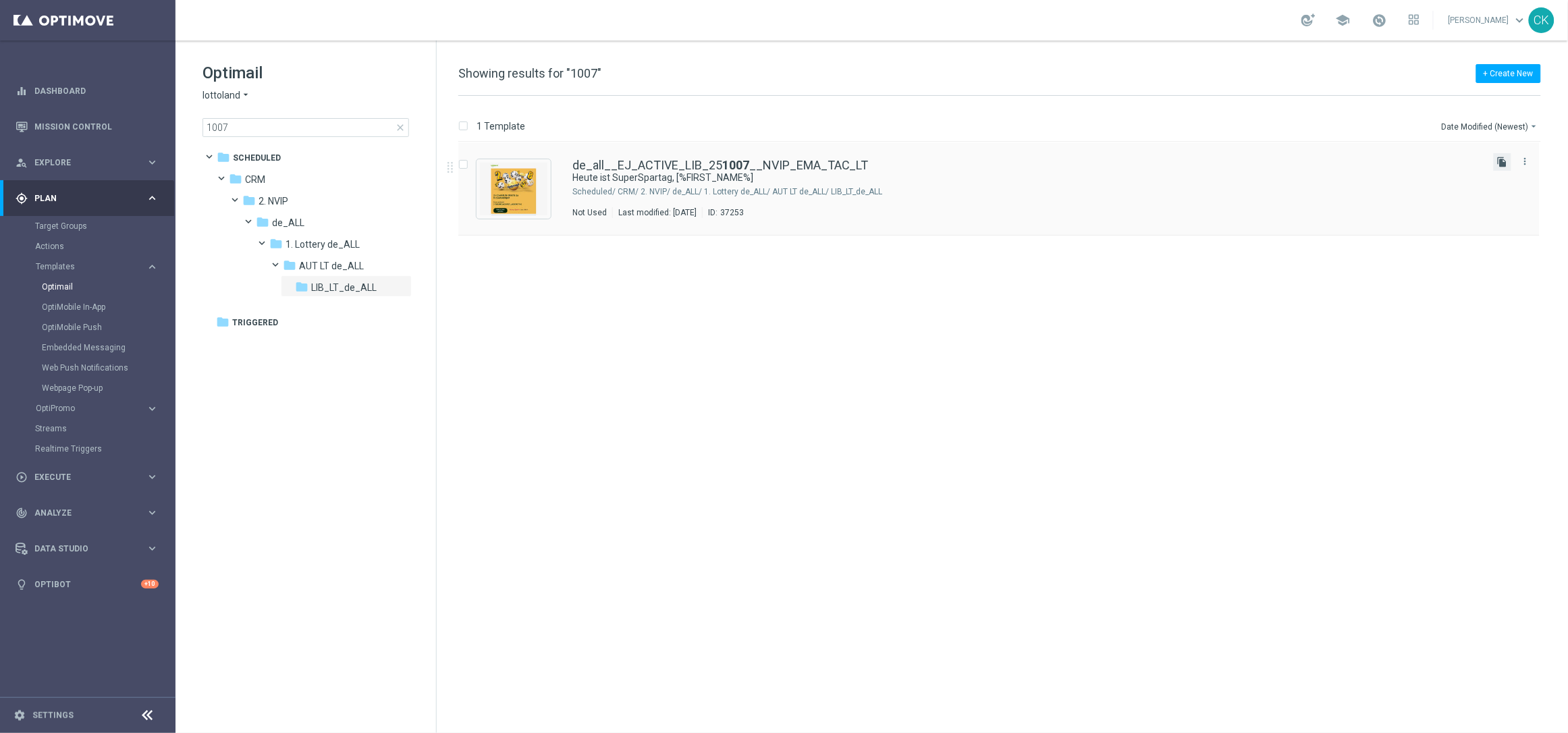
click at [1505, 159] on icon "file_copy" at bounding box center [1503, 162] width 11 height 11
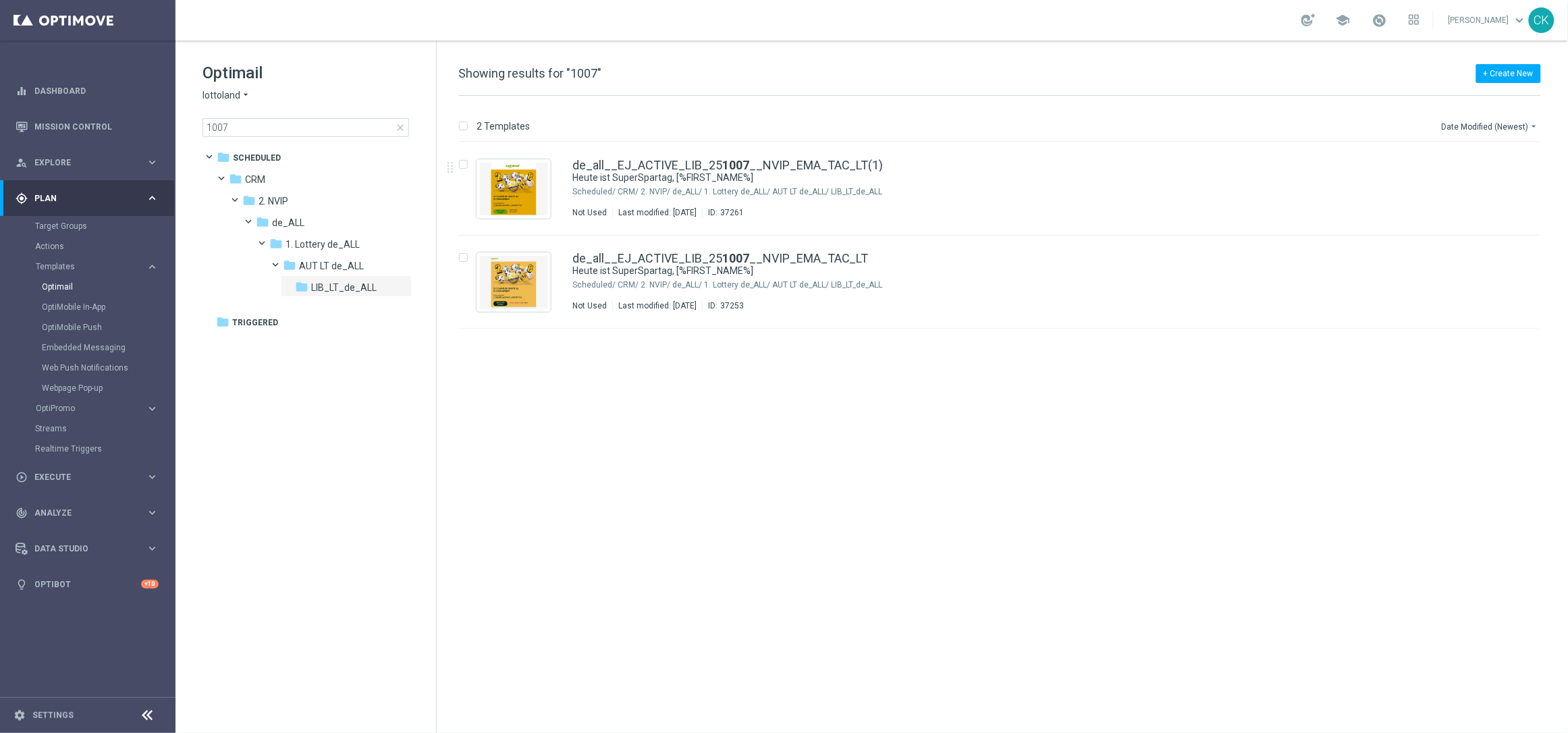
click at [400, 124] on span "close" at bounding box center [400, 128] width 11 height 11
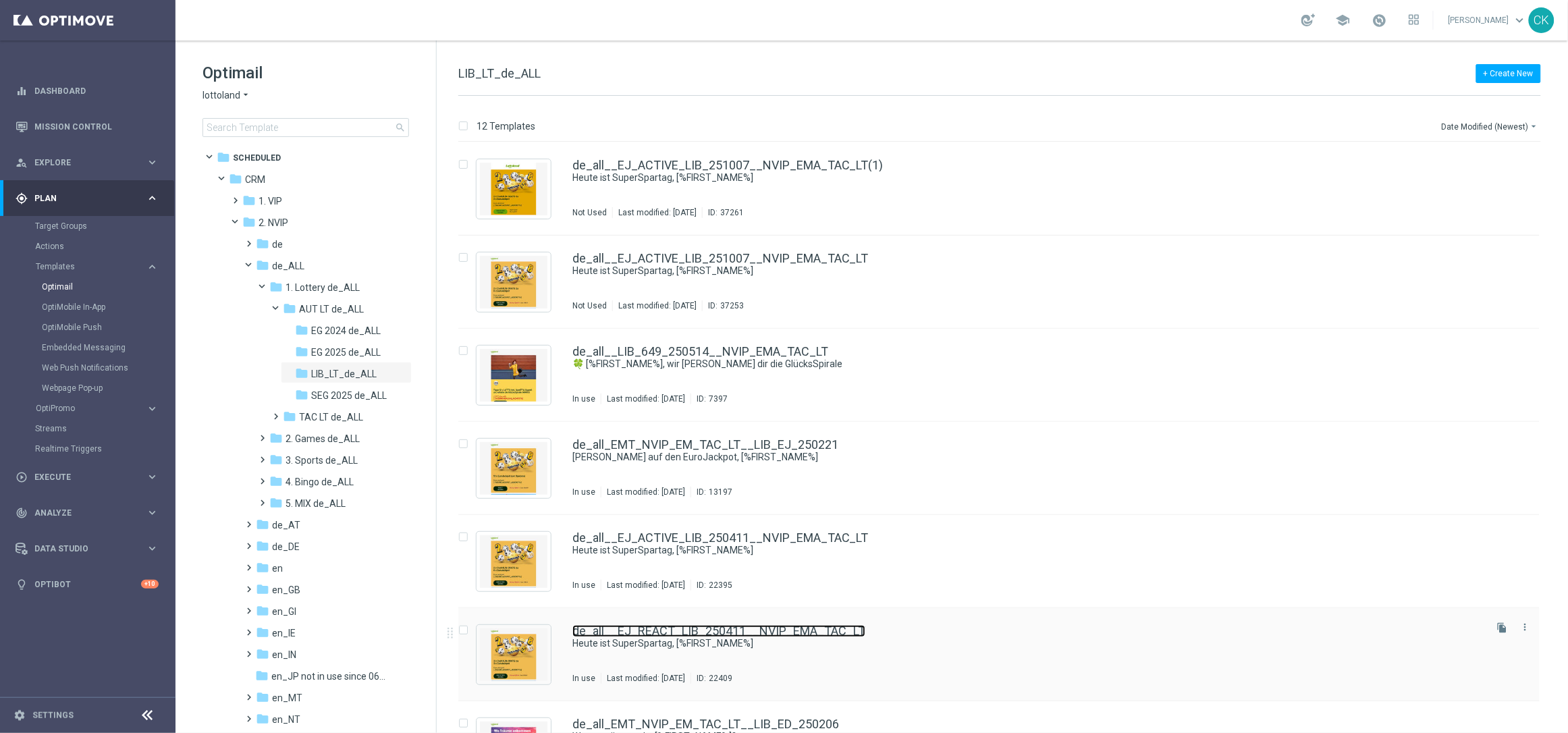
click at [654, 630] on link "de_all__EJ_REACT_LIB_250411__NVIP_EMA_TAC_LT" at bounding box center [719, 631] width 293 height 12
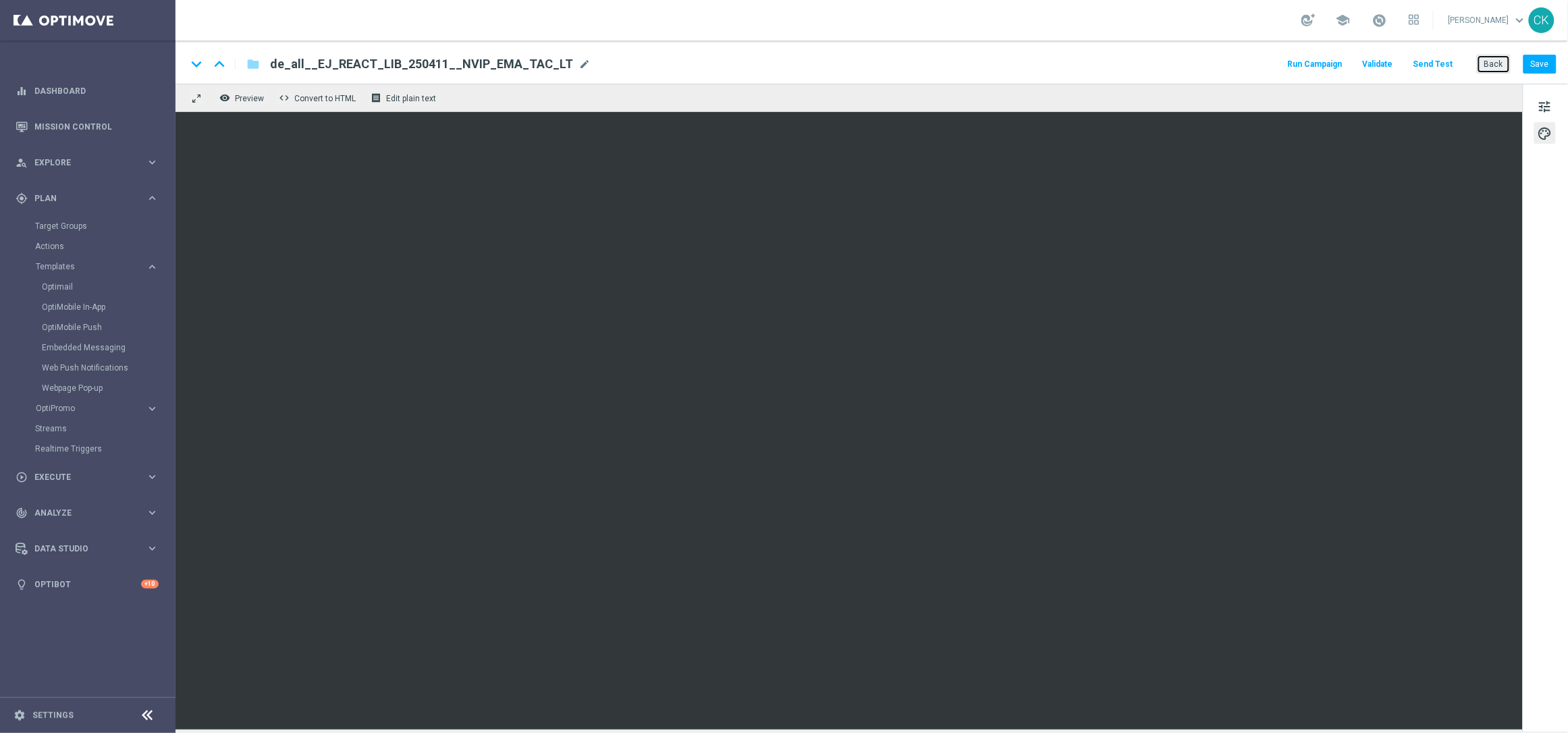
click at [1497, 61] on button "Back" at bounding box center [1494, 64] width 34 height 19
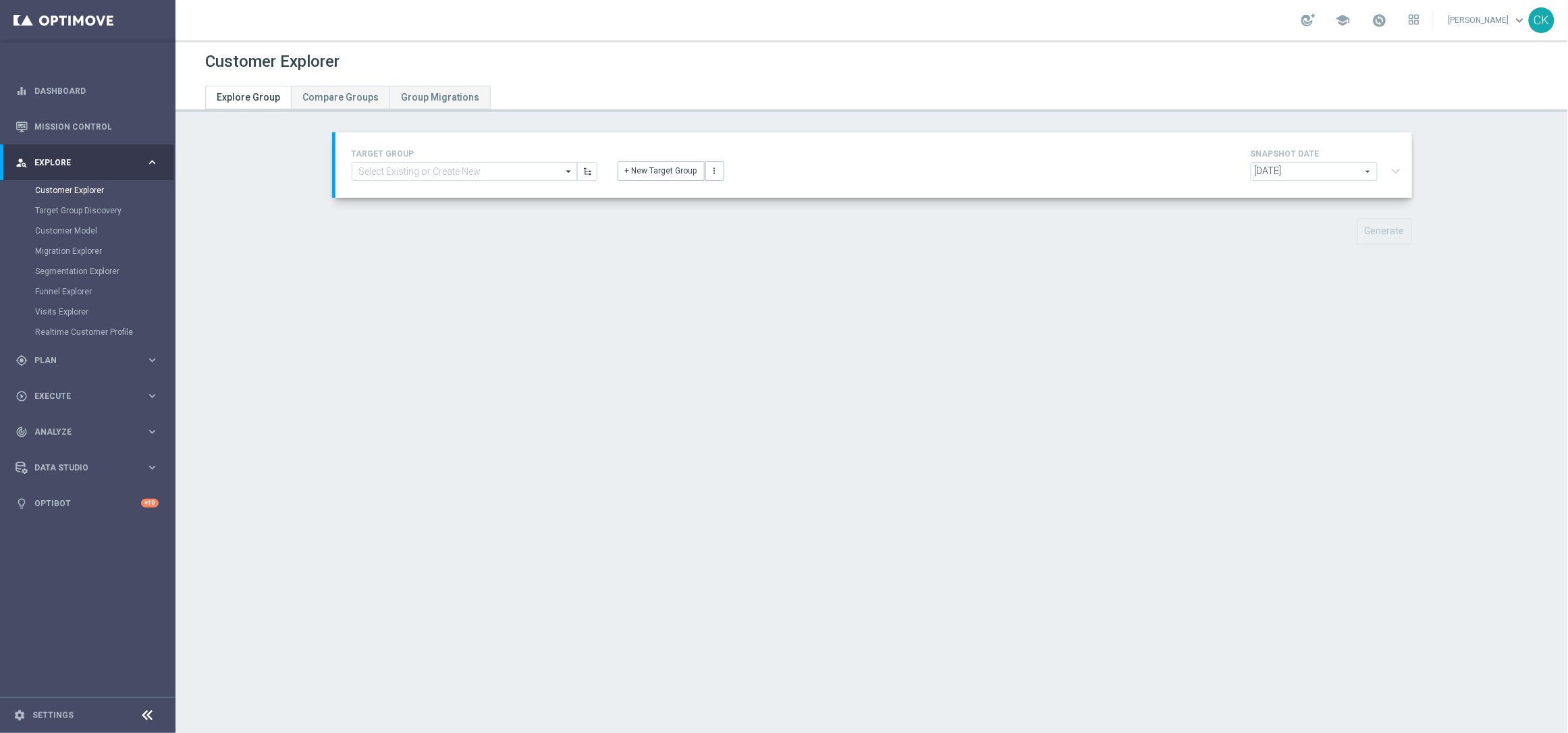
type input "DE_RI_GAMES_LIST_INT"
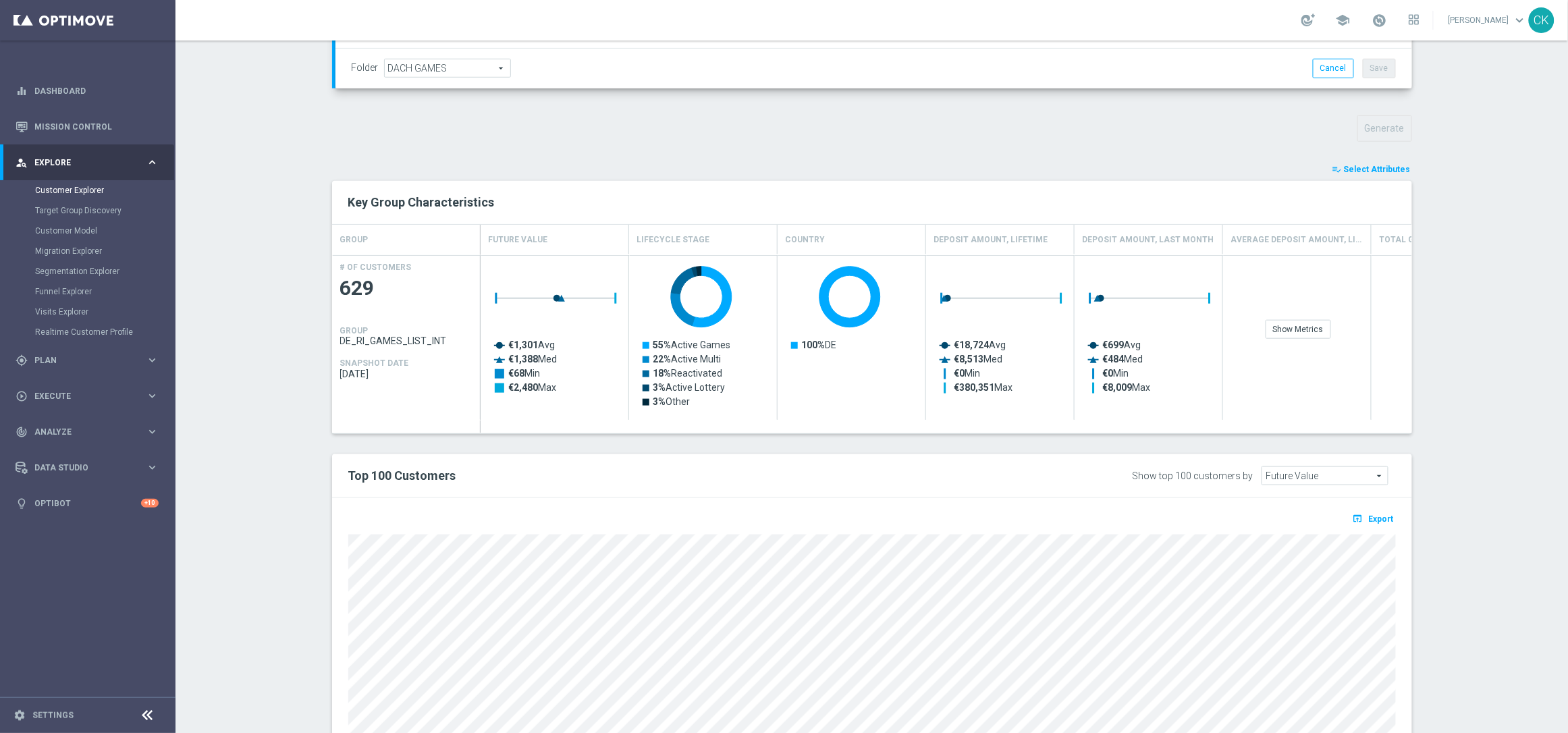
scroll to position [363, 0]
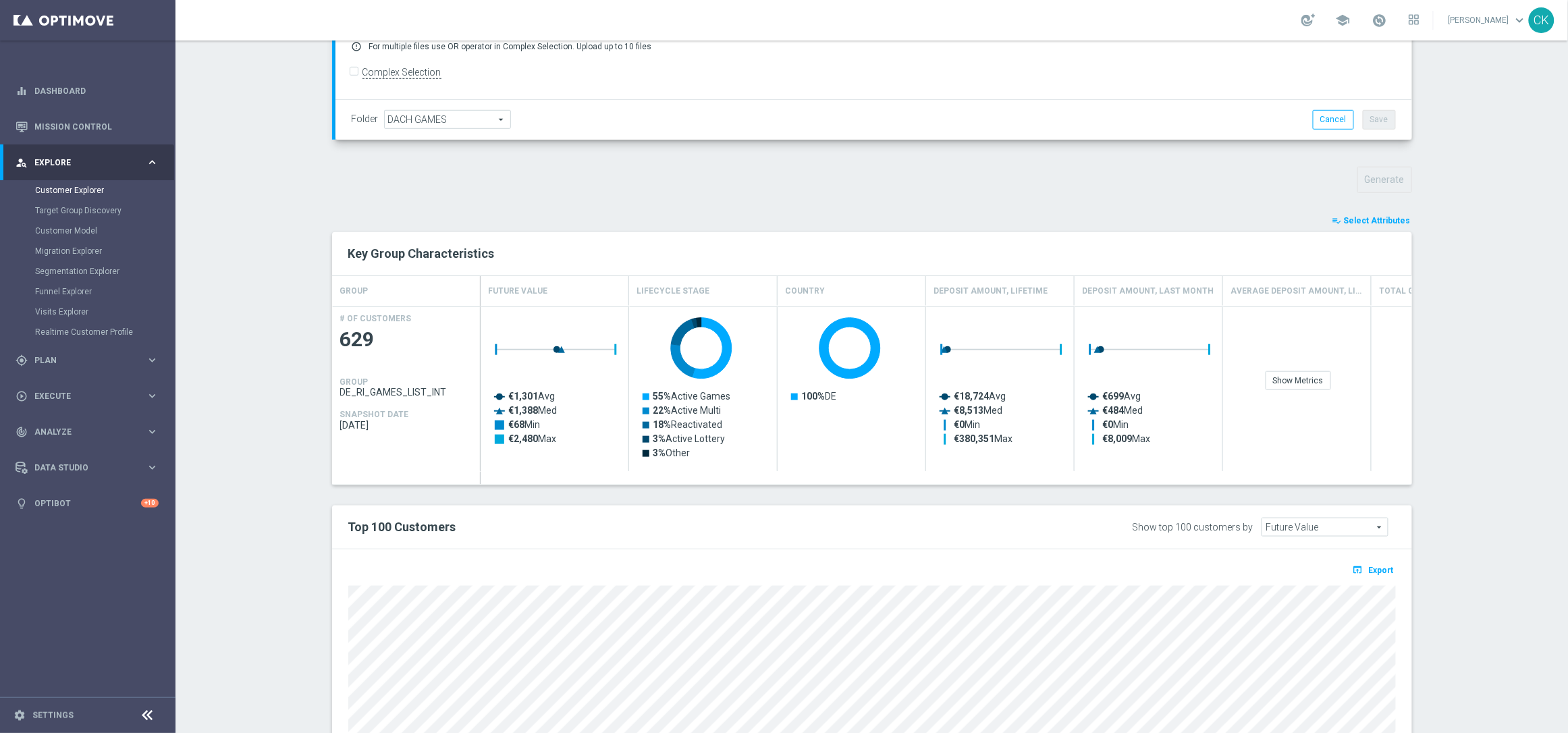
click at [1360, 217] on span "Select Attributes" at bounding box center [1377, 221] width 67 height 10
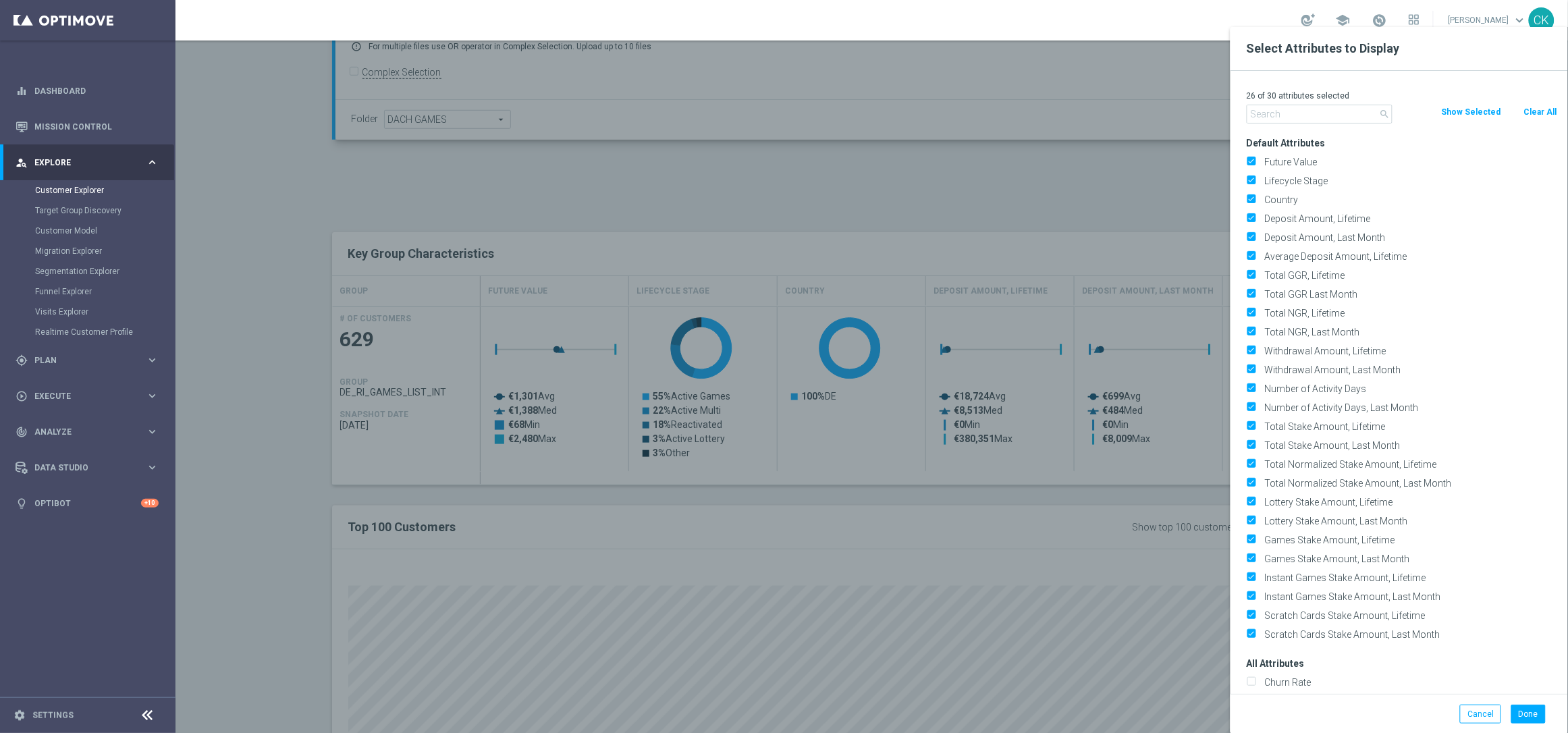
click at [1535, 112] on button "Clear All" at bounding box center [1540, 111] width 35 height 15
checkbox input "false"
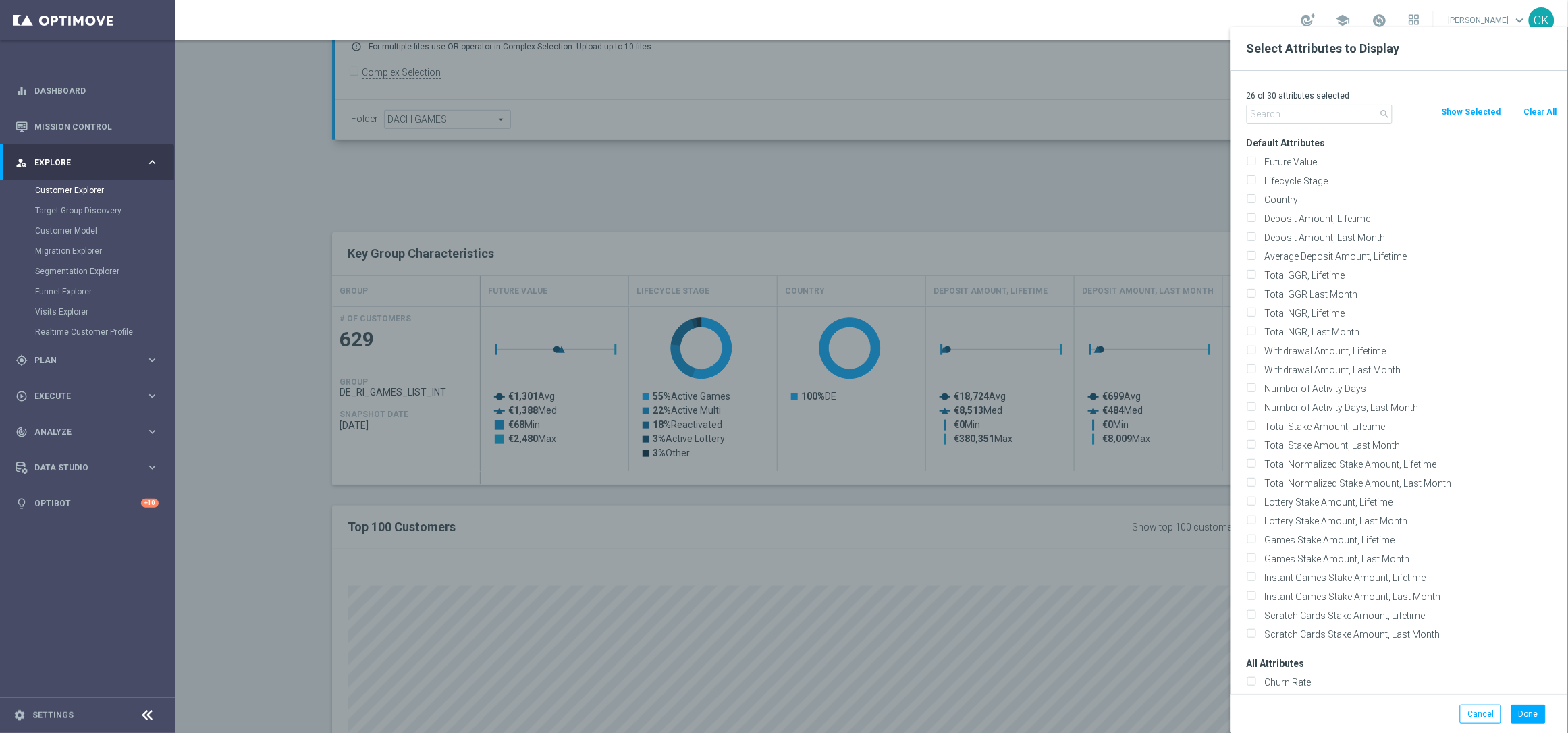
checkbox input "false"
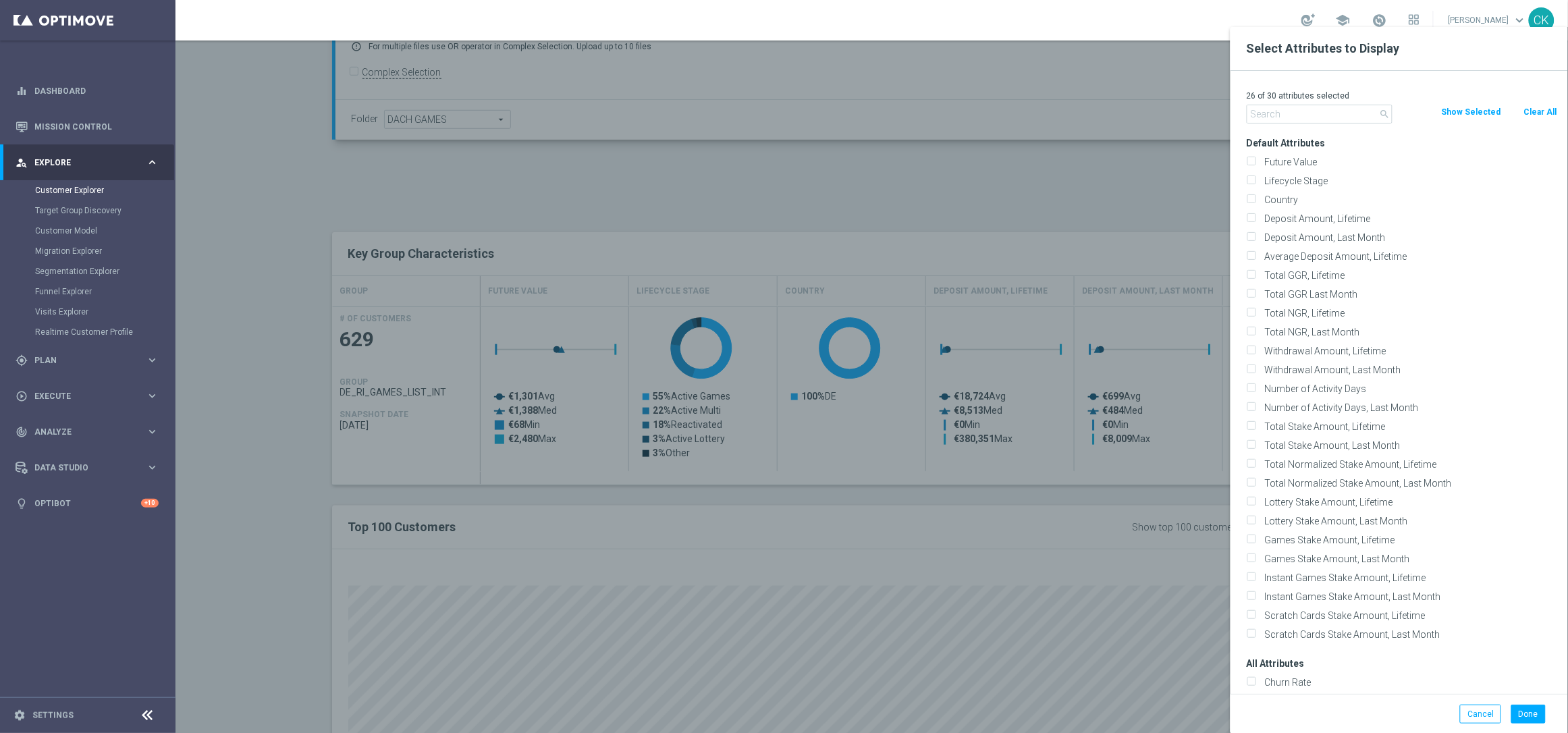
checkbox input "false"
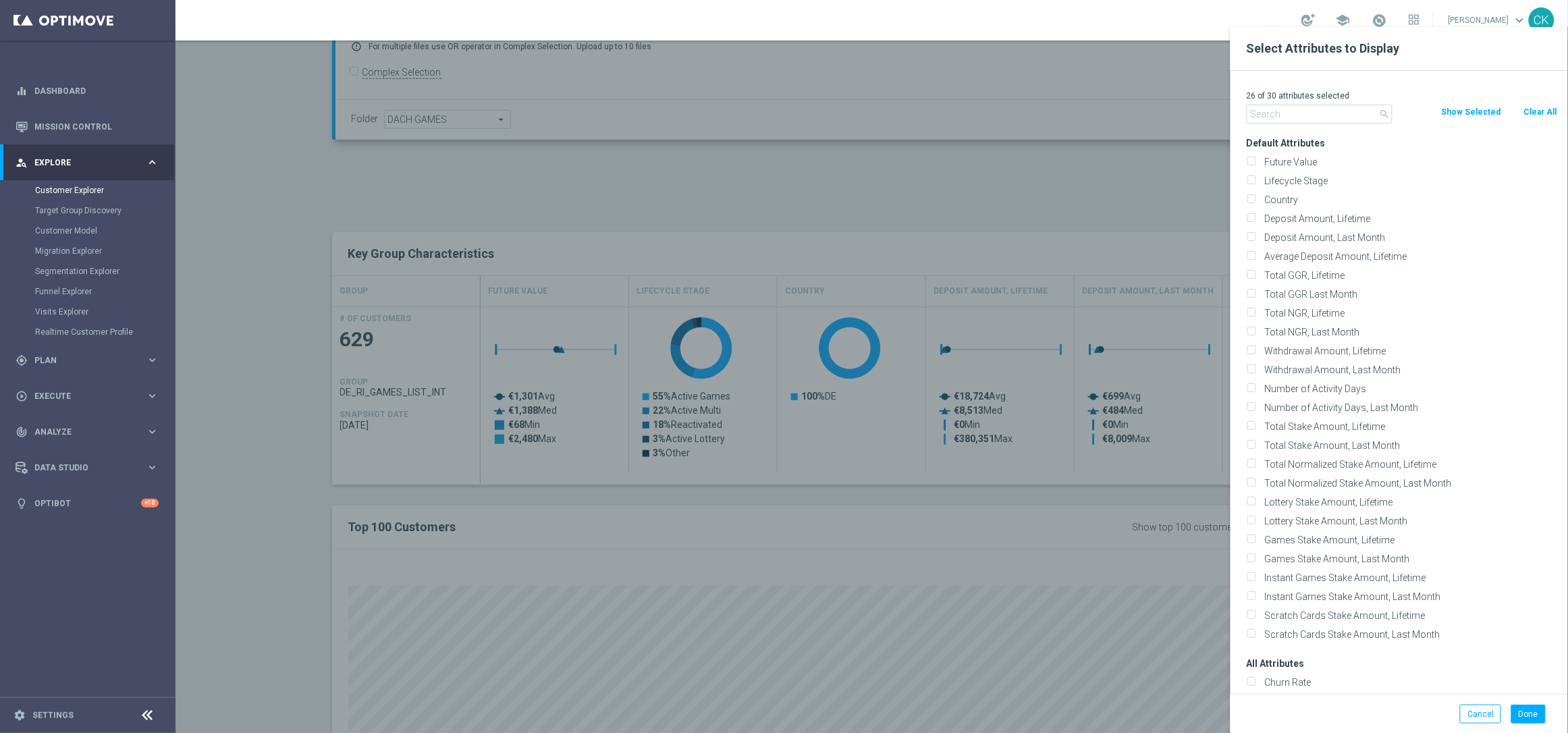
checkbox input "false"
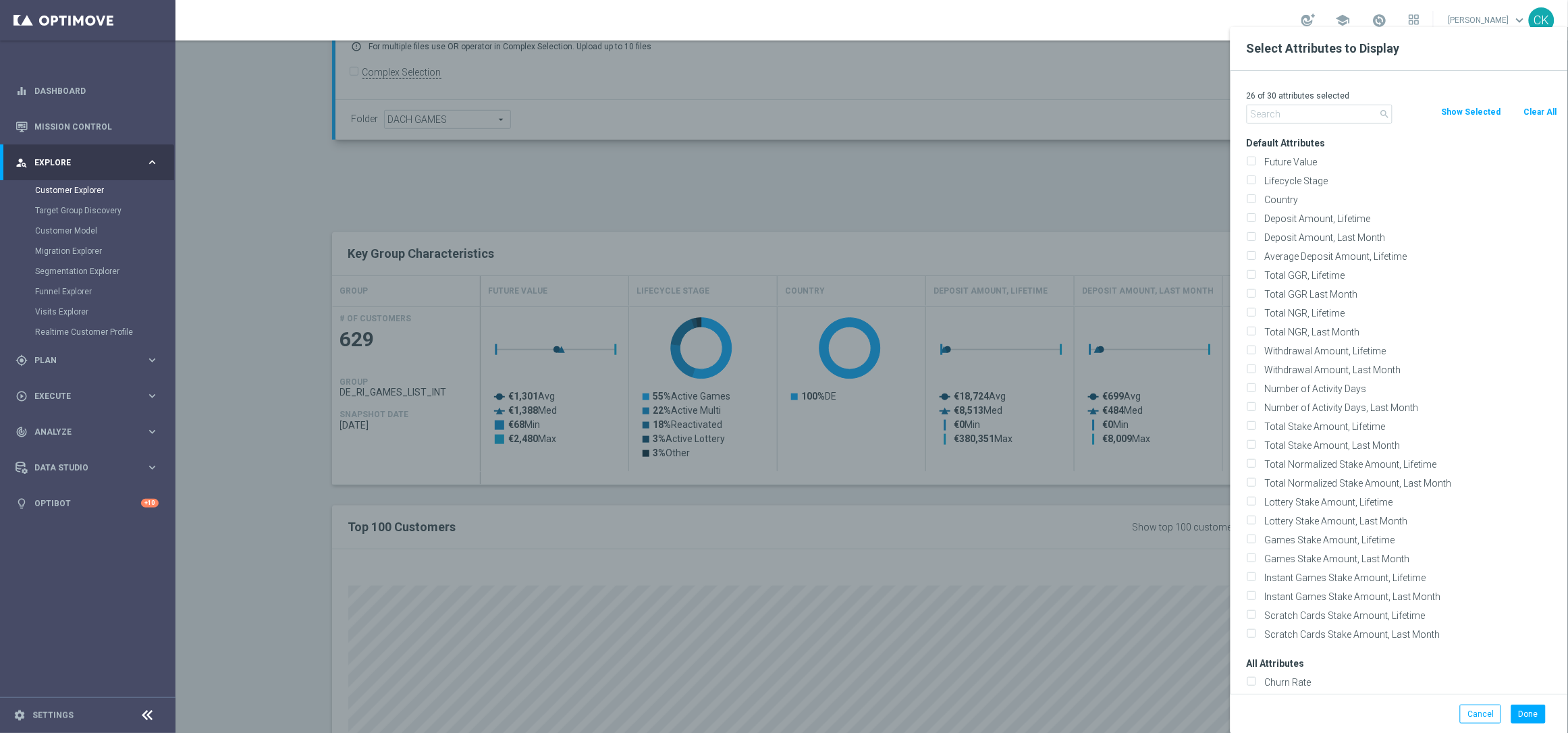
checkbox input "false"
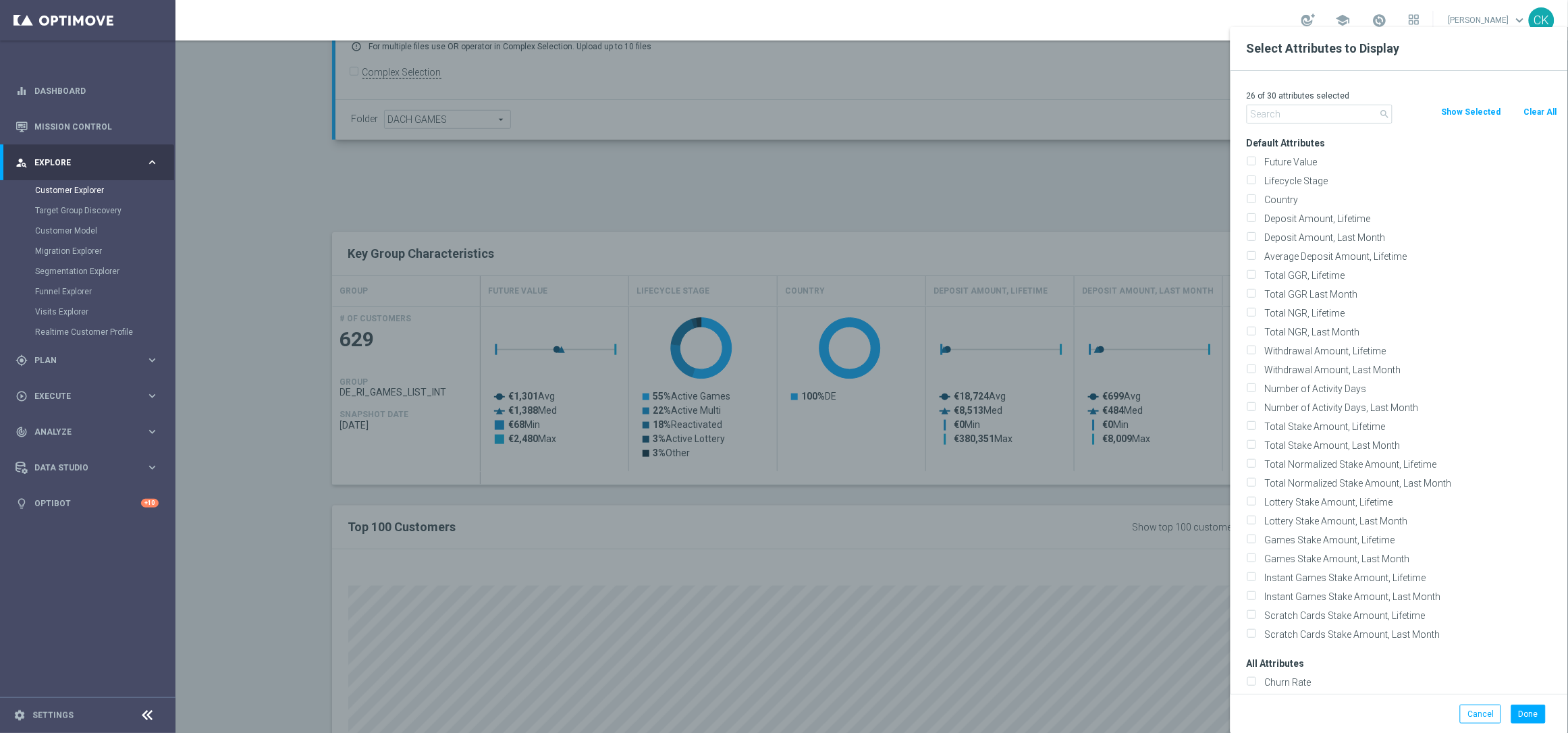
checkbox input "false"
click at [1253, 198] on input "Country" at bounding box center [1251, 201] width 9 height 9
checkbox input "true"
click at [1530, 714] on button "Done" at bounding box center [1528, 714] width 34 height 19
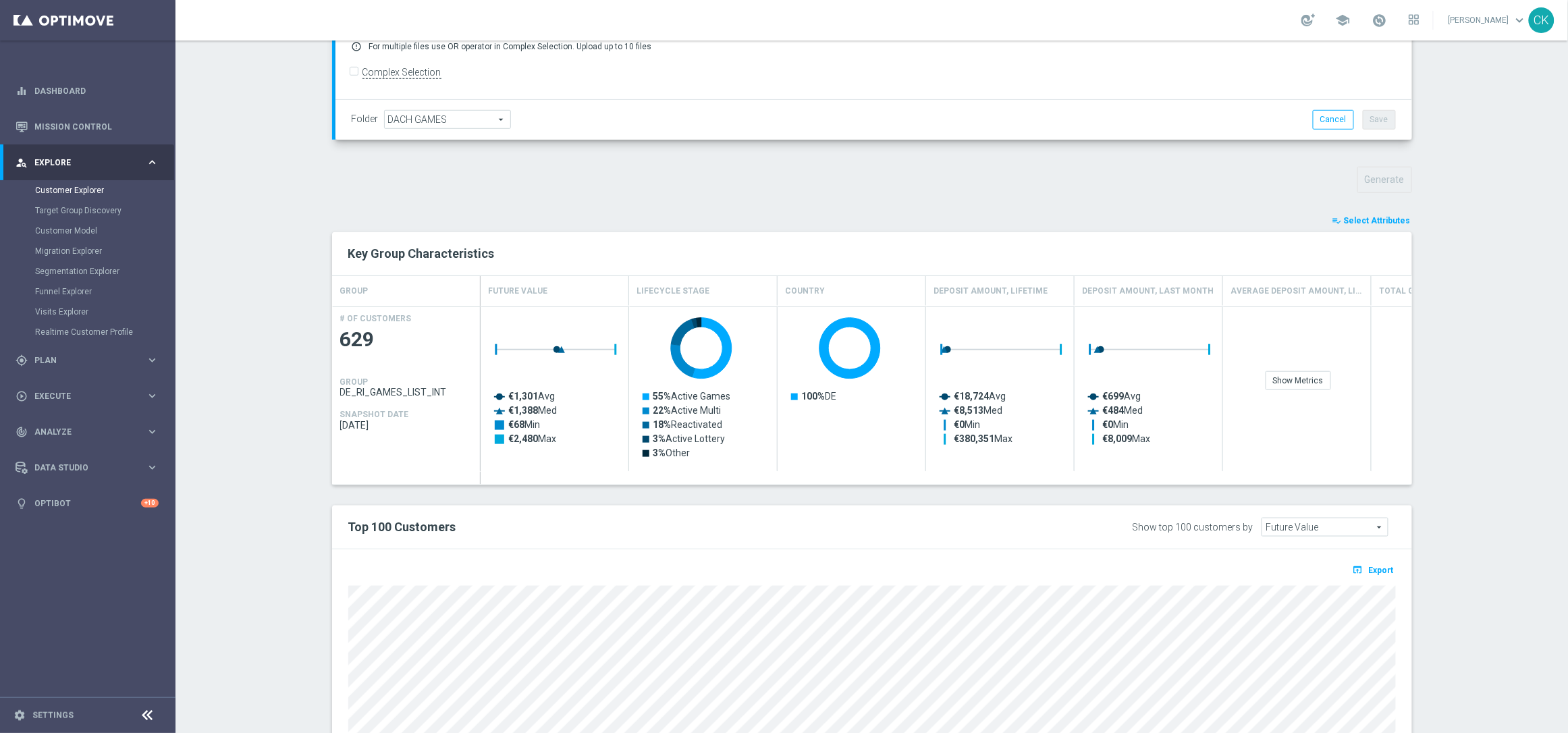
type input "Search"
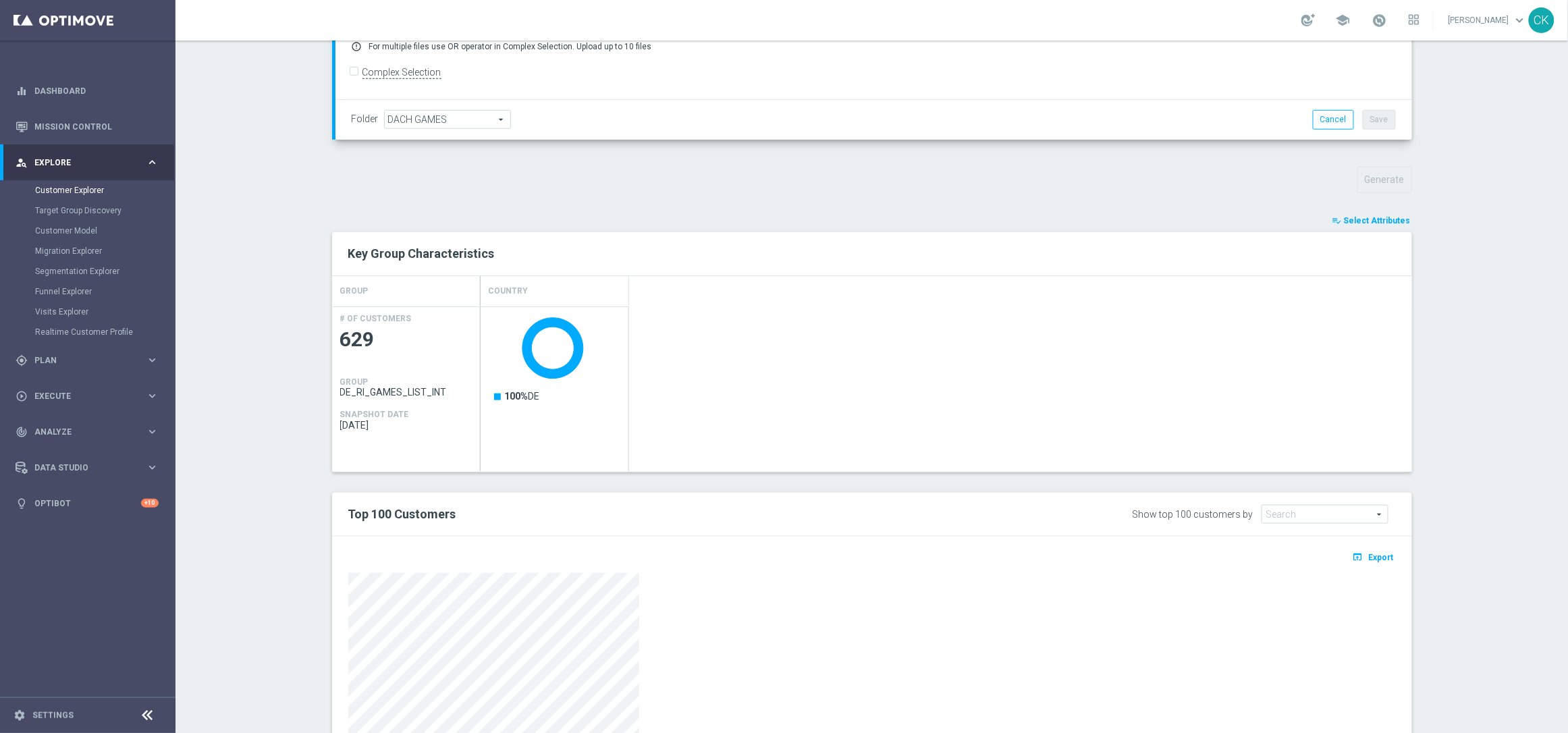
scroll to position [530, 0]
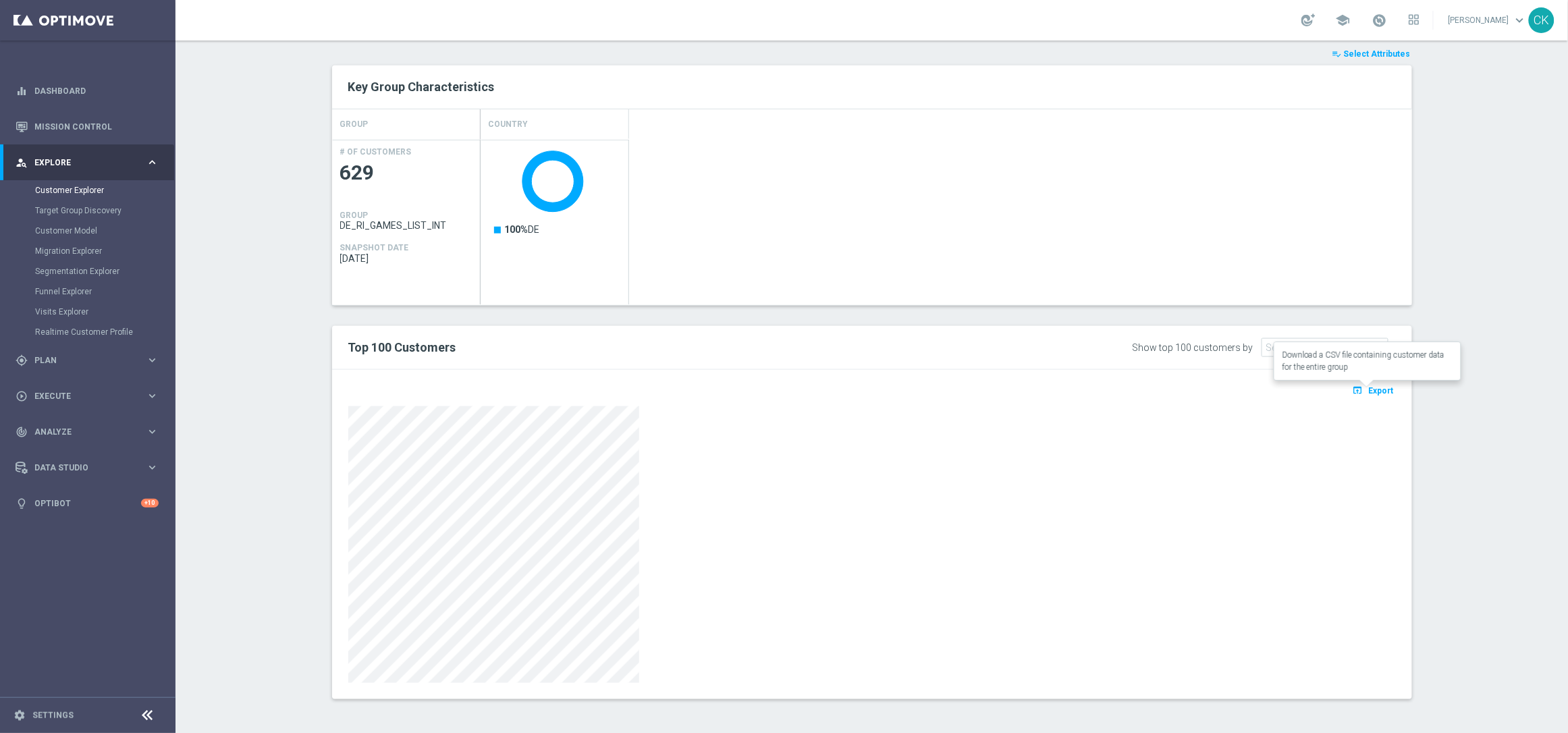
click at [1369, 388] on span "Export" at bounding box center [1381, 391] width 25 height 10
click at [1372, 19] on span at bounding box center [1379, 19] width 15 height 15
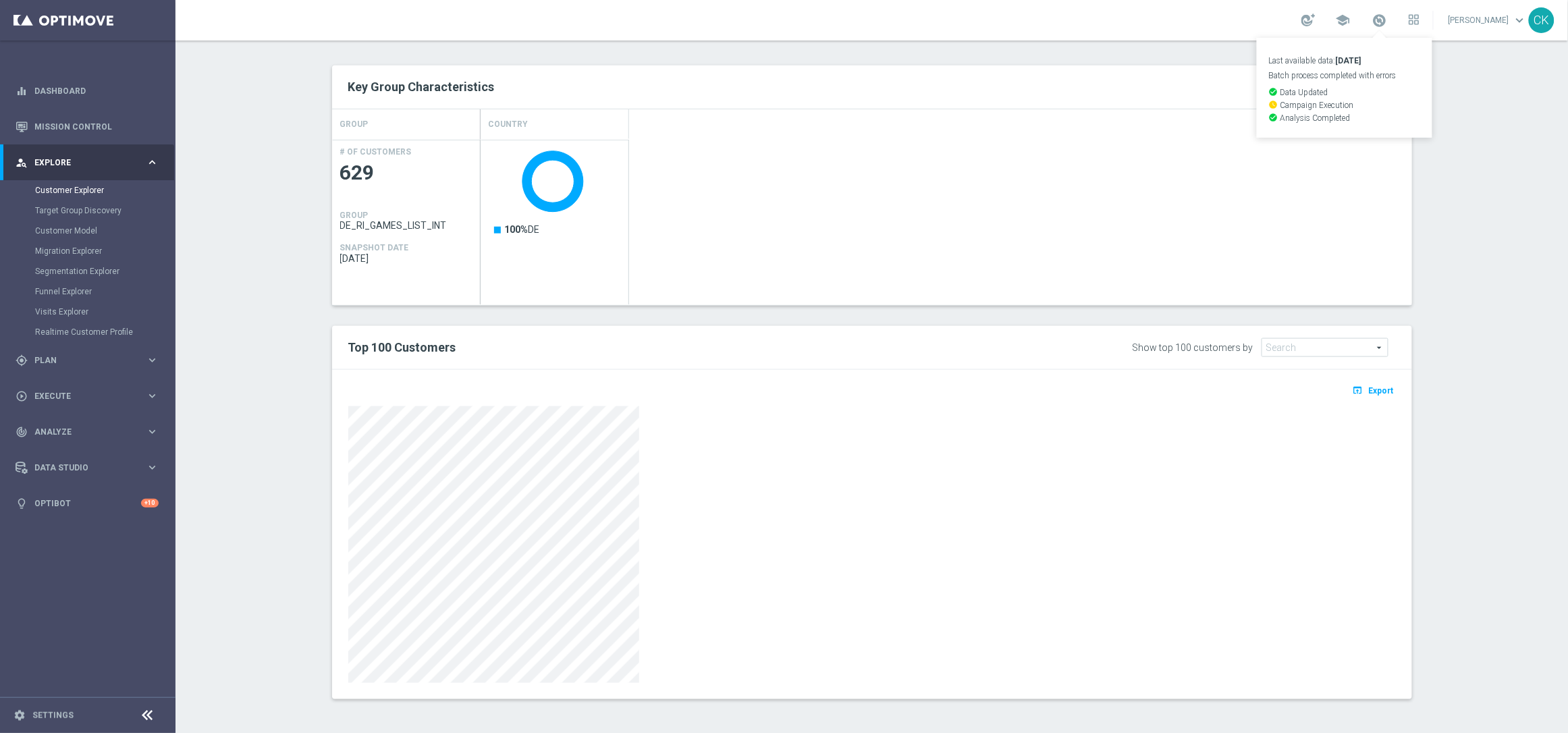
click at [1191, 29] on div "school Last available data: 1 Oct 2025 Batch process completed with errors chec…" at bounding box center [871, 20] width 1393 height 40
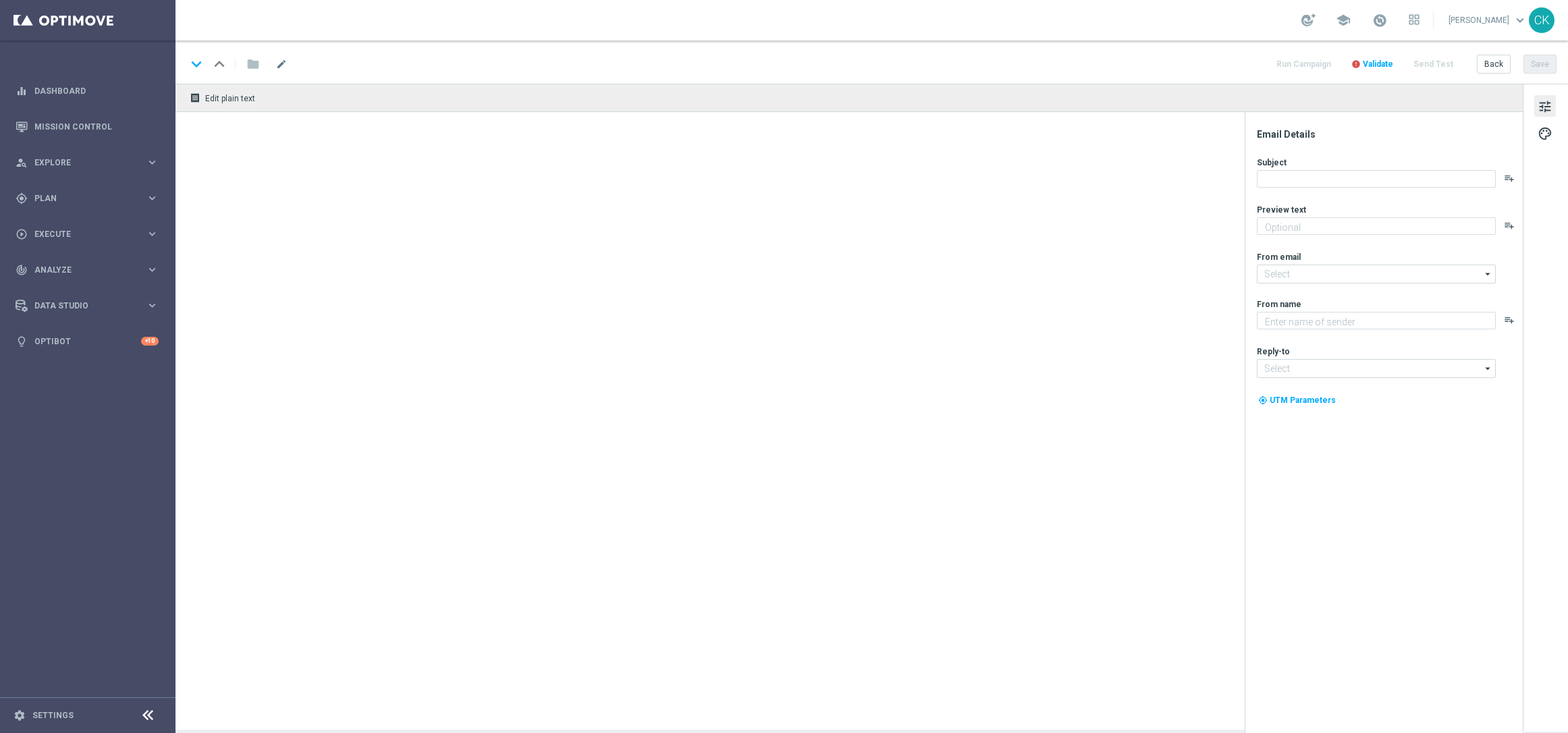
type textarea "EuroJackpot mit GRATIS Cash4Life."
type input "mail@crm.lottoland.com"
type textarea "Lottoland"
type input "service@lottoland.com"
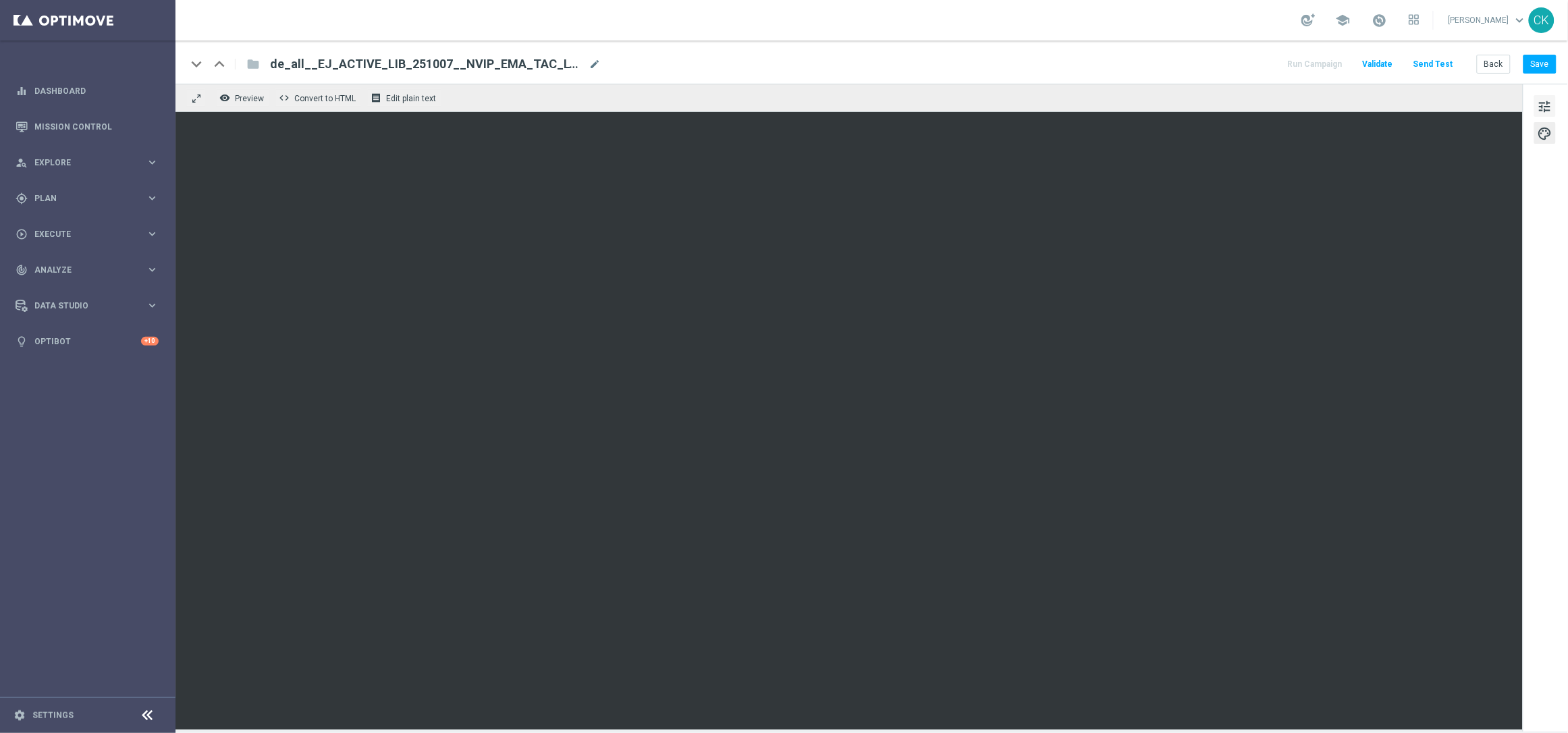
click at [1542, 105] on span "tune" at bounding box center [1545, 107] width 15 height 17
click at [1546, 59] on button "Save" at bounding box center [1540, 64] width 33 height 19
click at [589, 66] on span "mode_edit" at bounding box center [594, 63] width 12 height 12
click at [572, 65] on input "de_all__EJ_ACTIVE_LIB_251007__NVIP_EMA_TAC_LT(1)" at bounding box center [437, 64] width 335 height 17
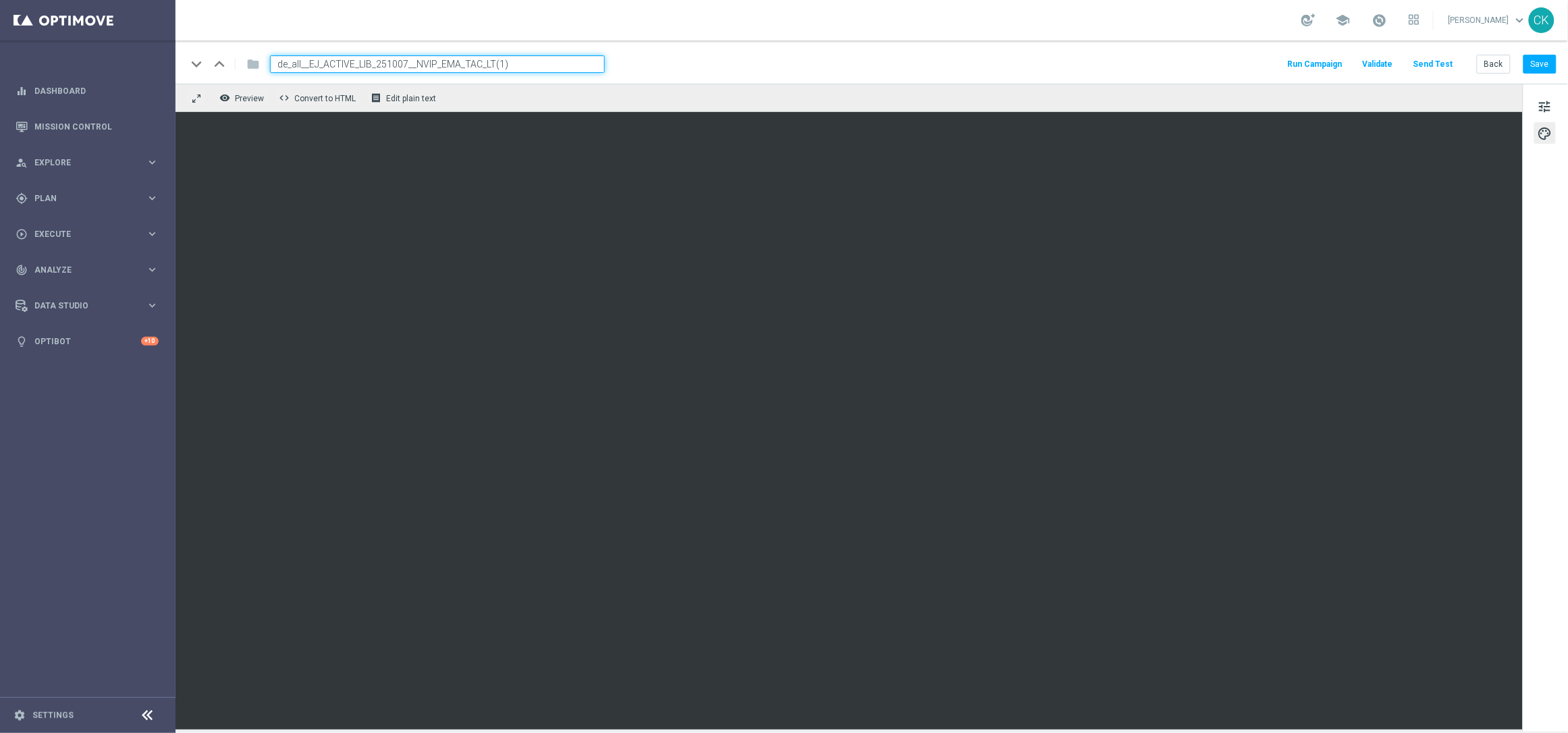
click at [572, 65] on input "de_all__EJ_ACTIVE_LIB_251007__NVIP_EMA_TAC_LT(1)" at bounding box center [437, 64] width 335 height 17
paste input "REACT_LIB_251007__NVIP_EMA_TAC_LT"
type input "de_all__EJ_REACT_LIB_251007__NVIP_EMA_TAC_LT"
click at [795, 56] on div "keyboard_arrow_down keyboard_arrow_up folder de_all__EJ_REACT_LIB_251007__NVIP_…" at bounding box center [871, 64] width 1370 height 17
click at [1552, 65] on button "Save" at bounding box center [1540, 64] width 33 height 19
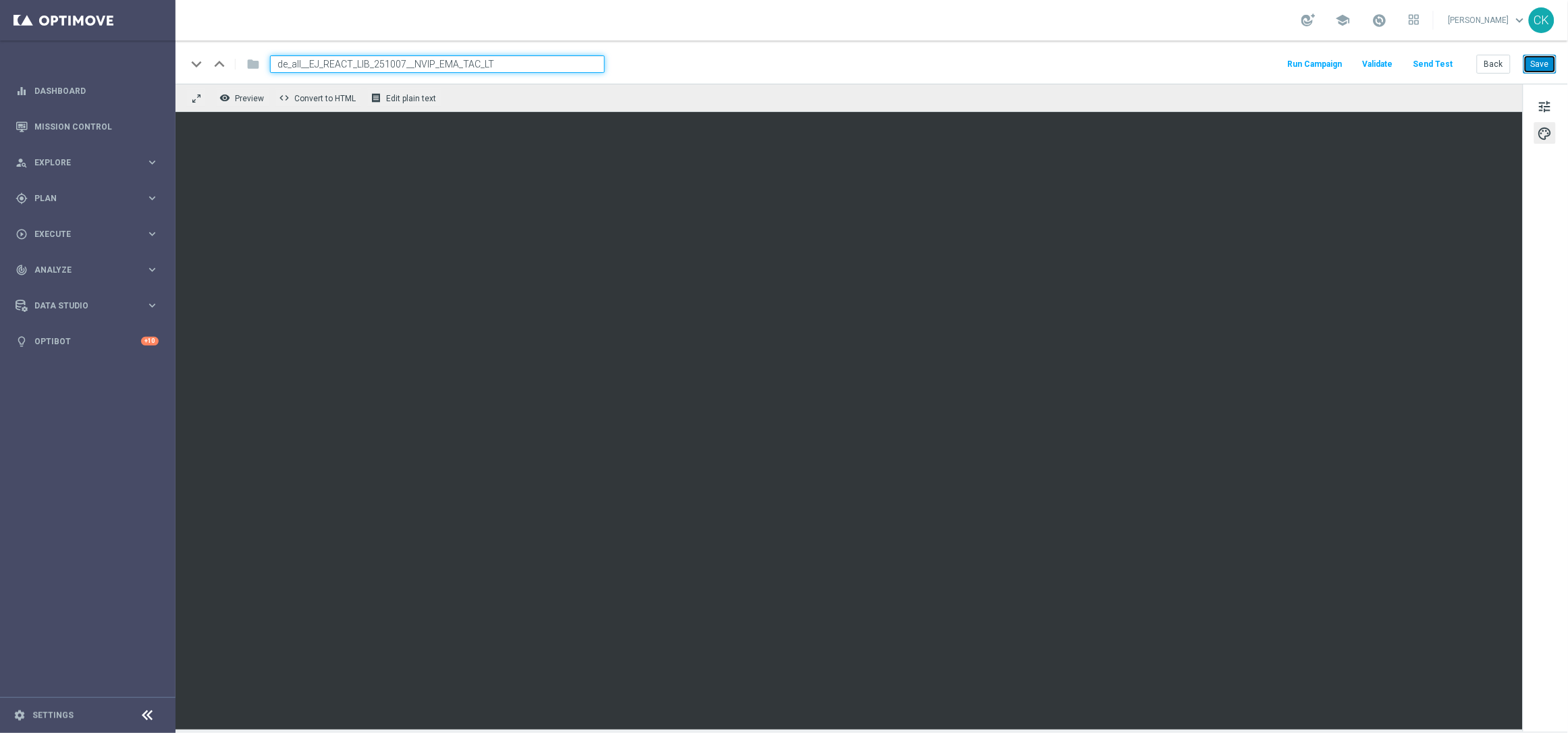
click at [1544, 65] on button "Save" at bounding box center [1540, 64] width 33 height 19
click at [1436, 65] on button "Send Test" at bounding box center [1433, 65] width 44 height 18
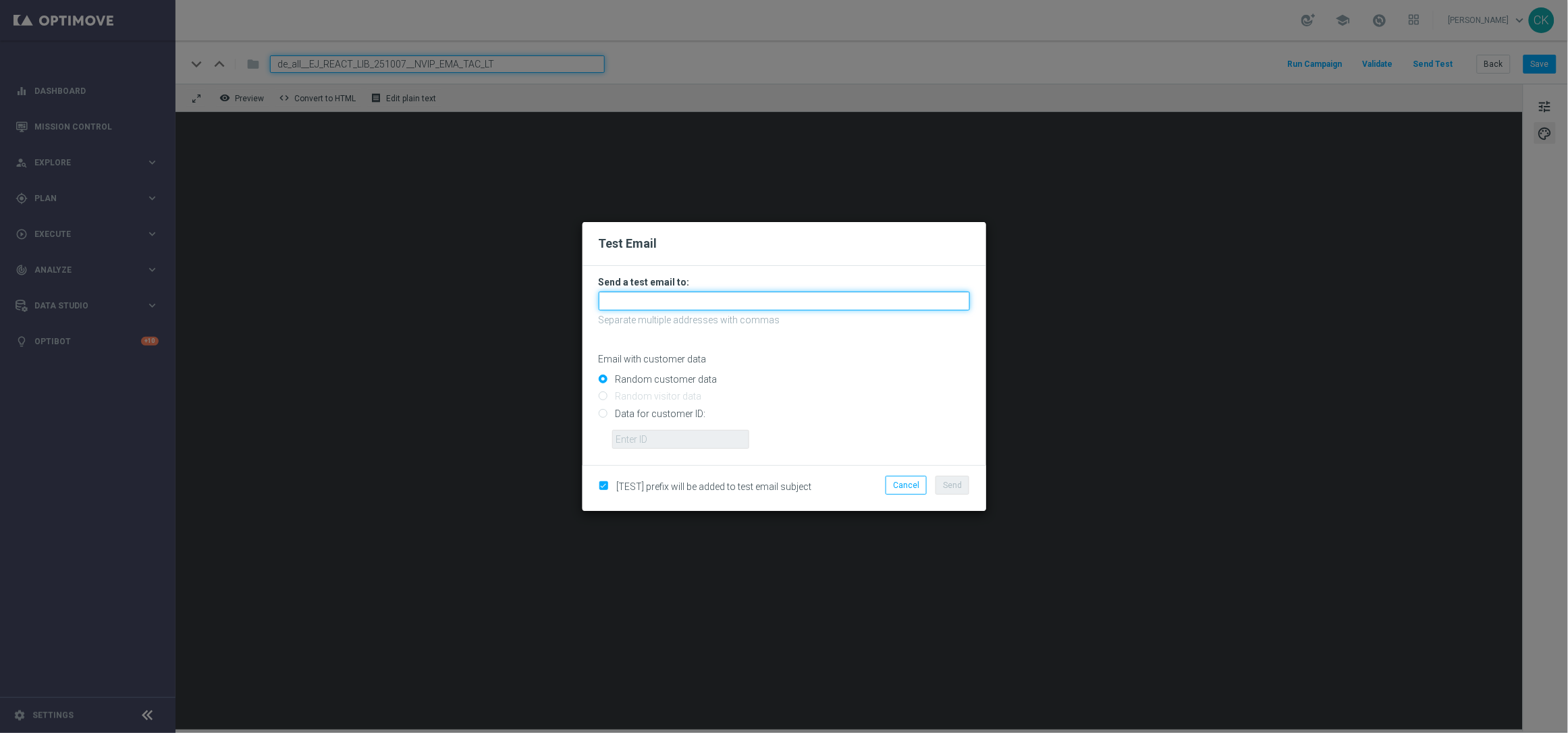
click at [812, 299] on input "text" at bounding box center [784, 301] width 372 height 19
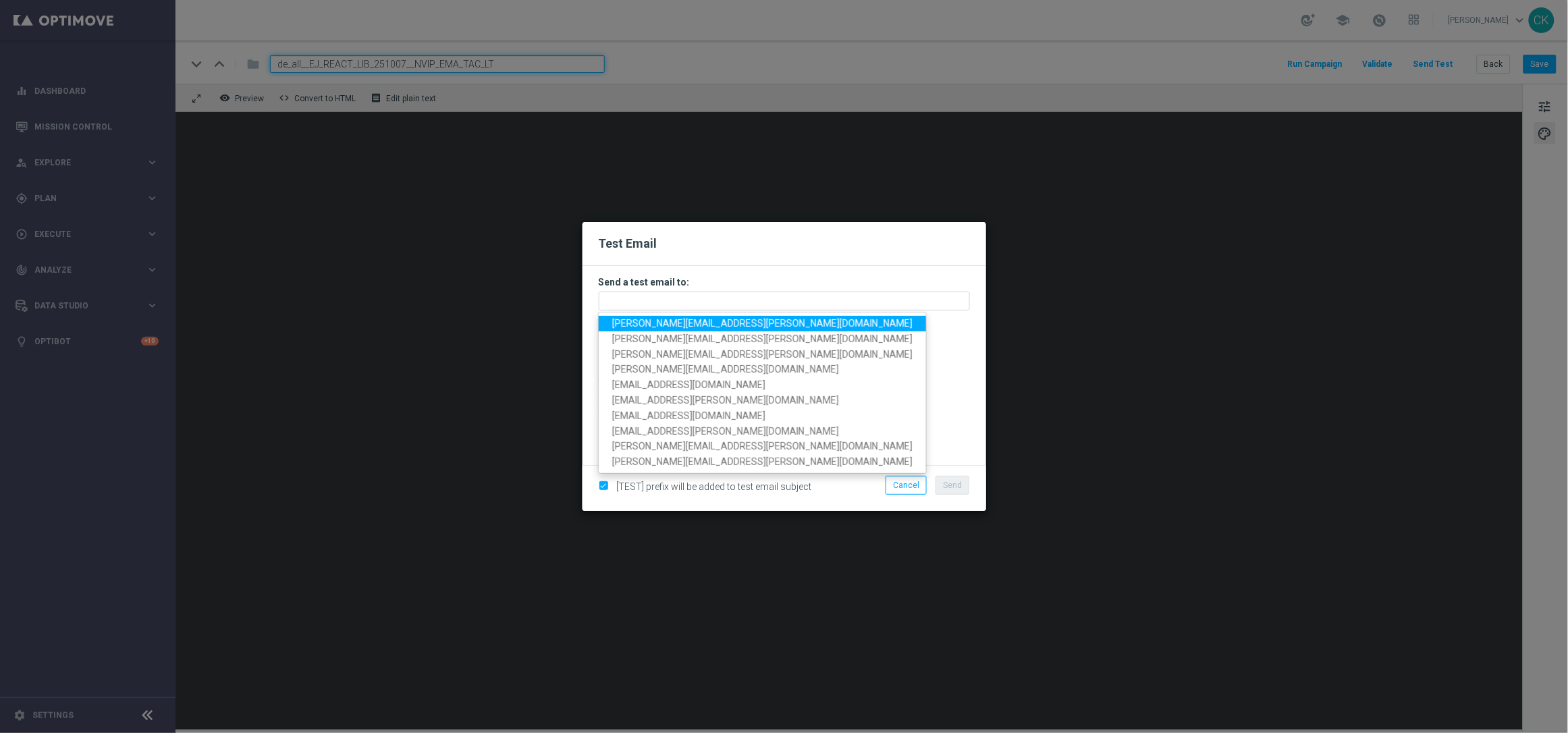
click at [728, 318] on span "charlotte.kammeyer@lottoland.com" at bounding box center [763, 324] width 301 height 11
type input "charlotte.kammeyer@lottoland.com"
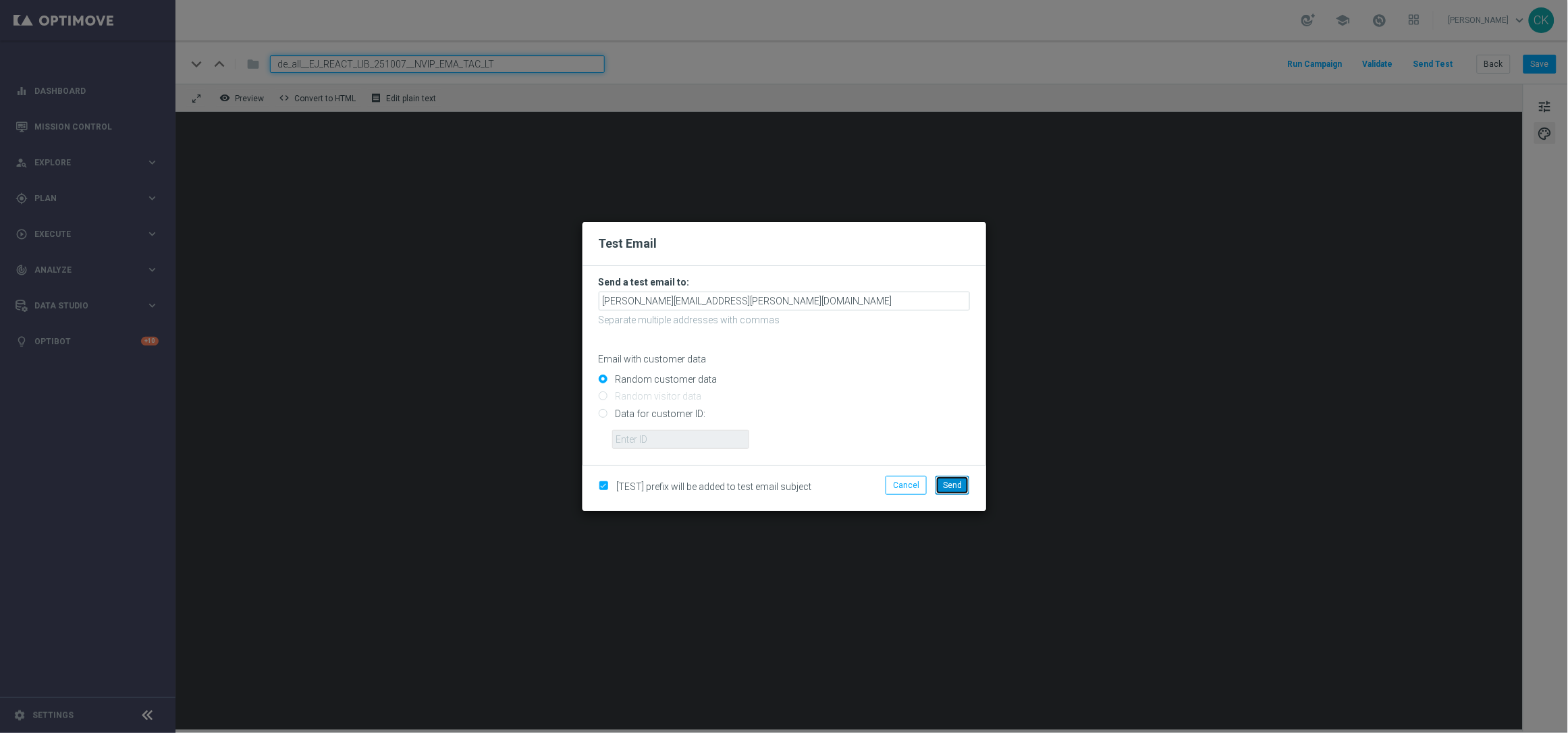
click at [955, 482] on span "Send" at bounding box center [952, 486] width 19 height 10
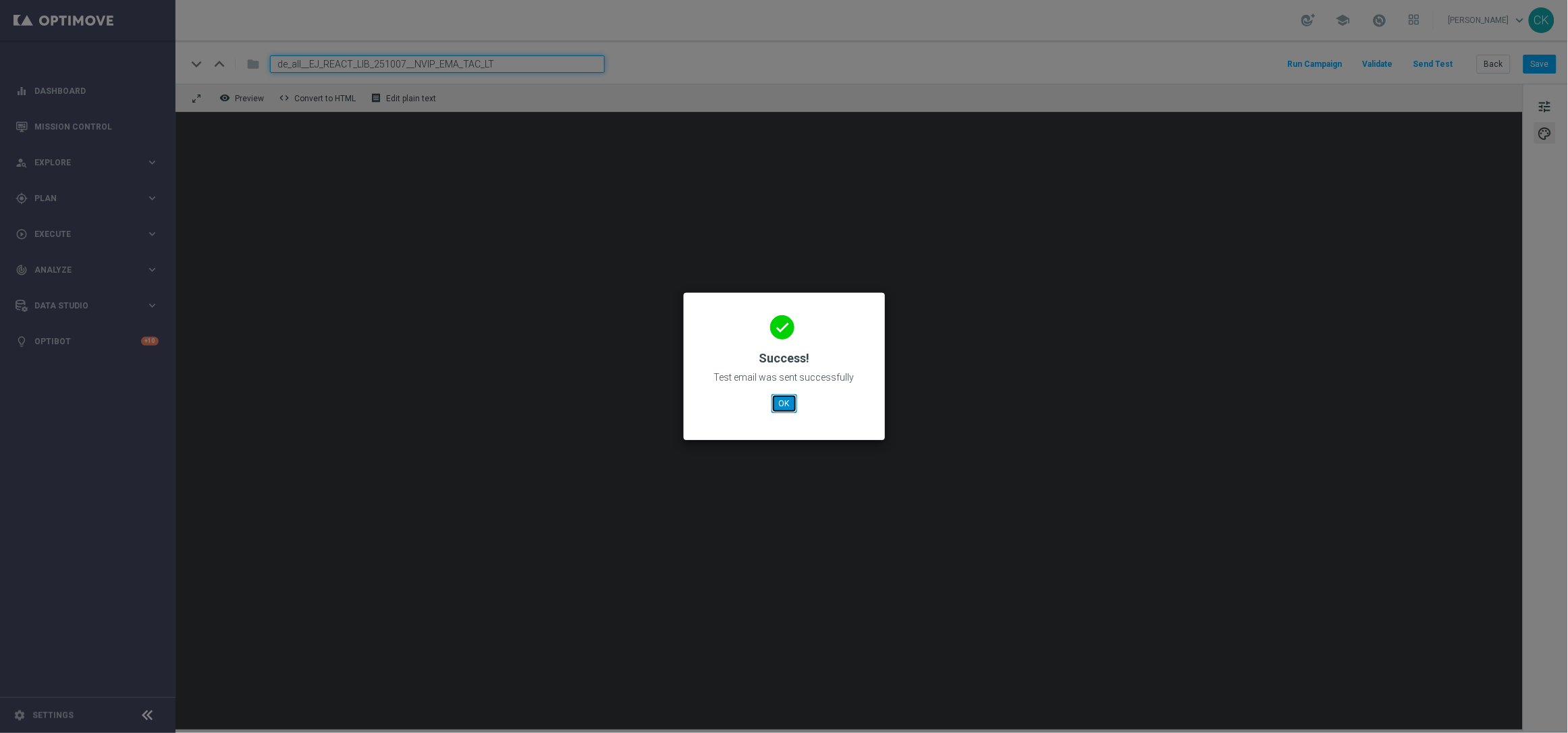
click at [777, 398] on button "OK" at bounding box center [784, 403] width 26 height 19
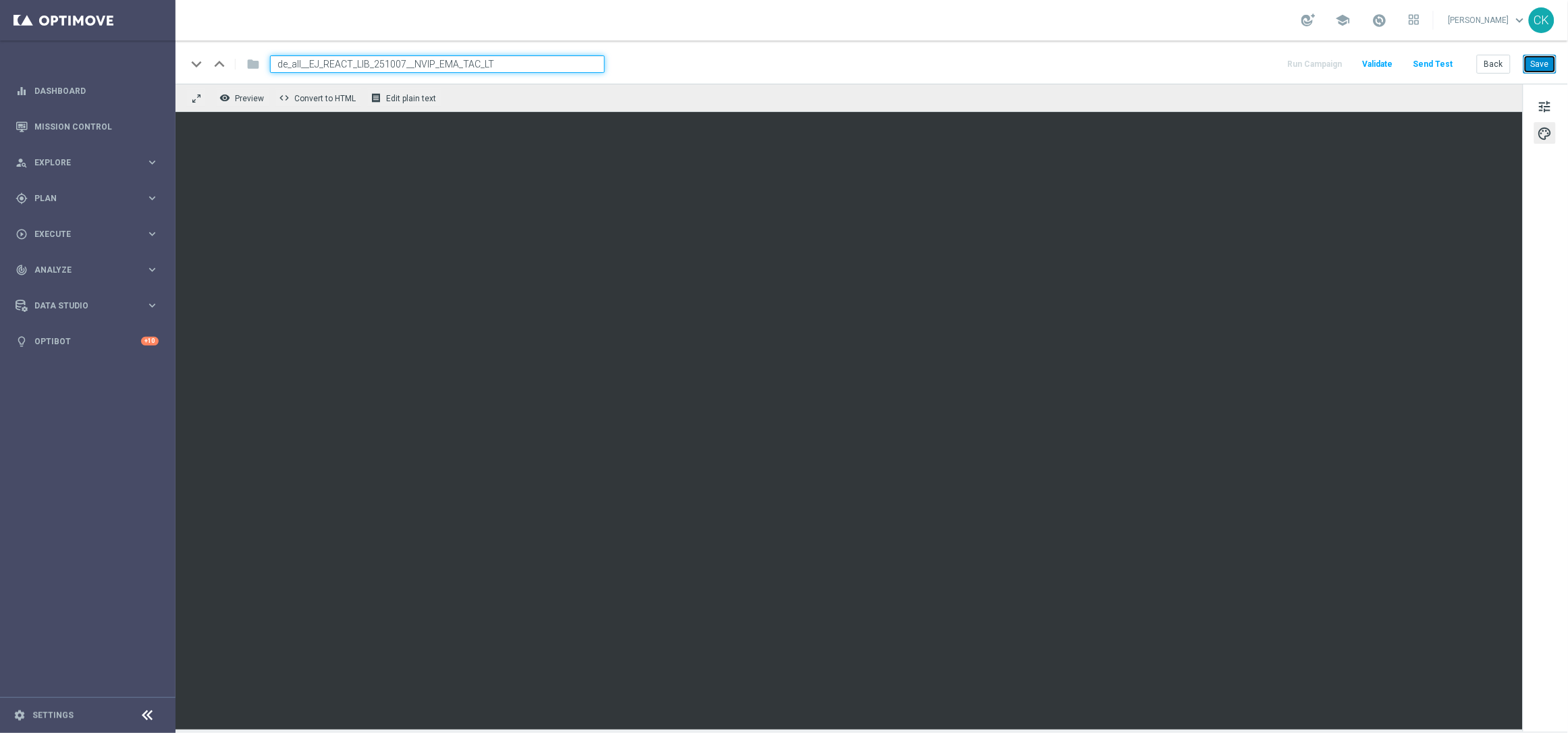
click at [1544, 61] on button "Save" at bounding box center [1540, 64] width 33 height 19
click at [1452, 63] on button "Send Test" at bounding box center [1433, 65] width 44 height 18
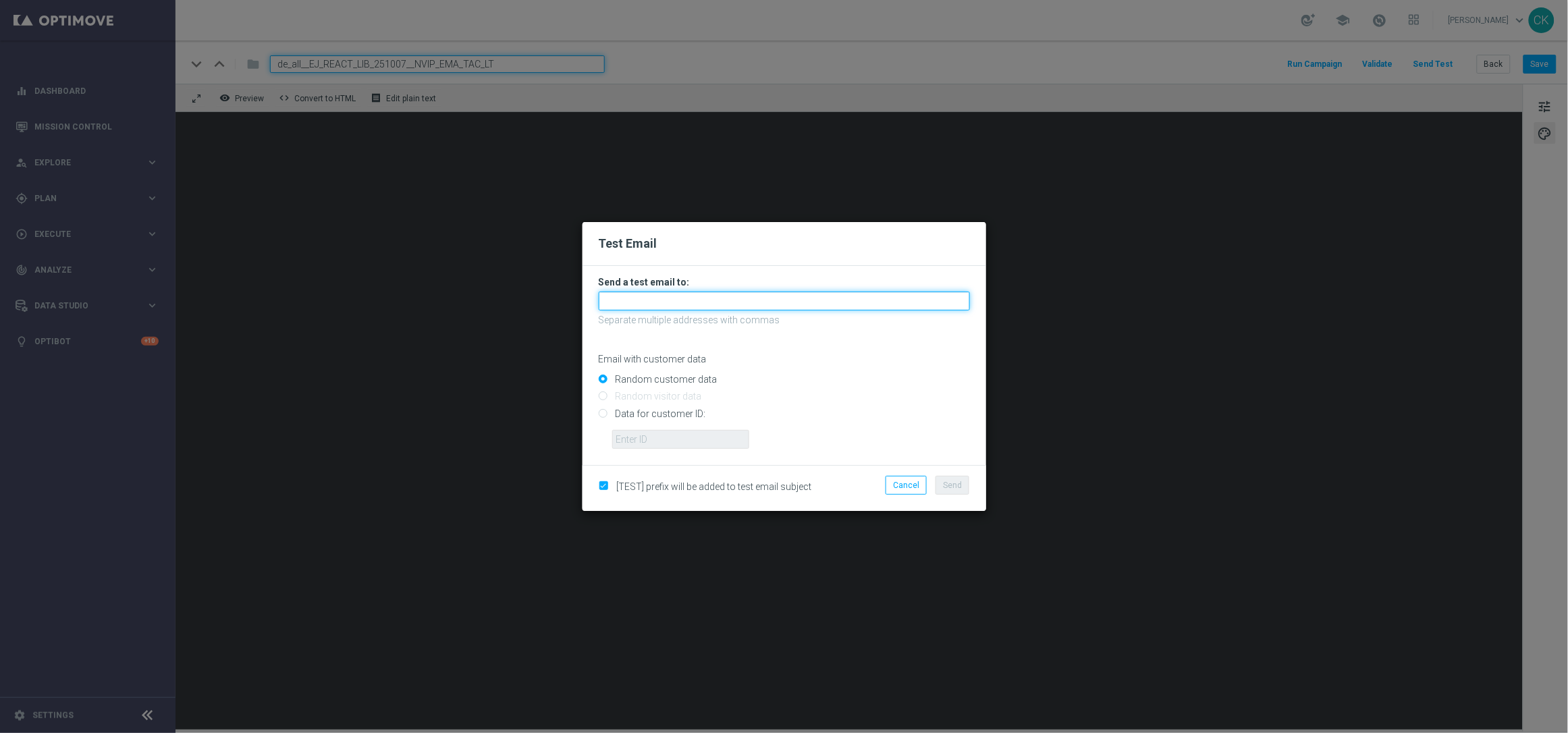
click at [781, 304] on input "text" at bounding box center [784, 301] width 372 height 19
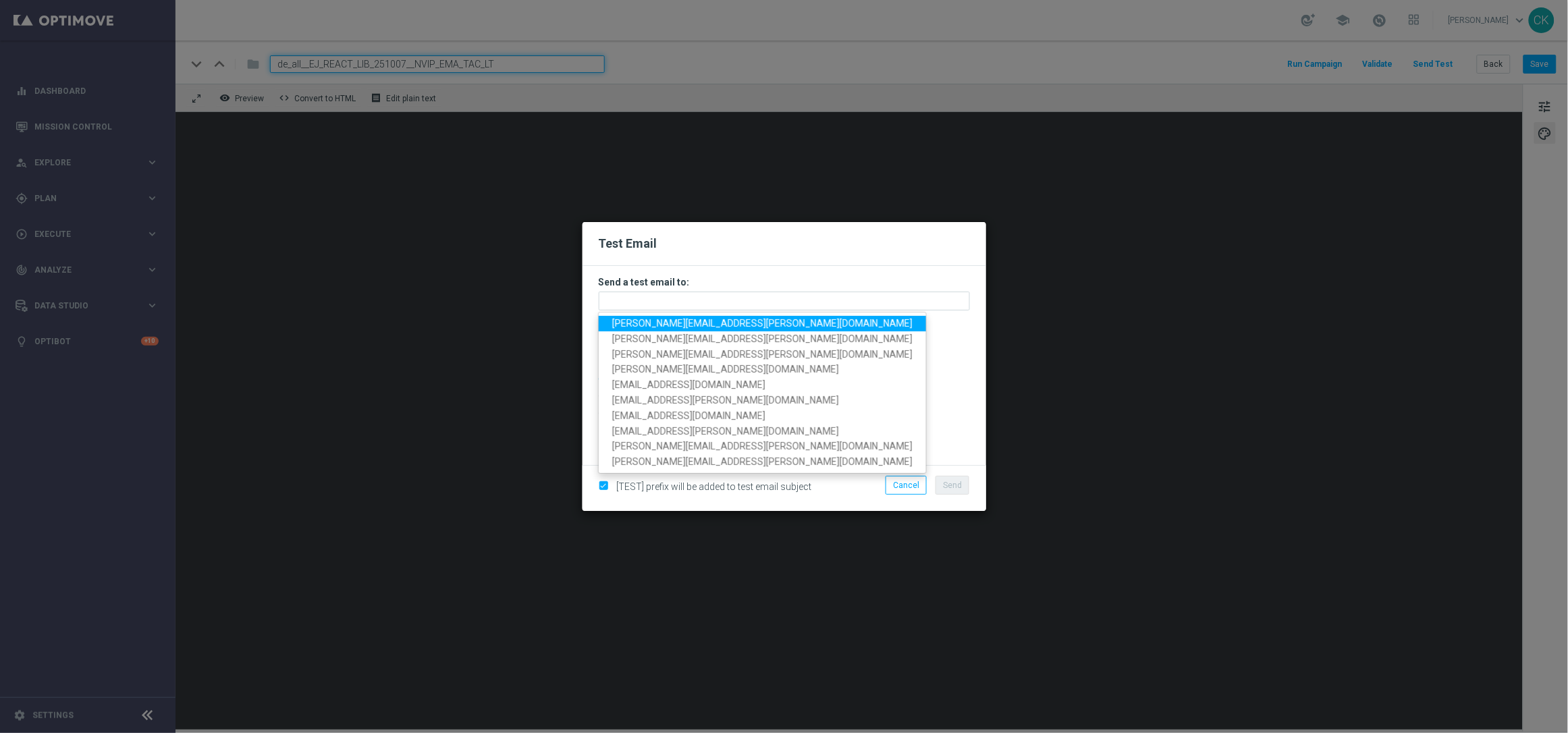
click at [718, 325] on span "charlotte.kammeyer@lottoland.com" at bounding box center [763, 324] width 301 height 11
type input "charlotte.kammeyer@lottoland.com"
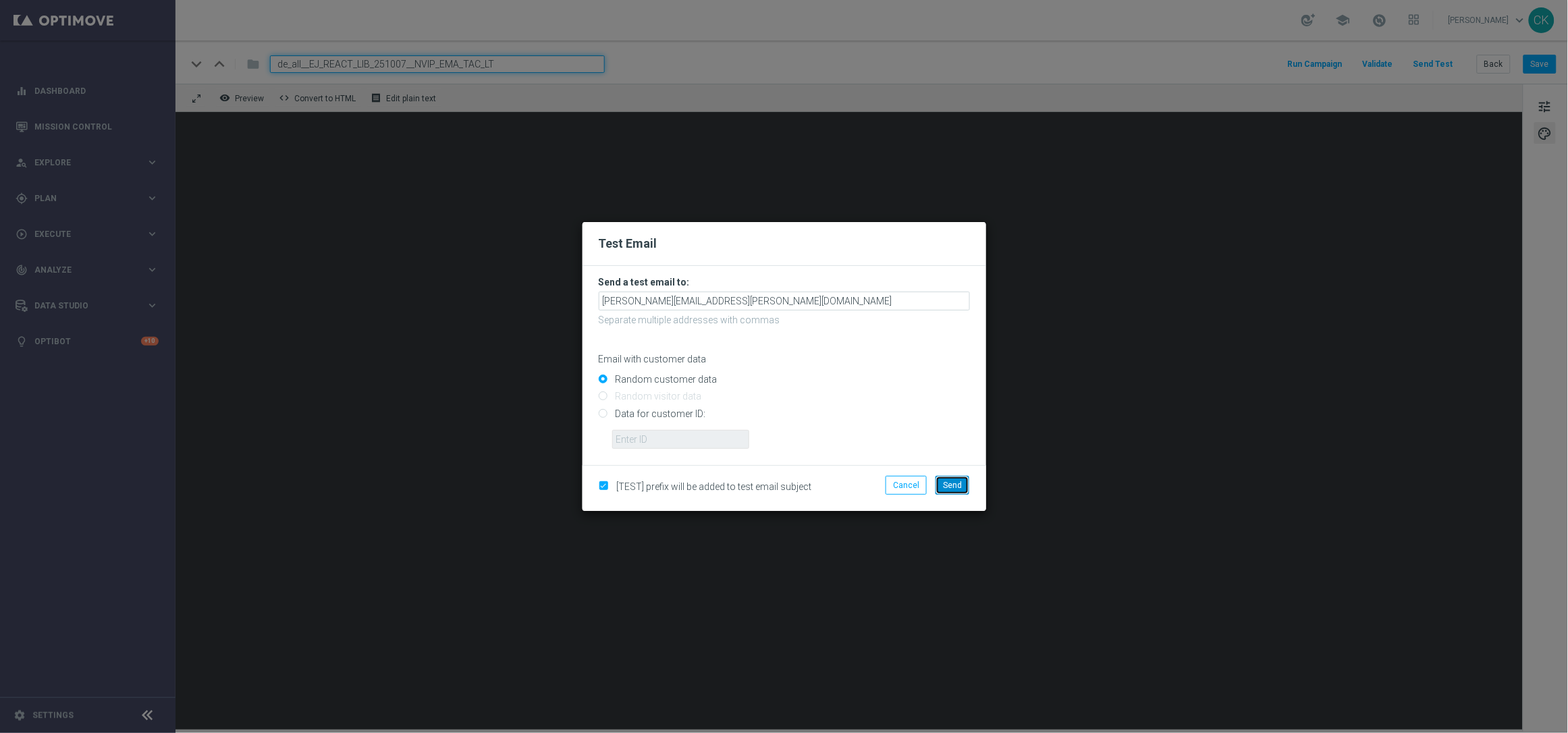
click at [957, 482] on span "Send" at bounding box center [952, 486] width 19 height 10
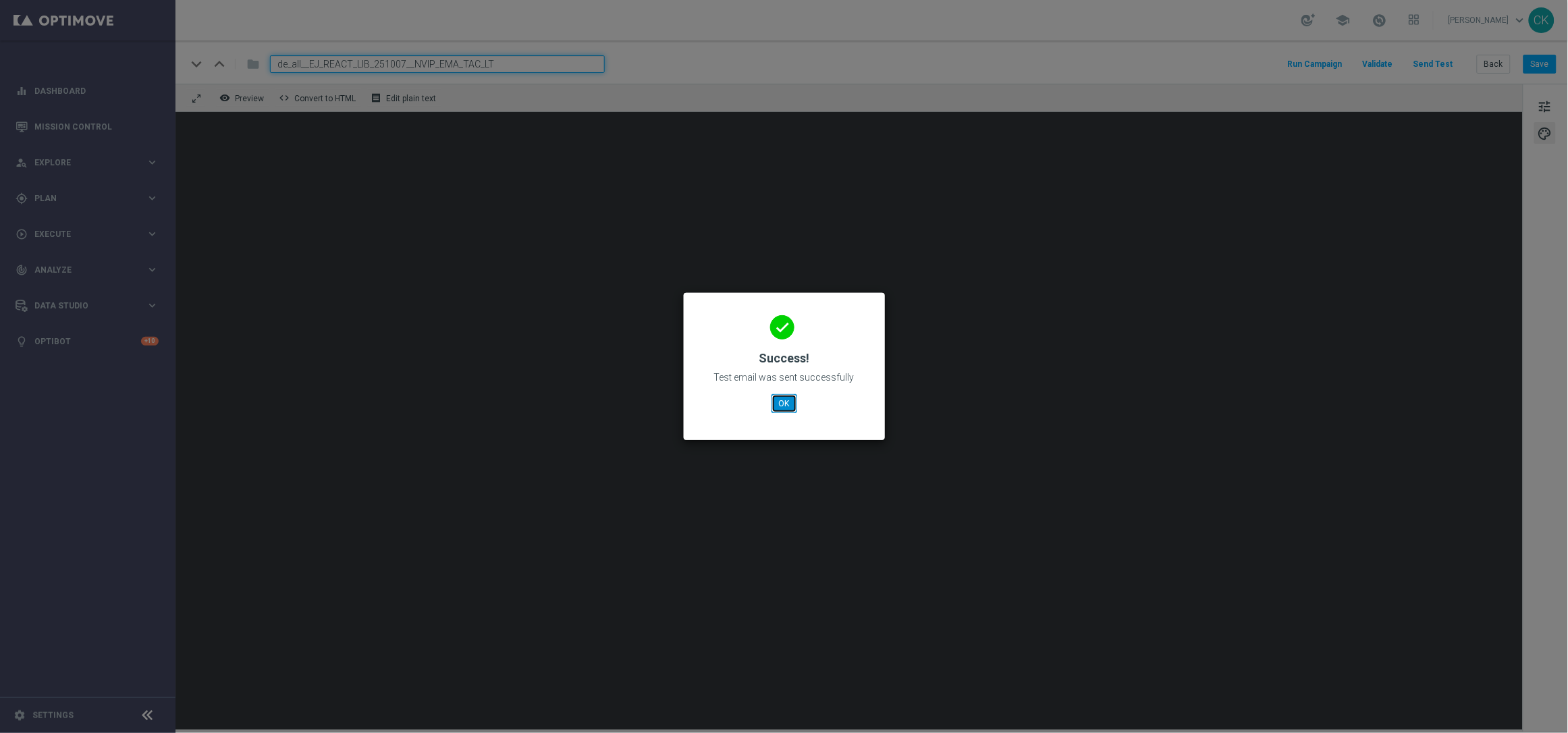
click at [787, 402] on button "OK" at bounding box center [784, 403] width 26 height 19
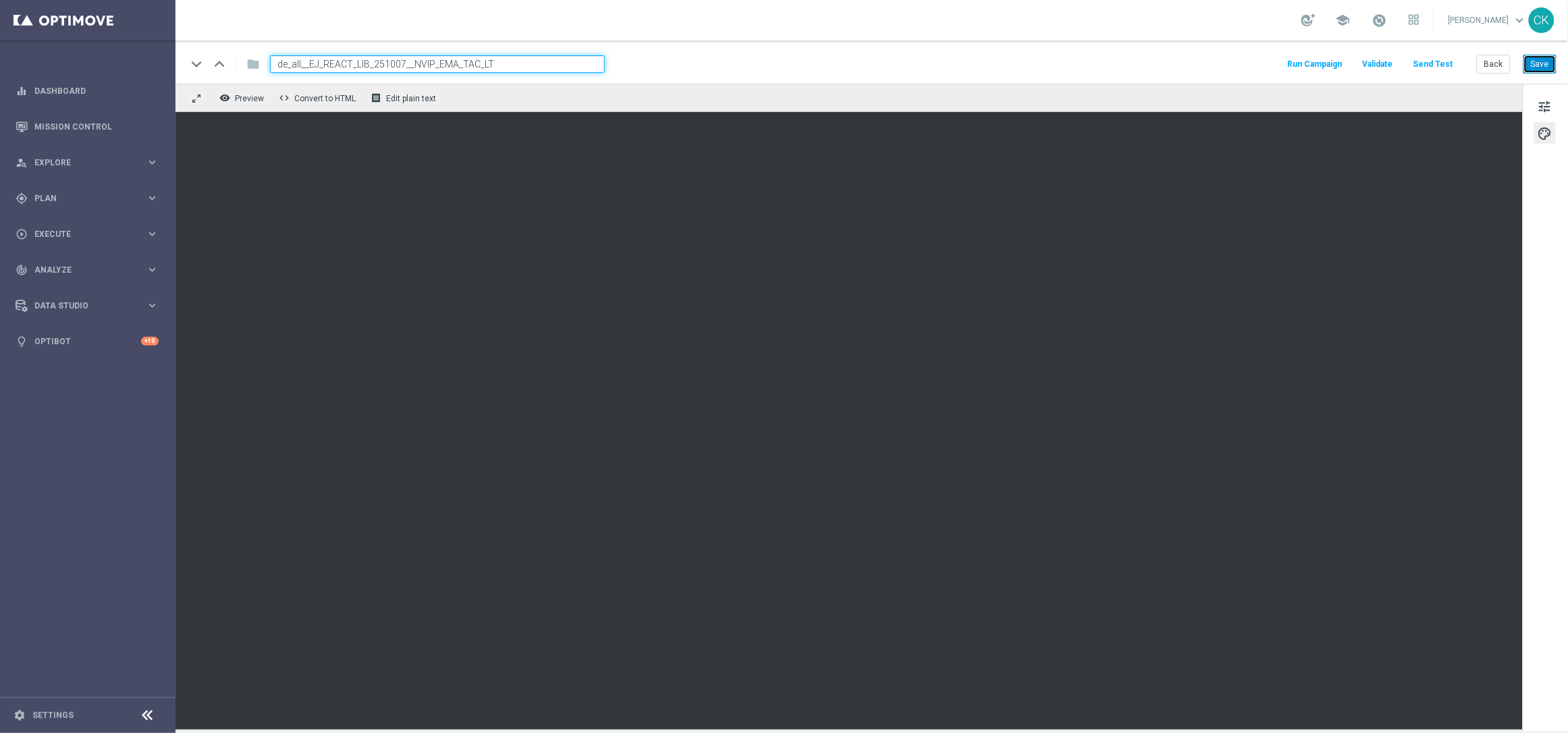
click at [1537, 63] on button "Save" at bounding box center [1540, 64] width 33 height 19
click at [1548, 65] on button "Save" at bounding box center [1540, 64] width 33 height 19
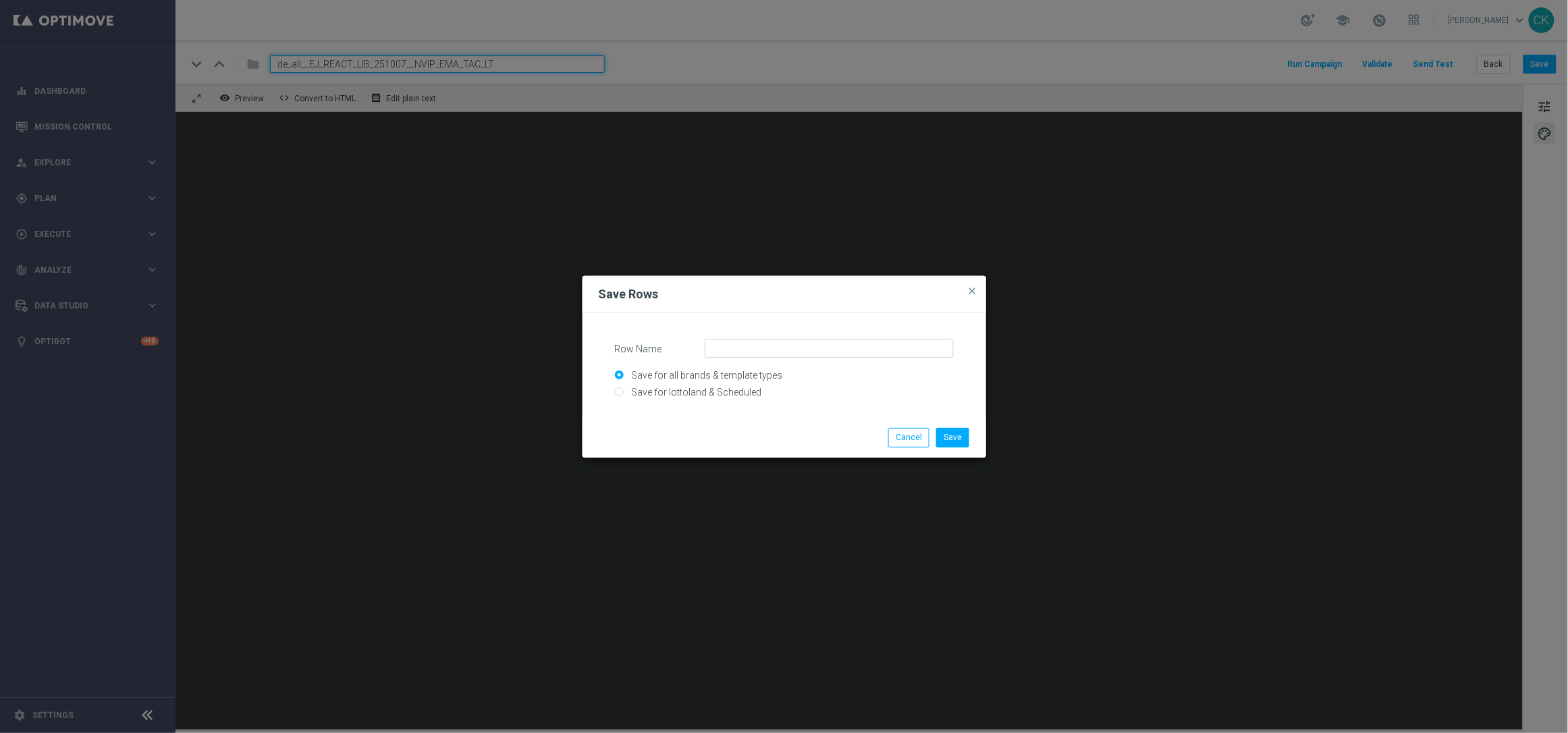
click at [734, 390] on input "Save for lottoland & Scheduled" at bounding box center [784, 398] width 339 height 19
radio input "true"
click at [784, 347] on input "Row Name" at bounding box center [830, 348] width 249 height 19
type input "DE_CONTENT_EJ_JP_noLogo"
click at [954, 436] on button "Save" at bounding box center [953, 437] width 33 height 19
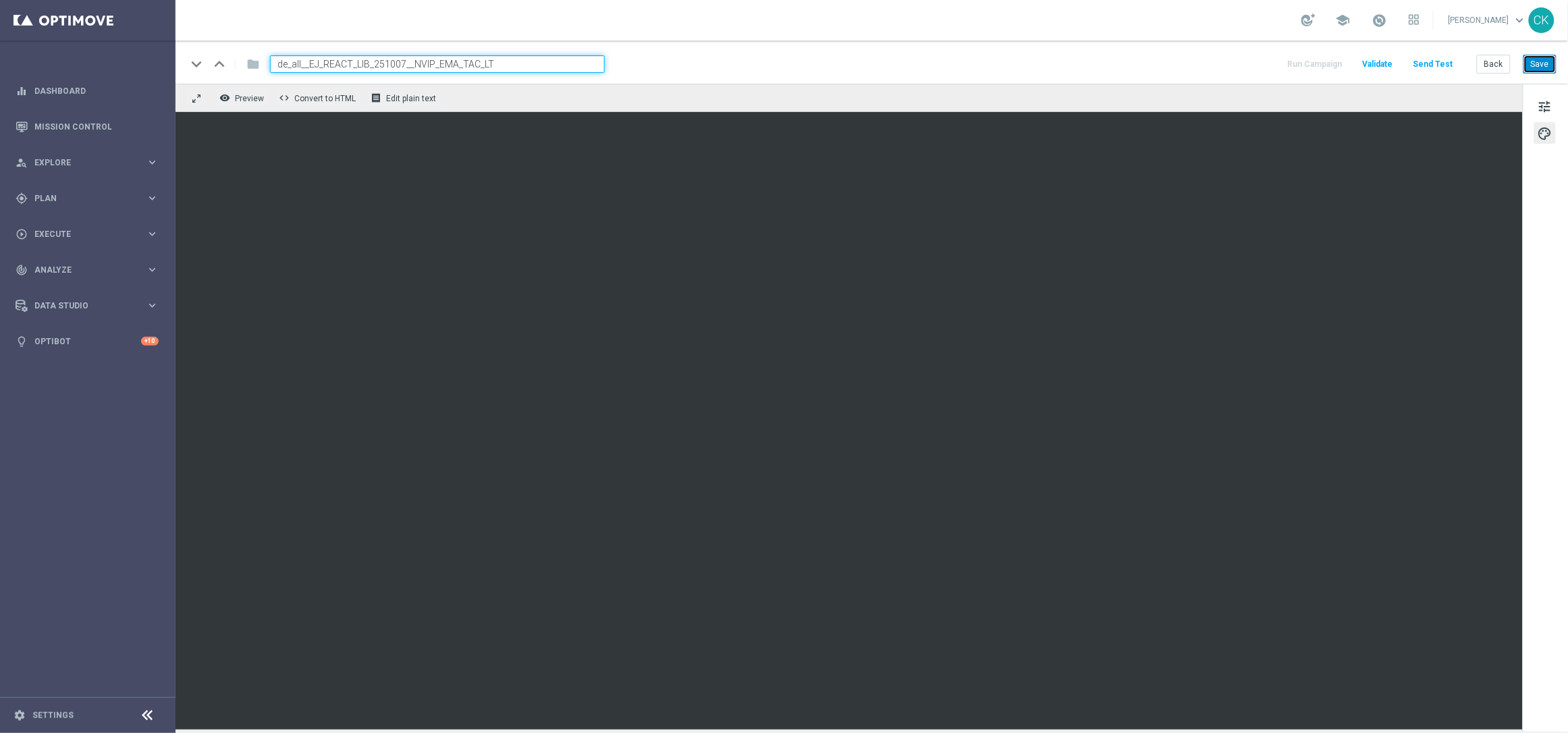
click at [1543, 67] on button "Save" at bounding box center [1540, 64] width 33 height 19
click at [1546, 63] on button "Save" at bounding box center [1540, 64] width 33 height 19
click at [1492, 65] on button "Back" at bounding box center [1494, 64] width 34 height 19
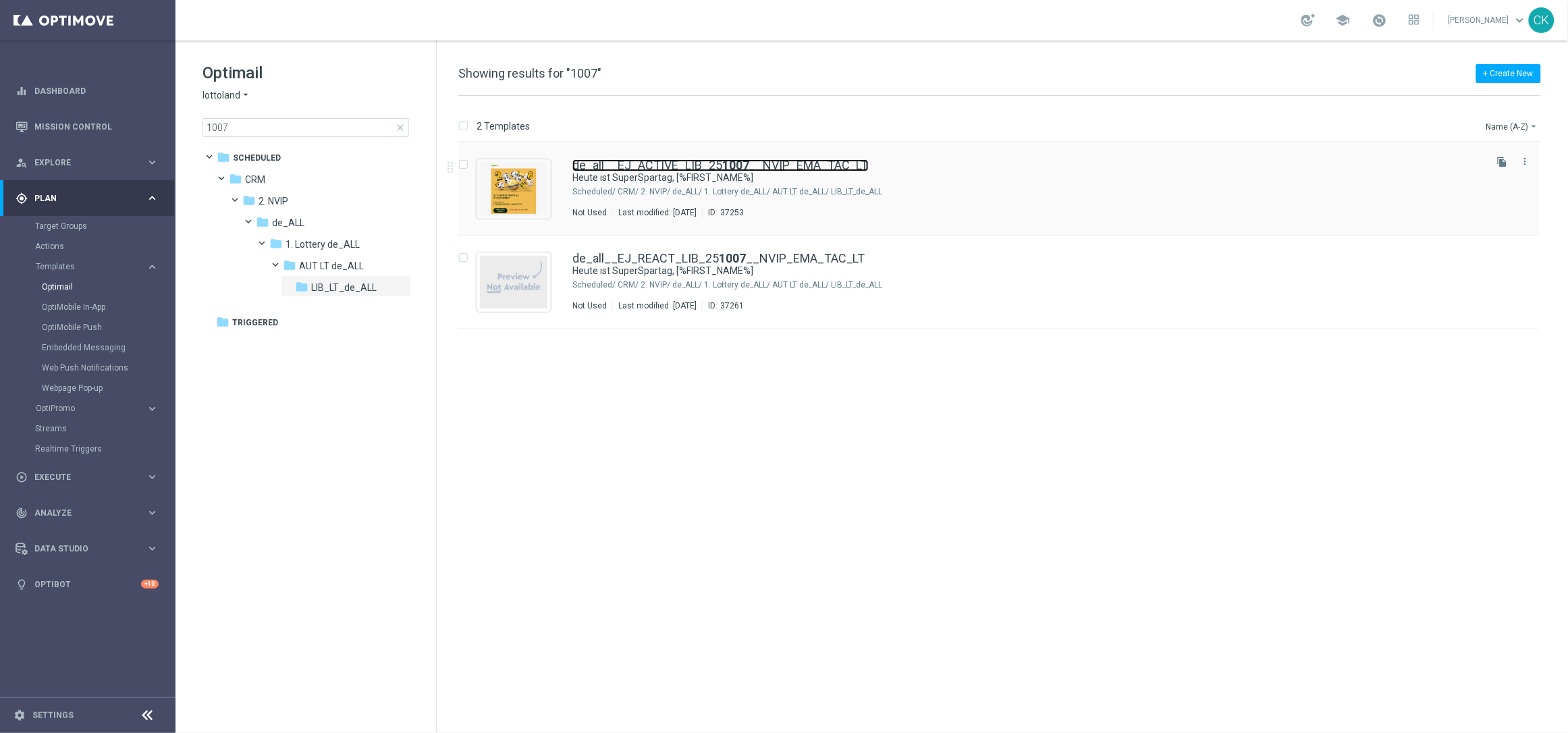
click at [647, 168] on link "de_all__EJ_ACTIVE_LIB_25 1007 __NVIP_EMA_TAC_LT" at bounding box center [721, 165] width 296 height 12
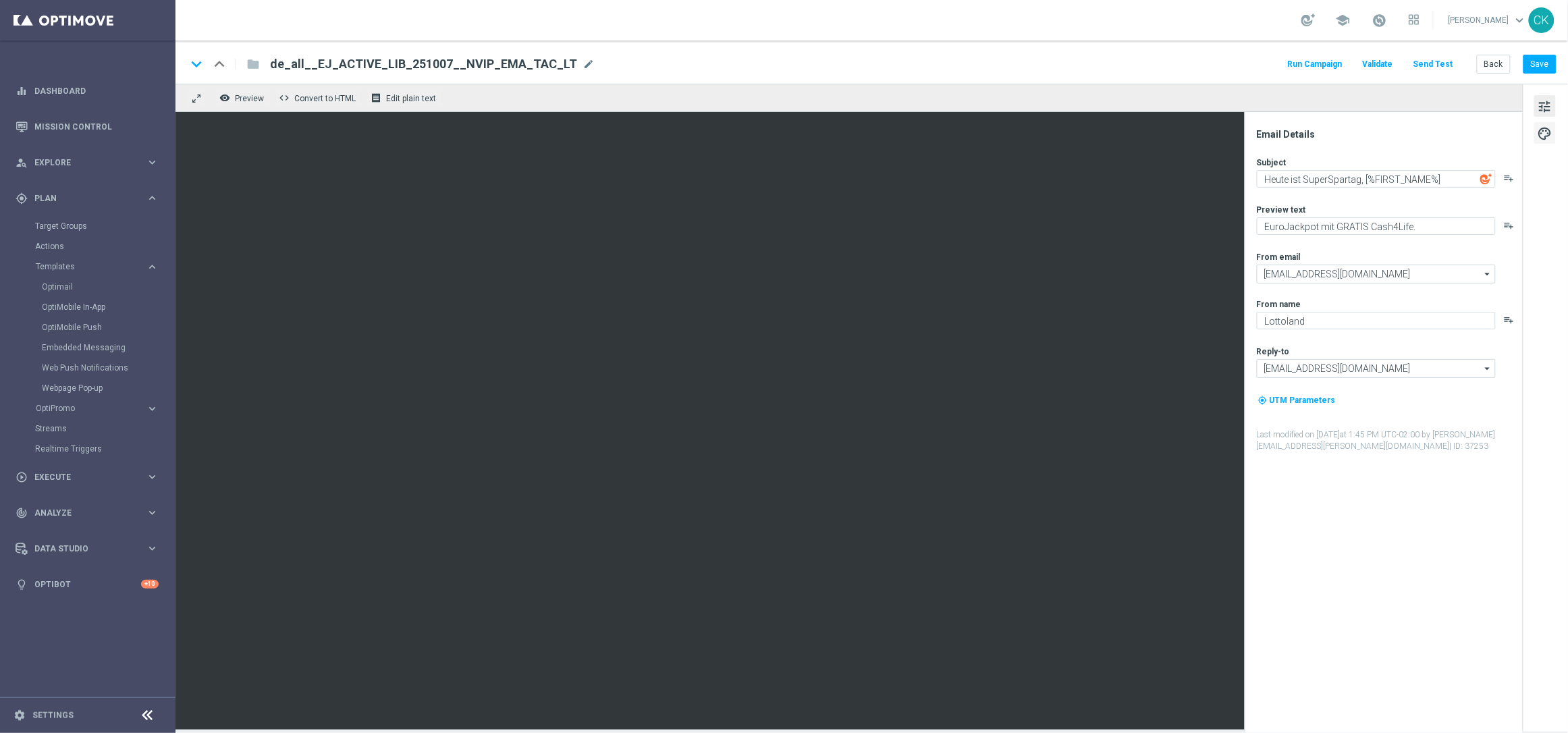
click at [1549, 134] on span "palette" at bounding box center [1545, 133] width 15 height 17
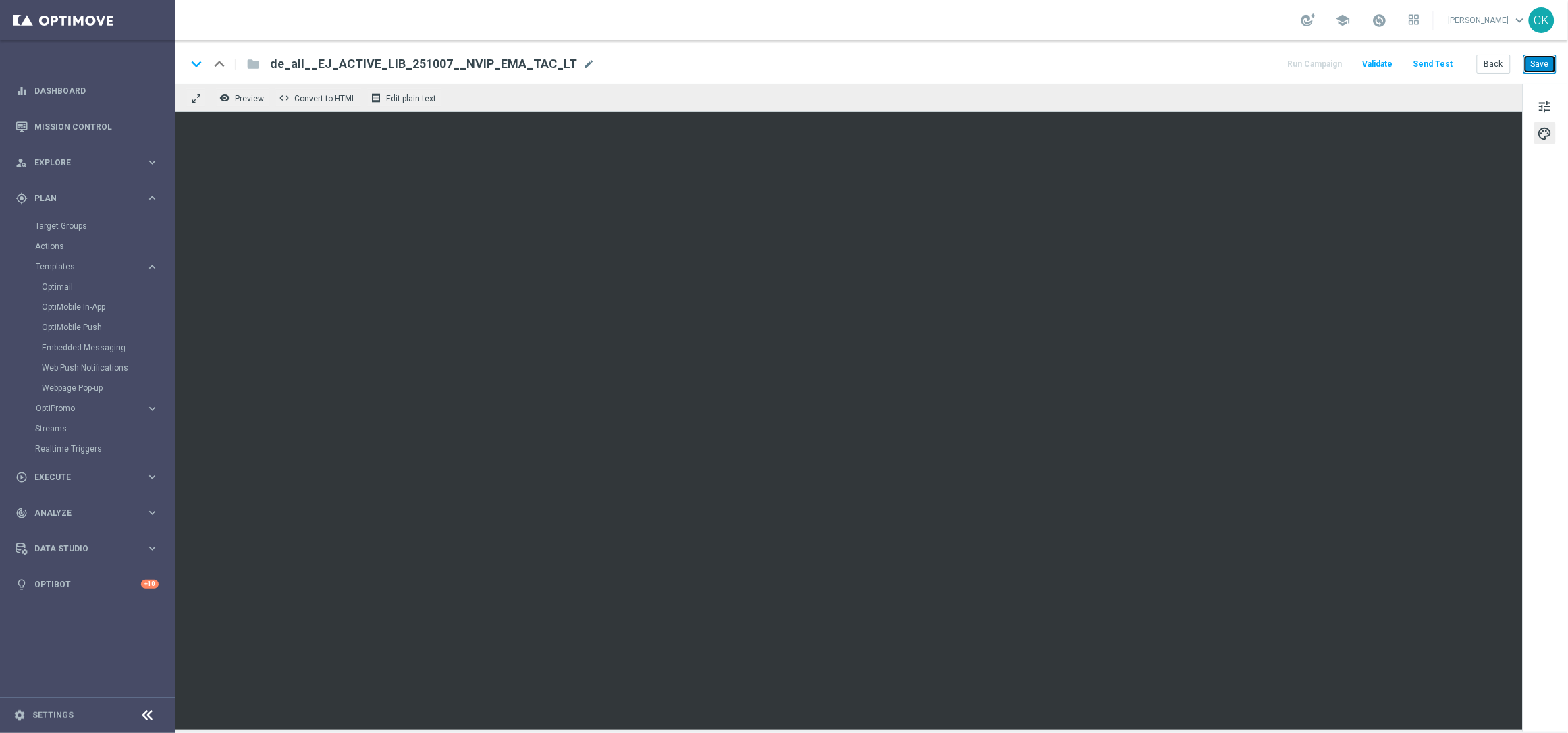
click at [1542, 68] on button "Save" at bounding box center [1540, 64] width 33 height 19
click at [1542, 67] on button "Save" at bounding box center [1540, 64] width 33 height 19
click at [1441, 63] on button "Send Test" at bounding box center [1433, 65] width 44 height 18
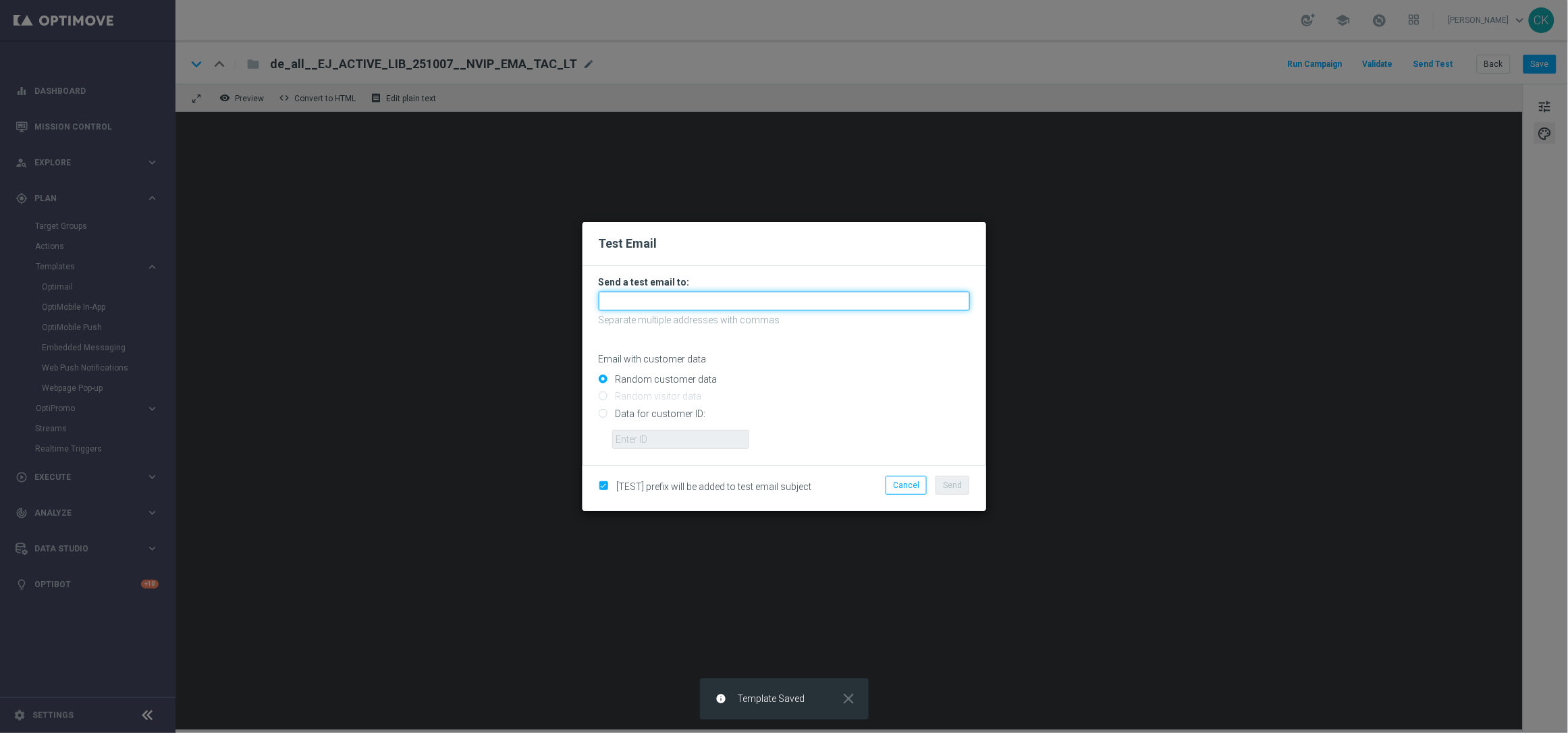
click at [777, 296] on input "text" at bounding box center [784, 301] width 372 height 19
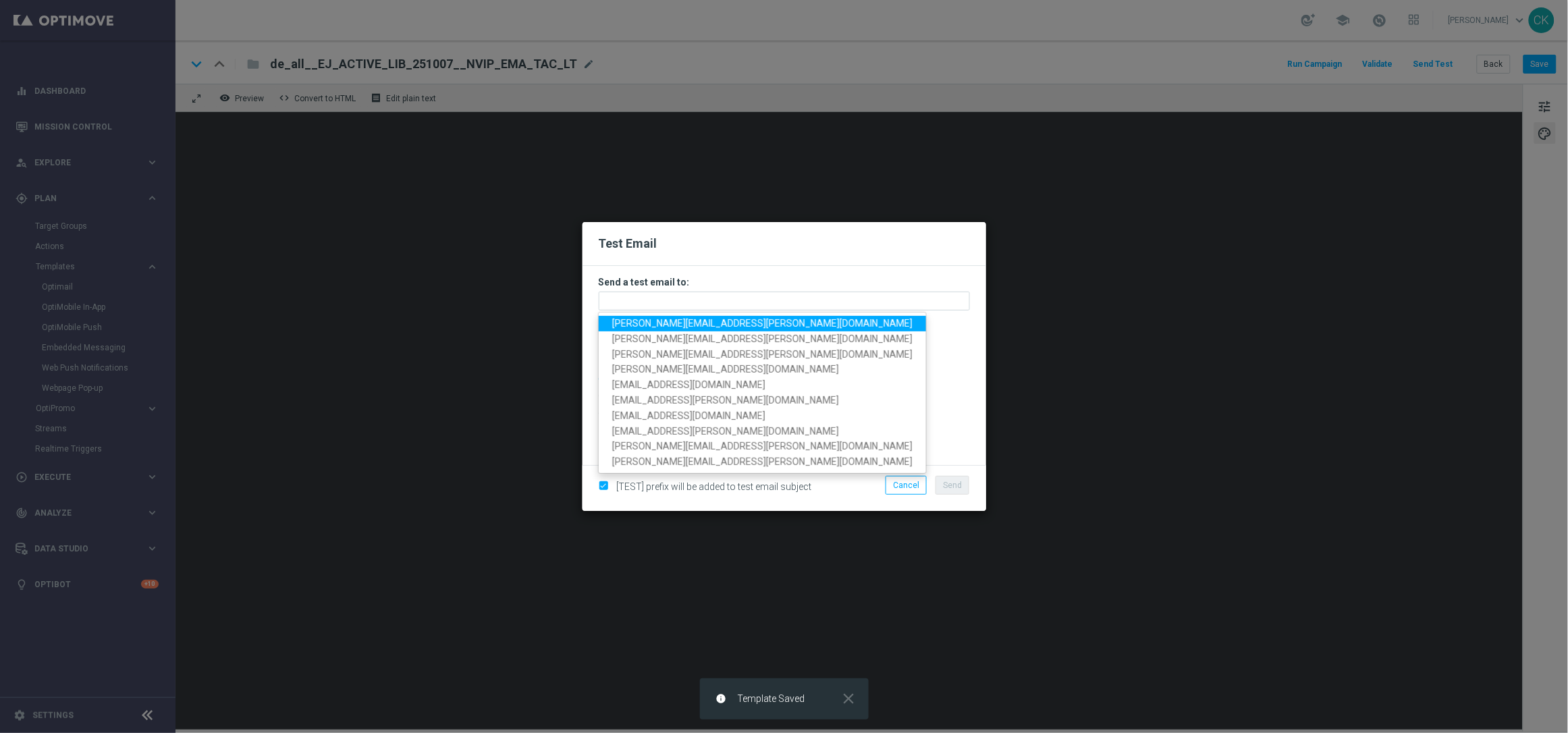
click at [732, 324] on span "charlotte.kammeyer@lottoland.com" at bounding box center [763, 324] width 301 height 11
type input "charlotte.kammeyer@lottoland.com"
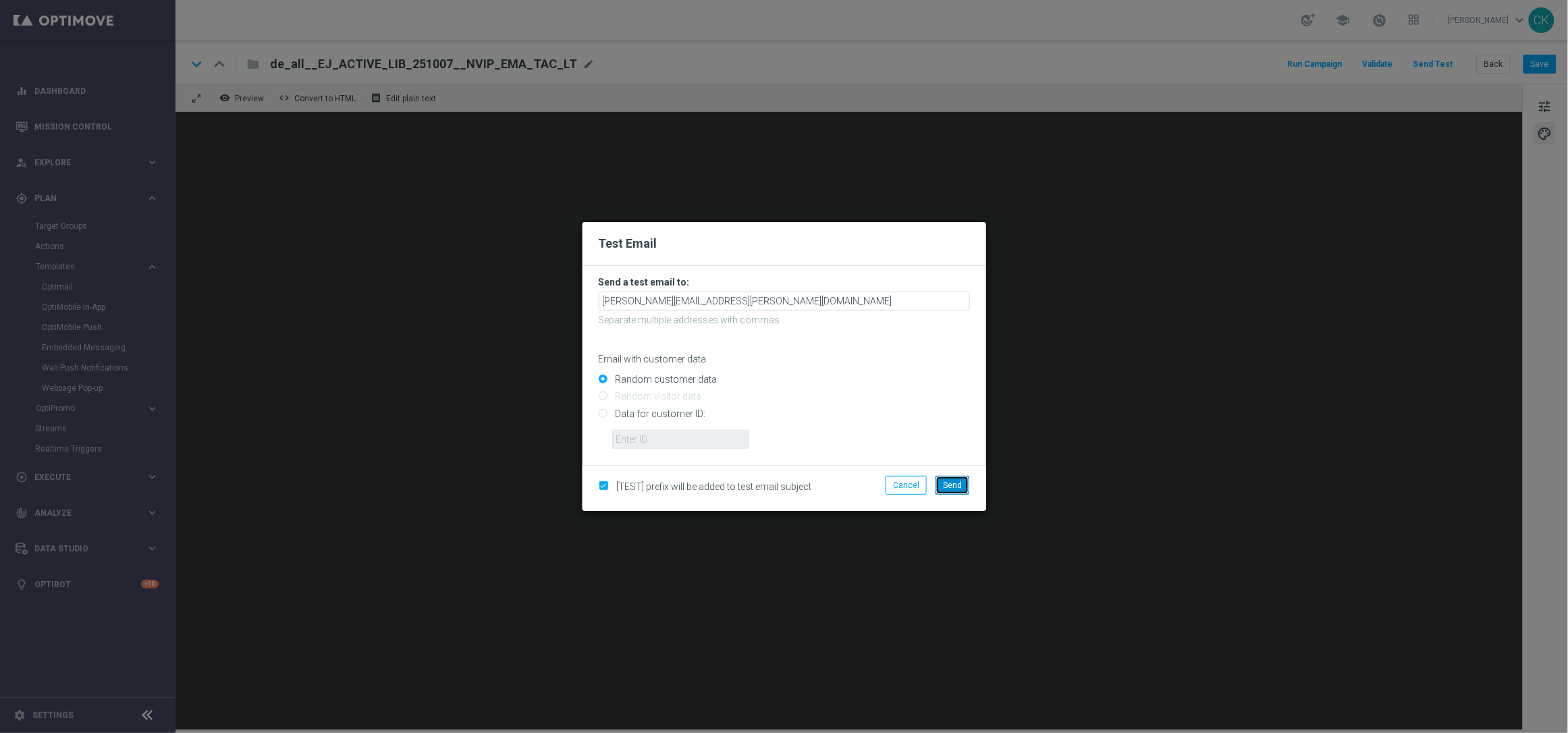
click at [955, 483] on span "Send" at bounding box center [952, 486] width 19 height 10
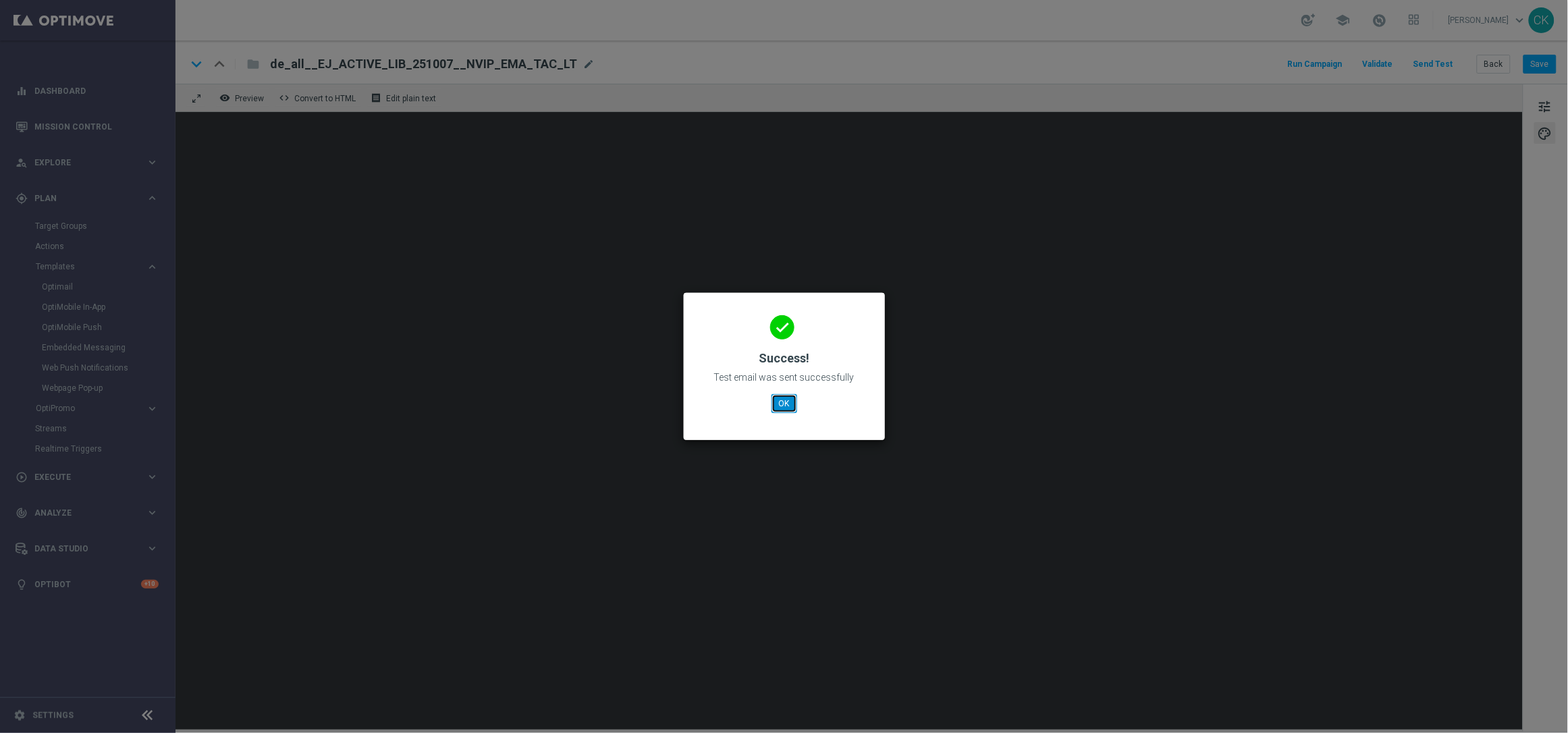
click at [786, 402] on button "OK" at bounding box center [784, 403] width 26 height 19
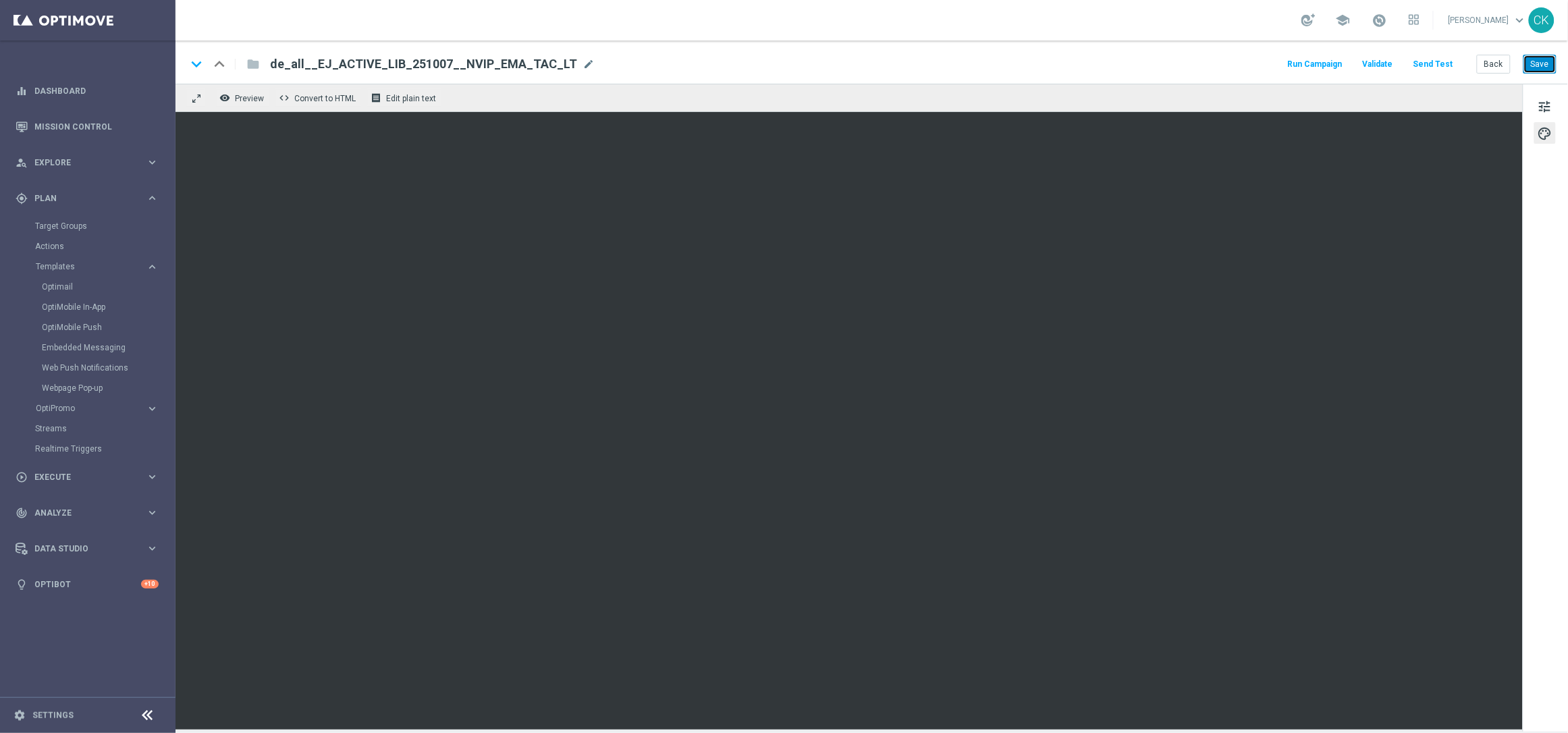
click at [1540, 69] on button "Save" at bounding box center [1540, 64] width 33 height 19
click at [1544, 65] on button "Save" at bounding box center [1540, 64] width 33 height 19
click at [1496, 65] on button "Back" at bounding box center [1494, 64] width 34 height 19
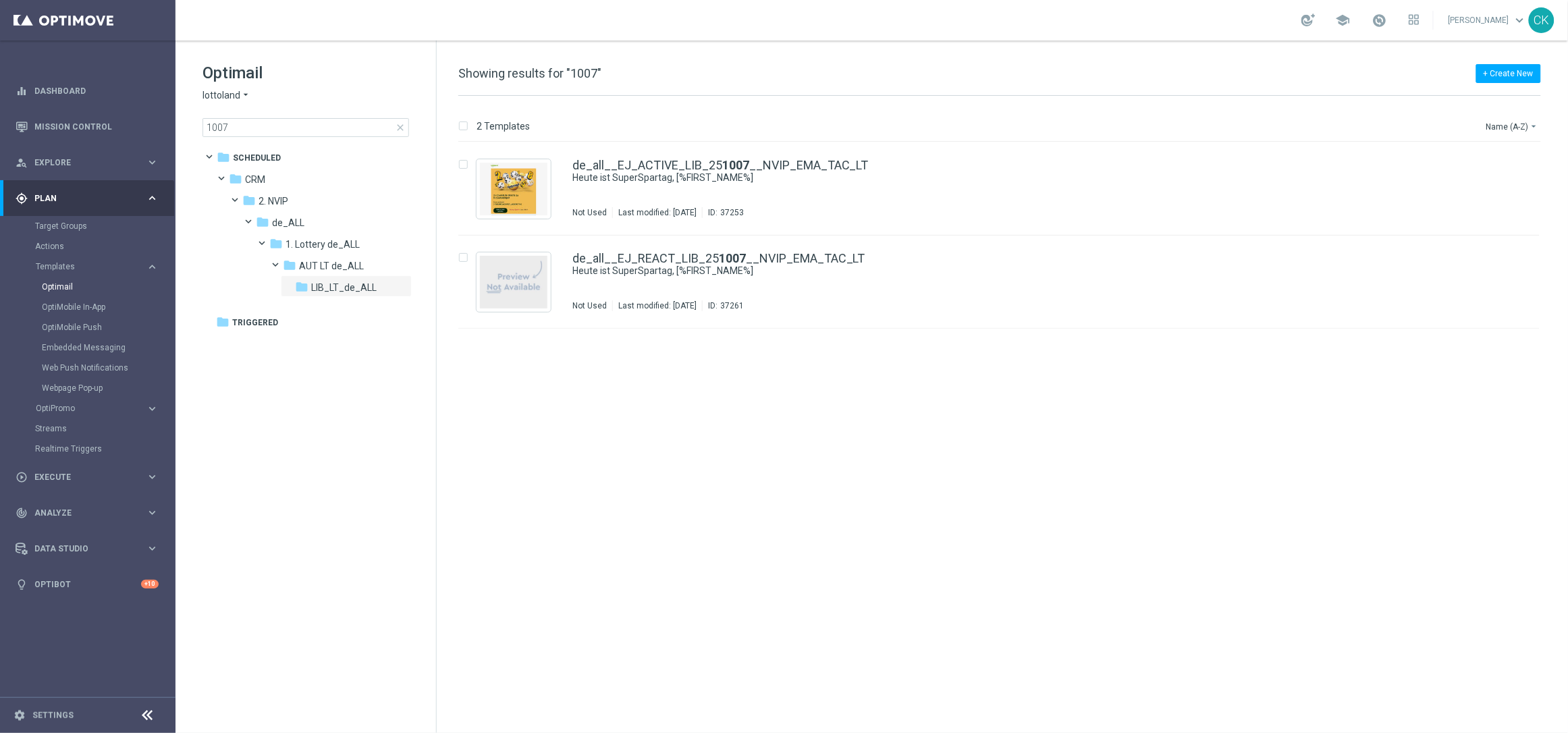
click at [402, 125] on span "close" at bounding box center [400, 128] width 11 height 11
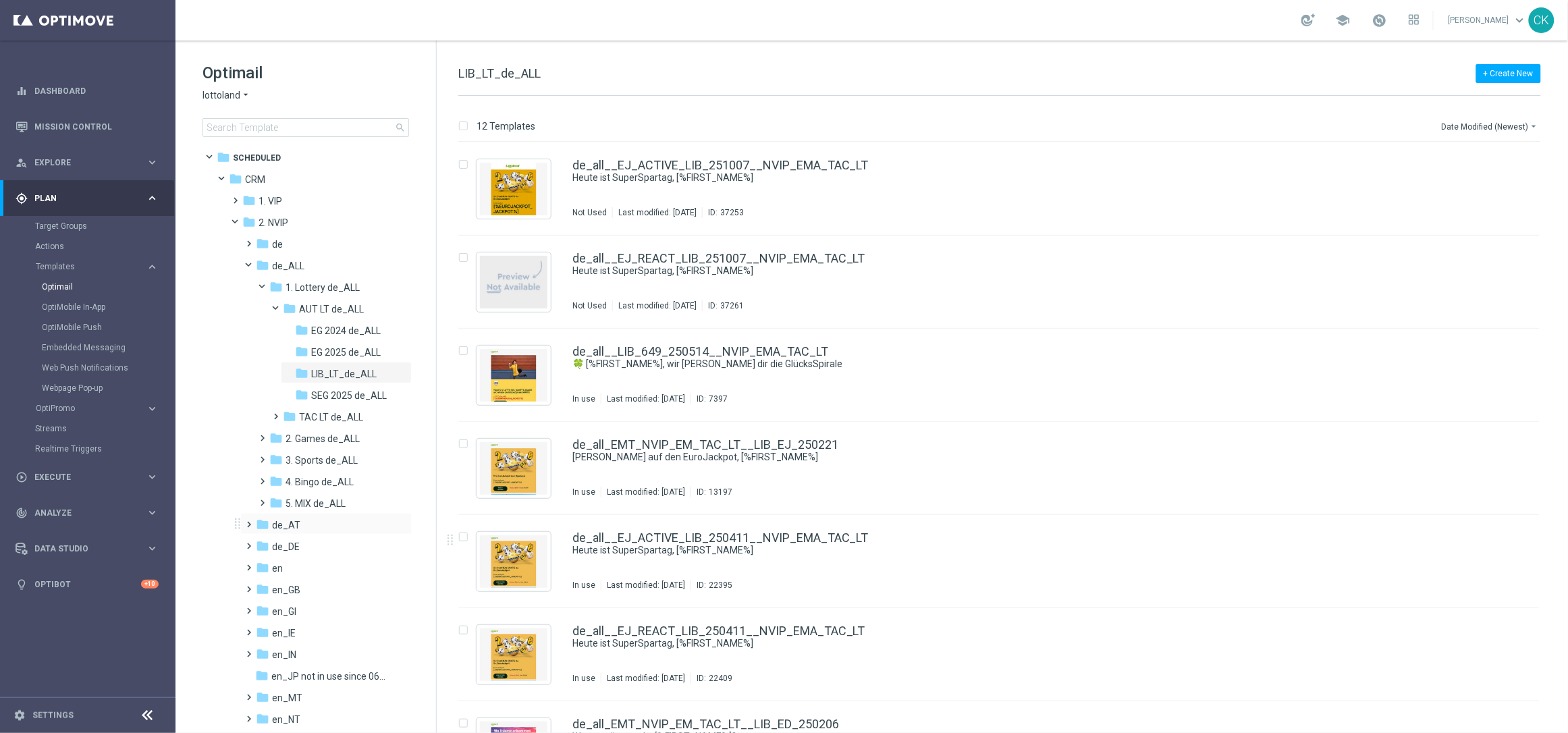
click at [249, 521] on span at bounding box center [246, 519] width 6 height 6
click at [263, 540] on span at bounding box center [260, 540] width 6 height 6
click at [277, 565] on span at bounding box center [274, 562] width 6 height 6
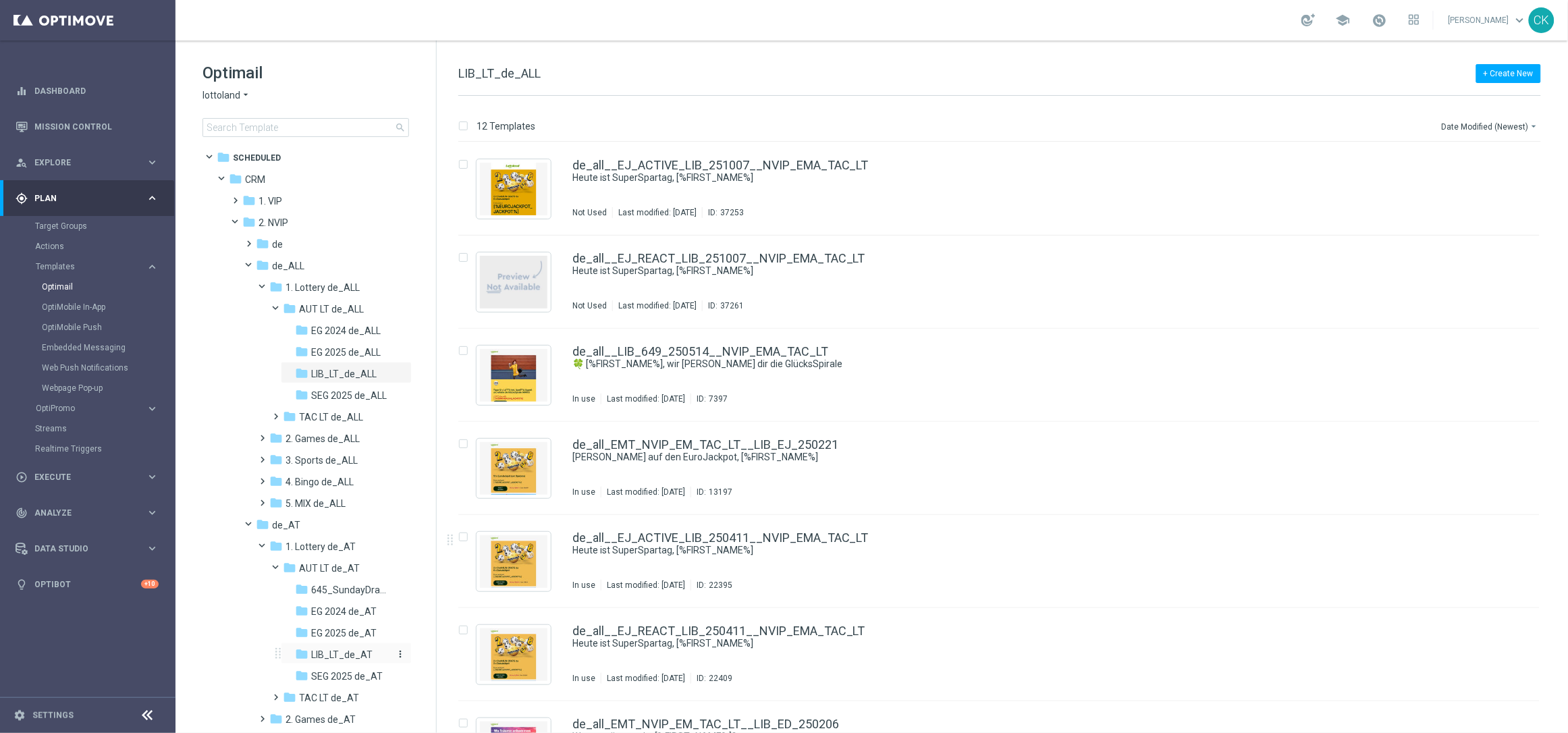
click at [333, 651] on span "LIB_LT_de_AT" at bounding box center [342, 654] width 61 height 12
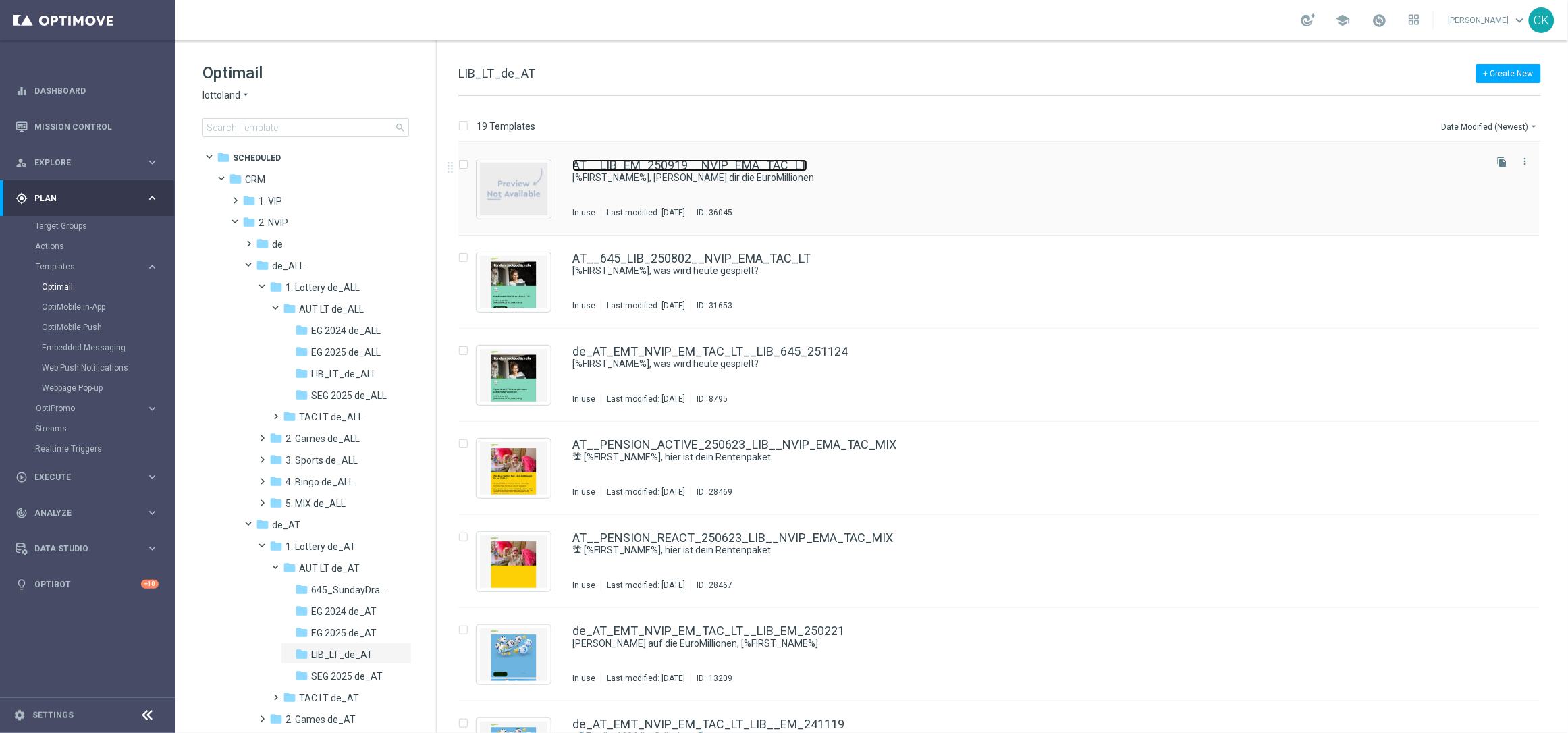
click at [673, 161] on link "AT__LIB_EM_250919__NVIP_EMA_TAC_LT" at bounding box center [690, 165] width 235 height 12
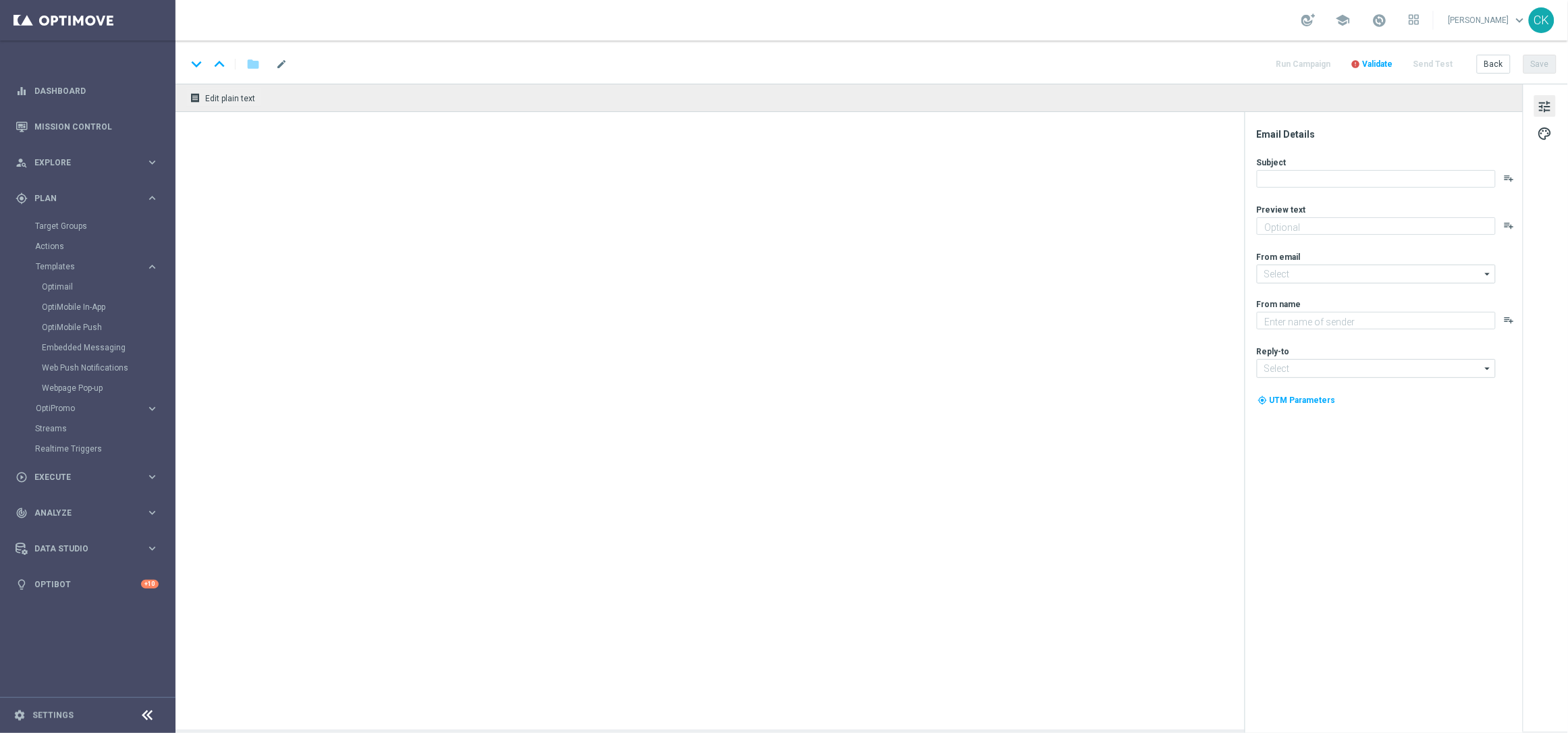
type textarea "10 € geschenkt."
type textarea "Lottoland"
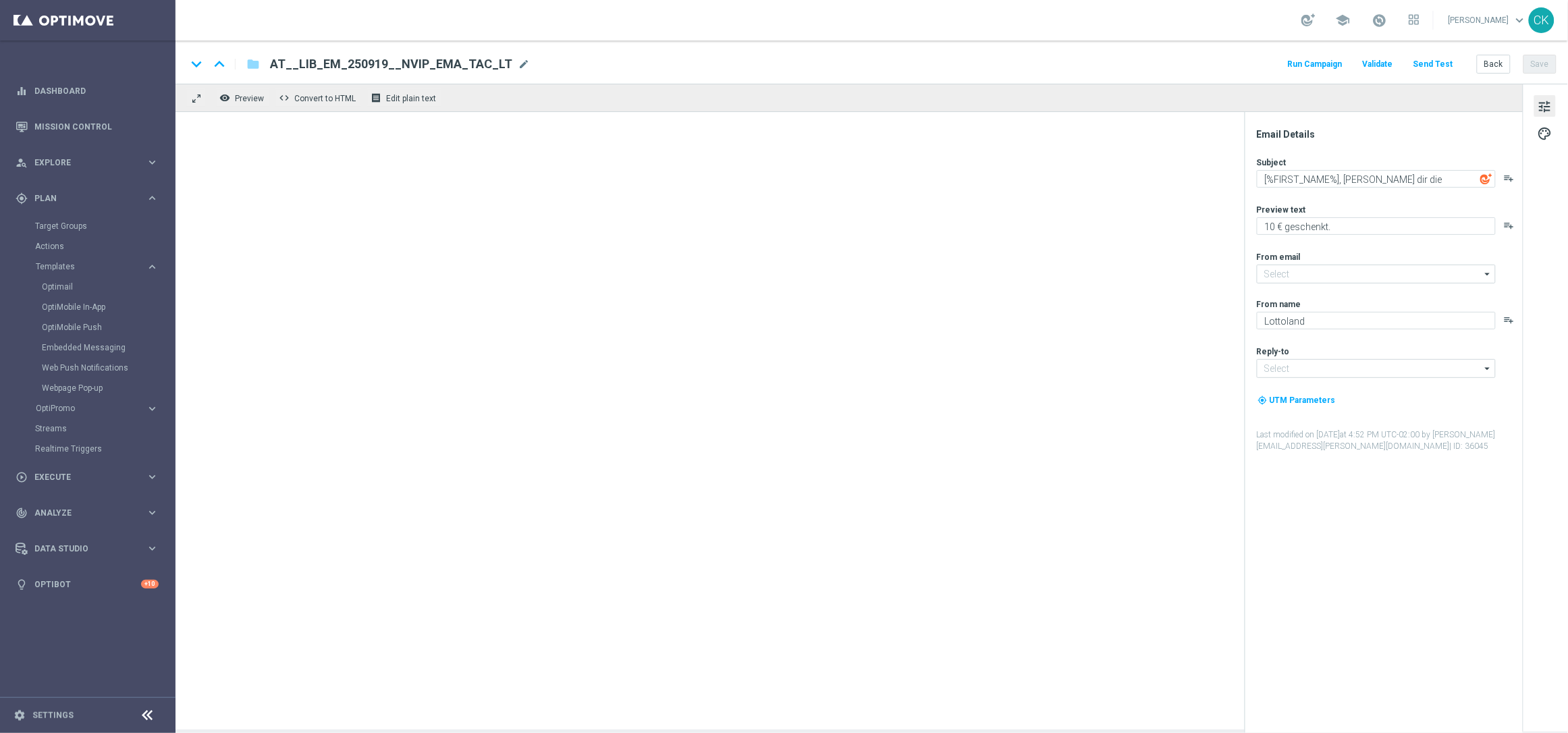
type input "[EMAIL_ADDRESS][DOMAIN_NAME]"
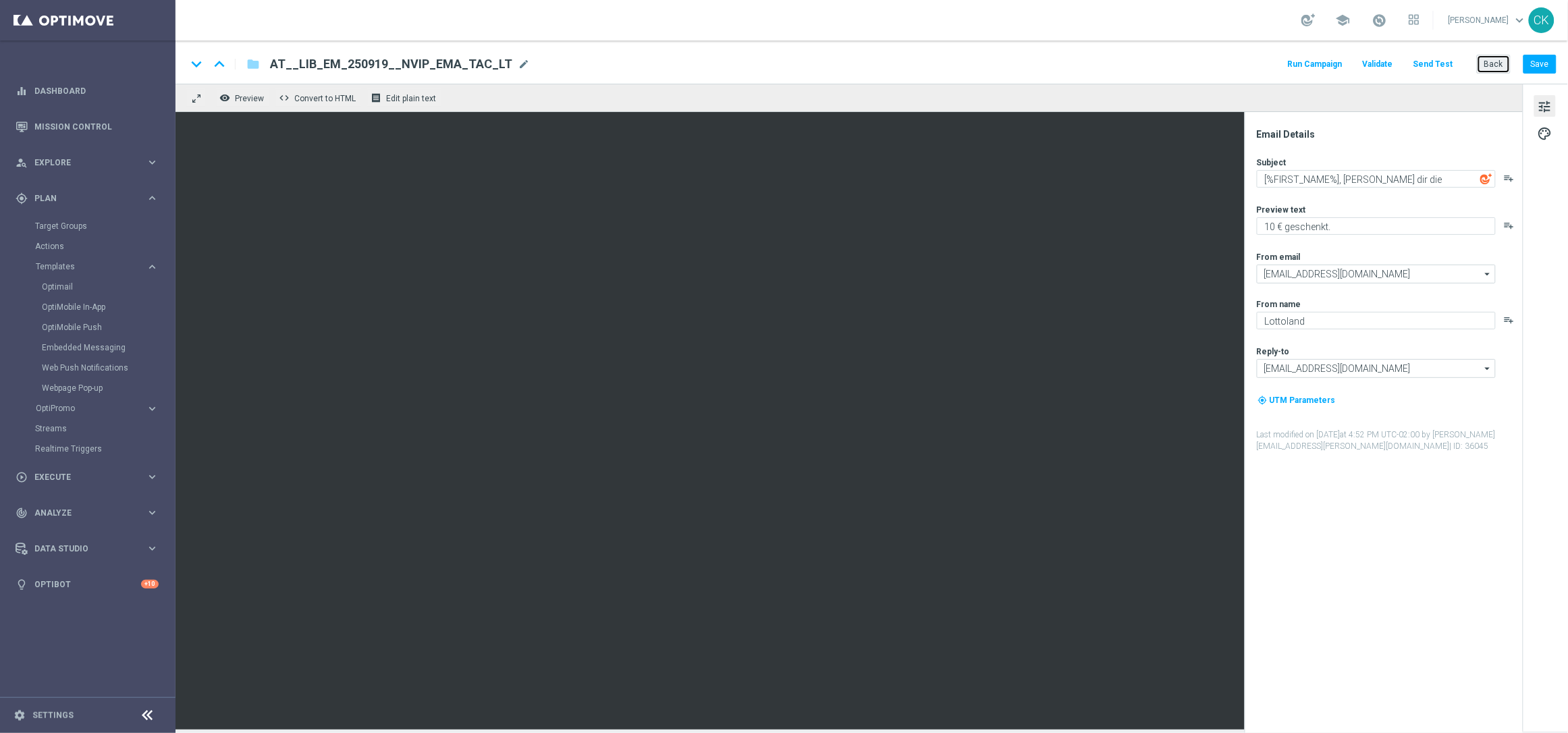
click at [1498, 63] on button "Back" at bounding box center [1494, 64] width 34 height 19
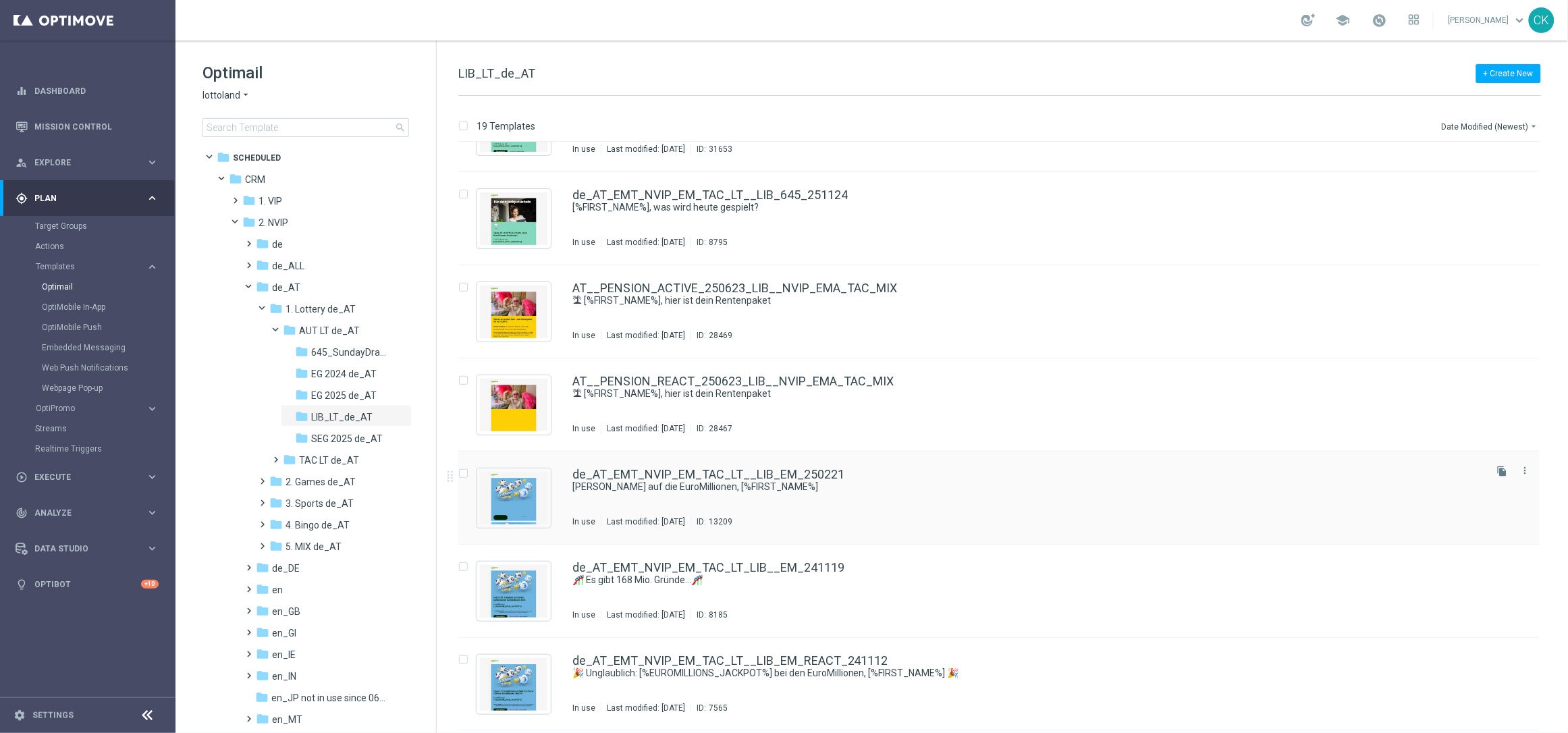
scroll to position [187, 0]
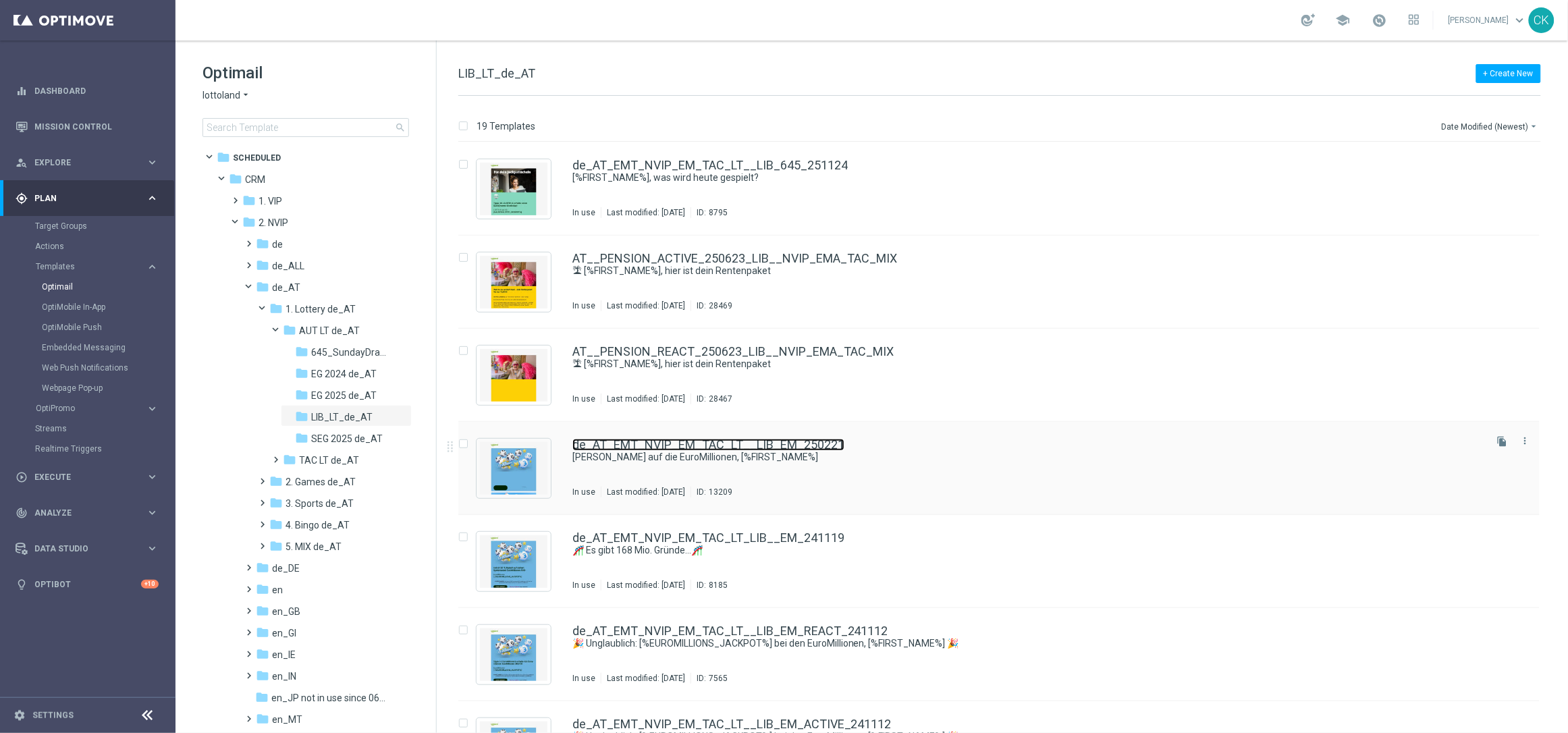
click at [663, 448] on link "de_AT_EMT_NVIP_EM_TAC_LT__LIB_EM_250221" at bounding box center [708, 445] width 272 height 12
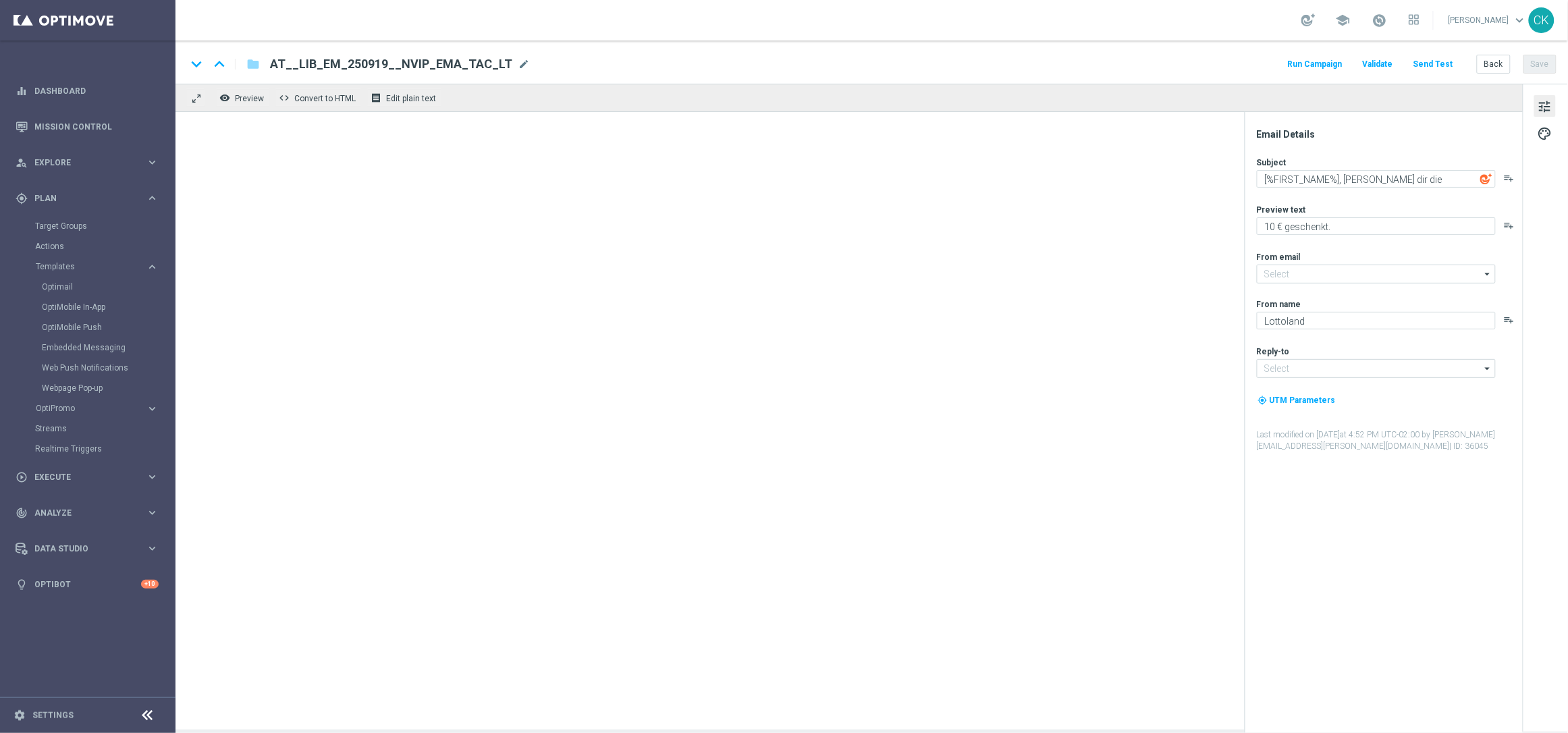
type input "[EMAIL_ADDRESS][DOMAIN_NAME]"
type textarea "[PERSON_NAME] auf die EuroMillionen, [%FIRST_NAME%]"
type textarea "Jetzt Sparpreis sichern."
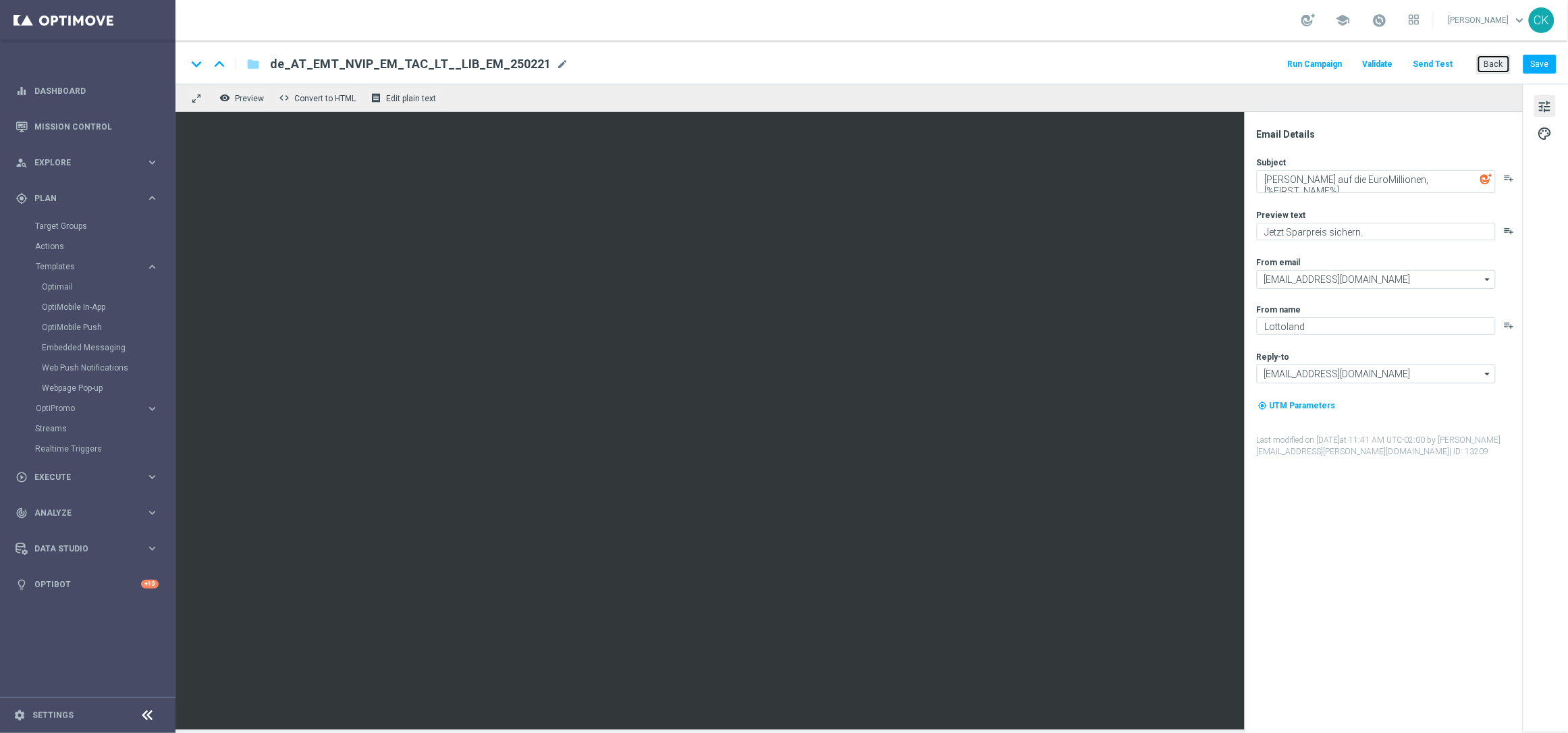
click at [1498, 63] on button "Back" at bounding box center [1494, 64] width 34 height 19
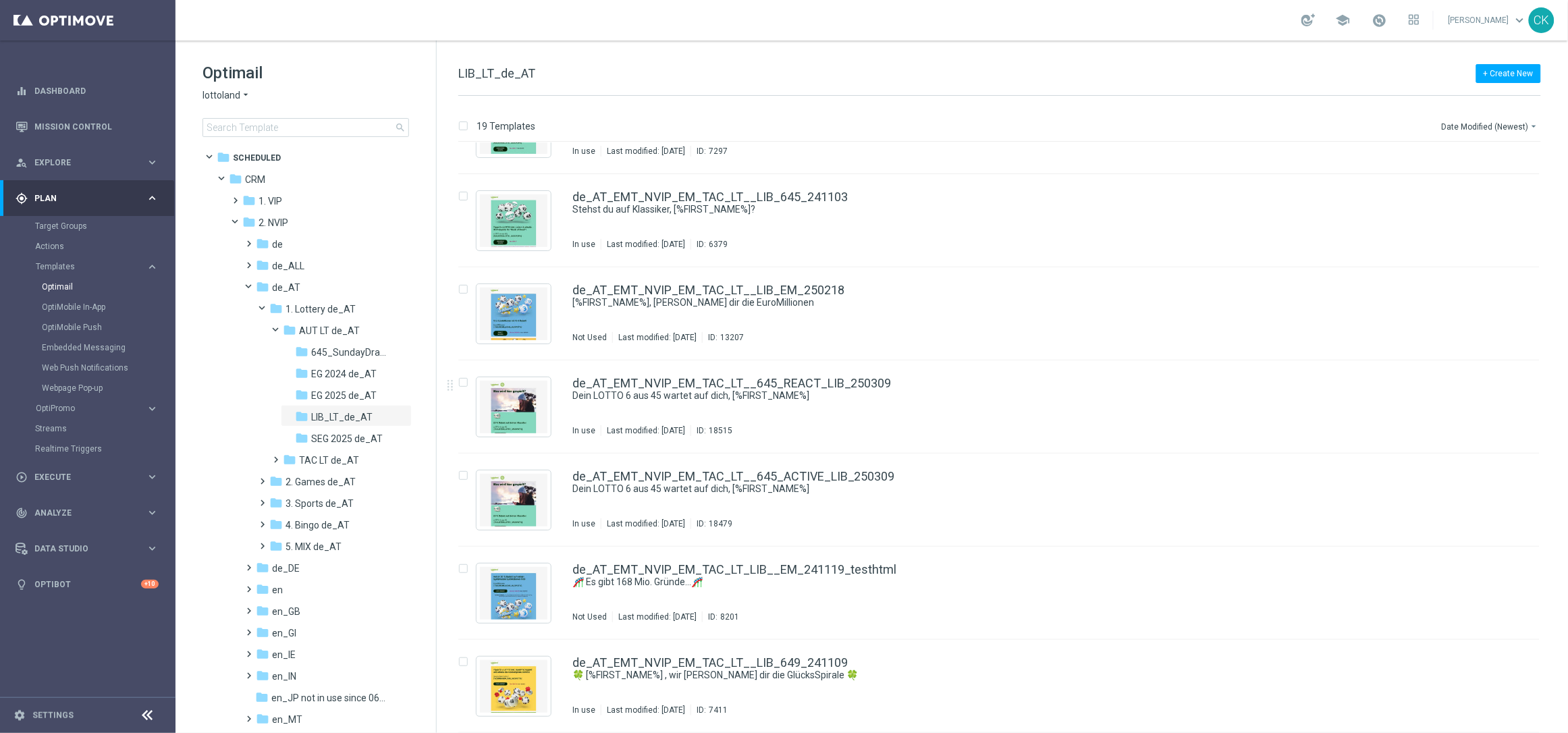
scroll to position [1179, 0]
click at [653, 290] on link "de_AT_EMT_NVIP_EM_TAC_LT__LIB_EM_250218" at bounding box center [708, 291] width 272 height 12
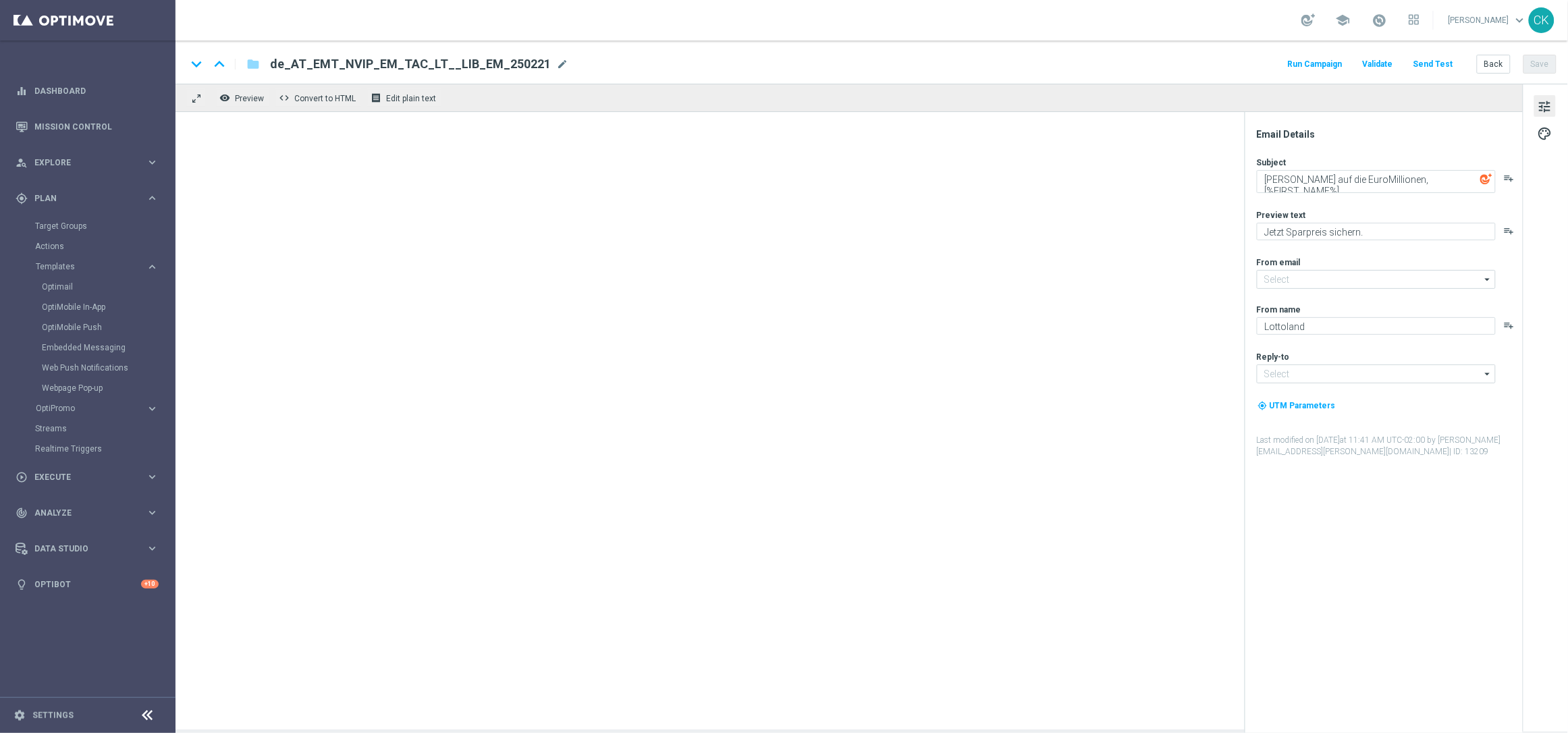
type input "[EMAIL_ADDRESS][DOMAIN_NAME]"
type textarea "[%FIRST_NAME%], [PERSON_NAME] dir die EuroMillionen"
type textarea "10 € geschenkt."
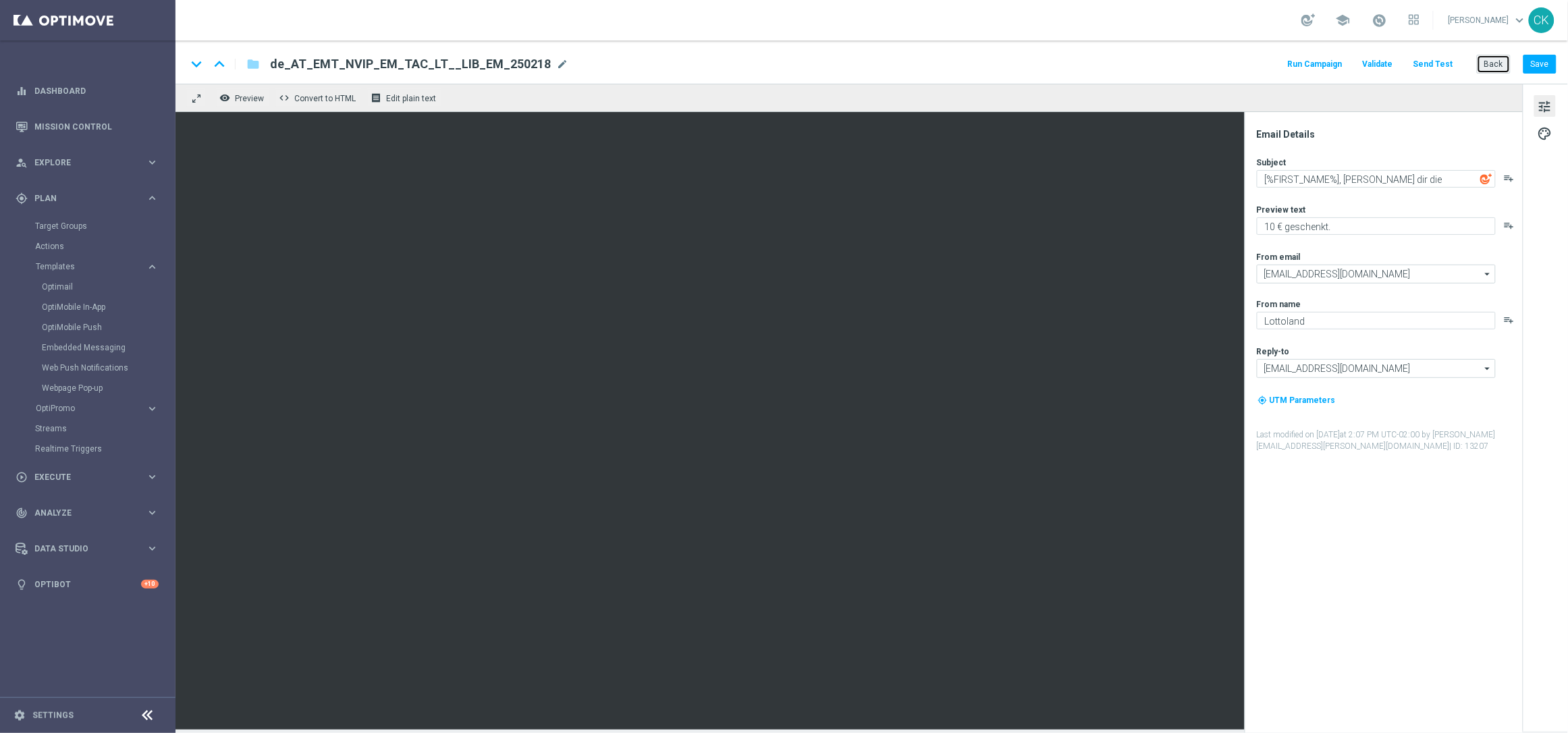
click at [1496, 63] on button "Back" at bounding box center [1494, 64] width 34 height 19
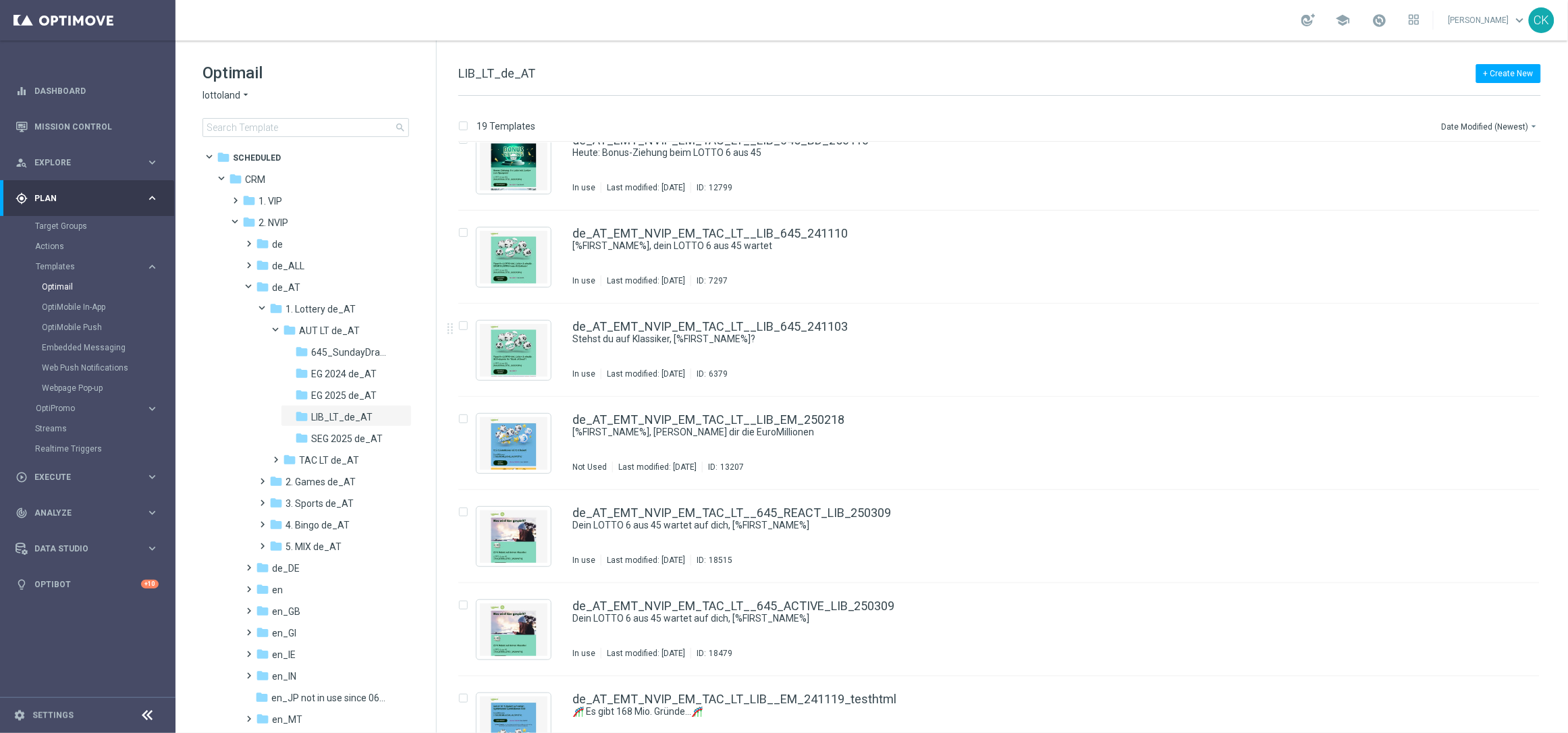
scroll to position [1048, 0]
click at [682, 420] on link "de_AT_EMT_NVIP_EM_TAC_LT__LIB_EM_250218" at bounding box center [708, 421] width 272 height 12
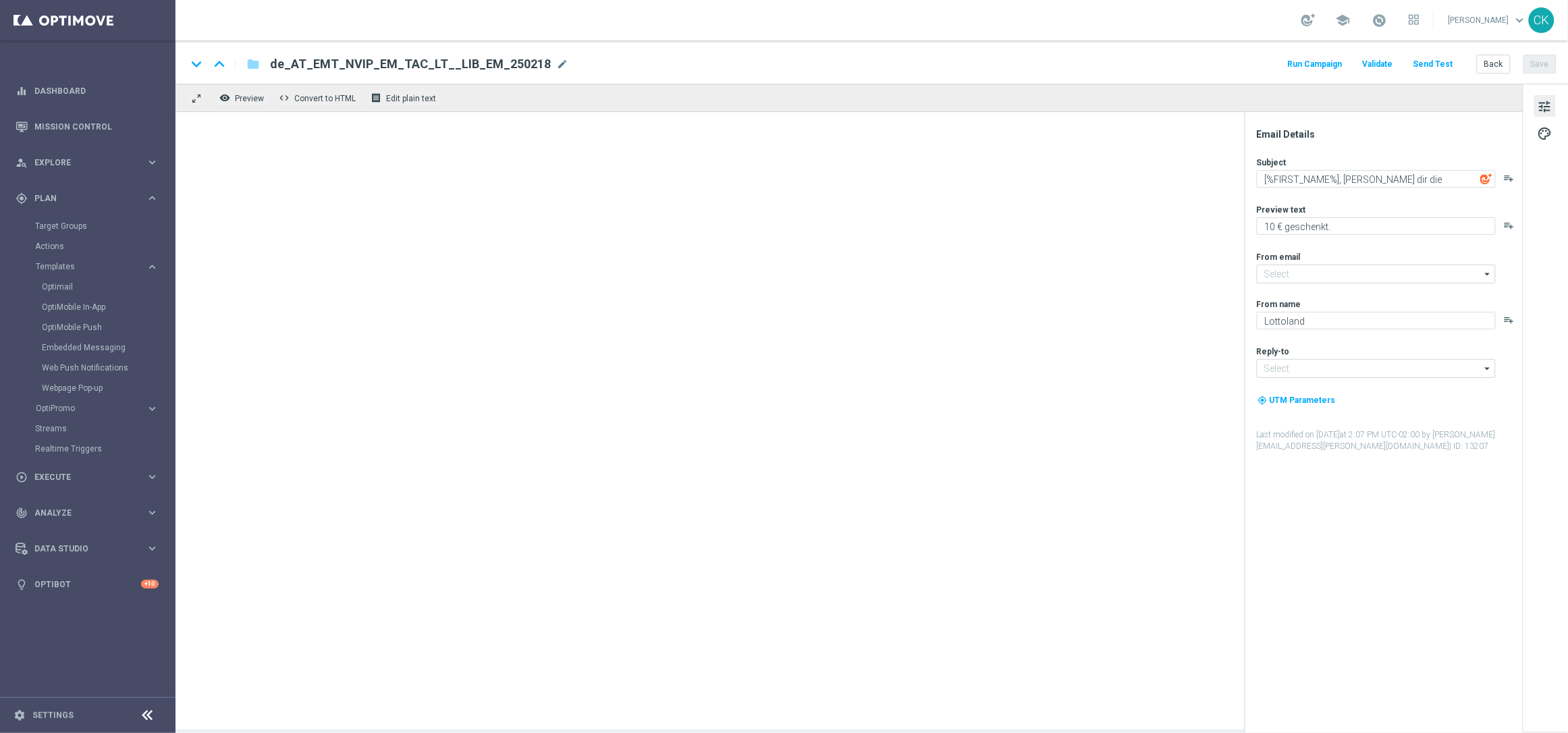
type input "[EMAIL_ADDRESS][DOMAIN_NAME]"
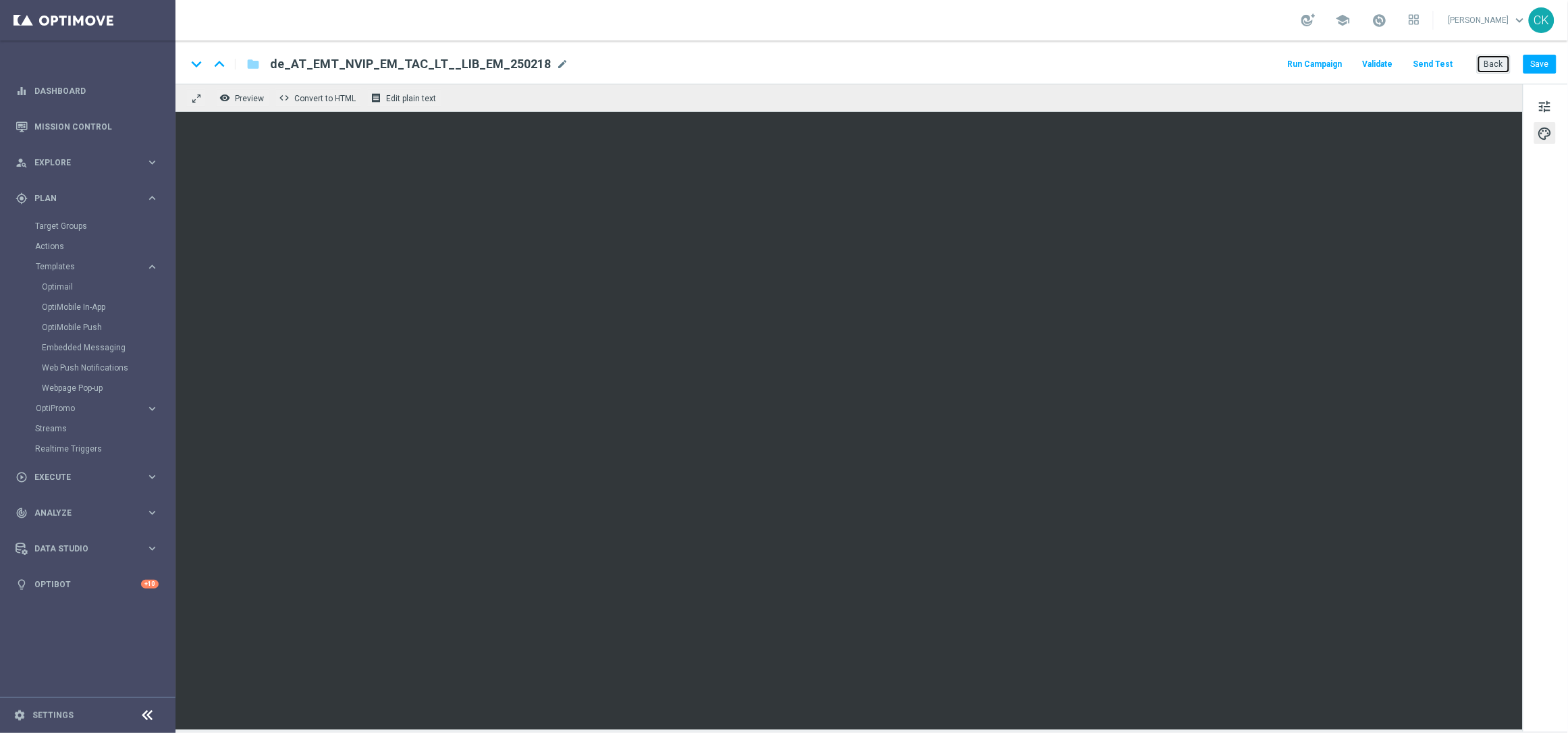
click at [1500, 61] on button "Back" at bounding box center [1494, 64] width 34 height 19
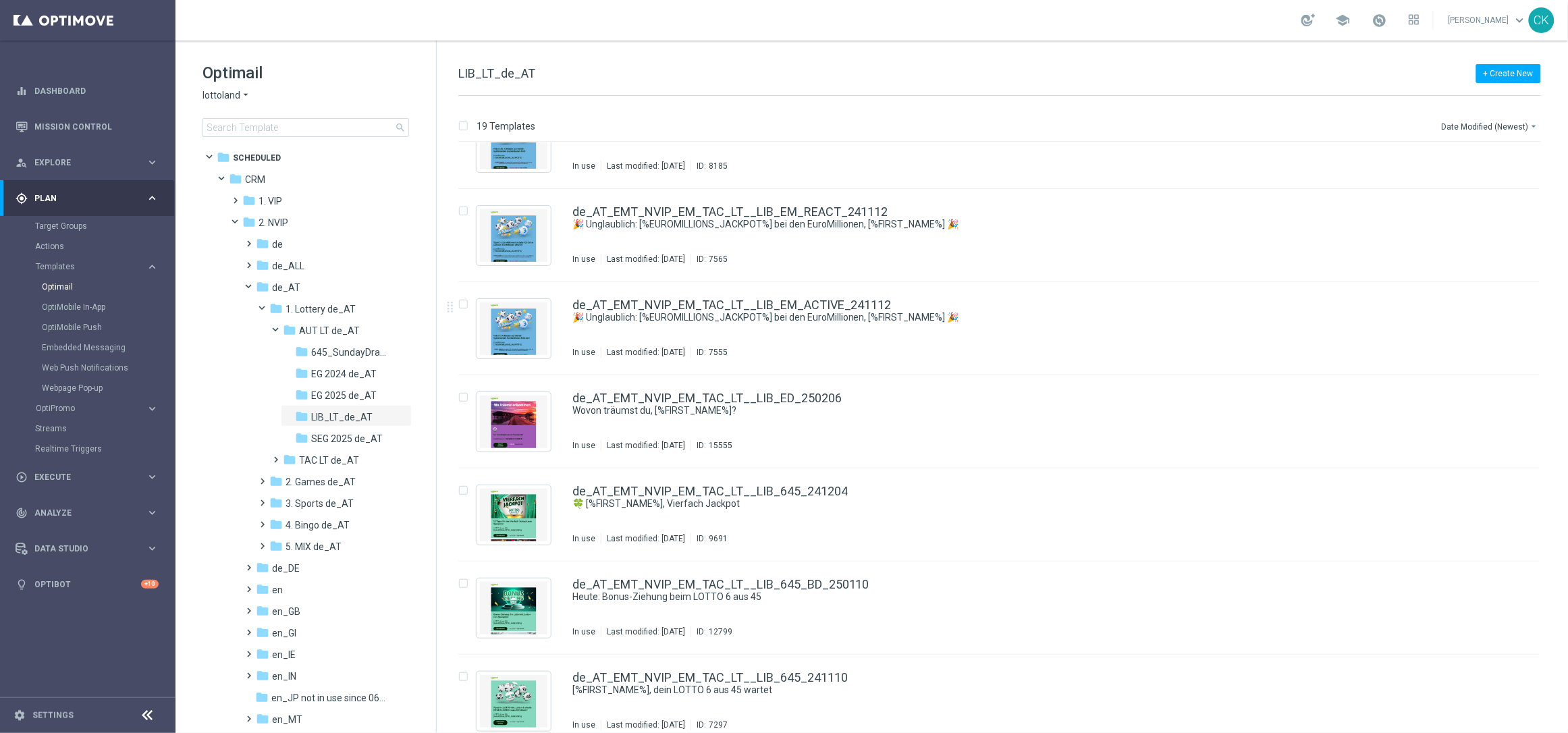
scroll to position [611, 0]
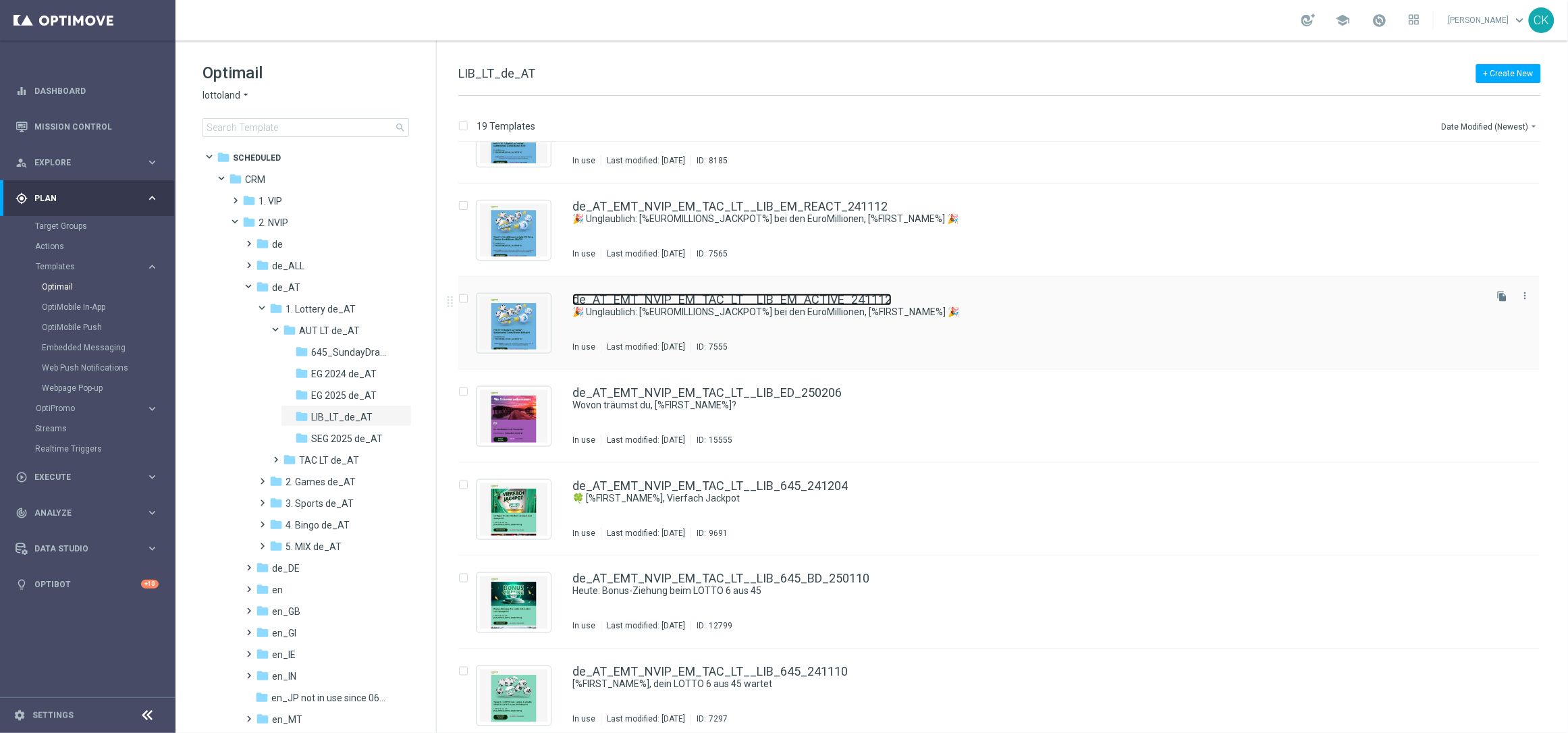
click at [729, 294] on link "de_AT_EMT_NVIP_EM_TAC_LT__LIB_EM_ACTIVE_241112" at bounding box center [732, 299] width 319 height 12
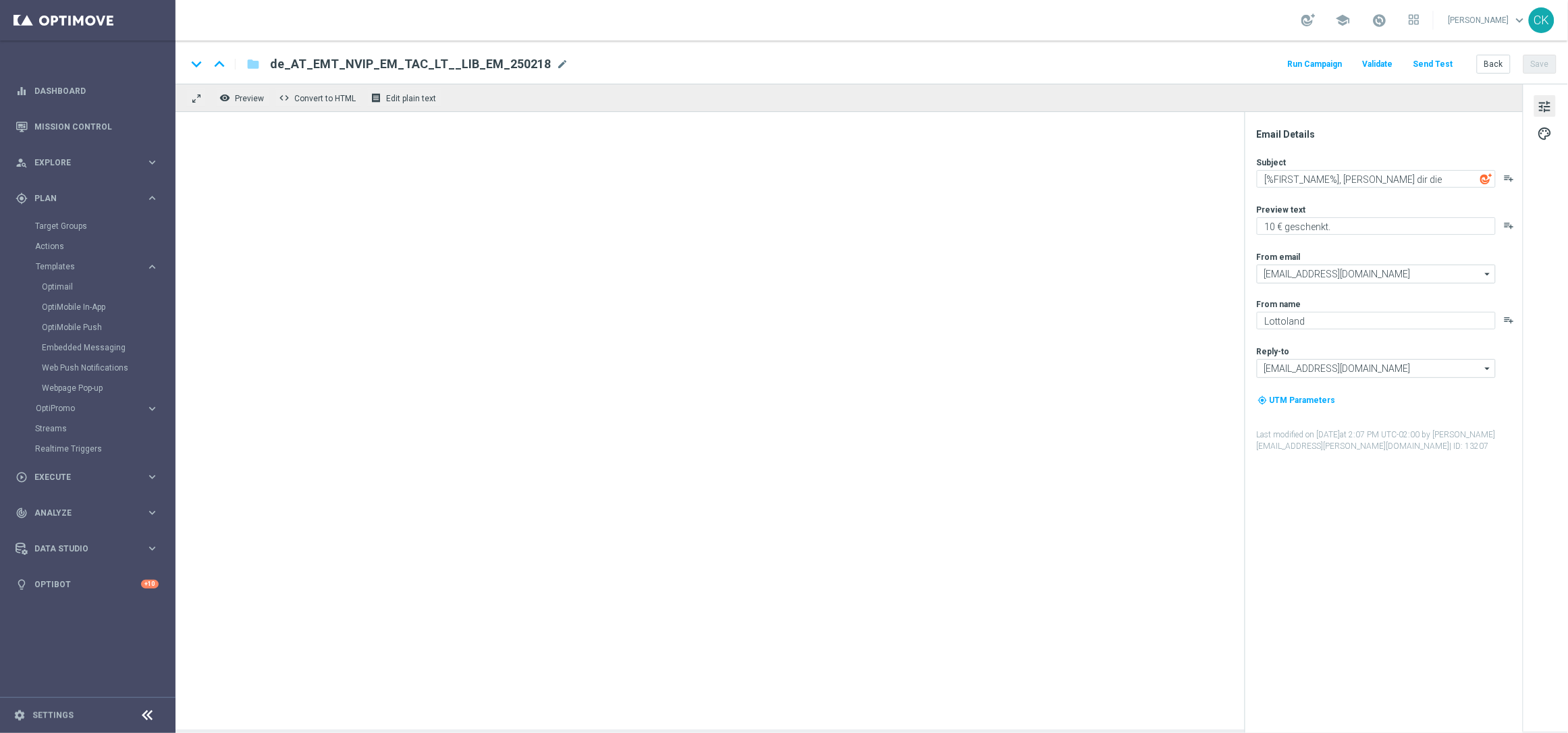
type textarea "🎉 Unglaublich: [%EUROMILLIONS_JACKPOT%] bei den EuroMillionen, [%FIRST_NAME%] 🎉"
type textarea "Hol dir 5 € Rabatt auf exklusive Gewinnchancen."
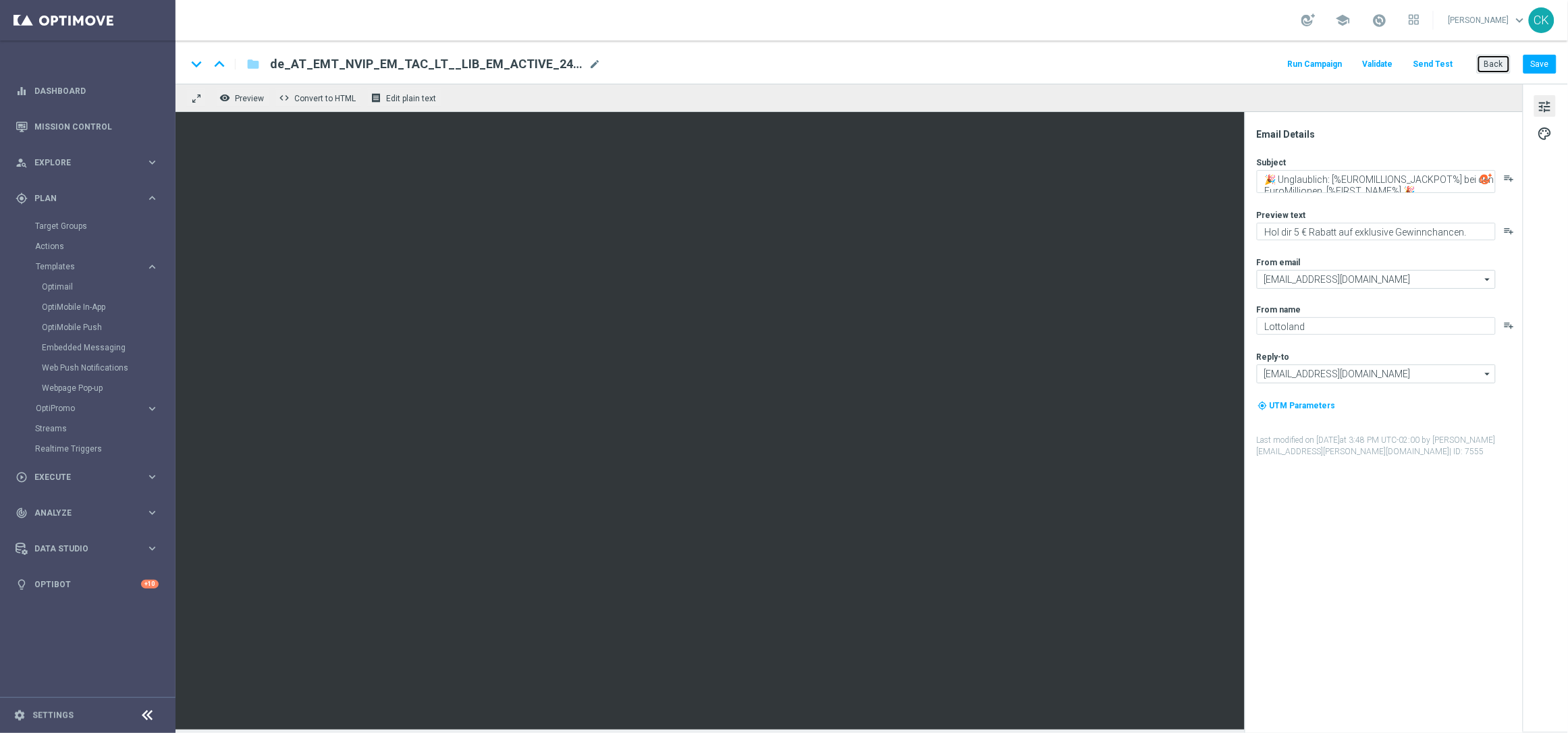
click at [1504, 58] on button "Back" at bounding box center [1494, 64] width 34 height 19
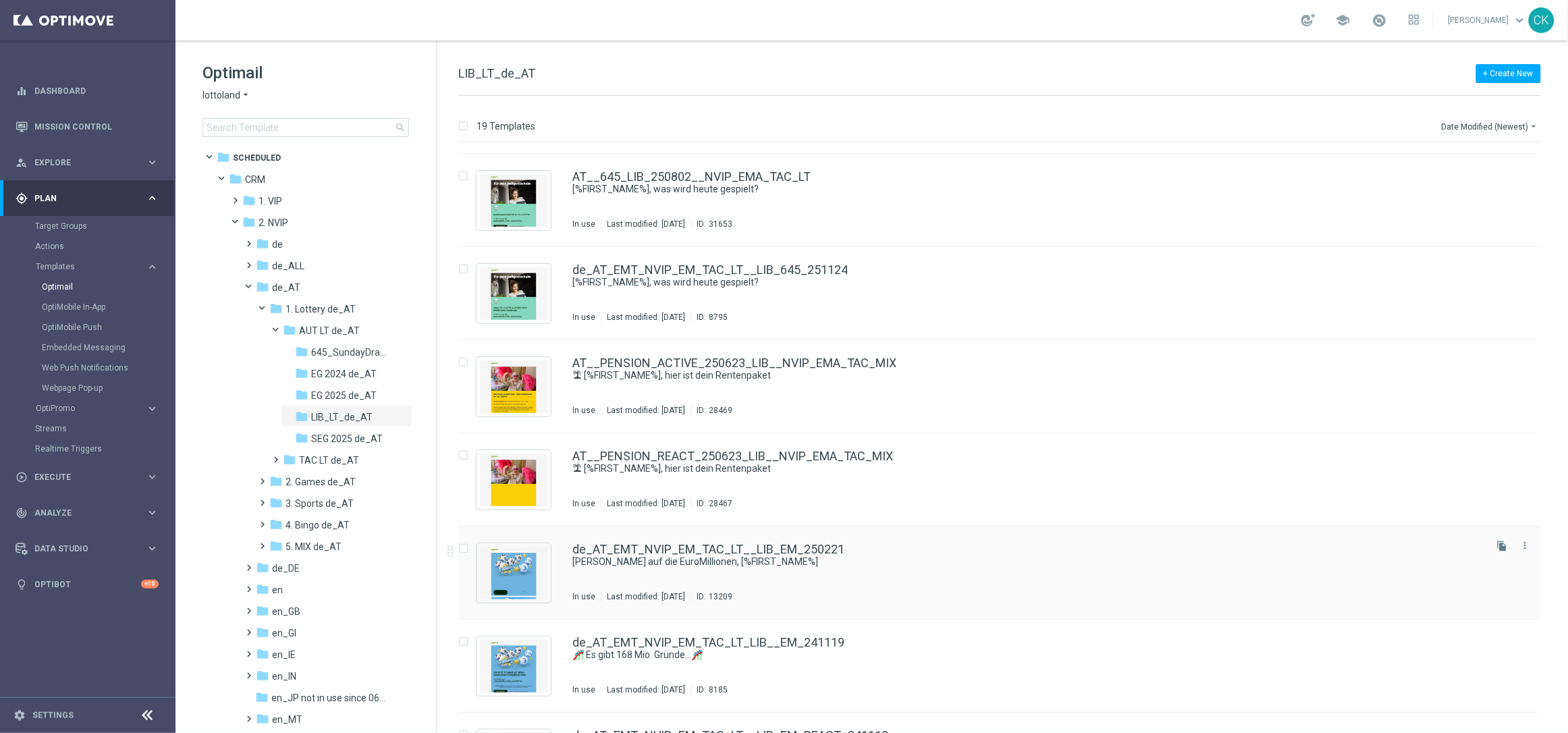
scroll to position [84, 0]
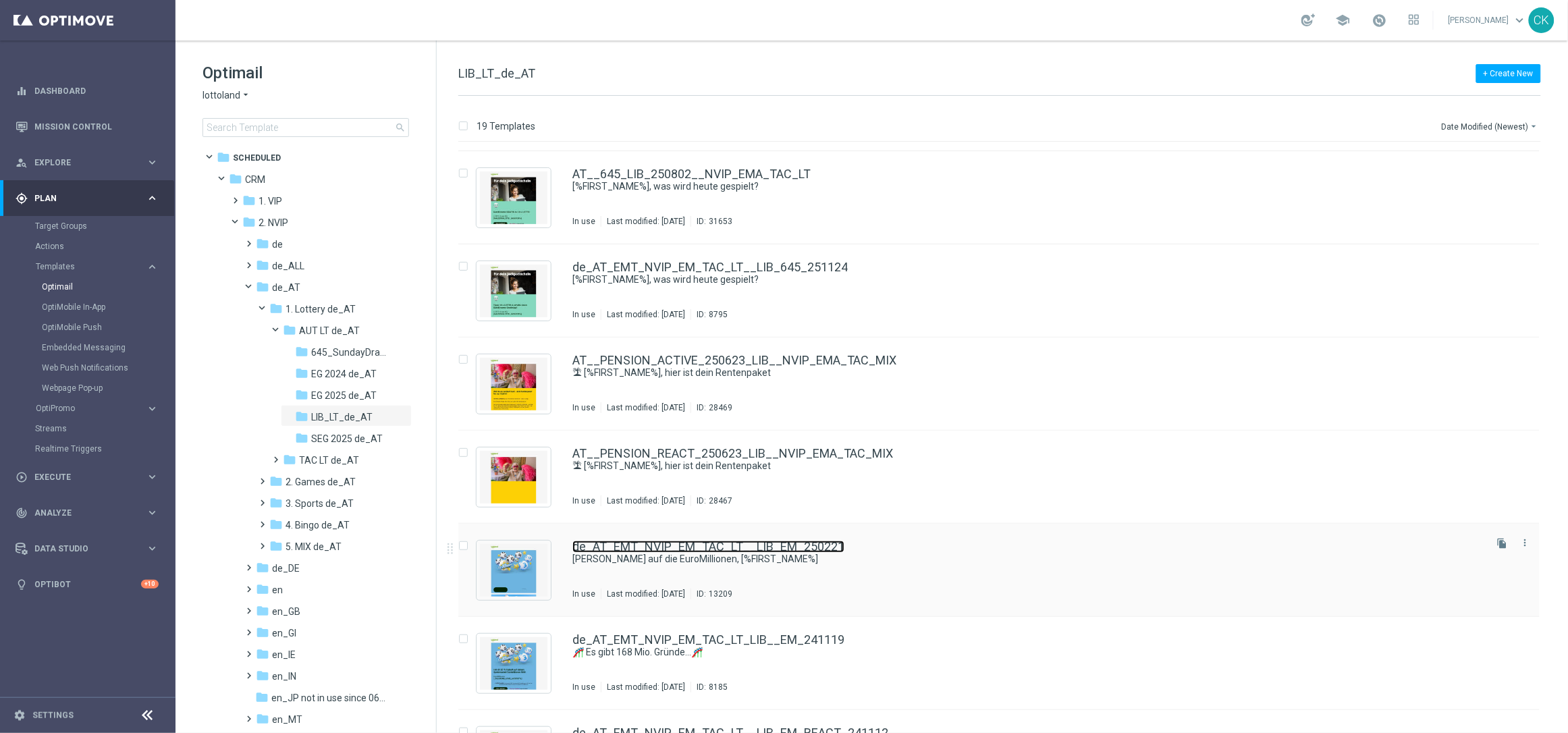
click at [663, 541] on link "de_AT_EMT_NVIP_EM_TAC_LT__LIB_EM_250221" at bounding box center [708, 546] width 272 height 12
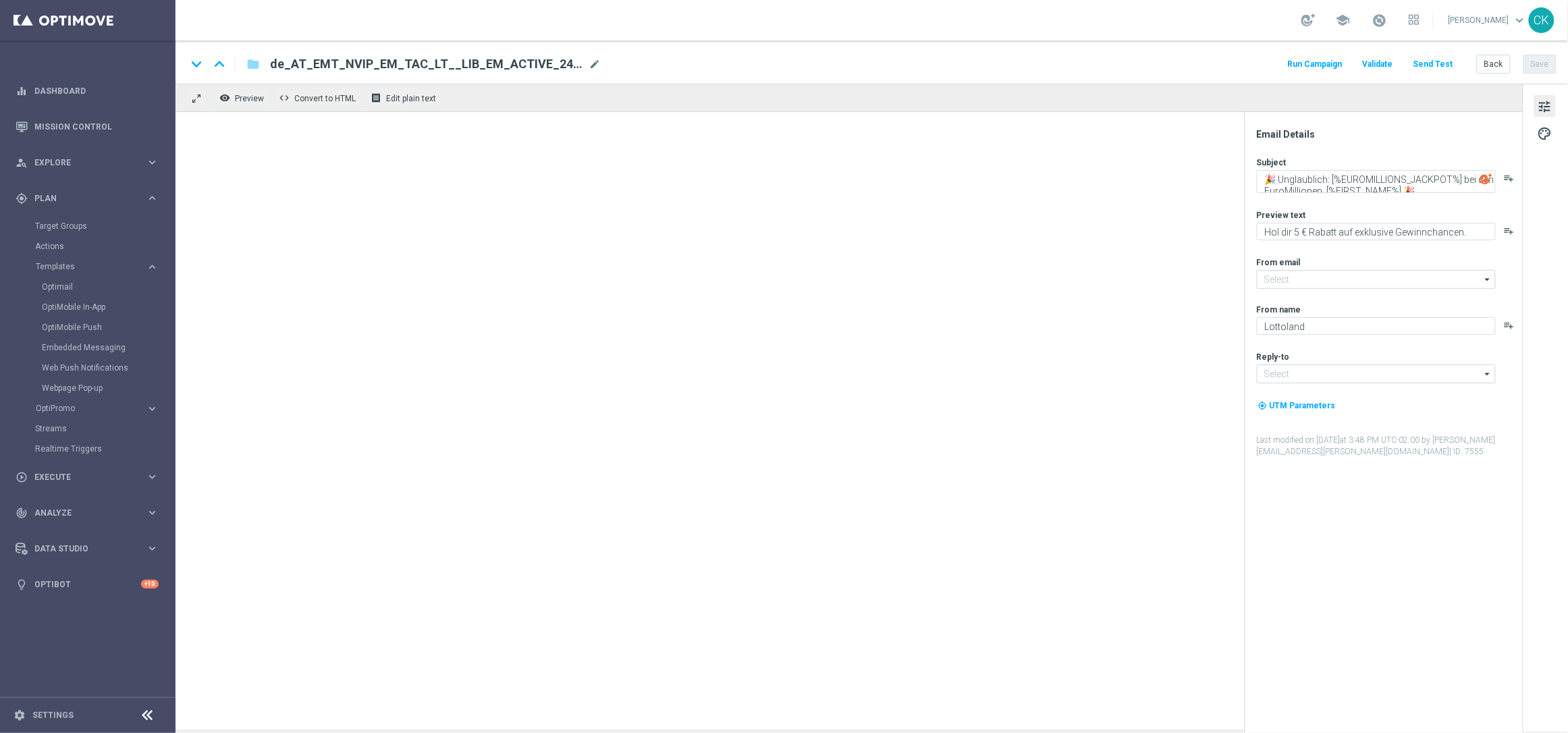
type input "[EMAIL_ADDRESS][DOMAIN_NAME]"
type textarea "[PERSON_NAME] auf die EuroMillionen, [%FIRST_NAME%]"
type textarea "Jetzt Sparpreis sichern."
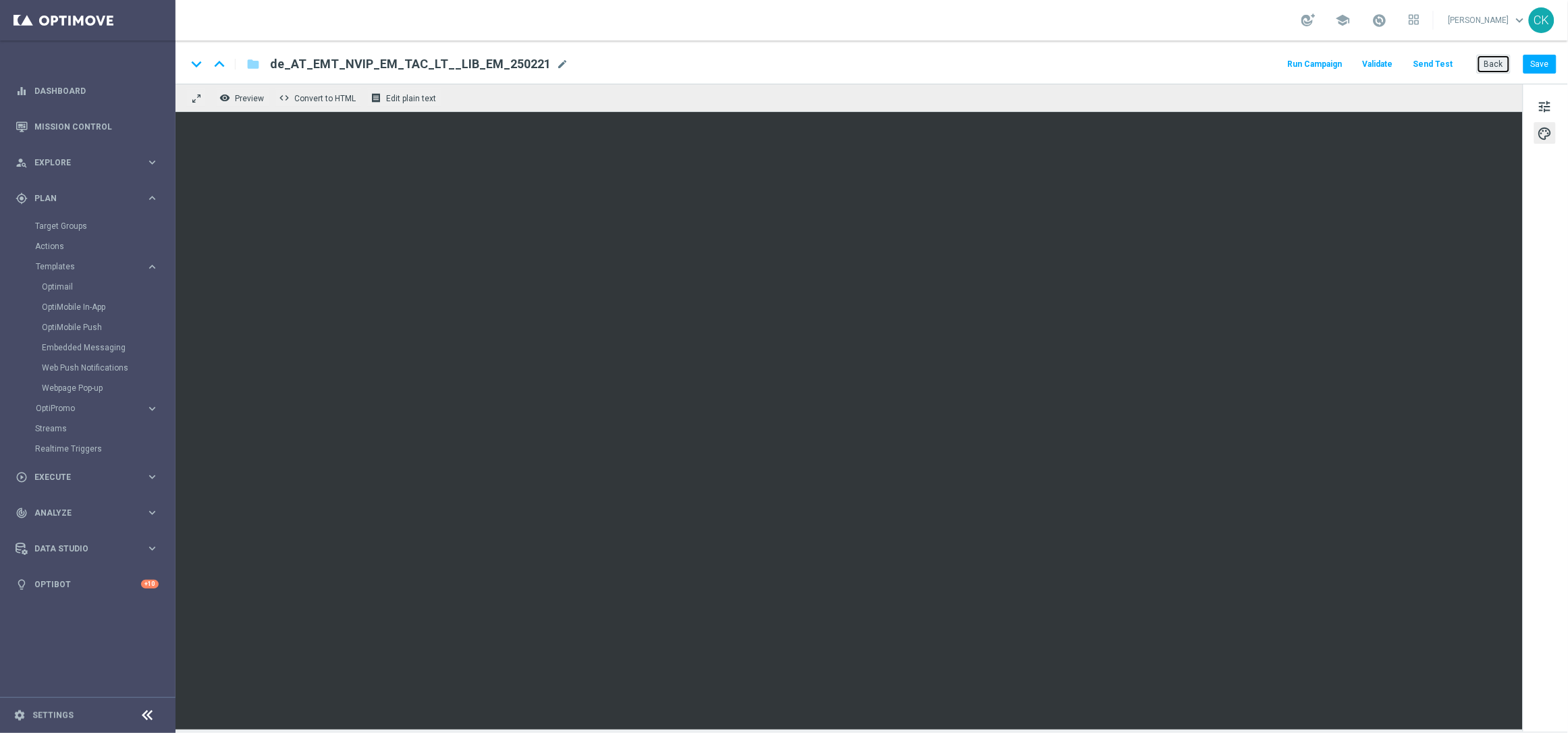
click at [1498, 63] on button "Back" at bounding box center [1494, 64] width 34 height 19
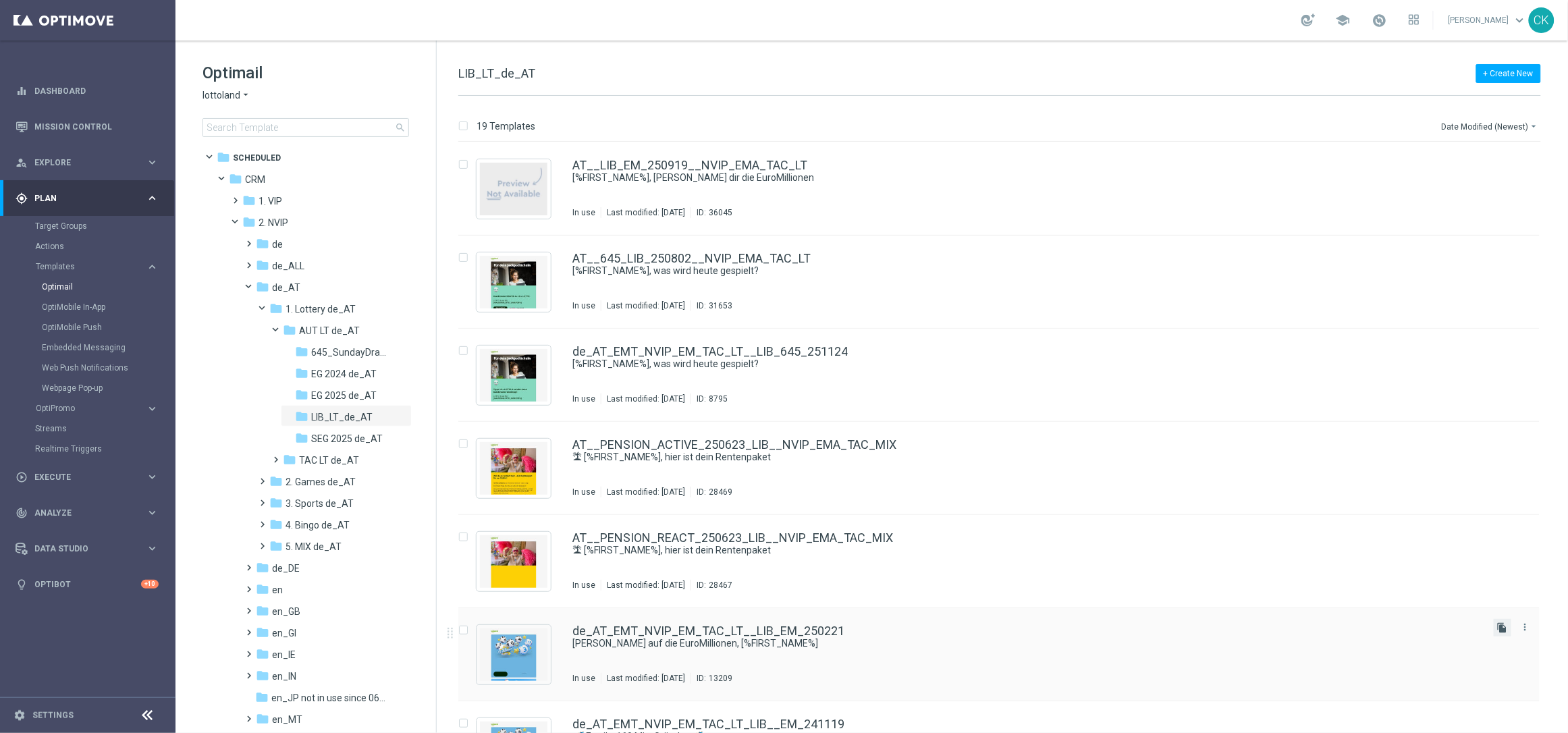
click at [1503, 627] on icon "file_copy" at bounding box center [1503, 628] width 11 height 11
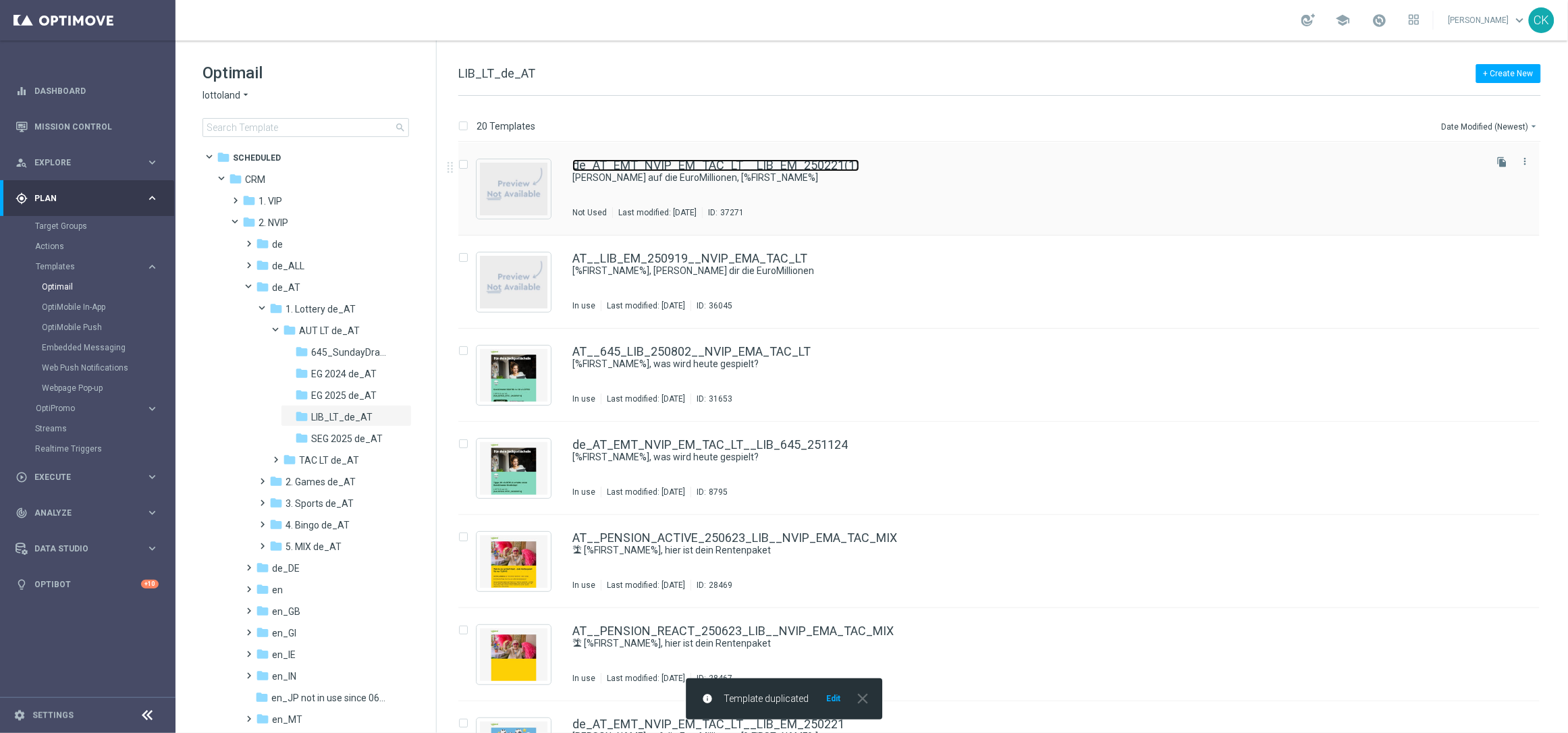
click at [697, 161] on link "de_AT_EMT_NVIP_EM_TAC_LT__LIB_EM_250221(1)" at bounding box center [716, 165] width 287 height 12
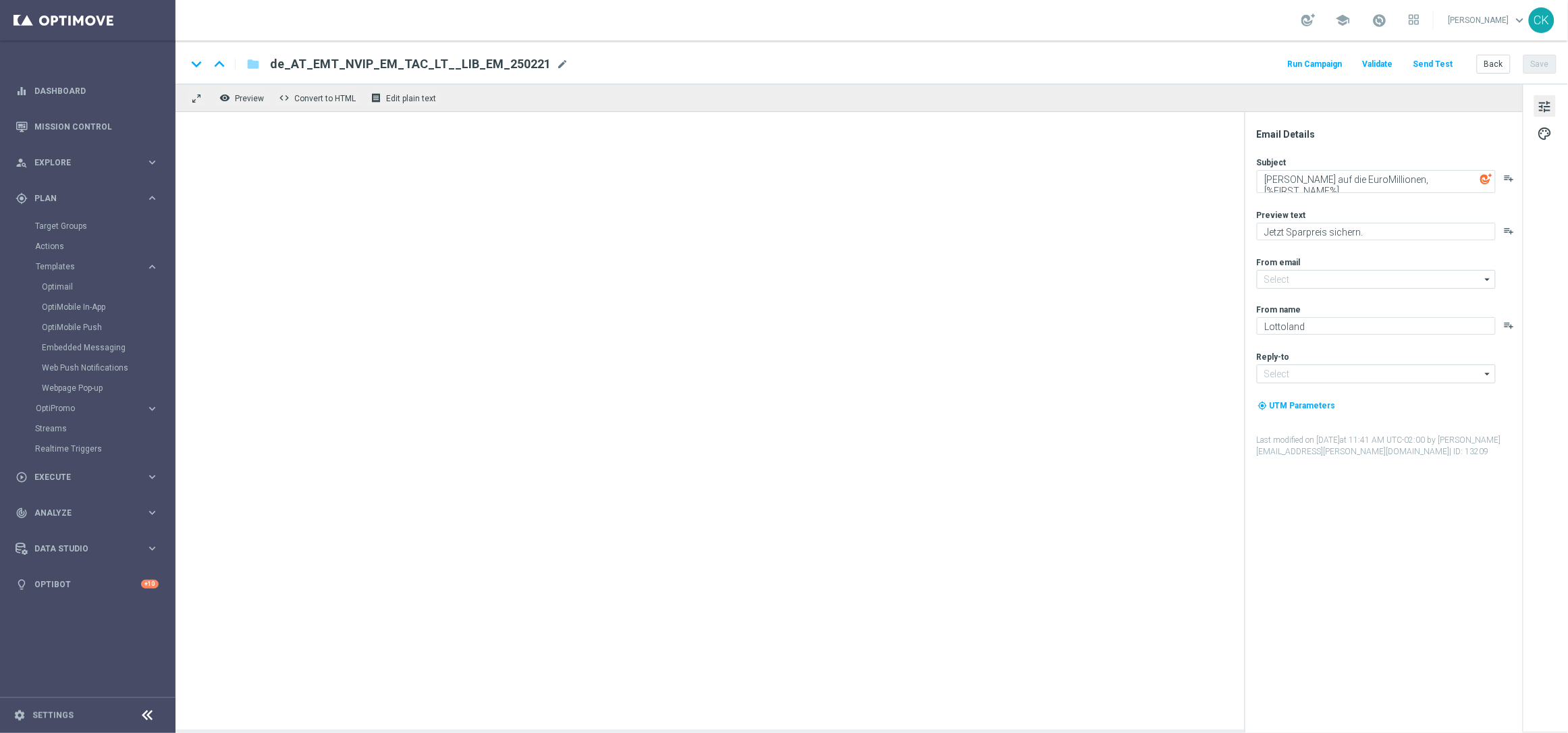
type input "[EMAIL_ADDRESS][DOMAIN_NAME]"
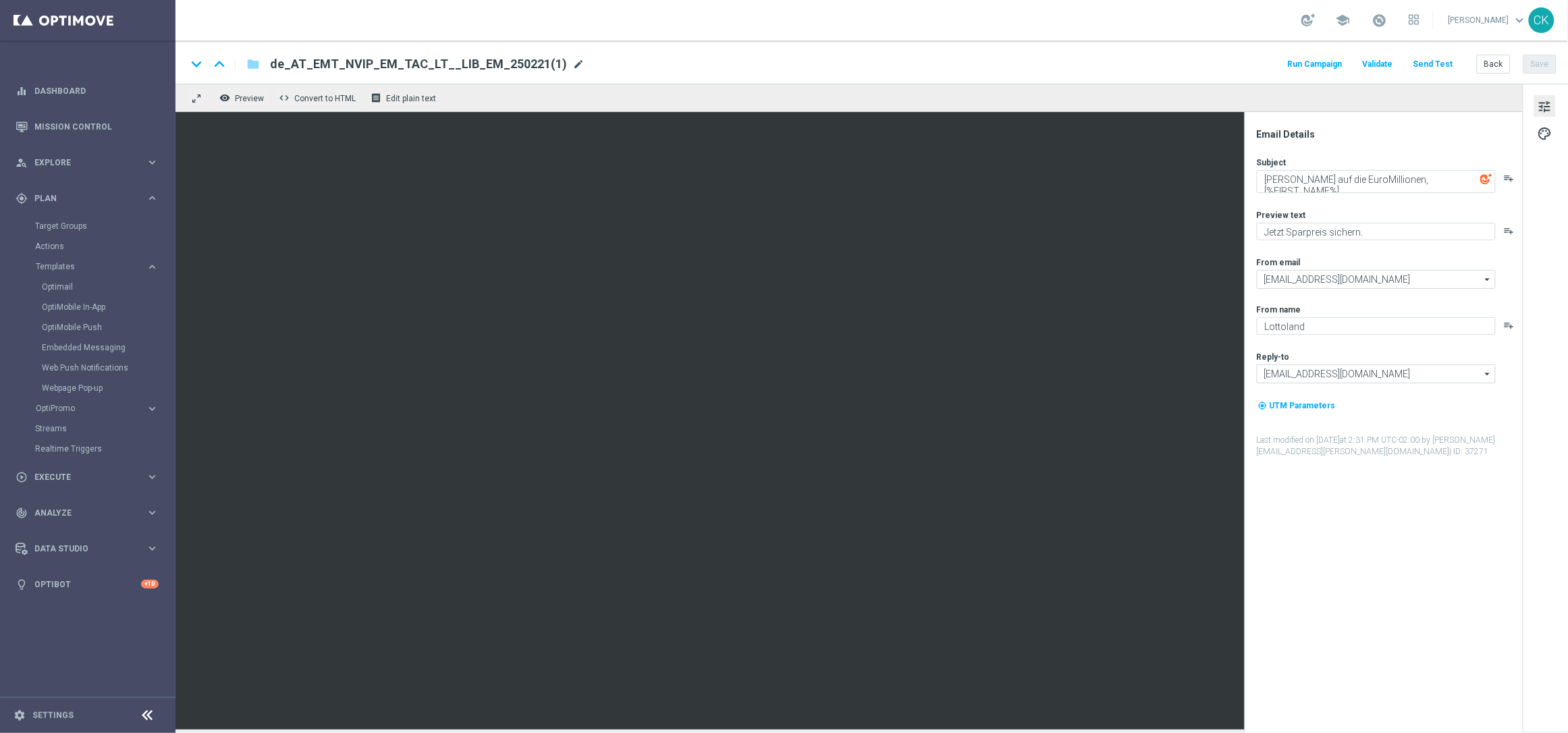
click at [573, 59] on span "mode_edit" at bounding box center [578, 63] width 12 height 12
click at [527, 59] on input "de_AT_EMT_NVIP_EM_TAC_LT__LIB_EM_250221(1)" at bounding box center [437, 64] width 335 height 17
paste input "AT__LIB_EM_251007__NVIP_EMA_TAC_LT"
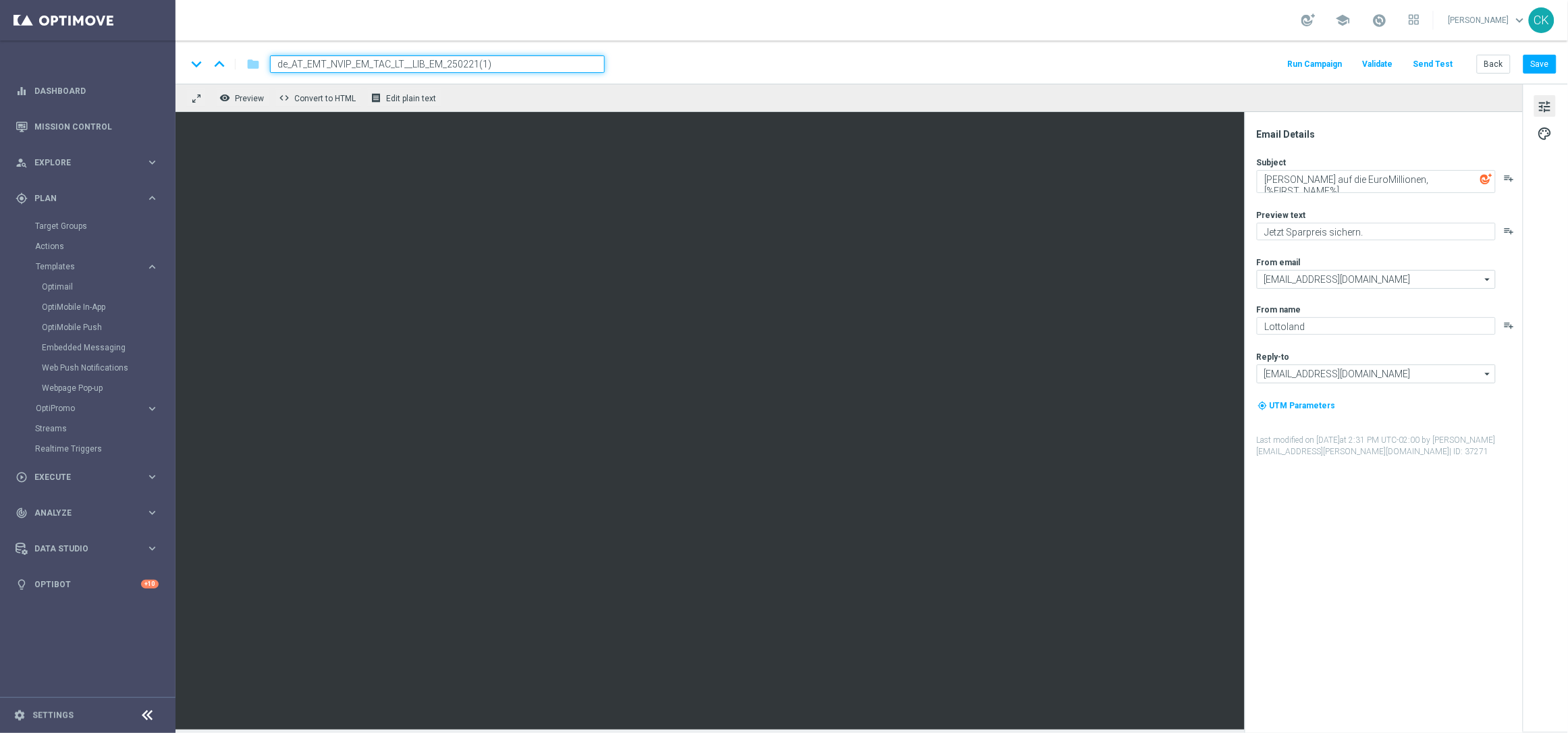
type input "AT__LIB_EM_251007__NVIP_EMA_TAC_LT"
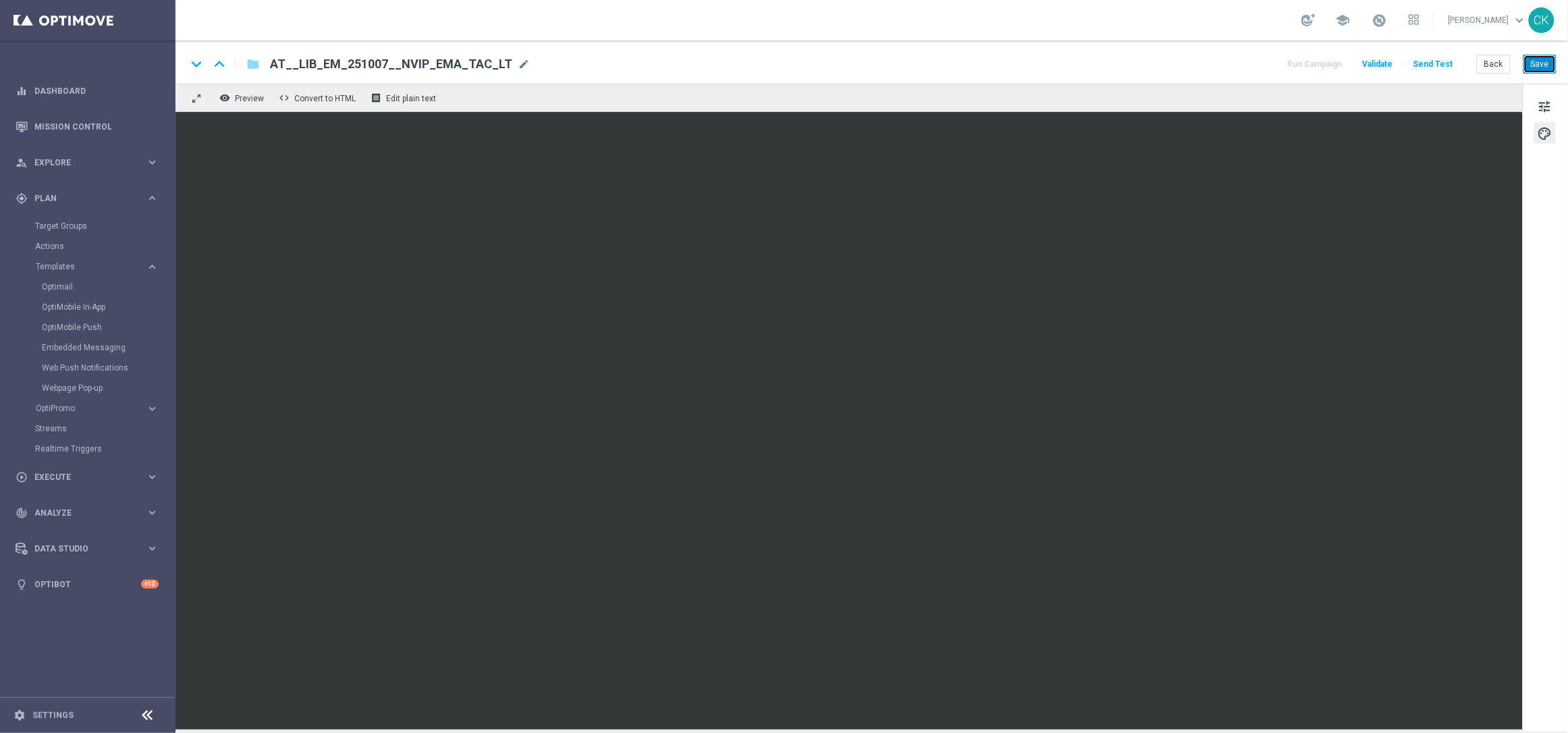
click at [1546, 64] on button "Save" at bounding box center [1540, 64] width 33 height 19
click at [1544, 64] on button "Save" at bounding box center [1540, 64] width 33 height 19
click at [1544, 61] on button "Save" at bounding box center [1540, 64] width 33 height 19
click at [1496, 68] on button "Back" at bounding box center [1494, 64] width 34 height 19
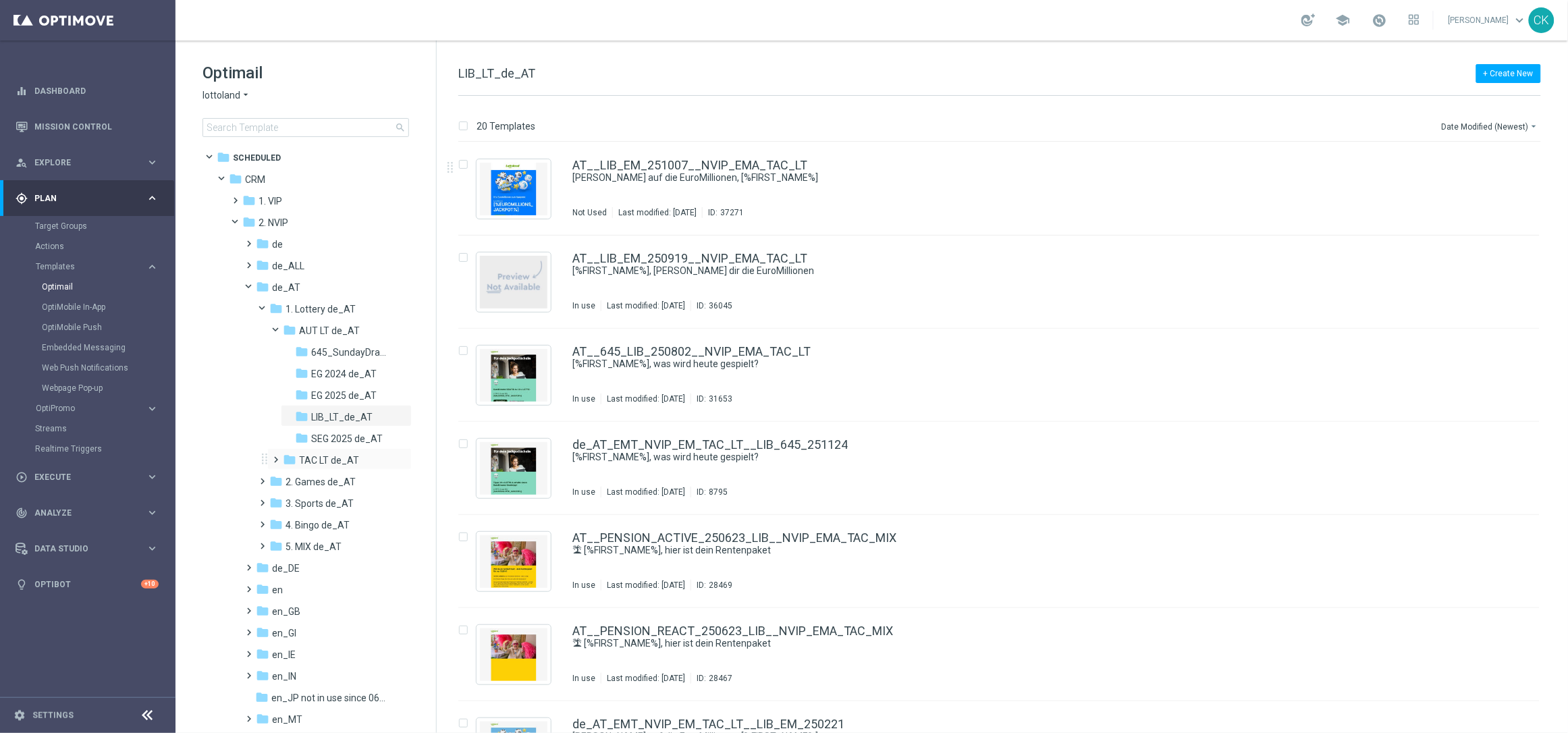
click at [276, 453] on span at bounding box center [274, 454] width 6 height 6
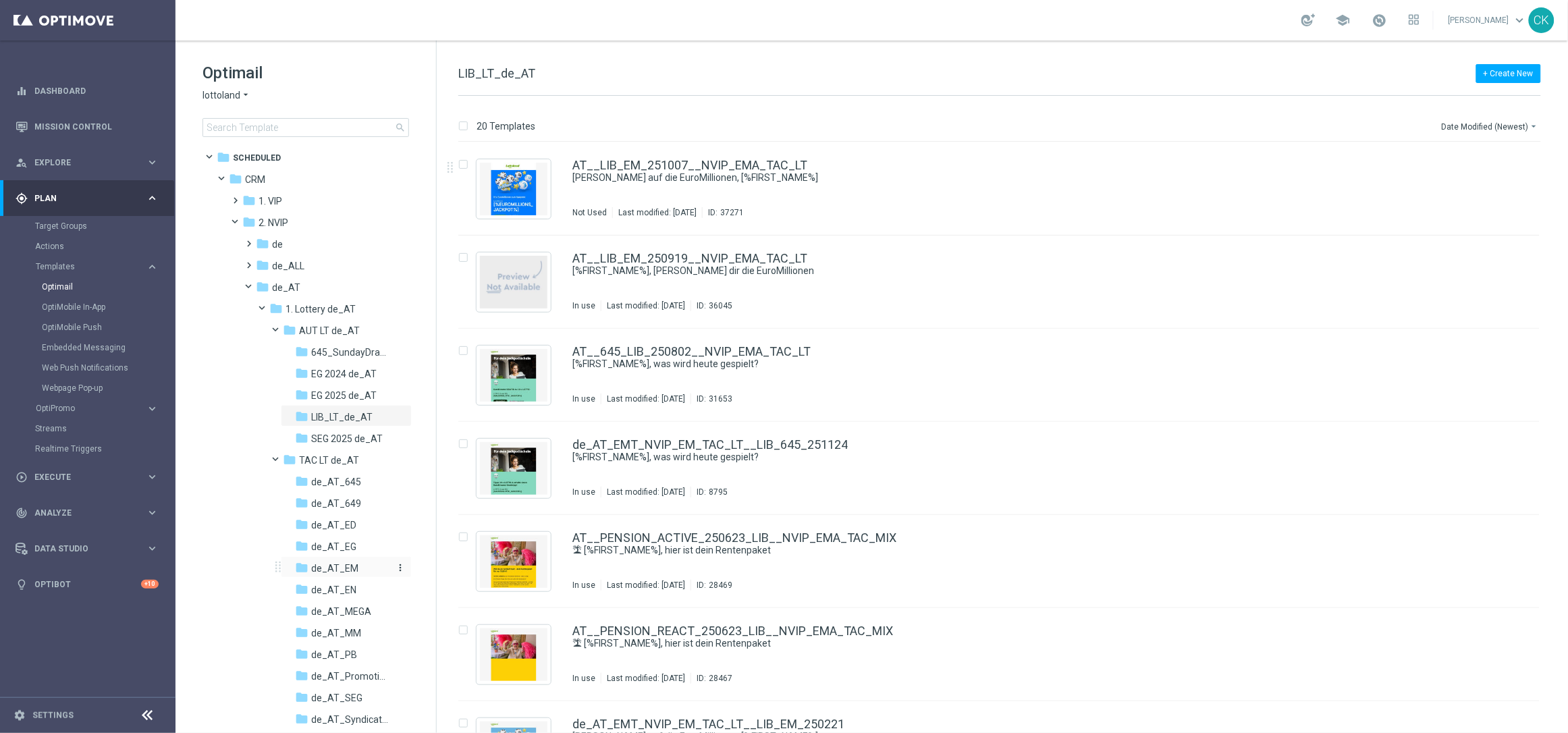
click at [341, 562] on span "de_AT_EM" at bounding box center [335, 568] width 47 height 12
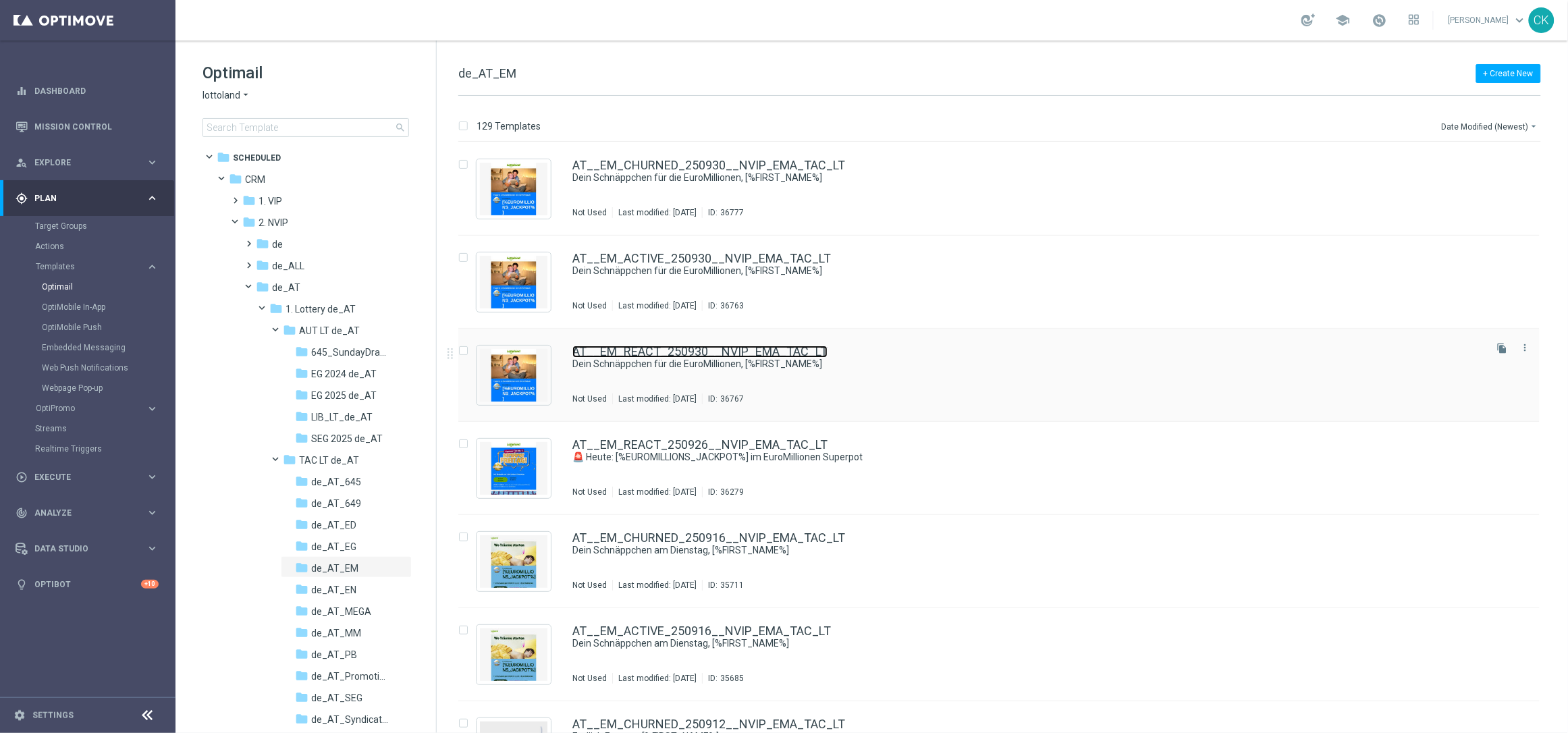
click at [702, 352] on link "AT__EM_REACT_250930__NVIP_EMA_TAC_LT" at bounding box center [700, 352] width 255 height 12
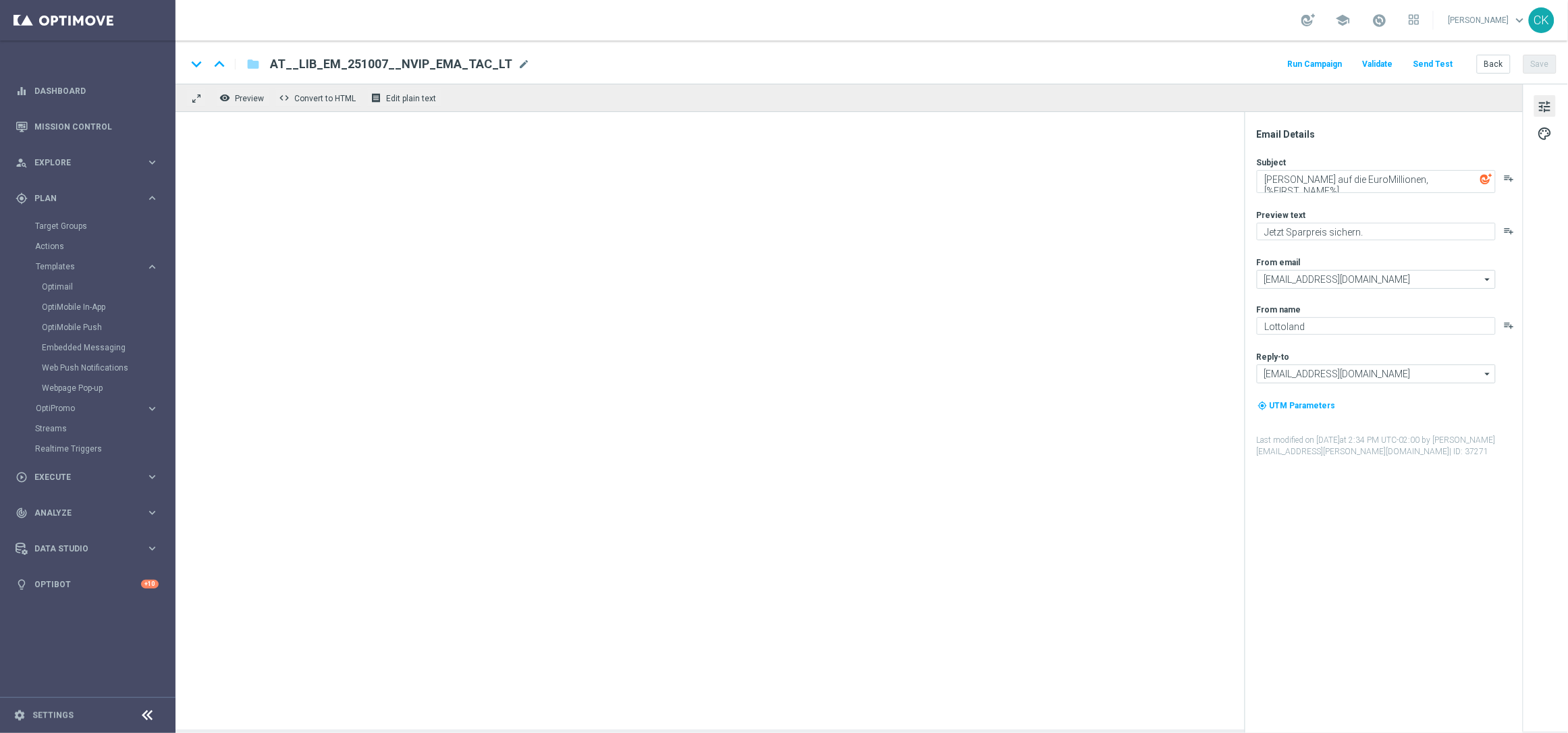
type textarea "Dein Schnäppchen für die EuroMillionen, [%FIRST_NAME%]"
type textarea "Schnapp dir 25 % Rabatt."
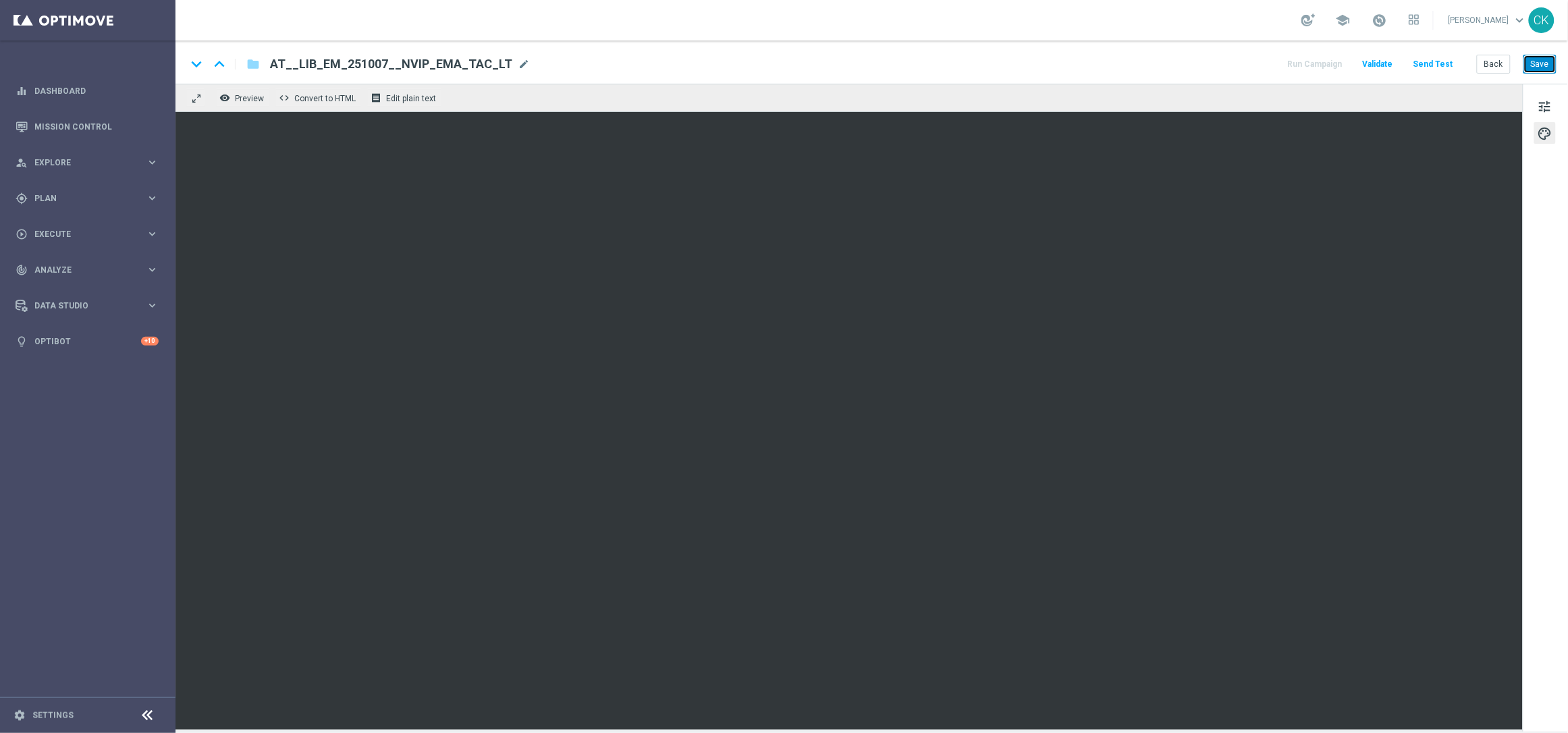
click at [1540, 61] on button "Save" at bounding box center [1540, 64] width 33 height 19
click at [1546, 62] on button "Save" at bounding box center [1540, 64] width 33 height 19
click at [1548, 58] on button "Save" at bounding box center [1540, 64] width 33 height 19
click at [1436, 62] on button "Send Test" at bounding box center [1433, 65] width 44 height 18
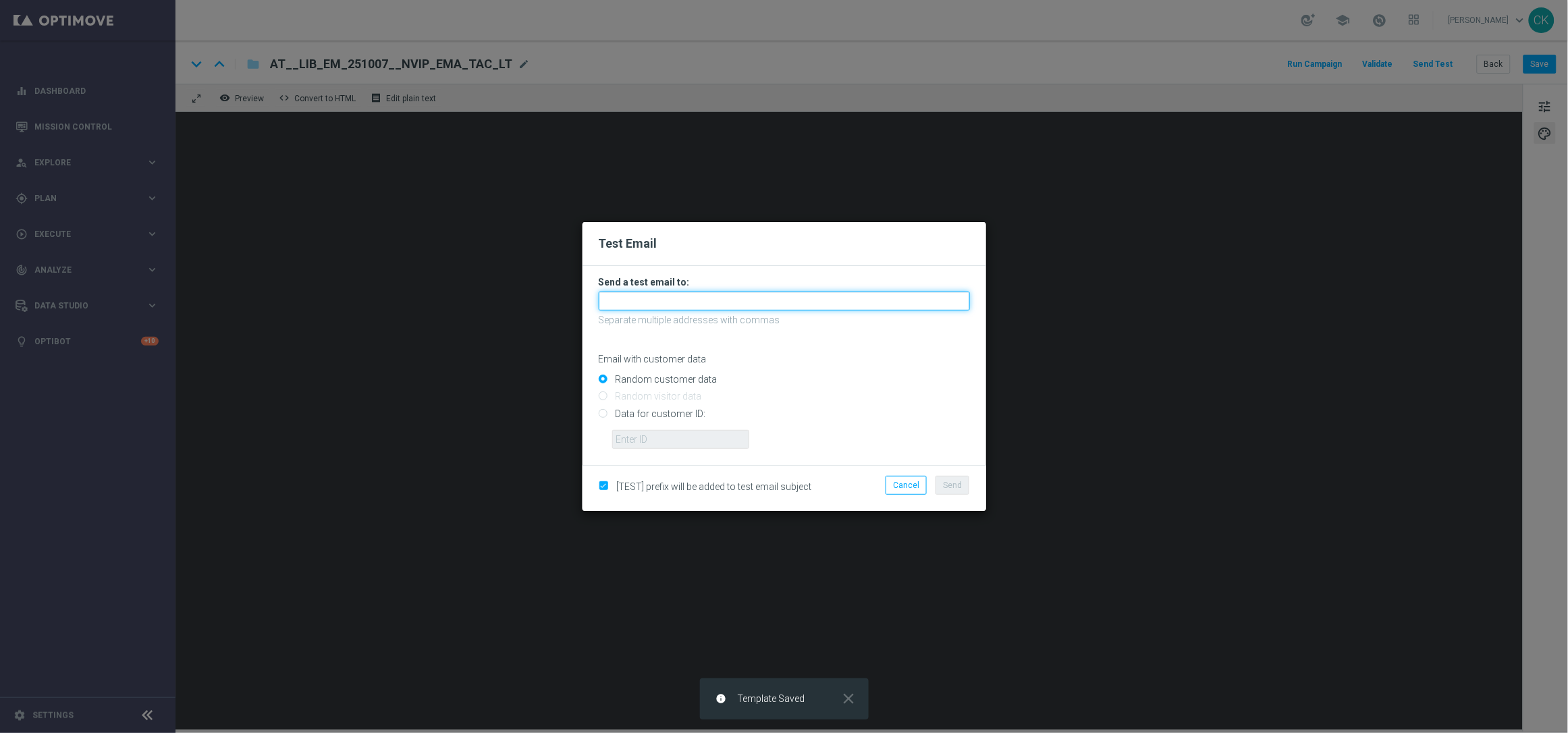
click at [746, 309] on input "text" at bounding box center [784, 301] width 372 height 19
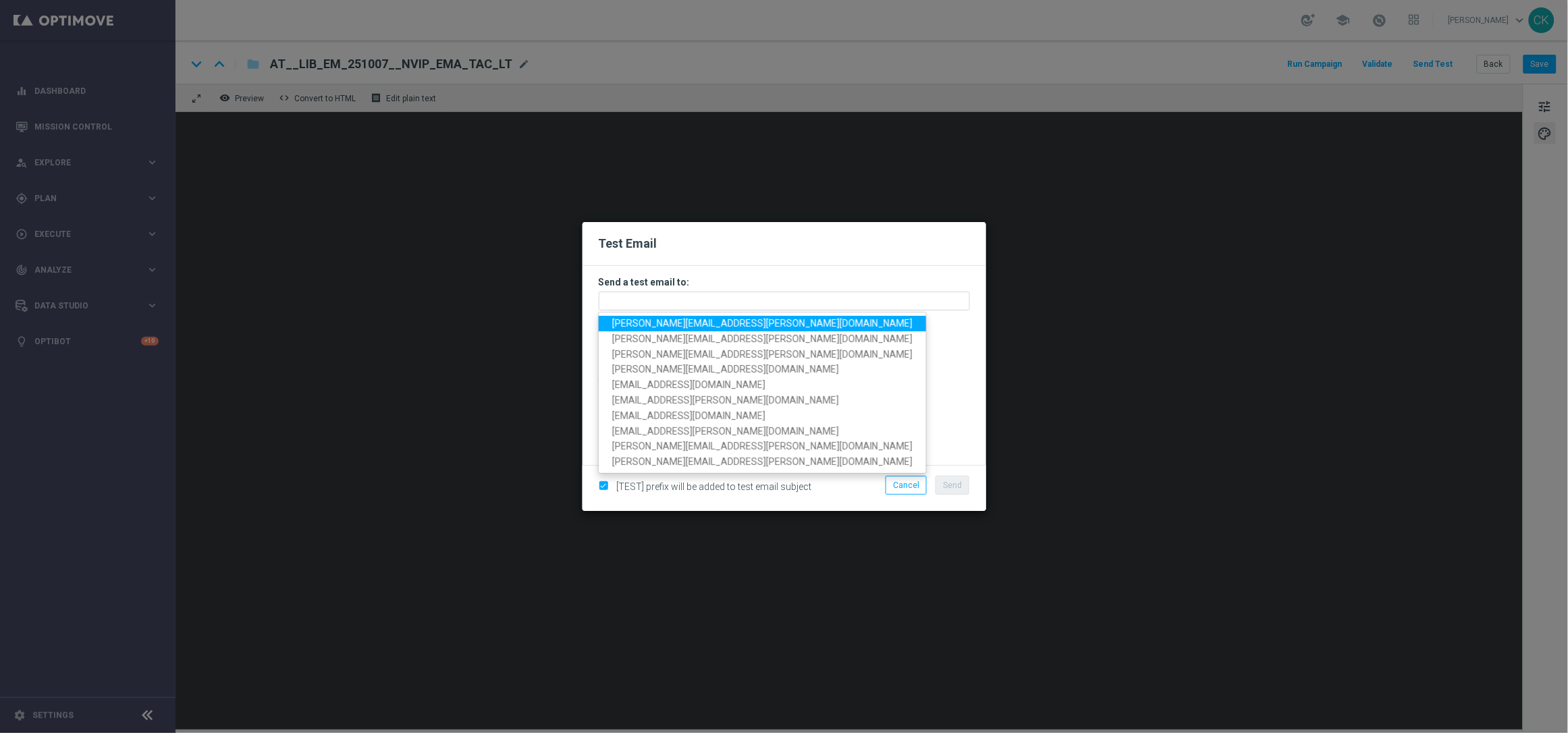
click at [715, 324] on span "[PERSON_NAME][EMAIL_ADDRESS][PERSON_NAME][DOMAIN_NAME]" at bounding box center [763, 324] width 301 height 11
type input "[PERSON_NAME][EMAIL_ADDRESS][PERSON_NAME][DOMAIN_NAME]"
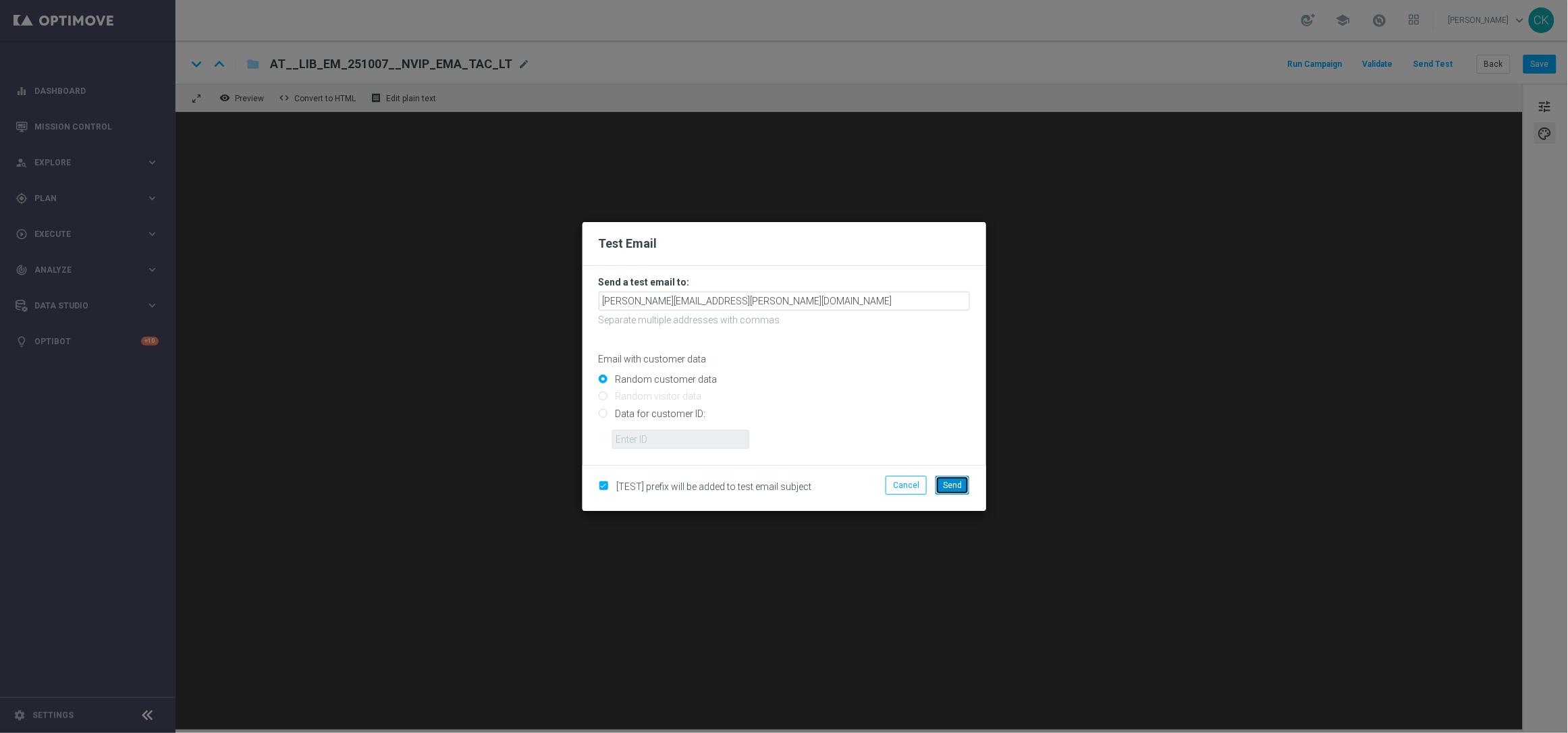
click at [953, 485] on span "Send" at bounding box center [952, 486] width 19 height 10
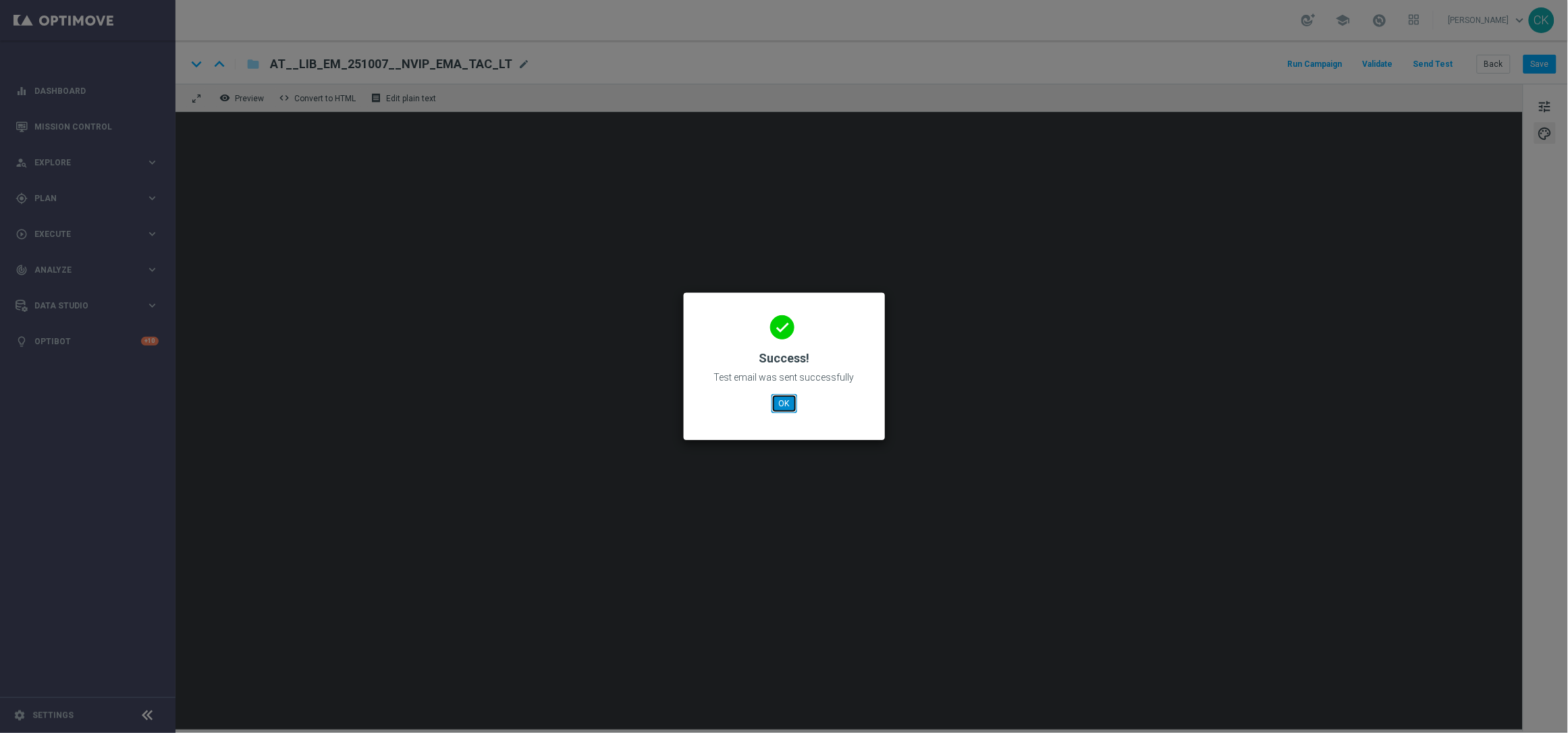
click at [786, 400] on button "OK" at bounding box center [784, 403] width 26 height 19
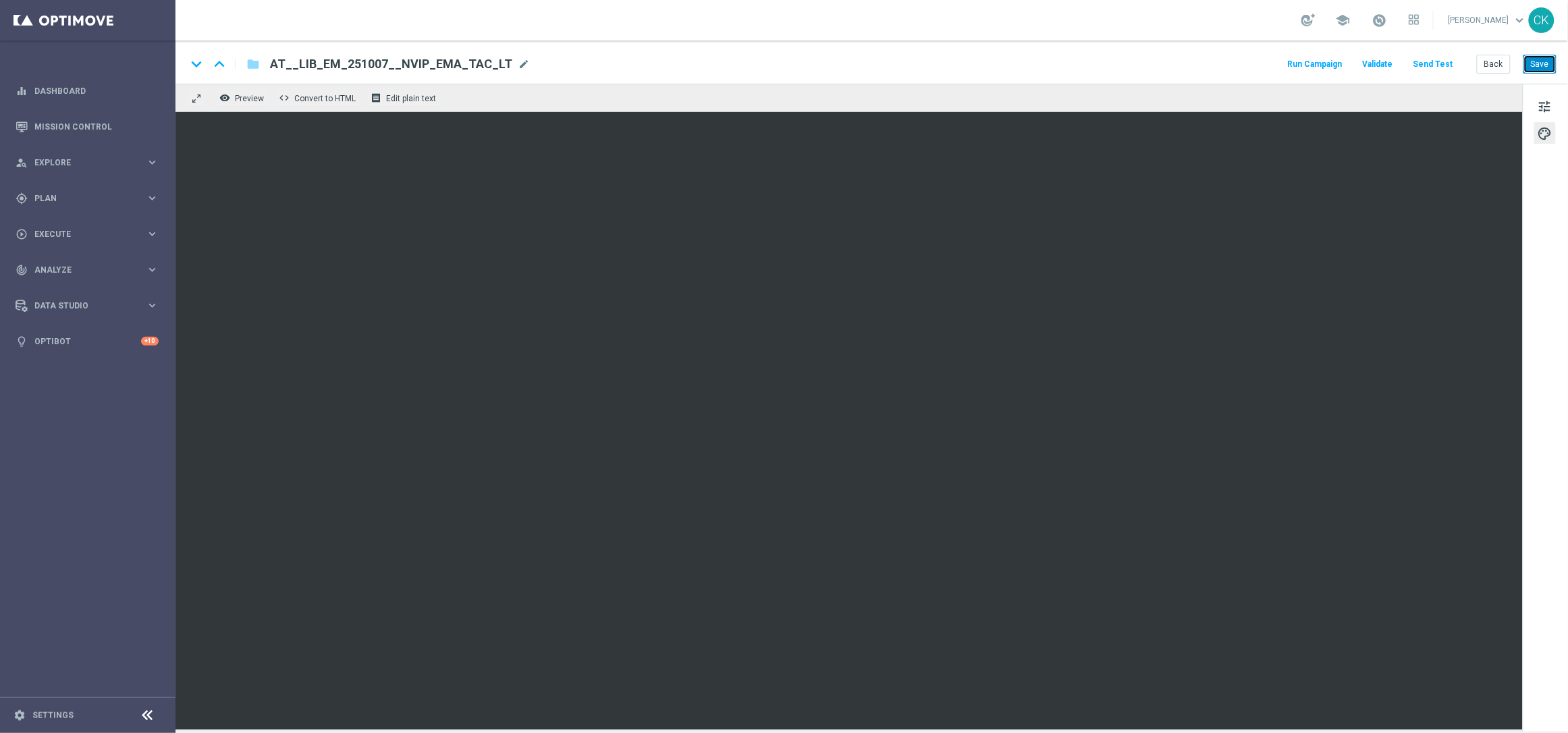
click at [1555, 64] on button "Save" at bounding box center [1540, 64] width 33 height 19
click at [1540, 65] on button "Save" at bounding box center [1540, 64] width 33 height 19
click at [1494, 64] on button "Back" at bounding box center [1494, 64] width 34 height 19
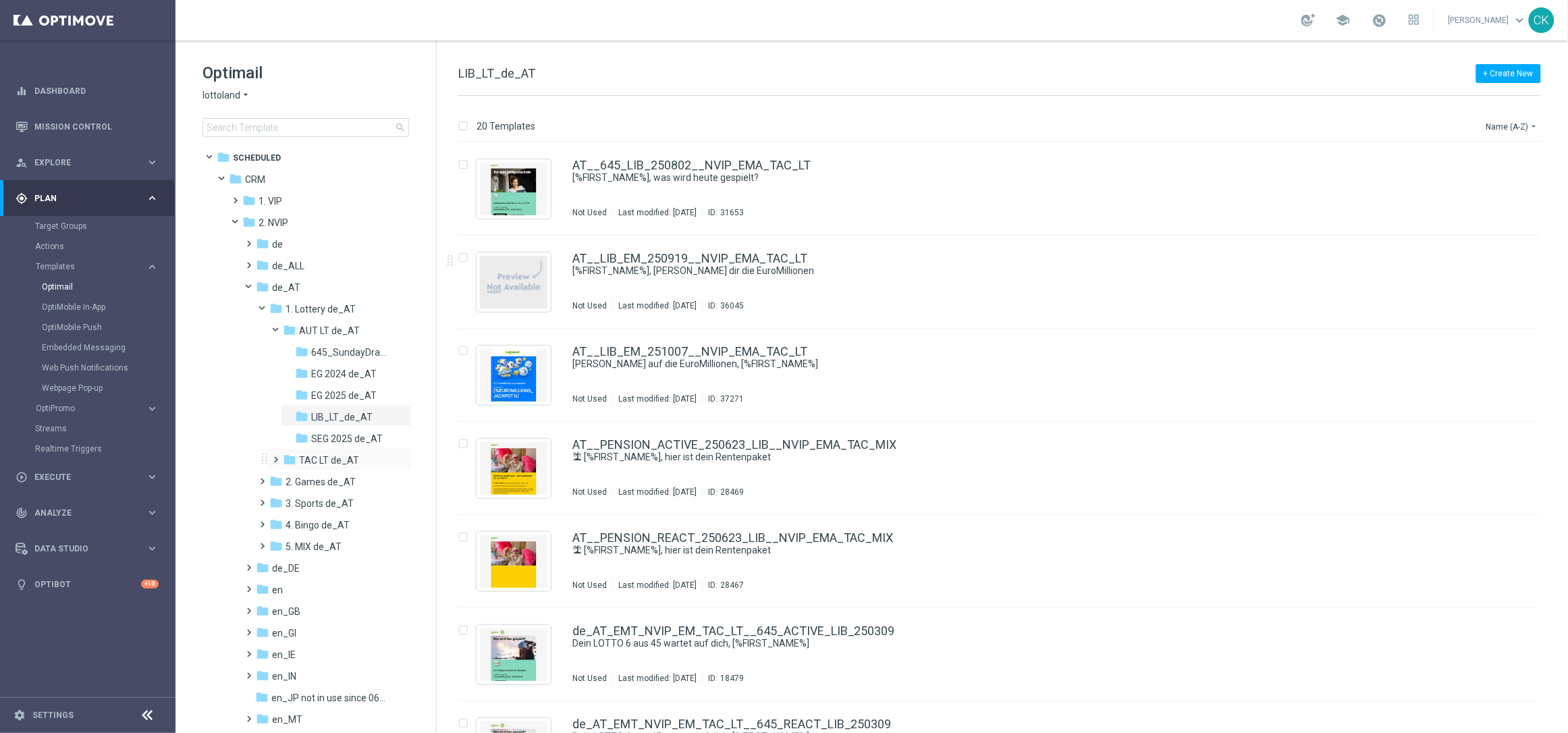
click at [277, 454] on span at bounding box center [274, 454] width 6 height 6
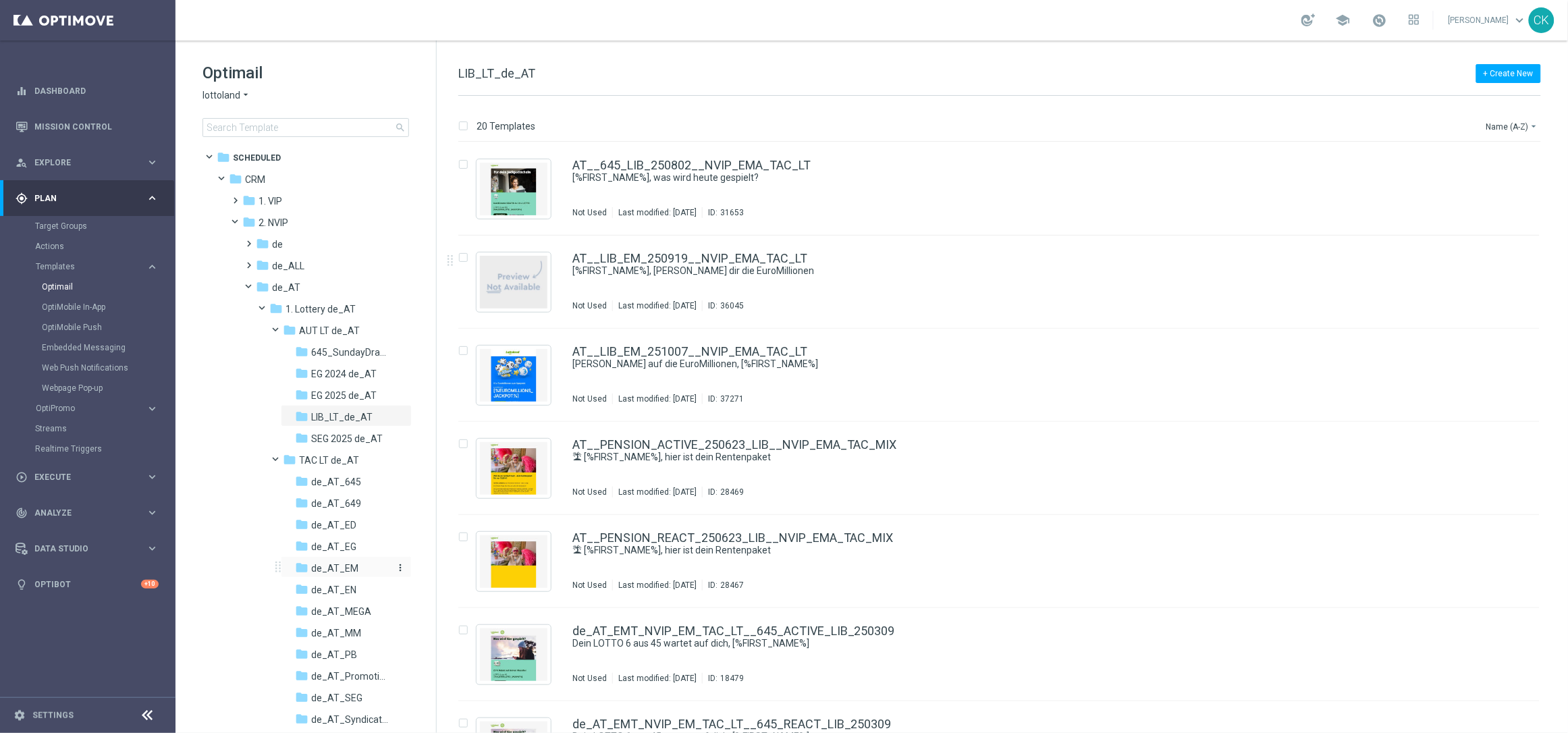
click at [341, 568] on span "de_AT_EM" at bounding box center [335, 568] width 47 height 12
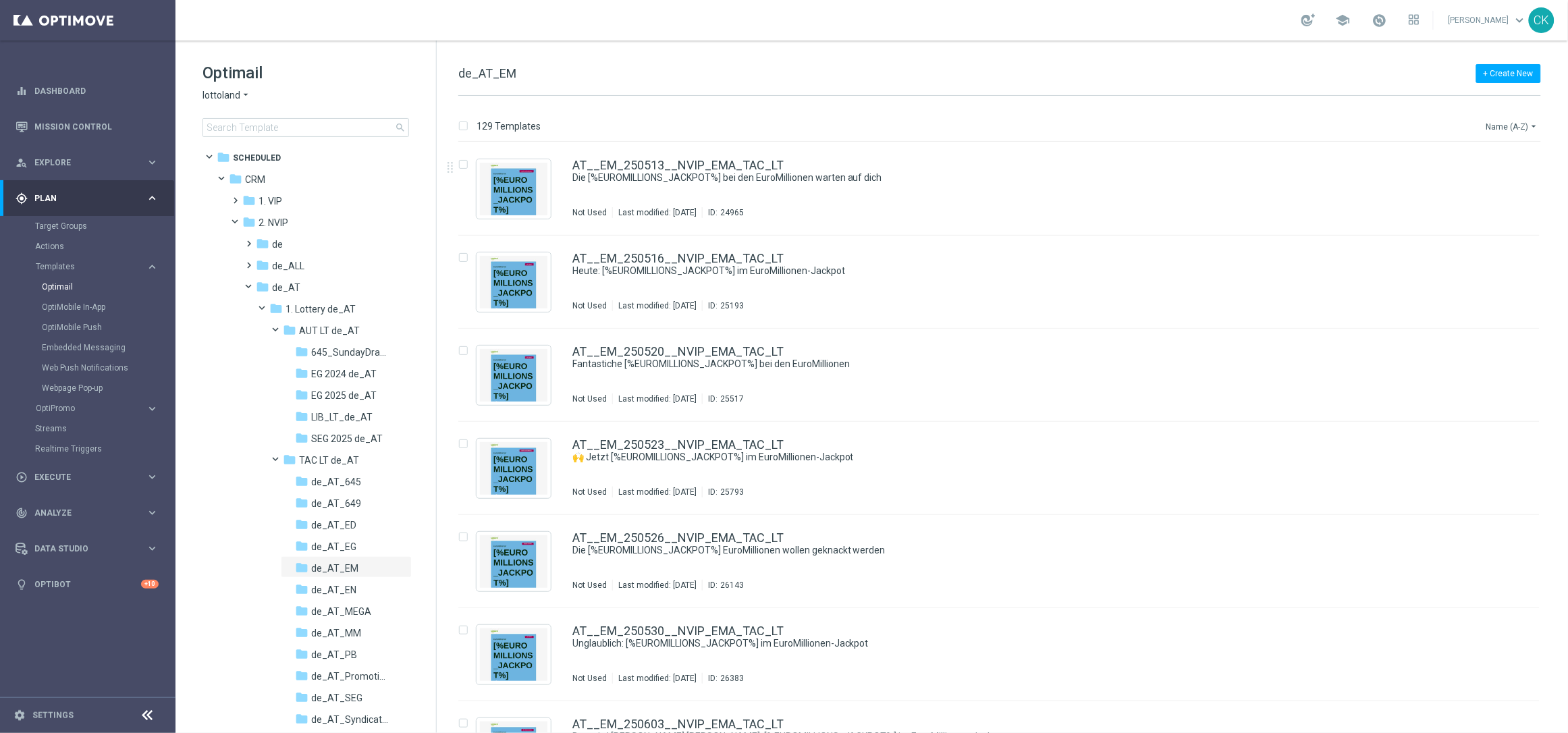
click at [1534, 127] on icon "arrow_drop_down" at bounding box center [1535, 127] width 11 height 11
click at [1510, 180] on div "Date Modified (Newest)" at bounding box center [1487, 187] width 108 height 19
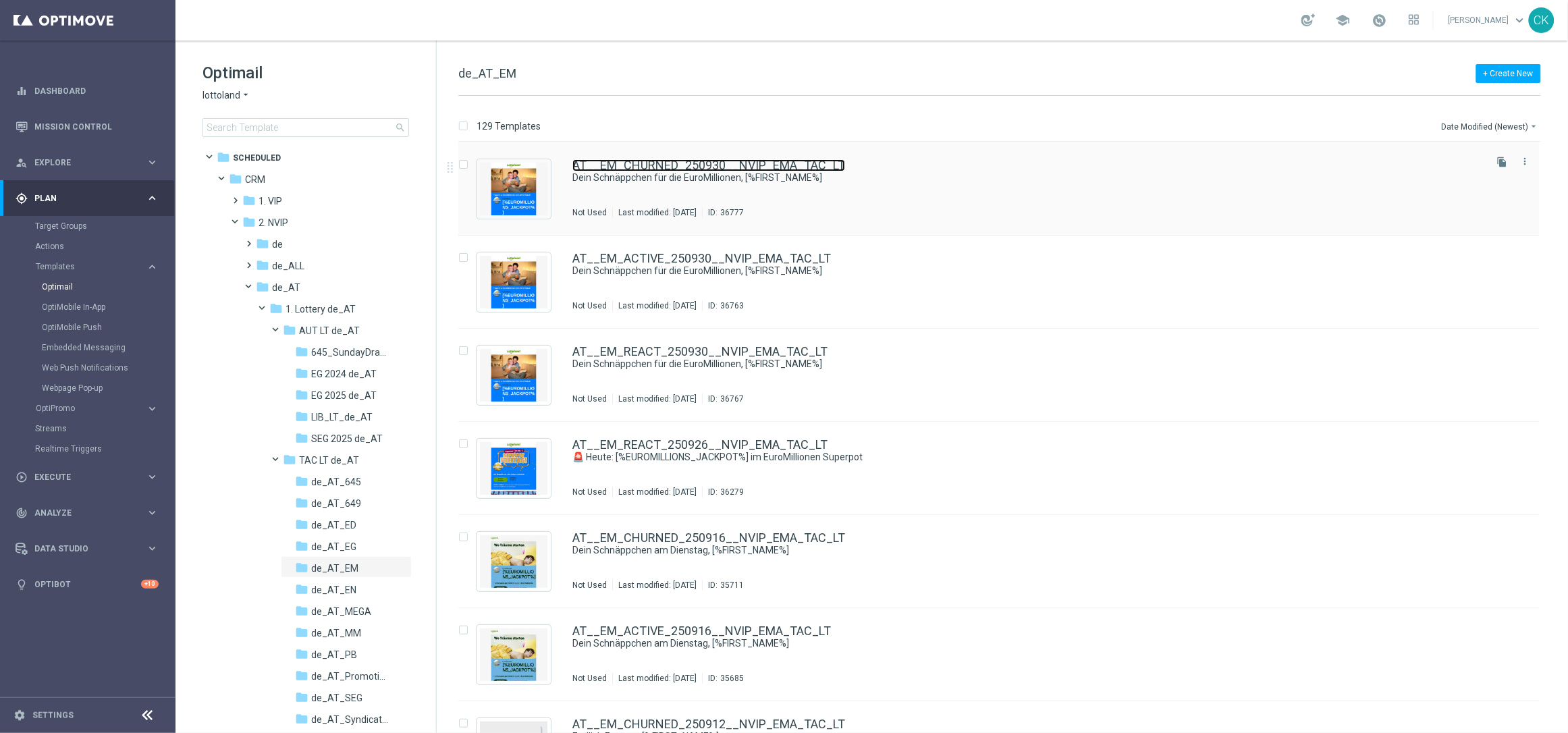
click at [659, 166] on link "AT__EM_CHURNED_250930__NVIP_EMA_TAC_LT" at bounding box center [709, 165] width 273 height 12
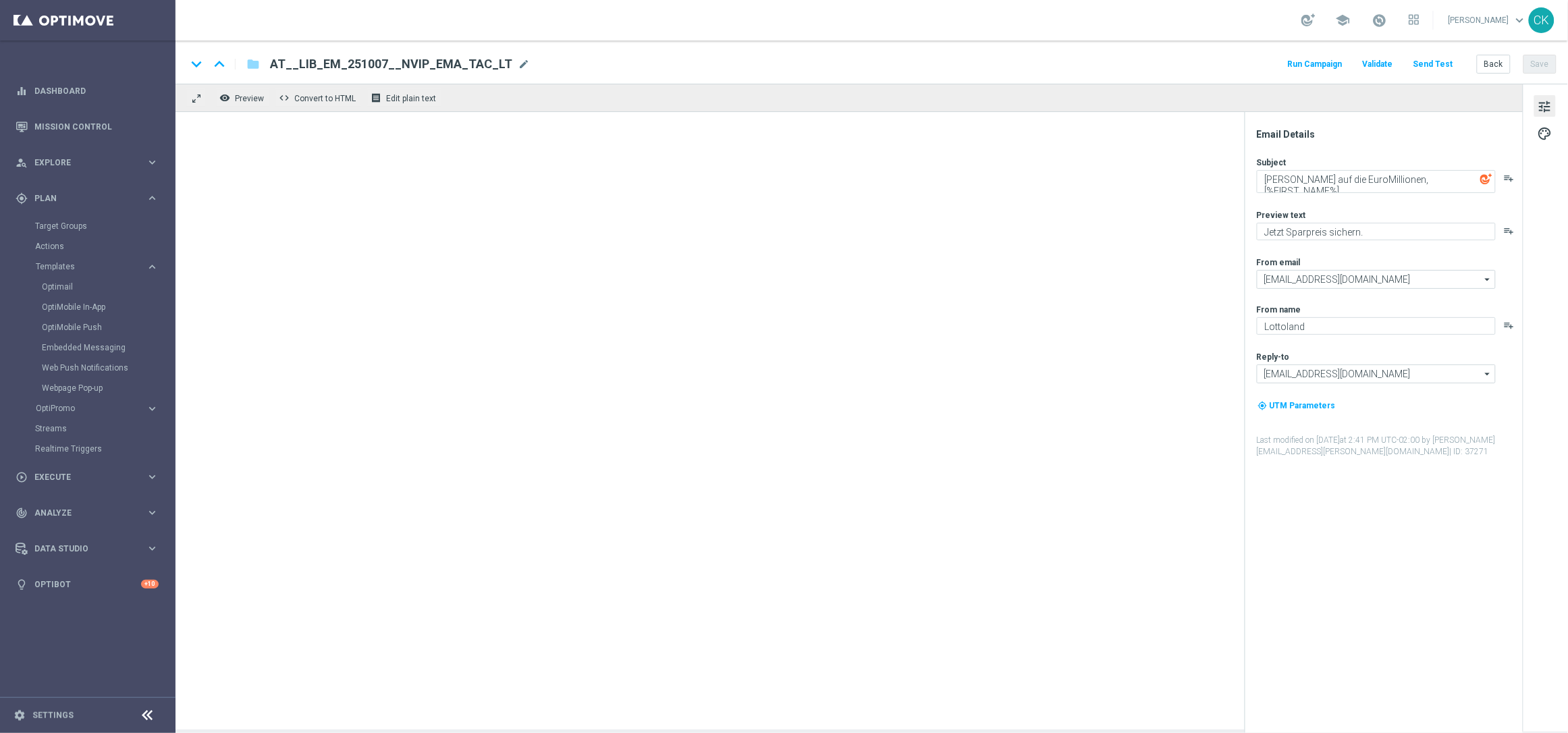
type textarea "Dein Schnäppchen für die EuroMillionen, [%FIRST_NAME%]"
type textarea "Schnapp dir 50 % Rabatt."
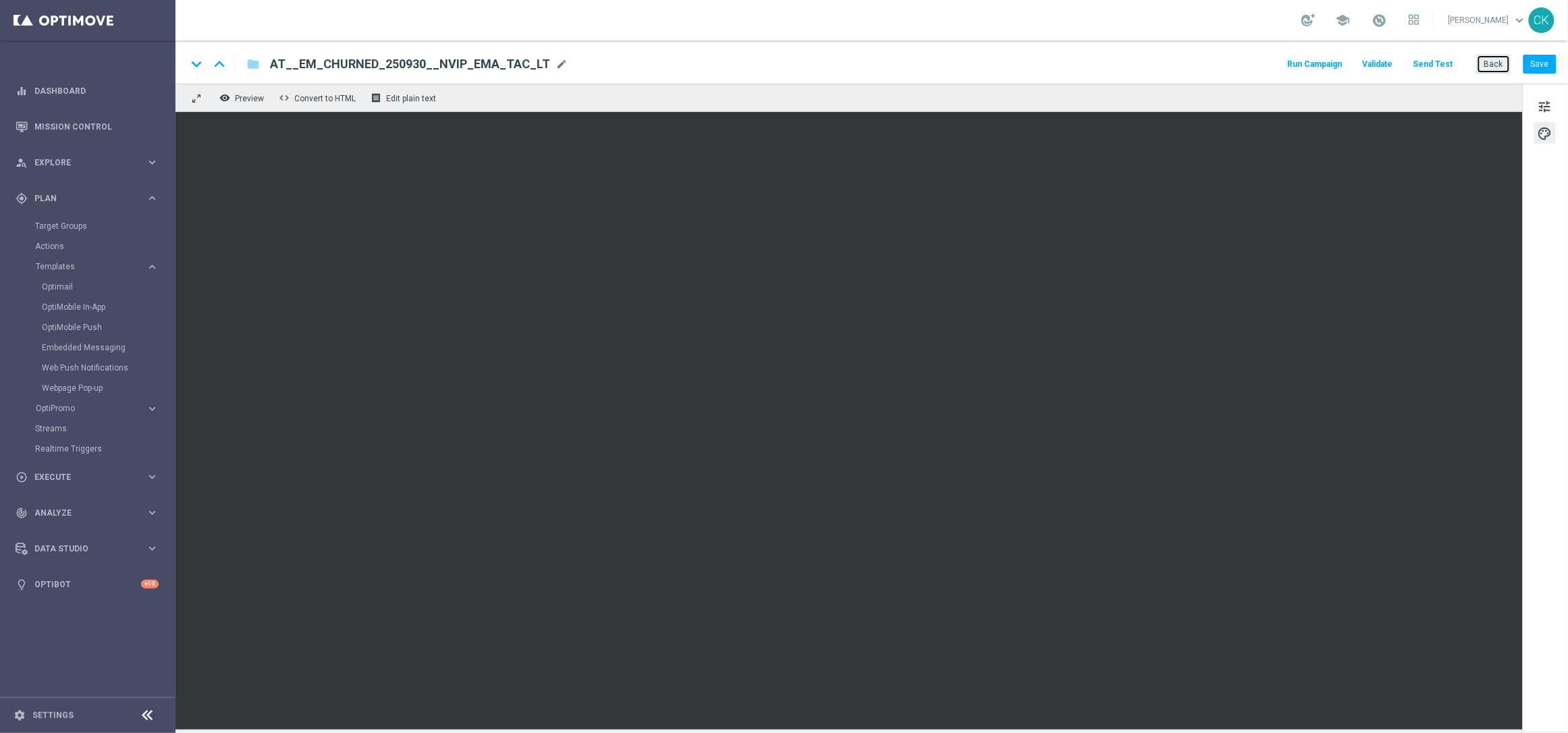
click at [1499, 65] on button "Back" at bounding box center [1494, 64] width 34 height 19
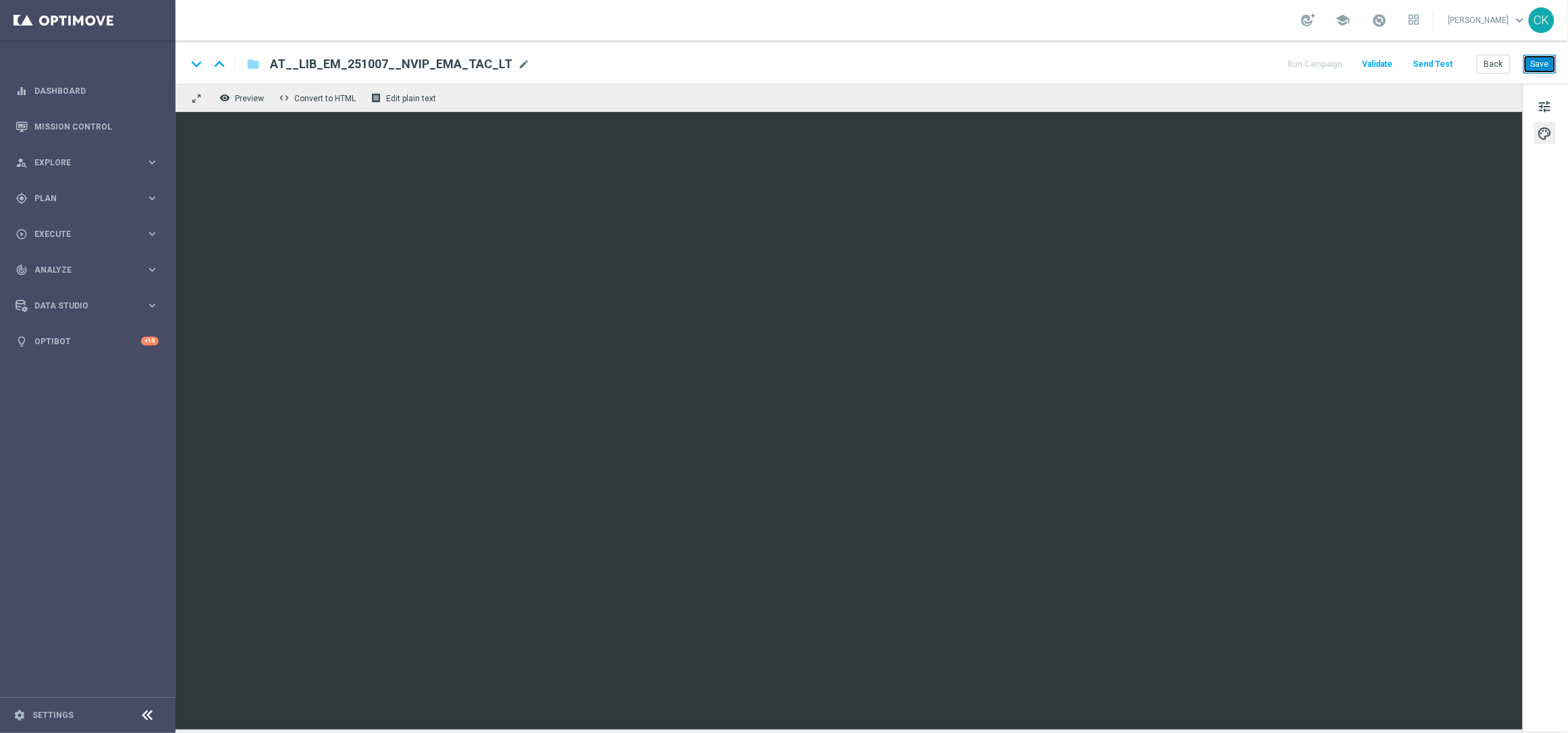
click at [1547, 63] on button "Save" at bounding box center [1540, 64] width 33 height 19
click at [1537, 62] on button "Save" at bounding box center [1540, 64] width 33 height 19
click at [1535, 62] on button "Save" at bounding box center [1540, 64] width 33 height 19
click at [1436, 61] on button "Send Test" at bounding box center [1433, 65] width 44 height 18
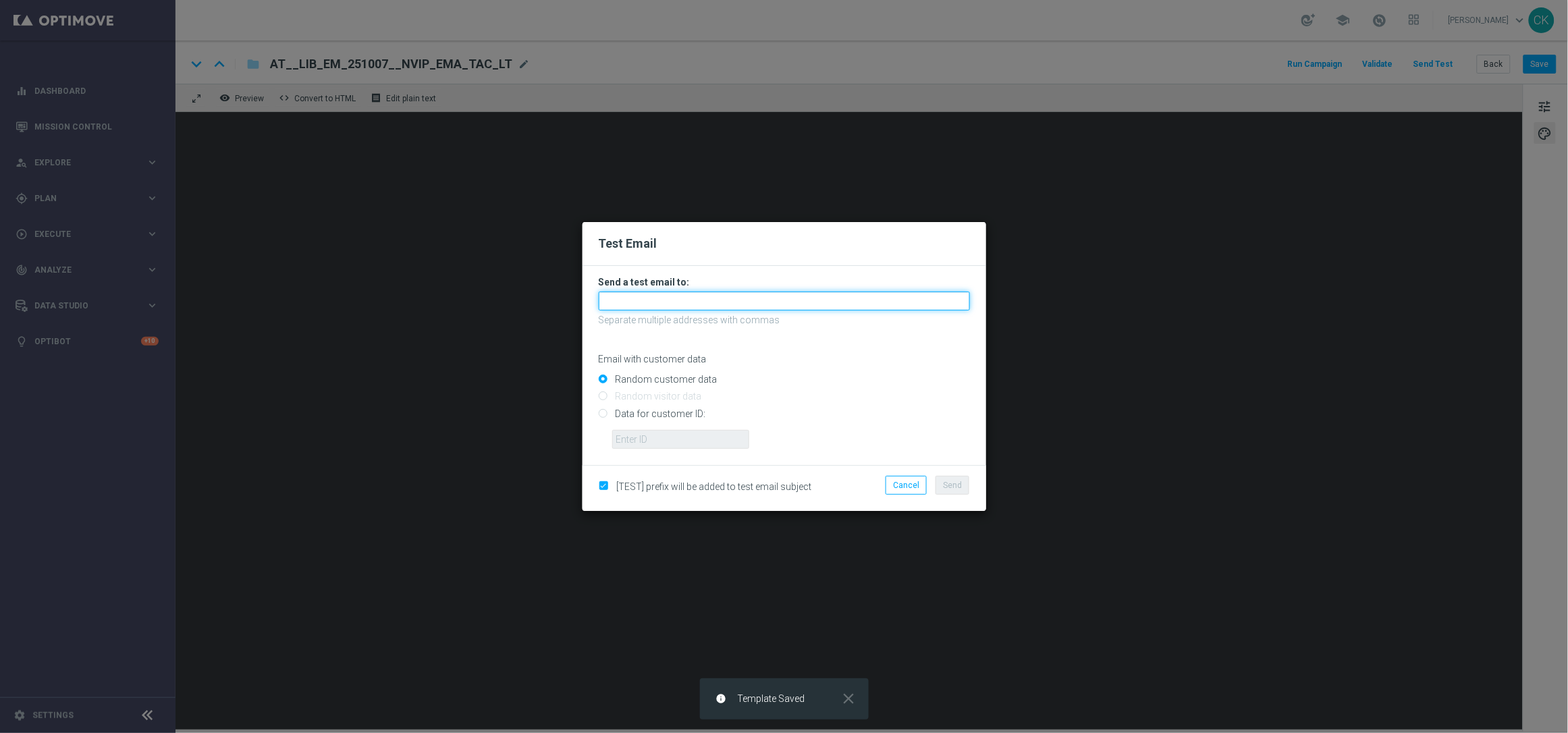
click at [756, 304] on input "text" at bounding box center [784, 301] width 372 height 19
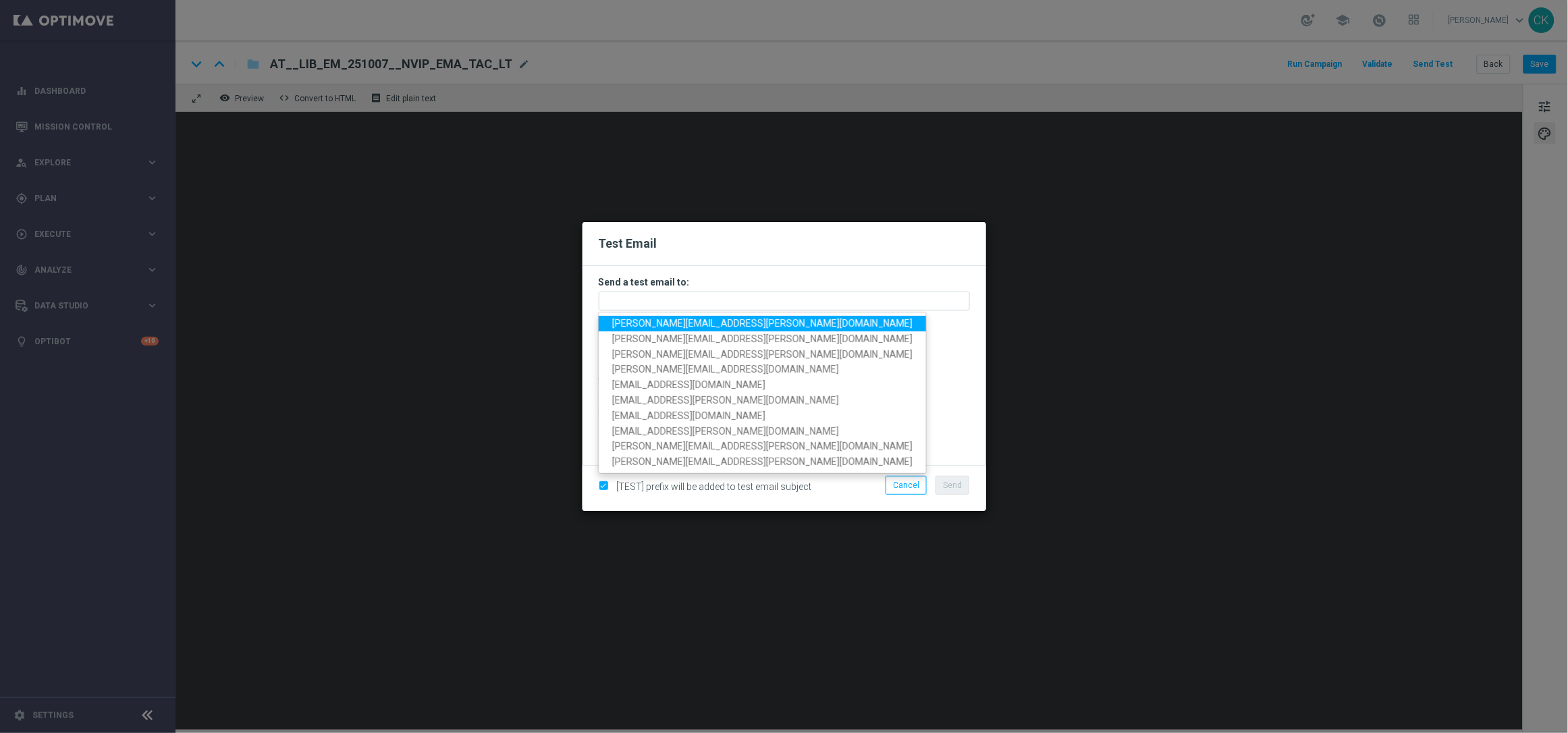
click at [731, 326] on span "[PERSON_NAME][EMAIL_ADDRESS][PERSON_NAME][DOMAIN_NAME]" at bounding box center [763, 324] width 301 height 11
type input "[PERSON_NAME][EMAIL_ADDRESS][PERSON_NAME][DOMAIN_NAME]"
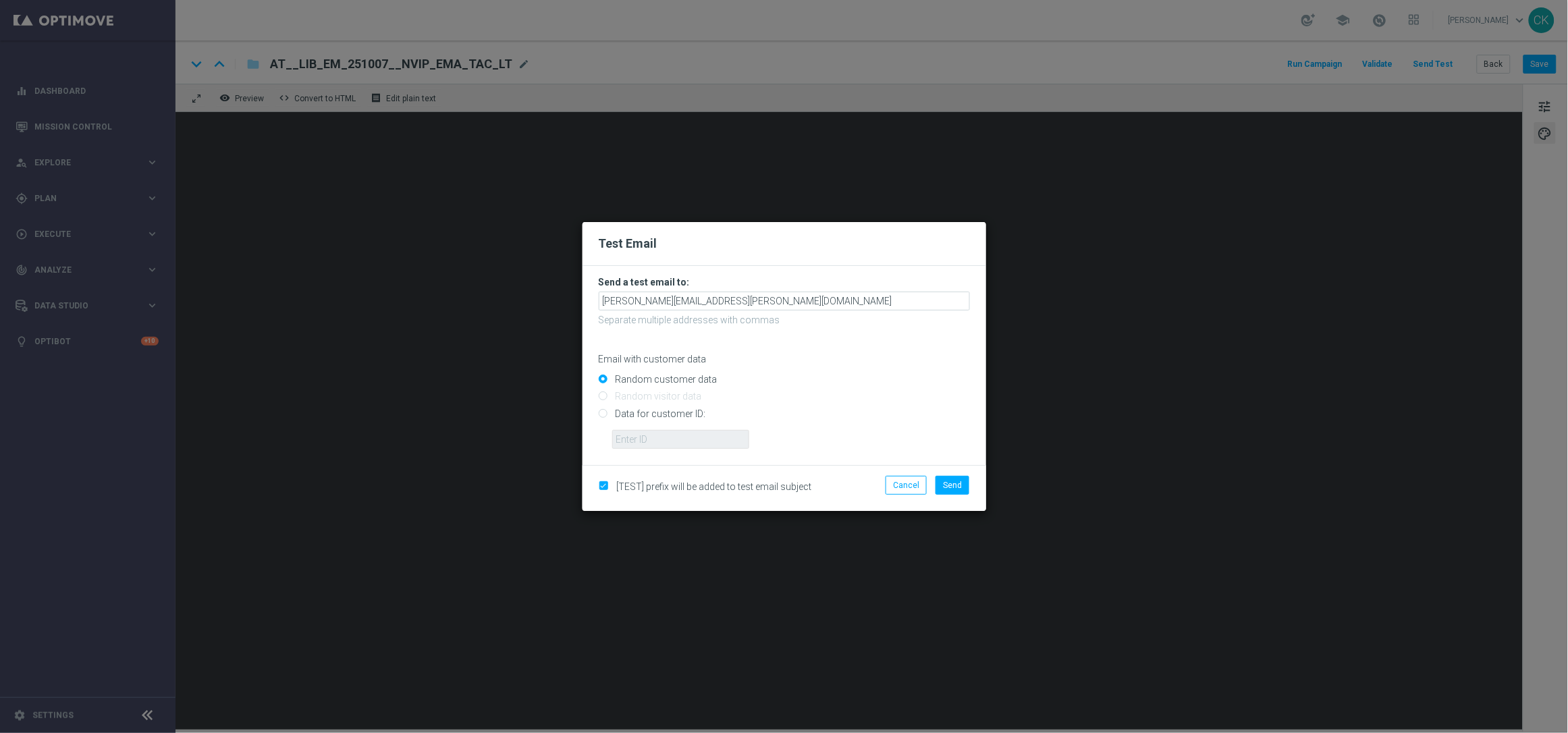
click at [660, 413] on input "Data for customer ID:" at bounding box center [784, 419] width 372 height 19
radio input "true"
click at [660, 436] on input "text" at bounding box center [681, 439] width 137 height 19
type input "14586067"
click at [956, 484] on span "Send" at bounding box center [952, 486] width 19 height 10
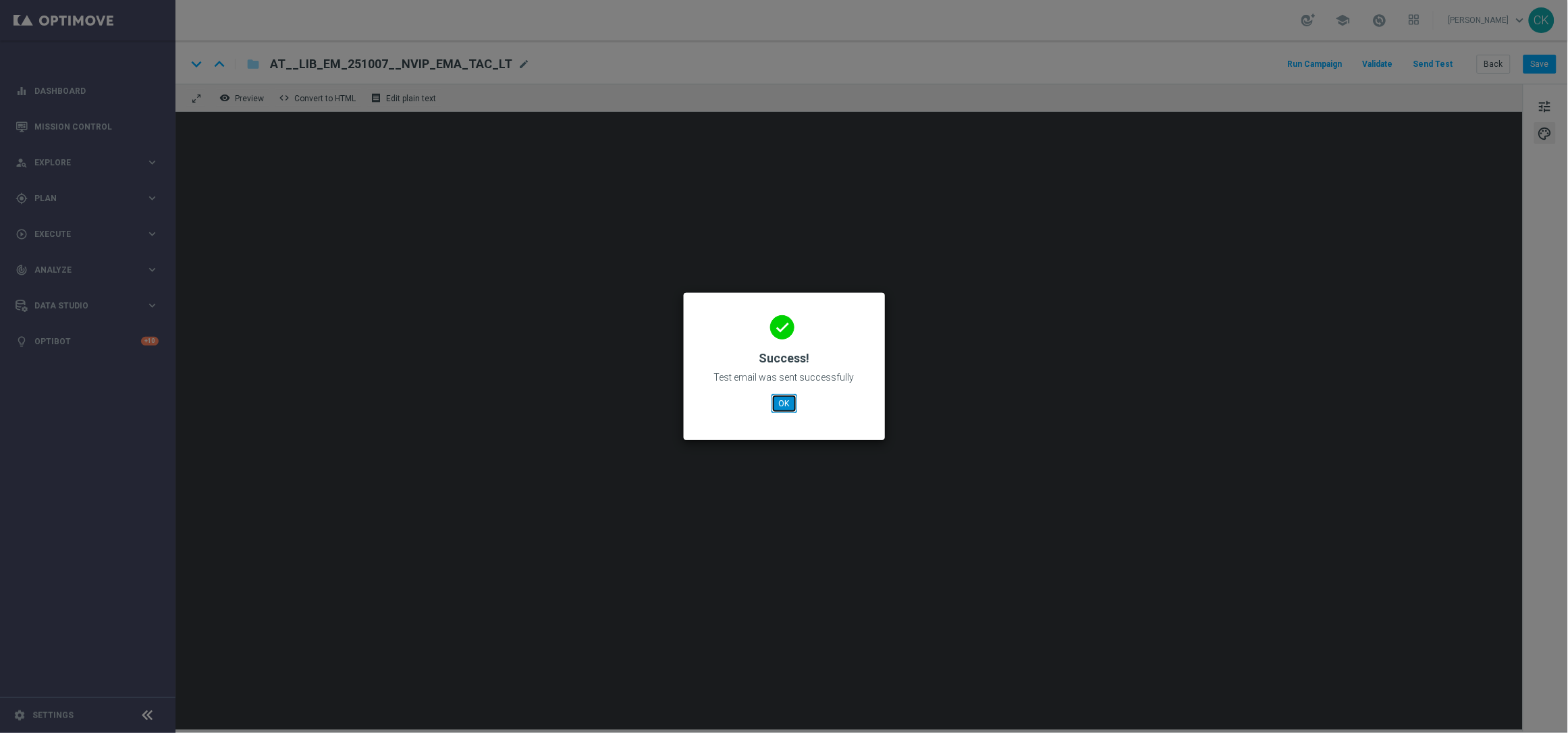
click at [782, 404] on button "OK" at bounding box center [784, 403] width 26 height 19
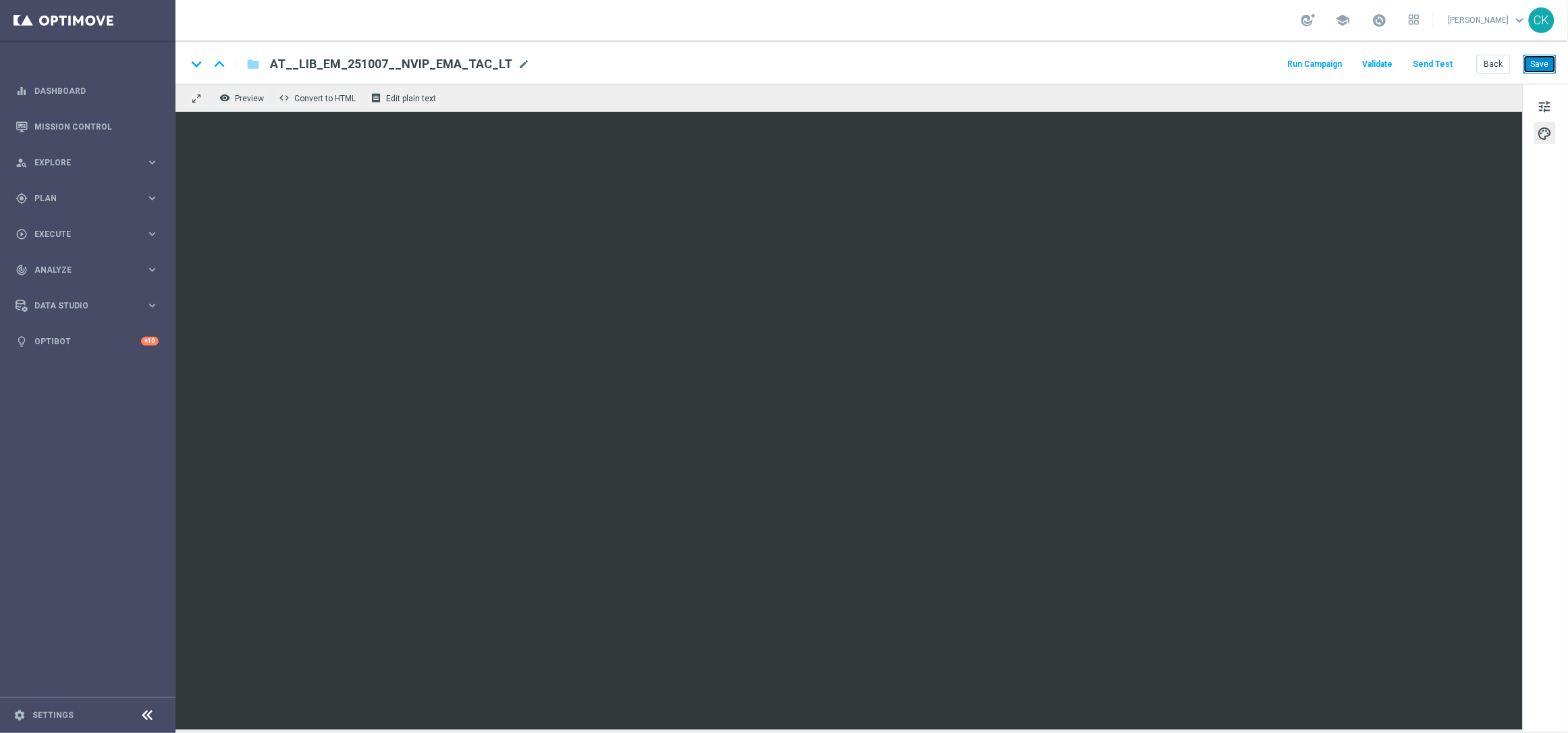
click at [1542, 60] on button "Save" at bounding box center [1540, 64] width 33 height 19
click at [1493, 61] on button "Back" at bounding box center [1494, 64] width 34 height 19
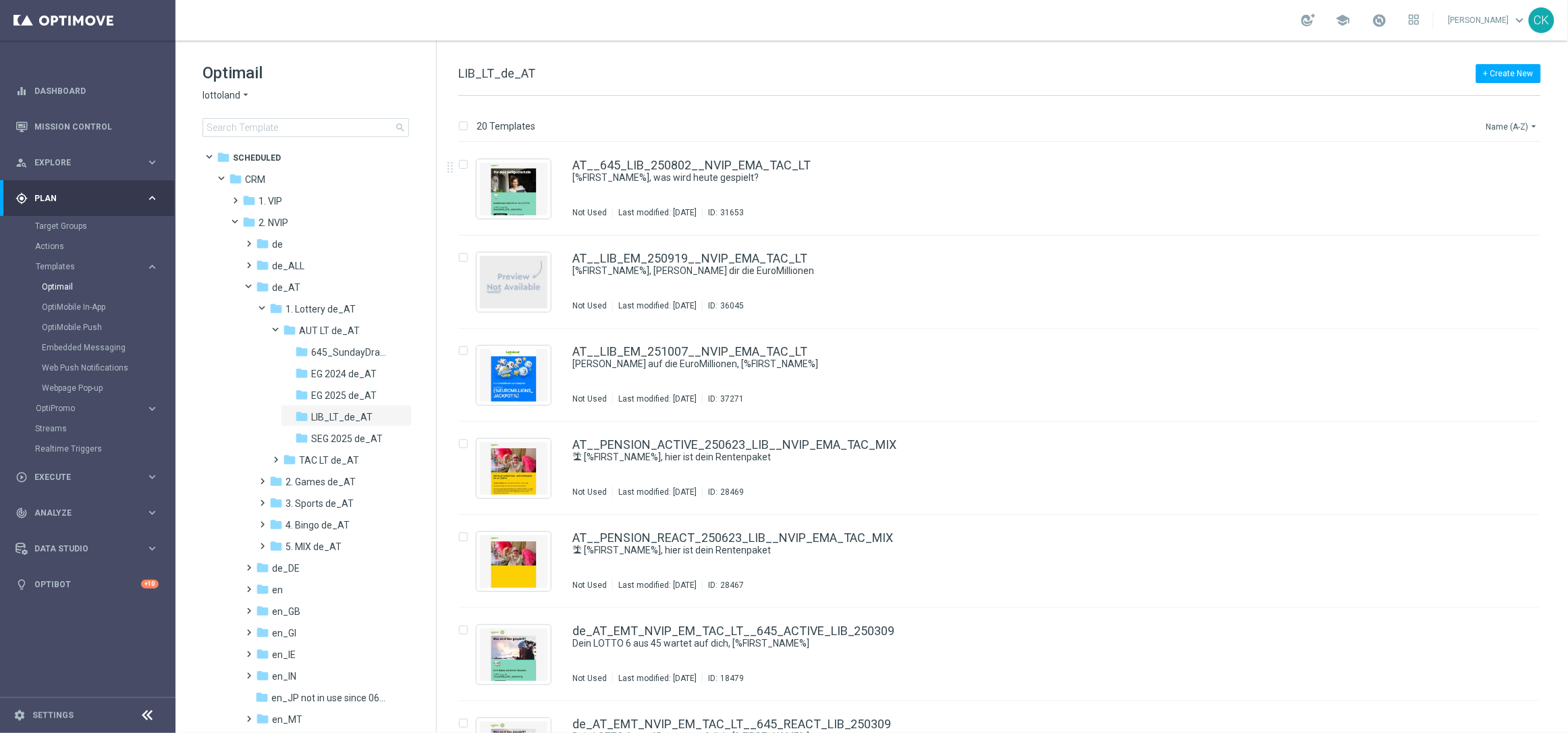
click at [1537, 125] on icon "arrow_drop_down" at bounding box center [1535, 127] width 11 height 11
click at [1500, 187] on span "Date Modified (Newest)" at bounding box center [1490, 187] width 90 height 10
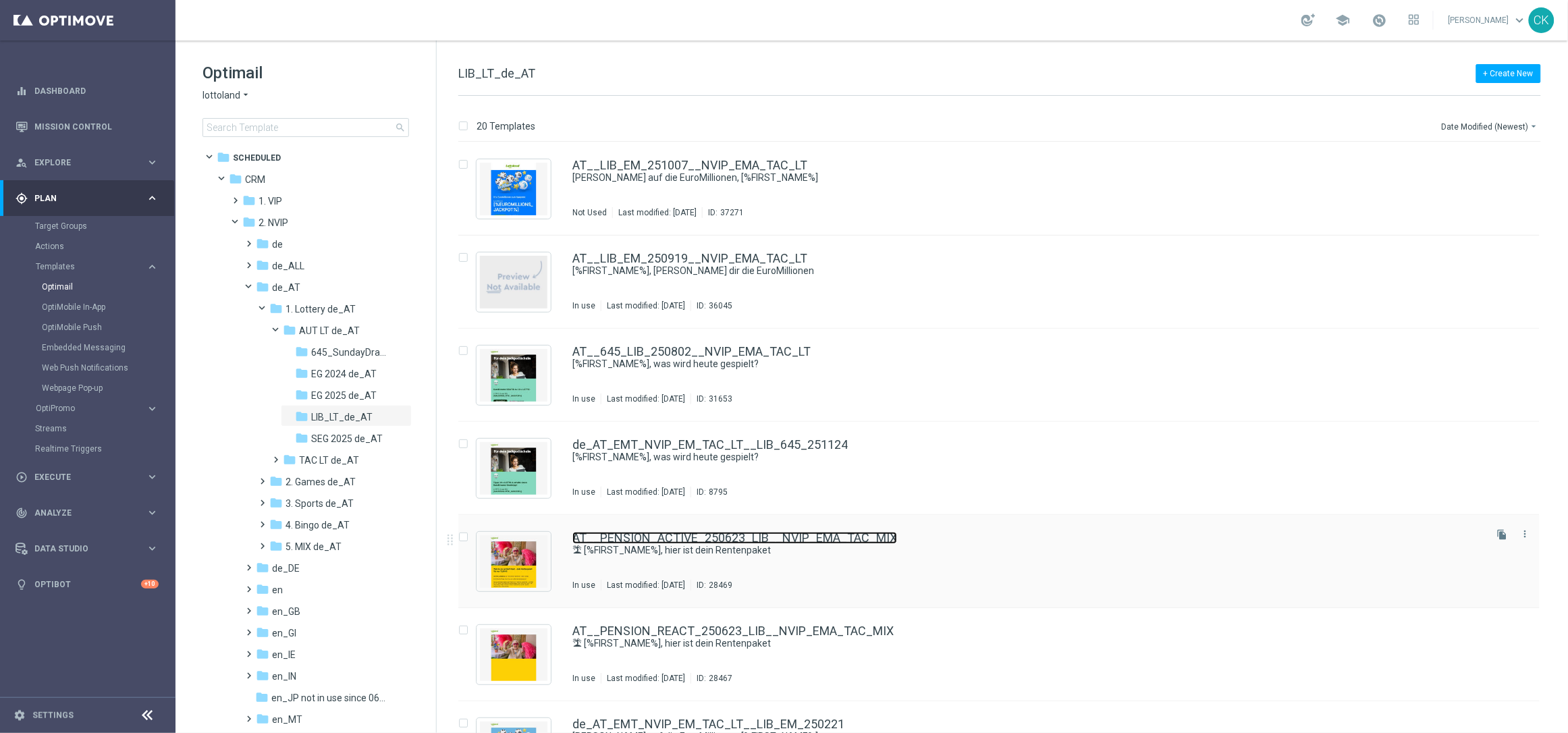
click at [686, 535] on link "AT__PENSION_ACTIVE_250623_LIB__NVIP_EMA_TAC_MIX" at bounding box center [735, 537] width 325 height 12
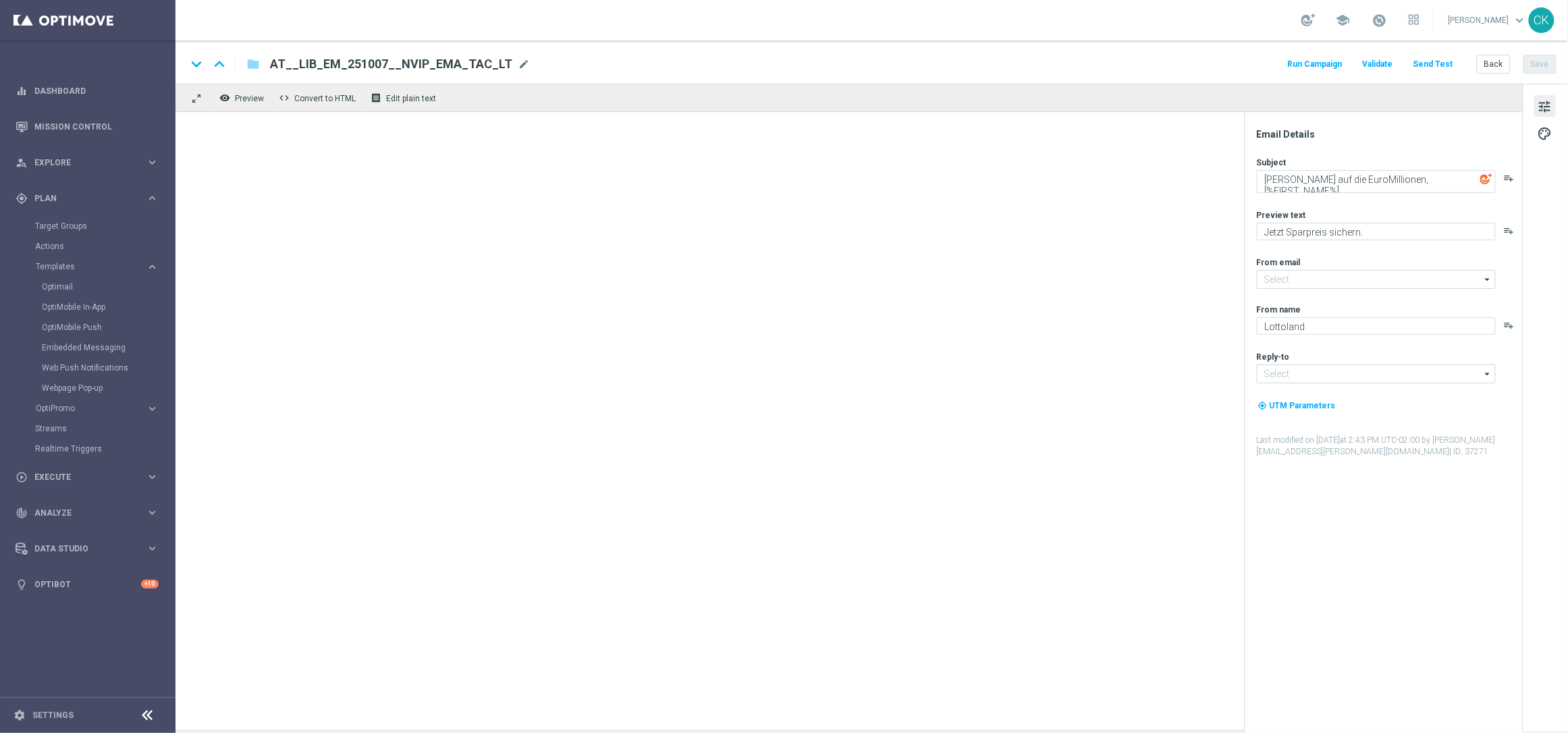
type input "[EMAIL_ADDRESS][DOMAIN_NAME]"
type textarea "🏝 [%FIRST_NAME%], hier ist dein Rentenpaket"
type textarea "Spar dich [PERSON_NAME]."
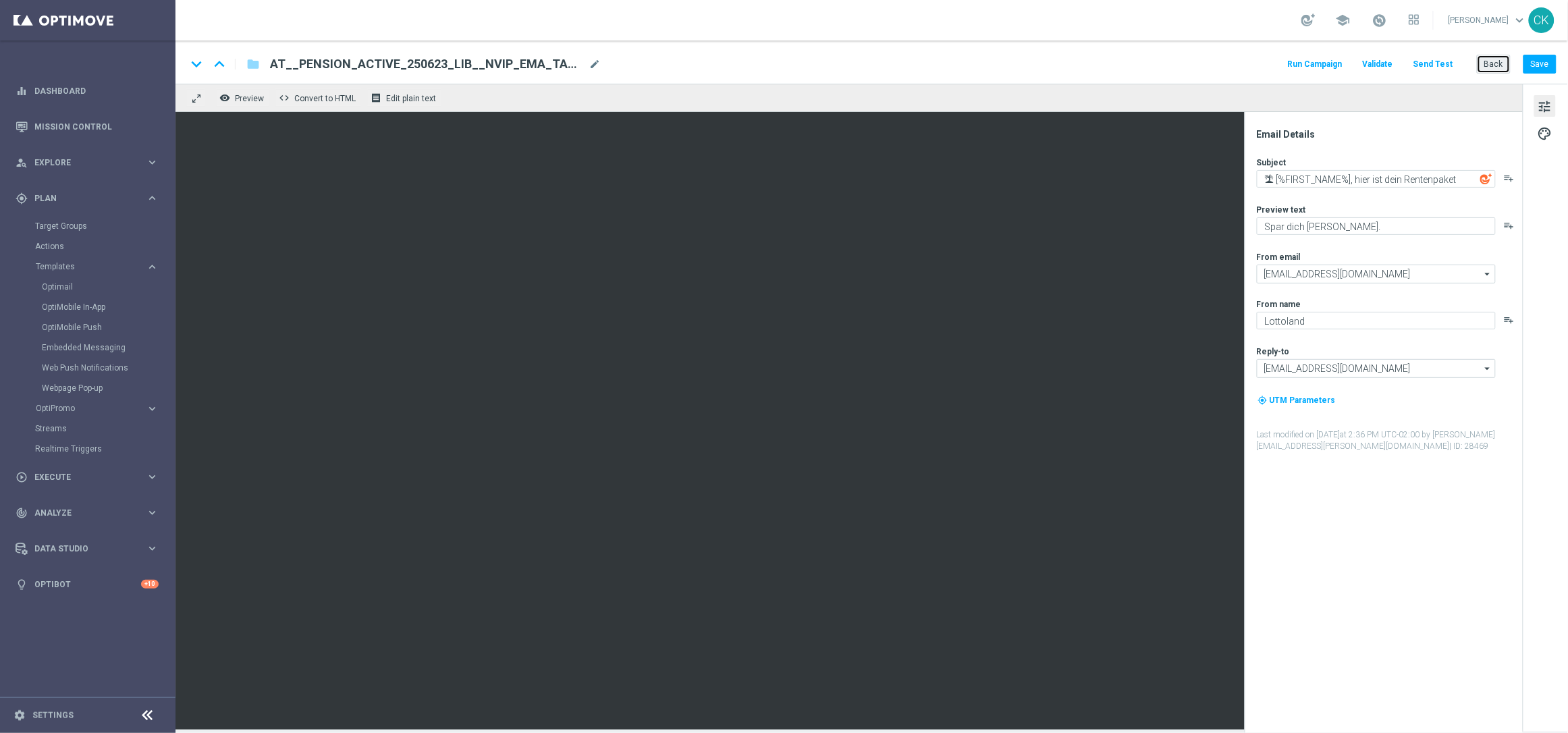
click at [1497, 65] on button "Back" at bounding box center [1494, 64] width 34 height 19
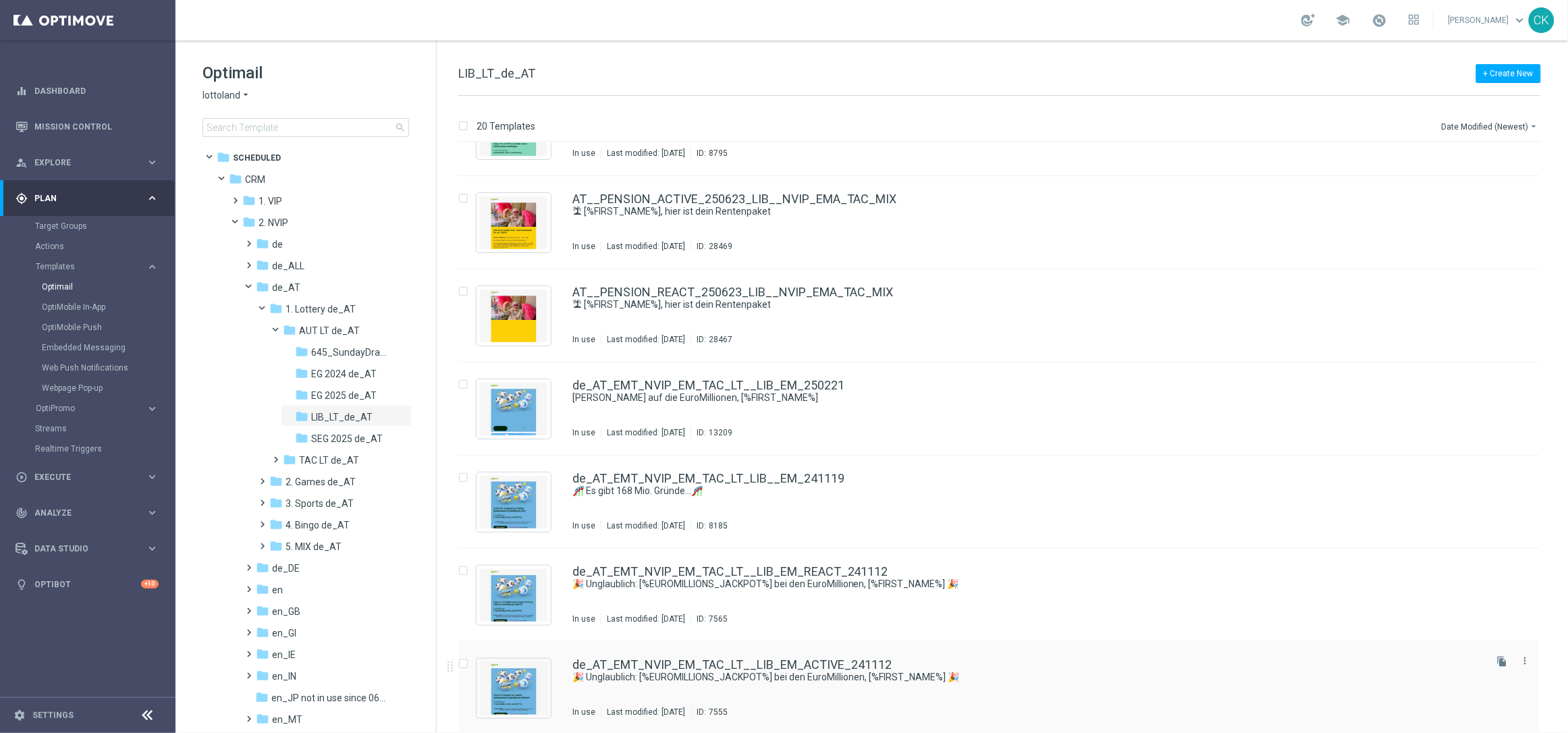
scroll to position [341, 0]
